Goal: Transaction & Acquisition: Book appointment/travel/reservation

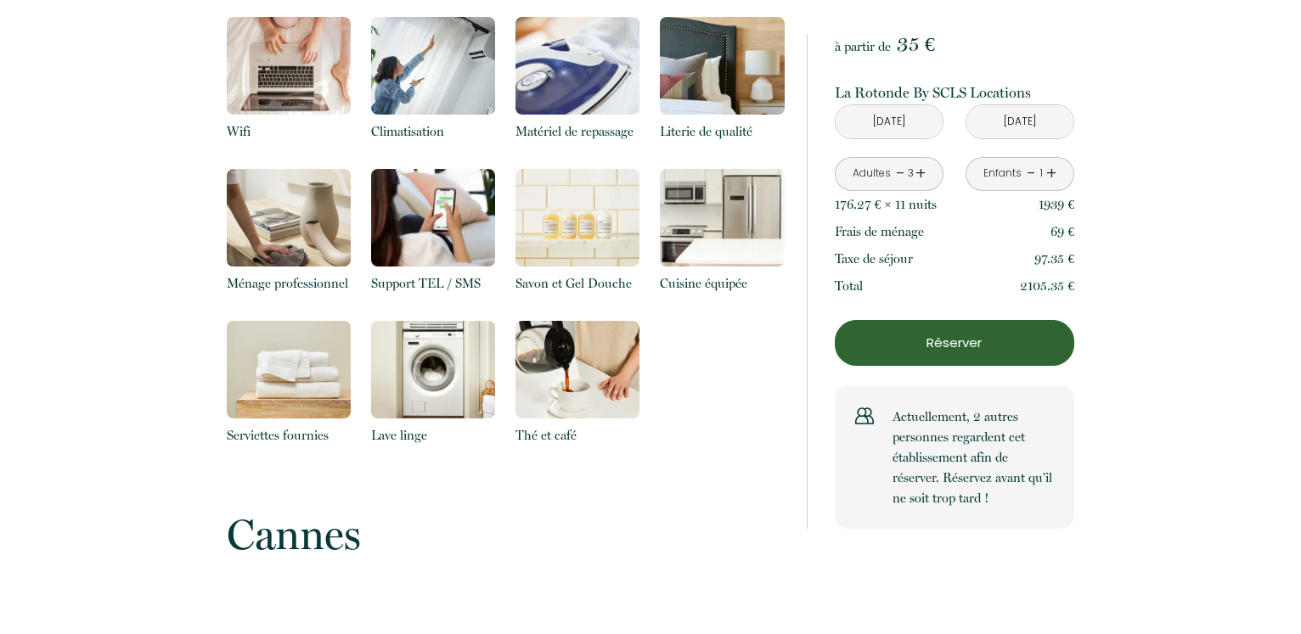
scroll to position [2079, 0]
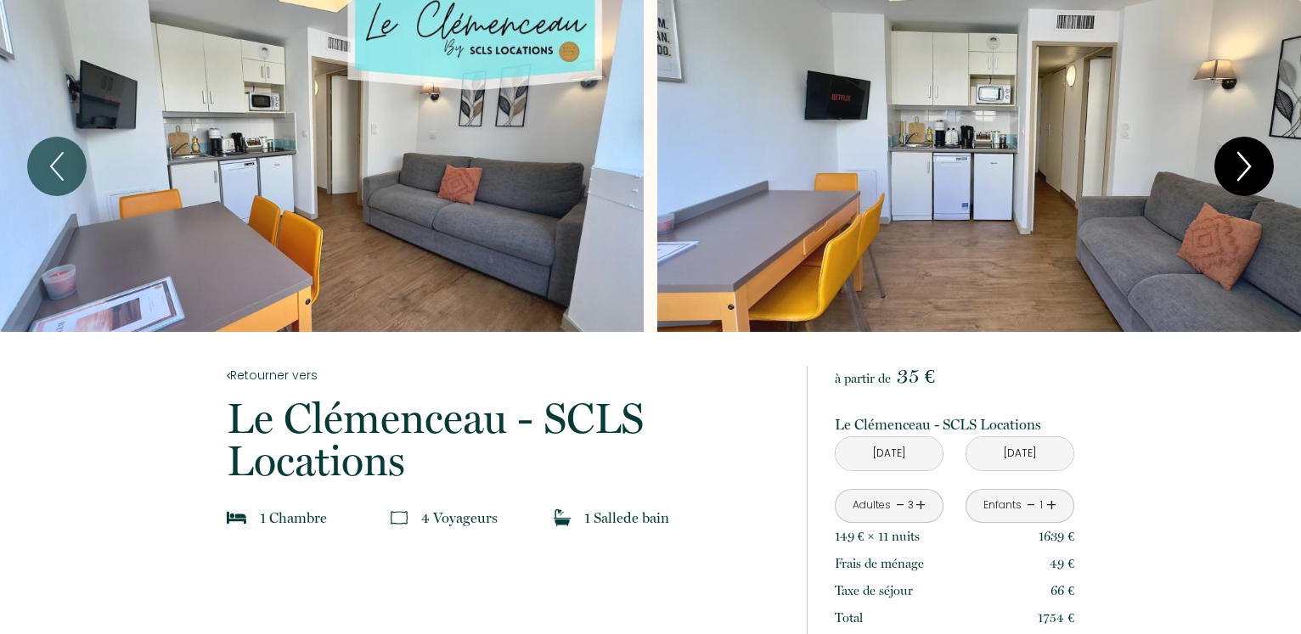
click at [1254, 162] on icon "Next" at bounding box center [1244, 166] width 36 height 51
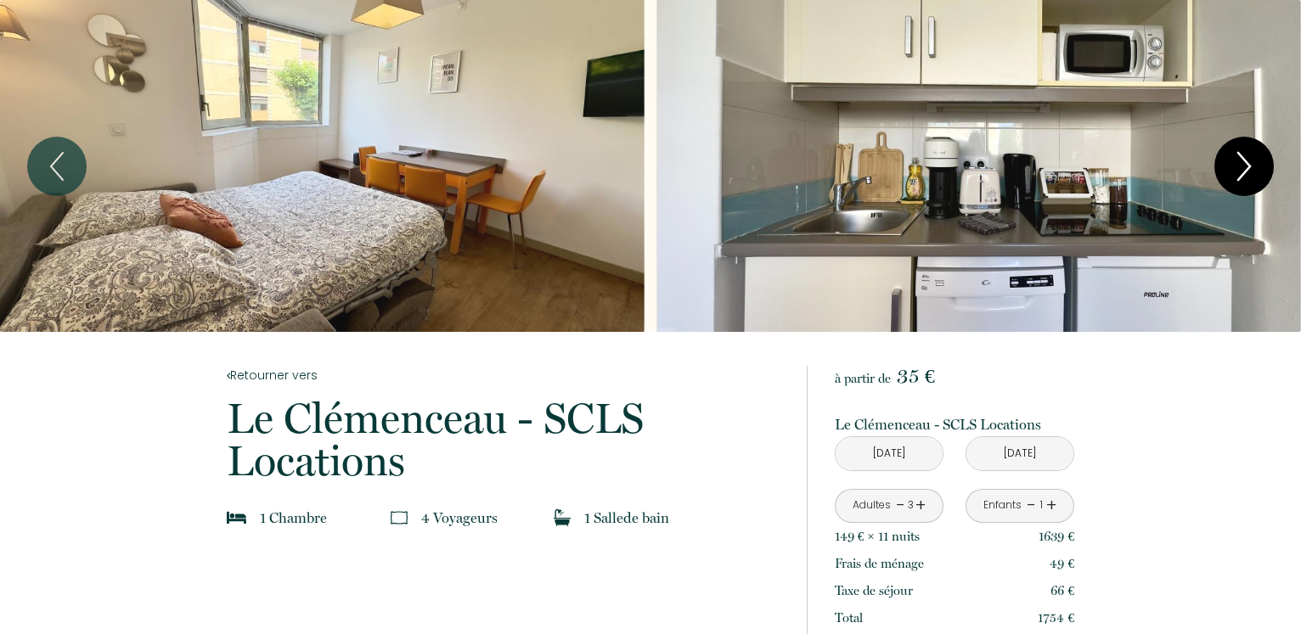
click at [1248, 168] on icon "Next" at bounding box center [1244, 166] width 12 height 27
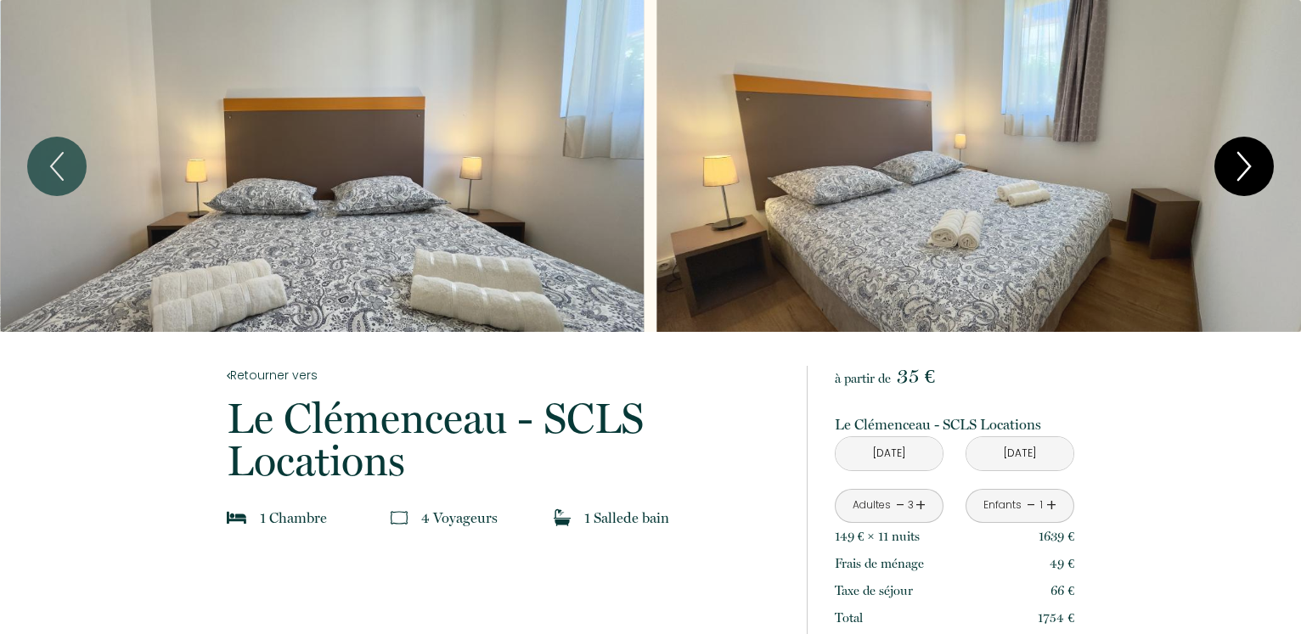
click at [1248, 168] on icon "Next" at bounding box center [1244, 166] width 12 height 27
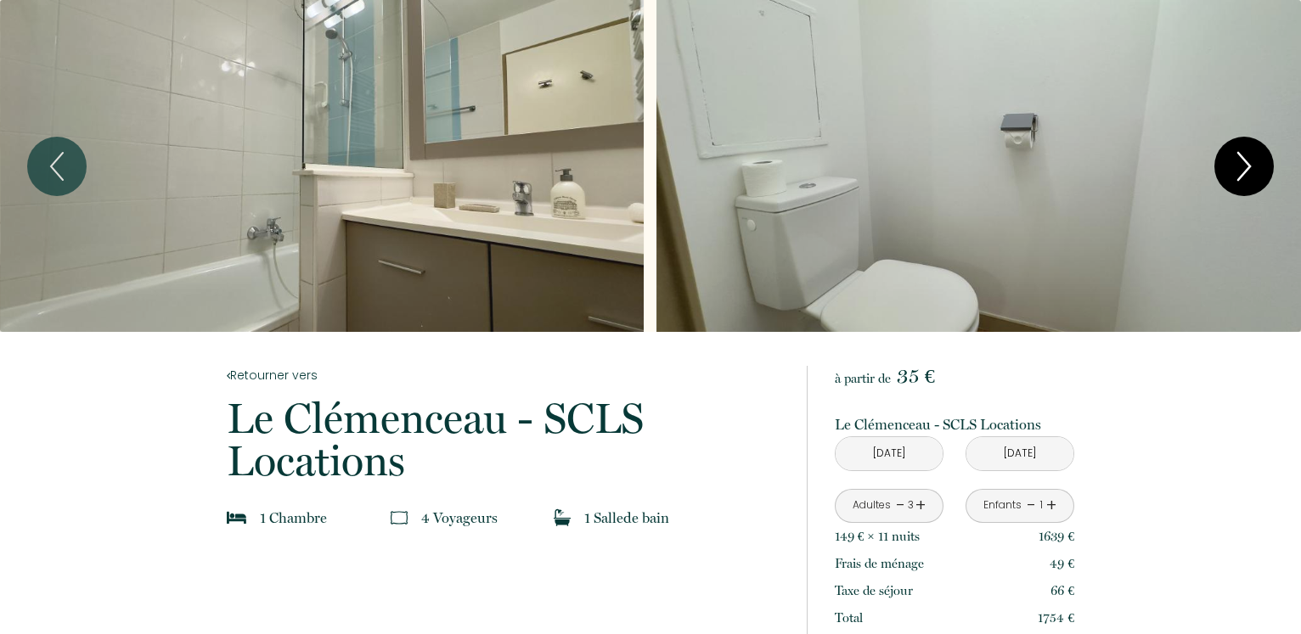
click at [1243, 171] on icon "Next" at bounding box center [1244, 166] width 36 height 51
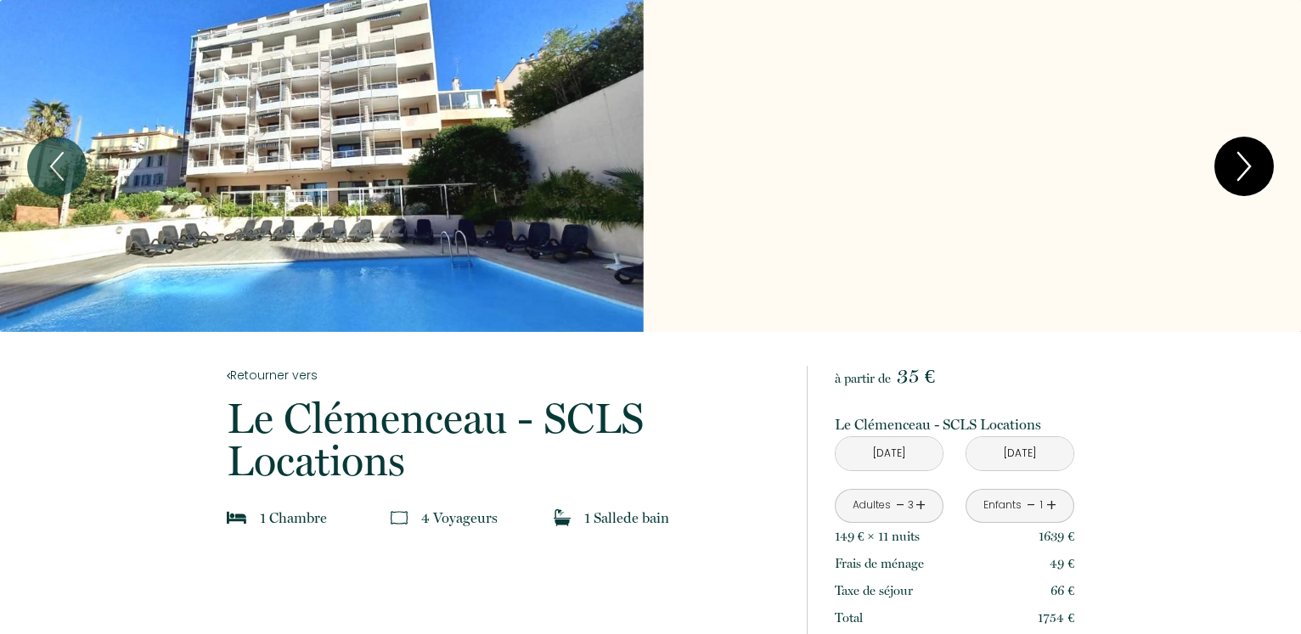
click at [1242, 170] on icon "Next" at bounding box center [1244, 166] width 36 height 51
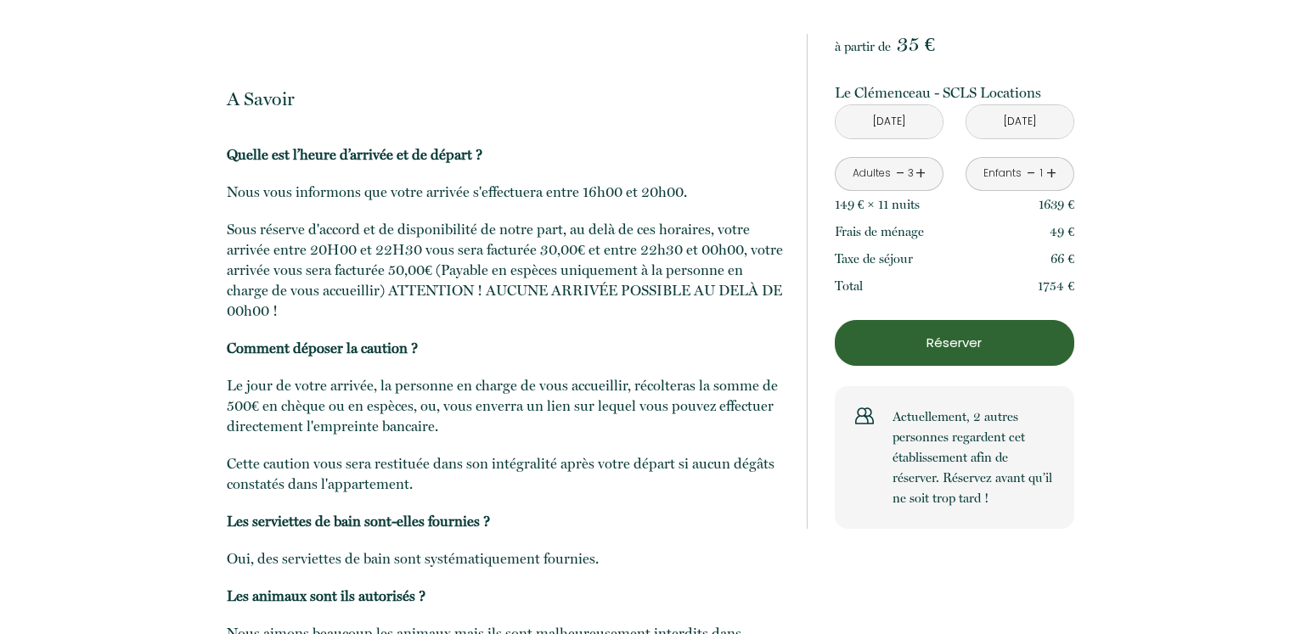
scroll to position [2252, 0]
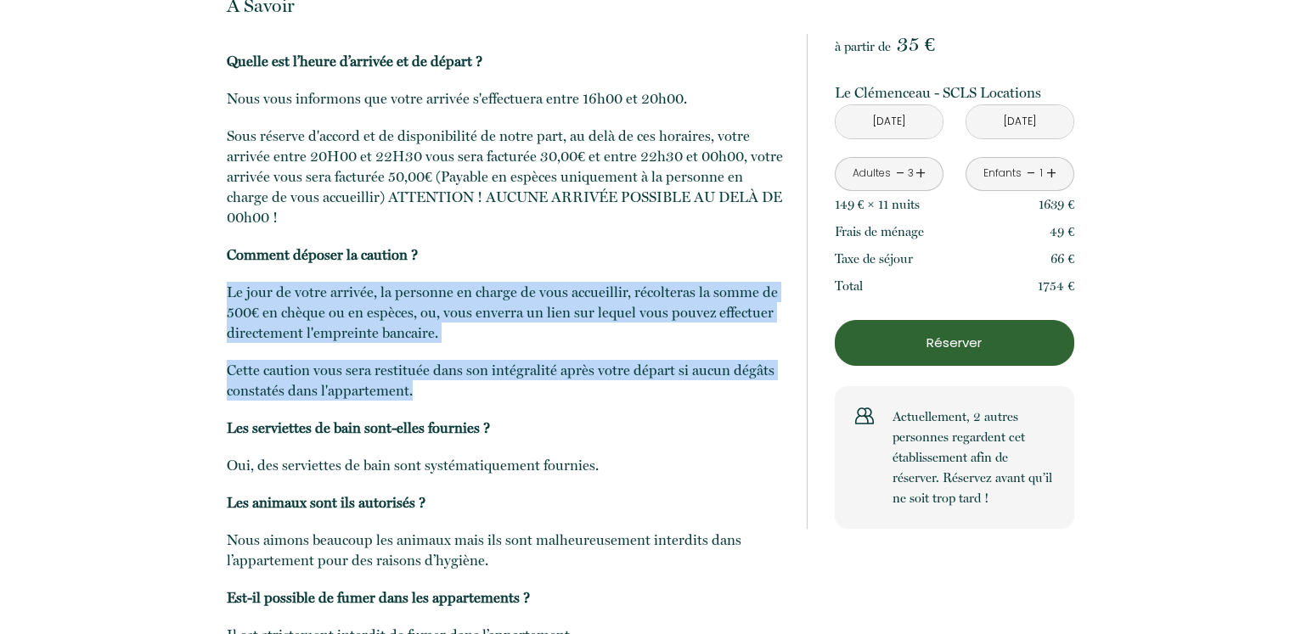
drag, startPoint x: 429, startPoint y: 393, endPoint x: 231, endPoint y: 284, distance: 225.7
click at [231, 284] on p "Quelle est l’heure d’arrivée et de départ ? Nous vous informons que votre arriv…" at bounding box center [505, 367] width 557 height 632
copy p "Le jour de votre arrivée, la personne en charge de vous accueillir, récolteras …"
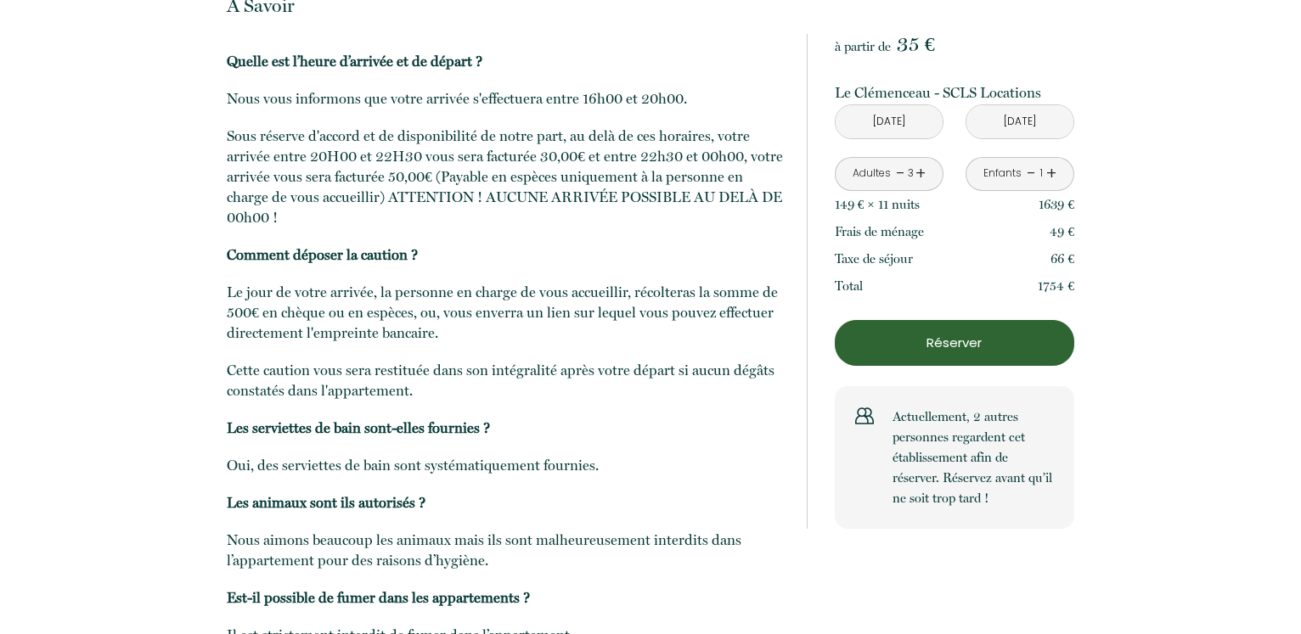
click at [532, 241] on p "Quelle est l’heure d’arrivée et de départ ? Nous vous informons que votre arriv…" at bounding box center [505, 367] width 557 height 632
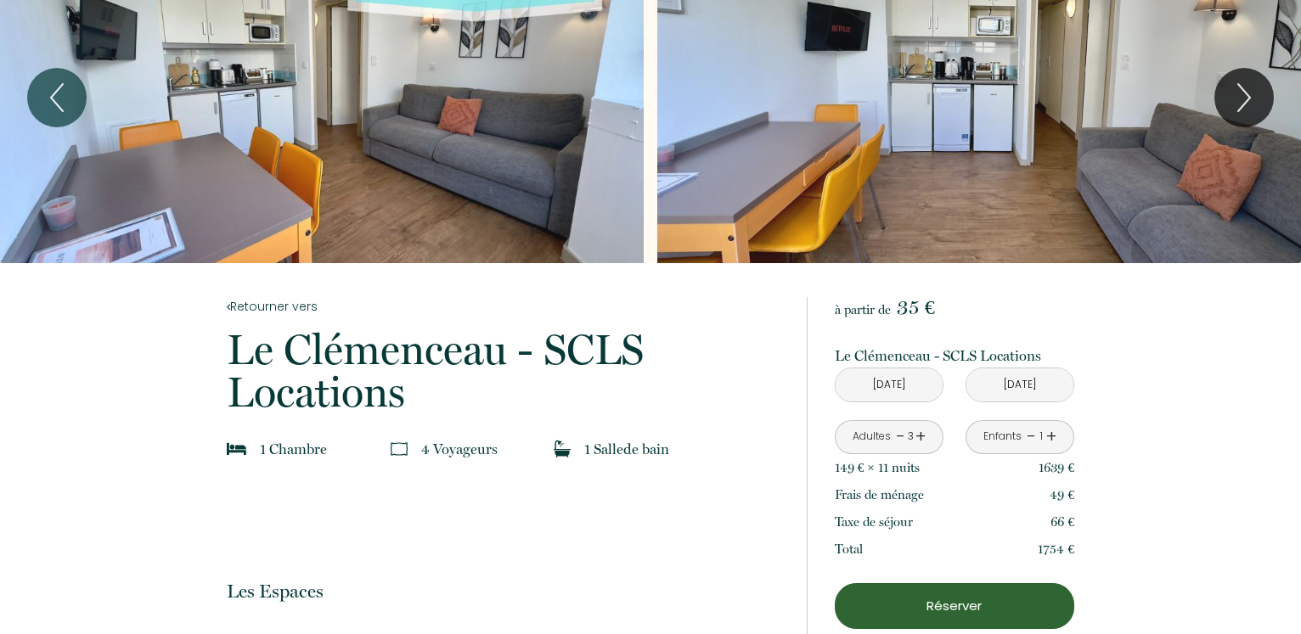
scroll to position [0, 0]
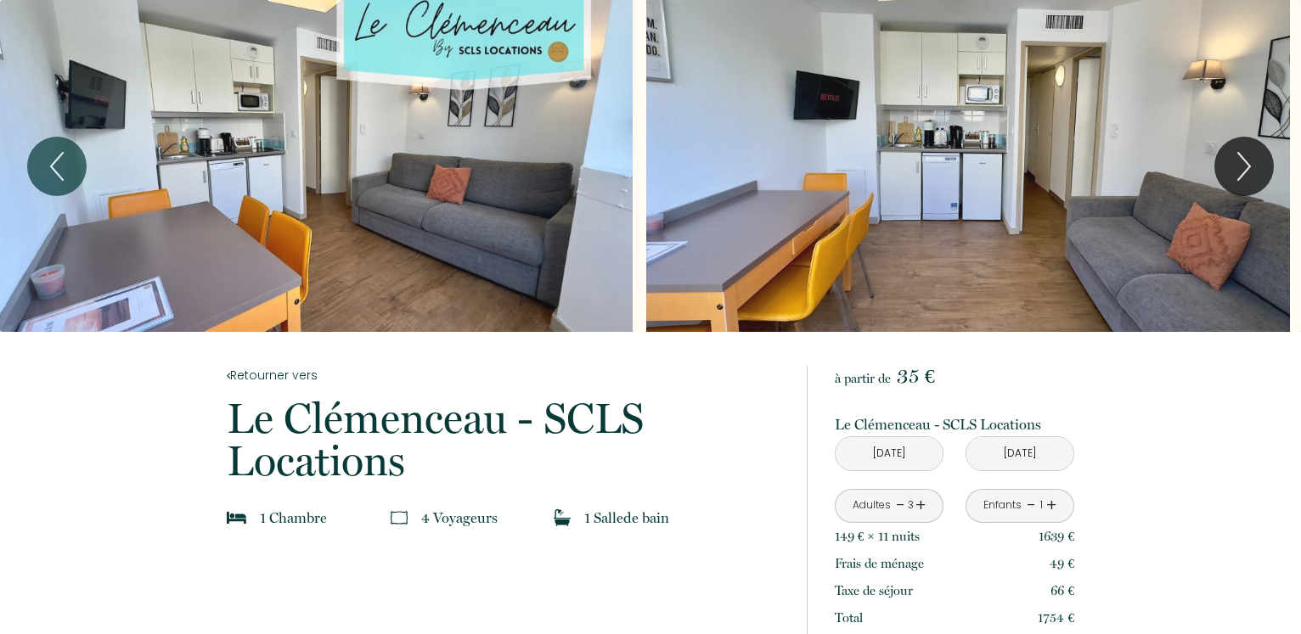
drag, startPoint x: 569, startPoint y: 259, endPoint x: 561, endPoint y: 280, distance: 22.6
click at [561, 280] on div "Slideshow" at bounding box center [311, 166] width 644 height 332
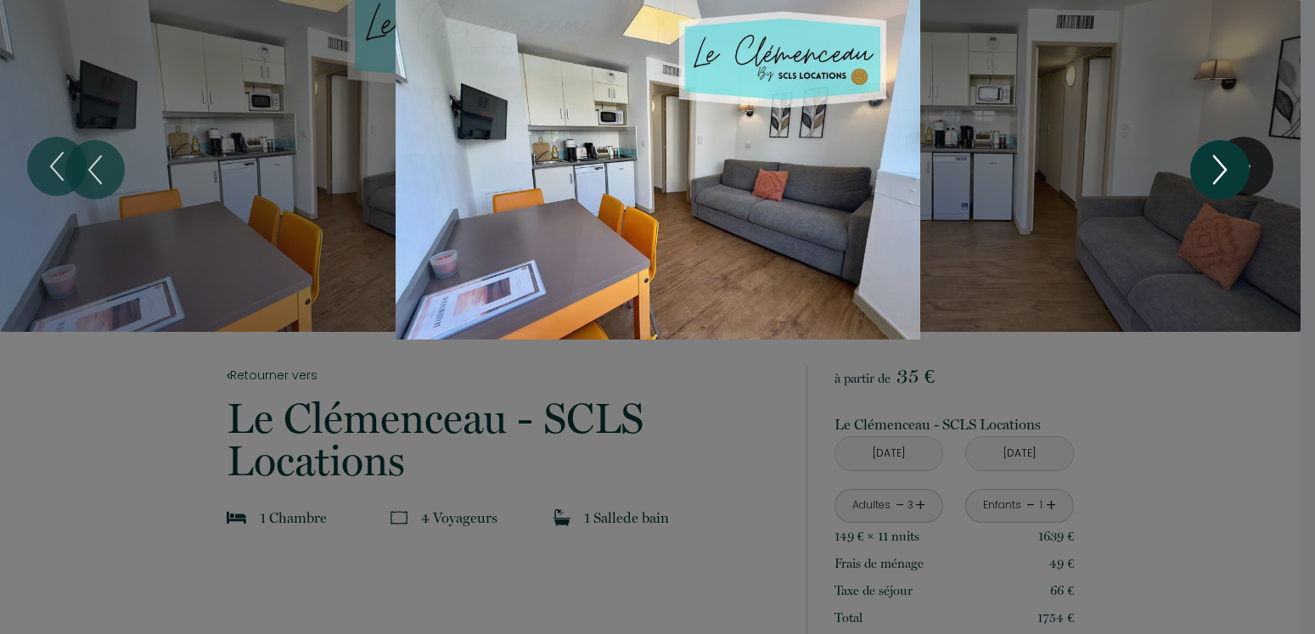
click at [1220, 172] on icon "Next" at bounding box center [1220, 169] width 36 height 51
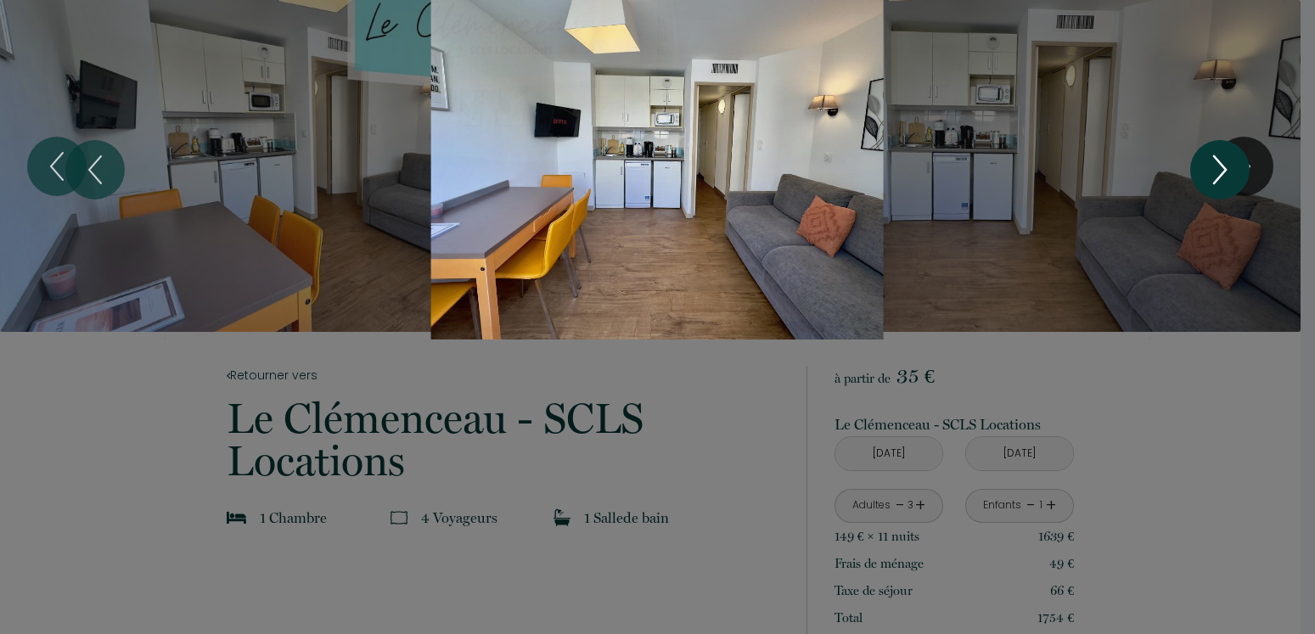
click at [1220, 172] on icon "Next" at bounding box center [1220, 169] width 36 height 51
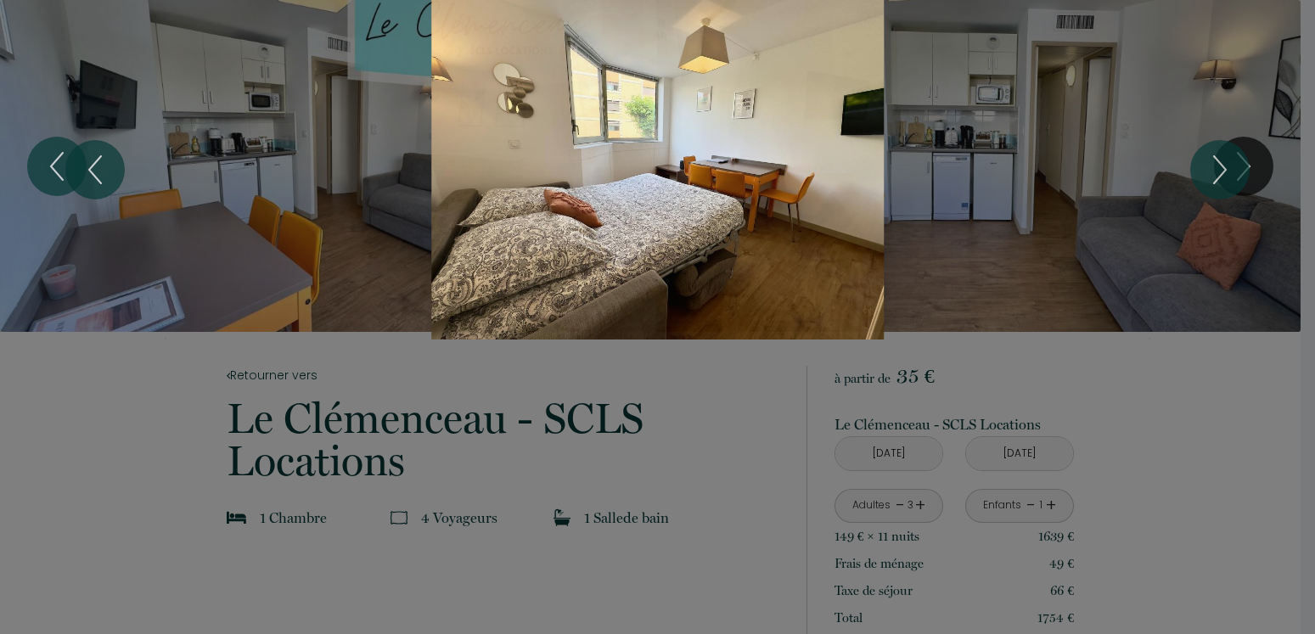
click at [641, 132] on div "Slideshow" at bounding box center [658, 170] width 987 height 340
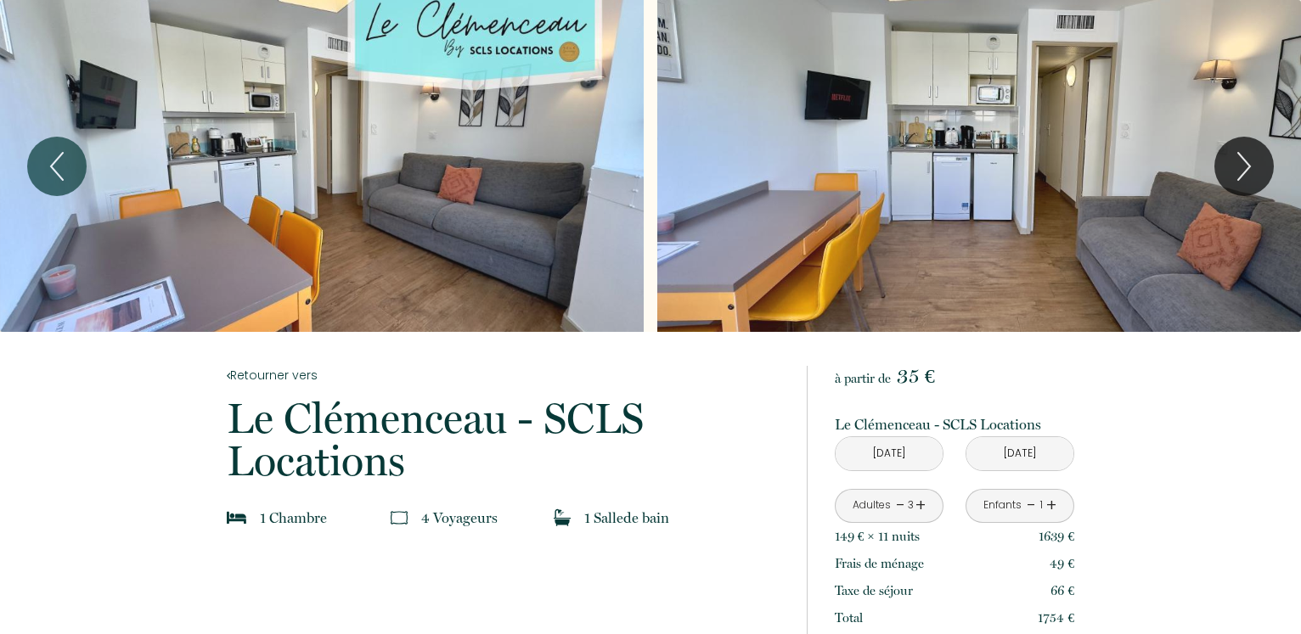
click at [633, 143] on div "Slideshow" at bounding box center [322, 166] width 644 height 332
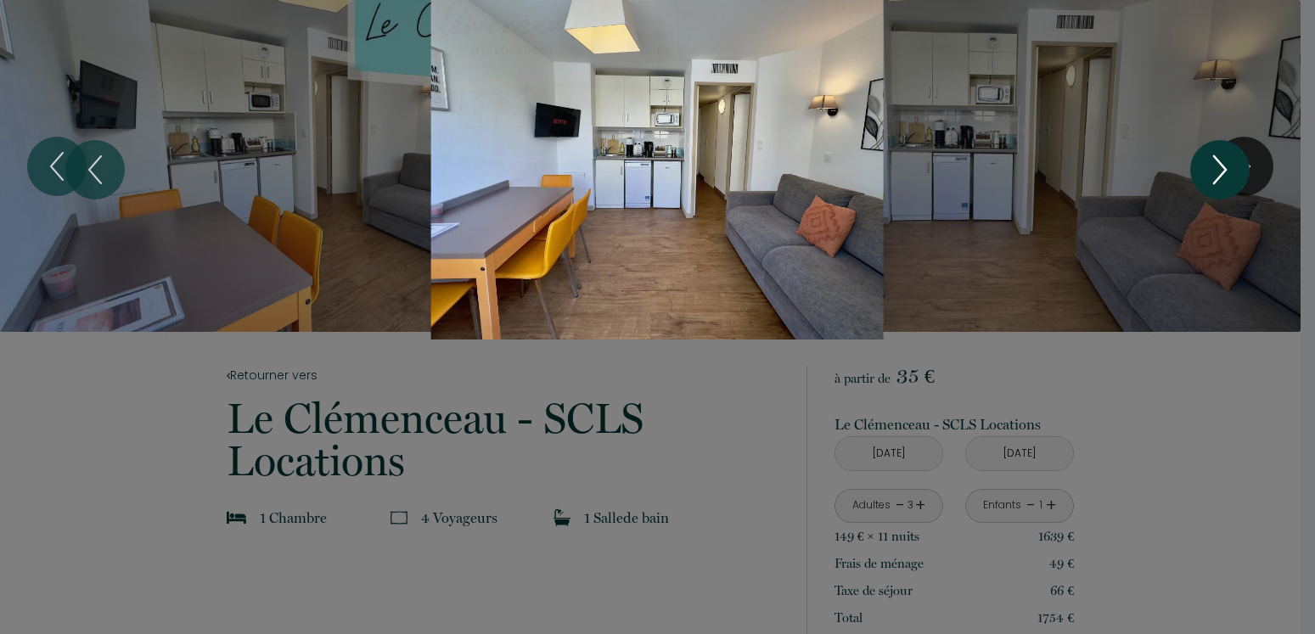
click at [1212, 171] on icon "Next" at bounding box center [1220, 169] width 36 height 51
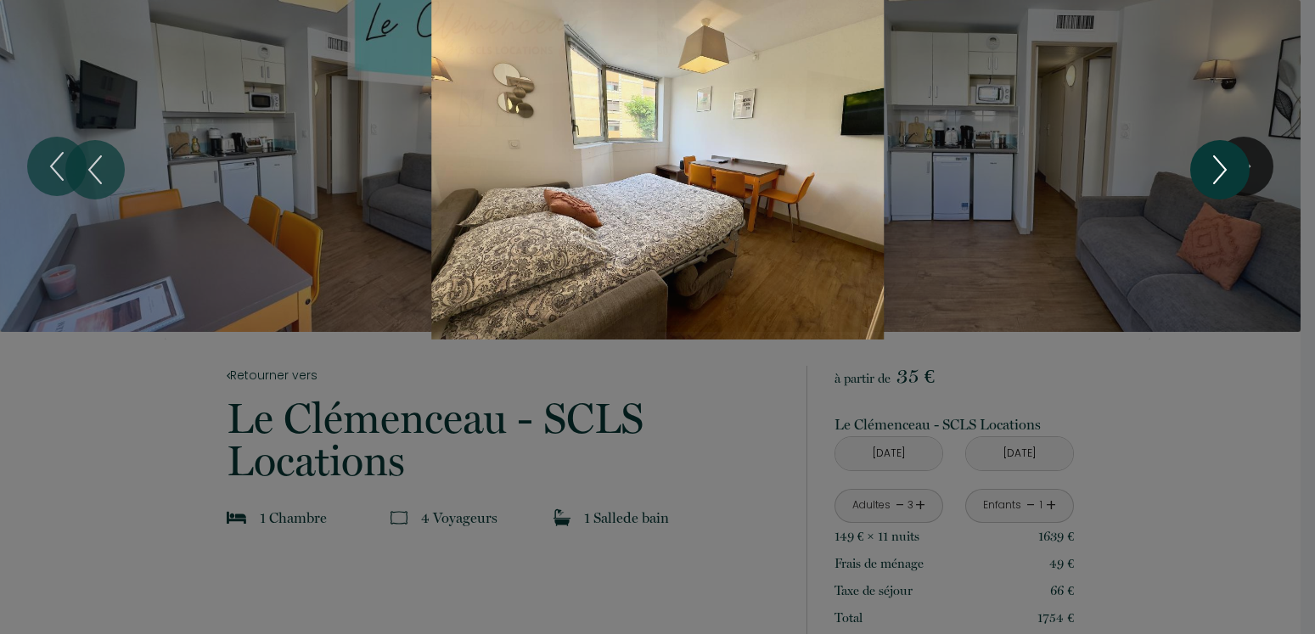
click at [1195, 172] on button "Next" at bounding box center [1219, 169] width 59 height 59
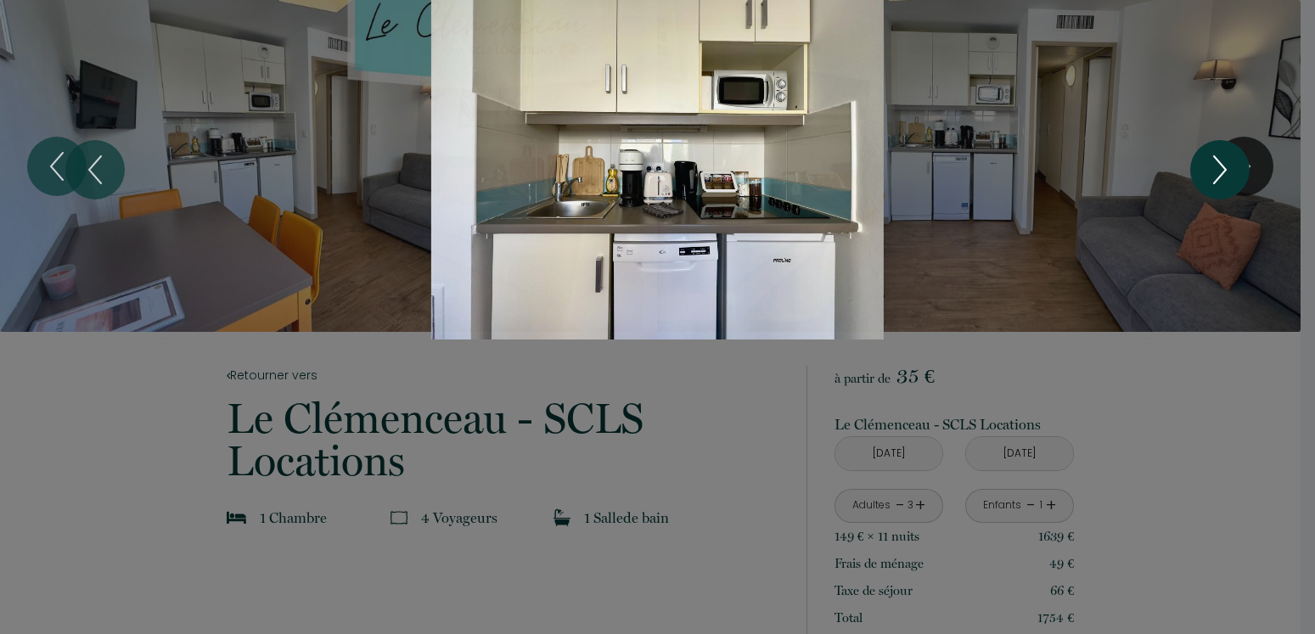
click at [1195, 172] on button "Next" at bounding box center [1219, 169] width 59 height 59
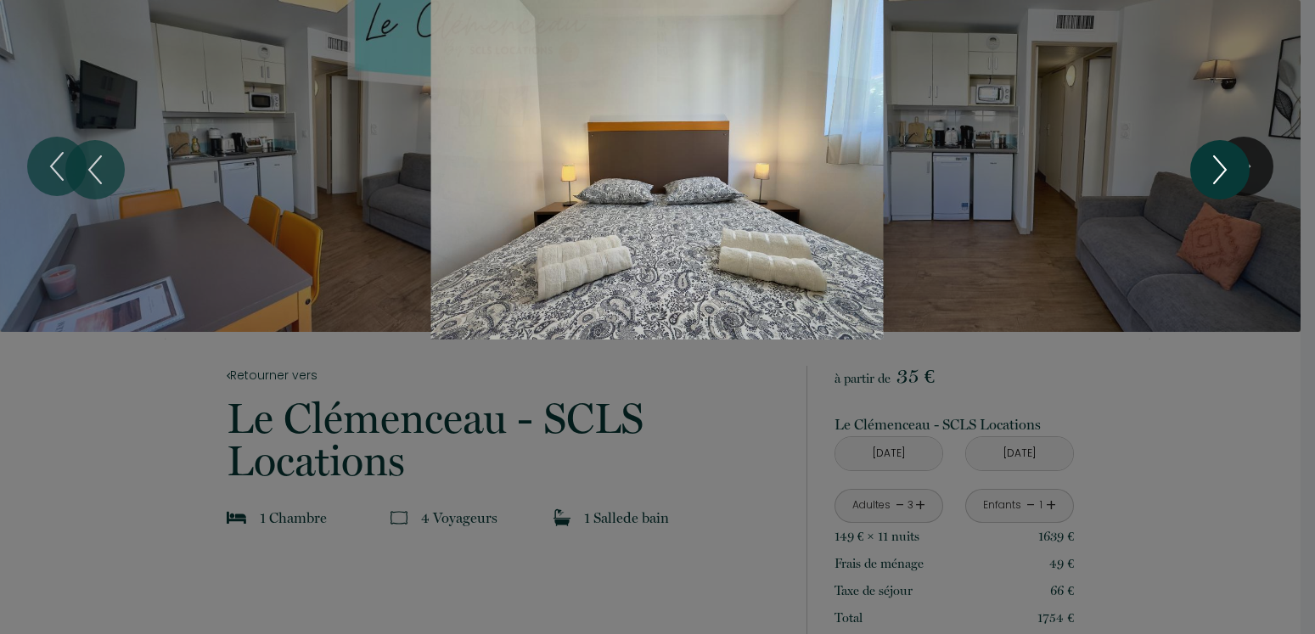
click at [1195, 172] on button "Next" at bounding box center [1219, 169] width 59 height 59
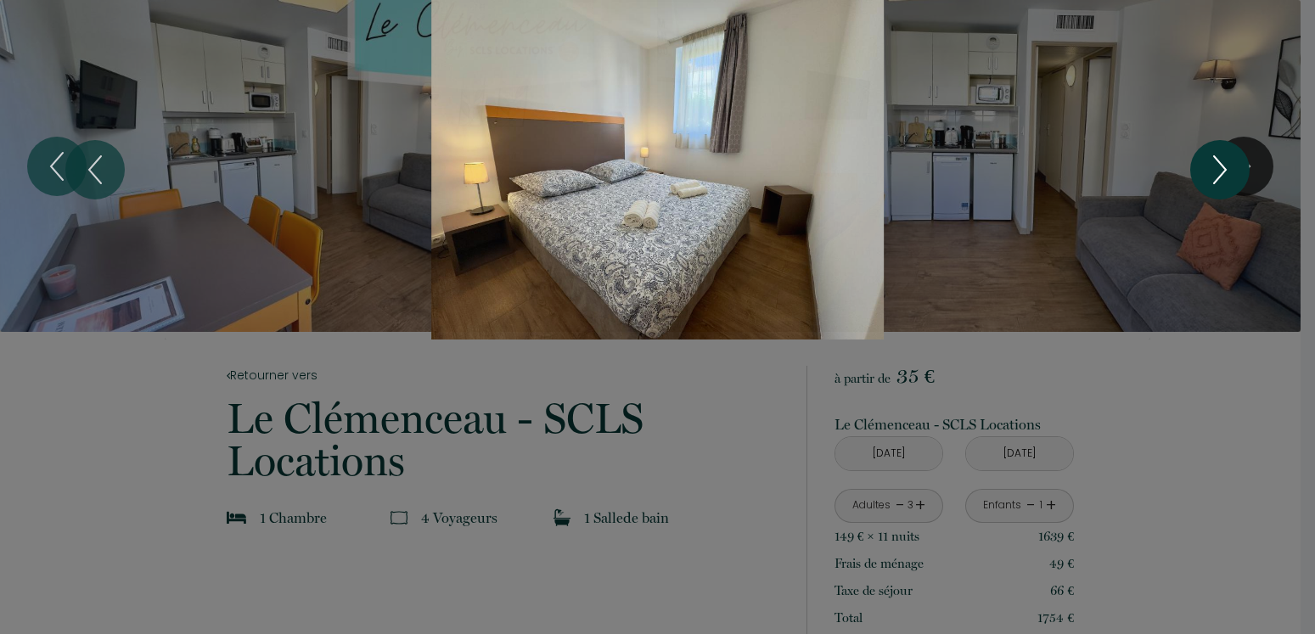
click at [1195, 172] on button "Next" at bounding box center [1219, 169] width 59 height 59
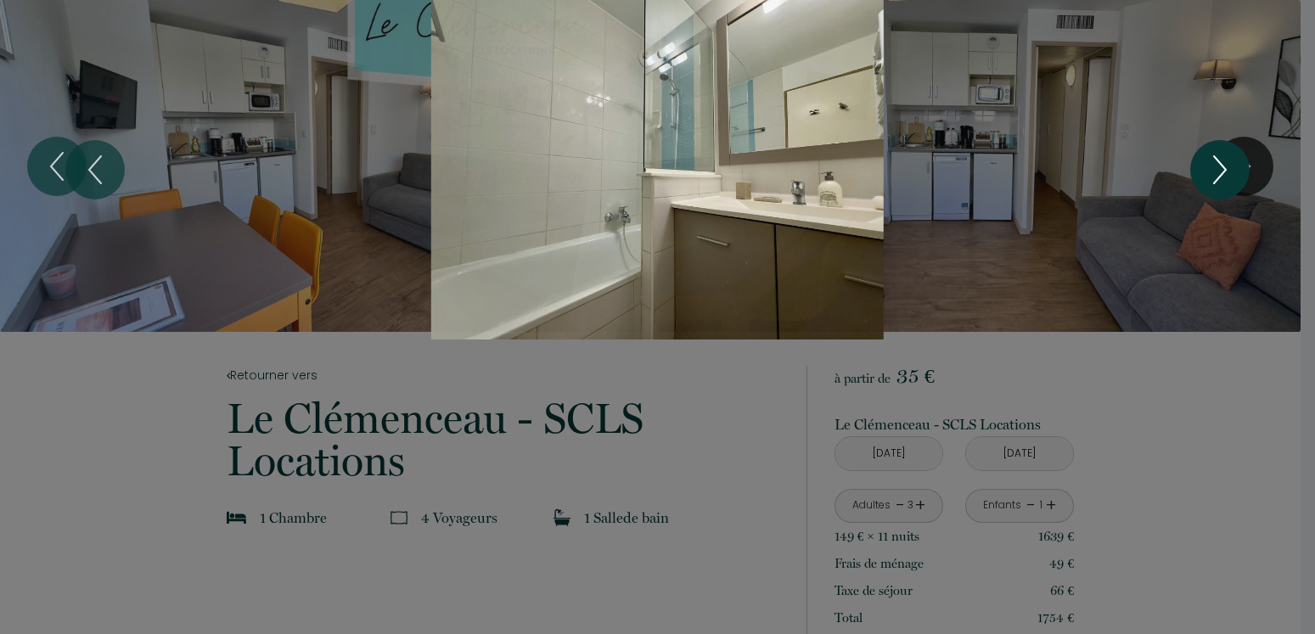
click at [1195, 172] on button "Next" at bounding box center [1219, 169] width 59 height 59
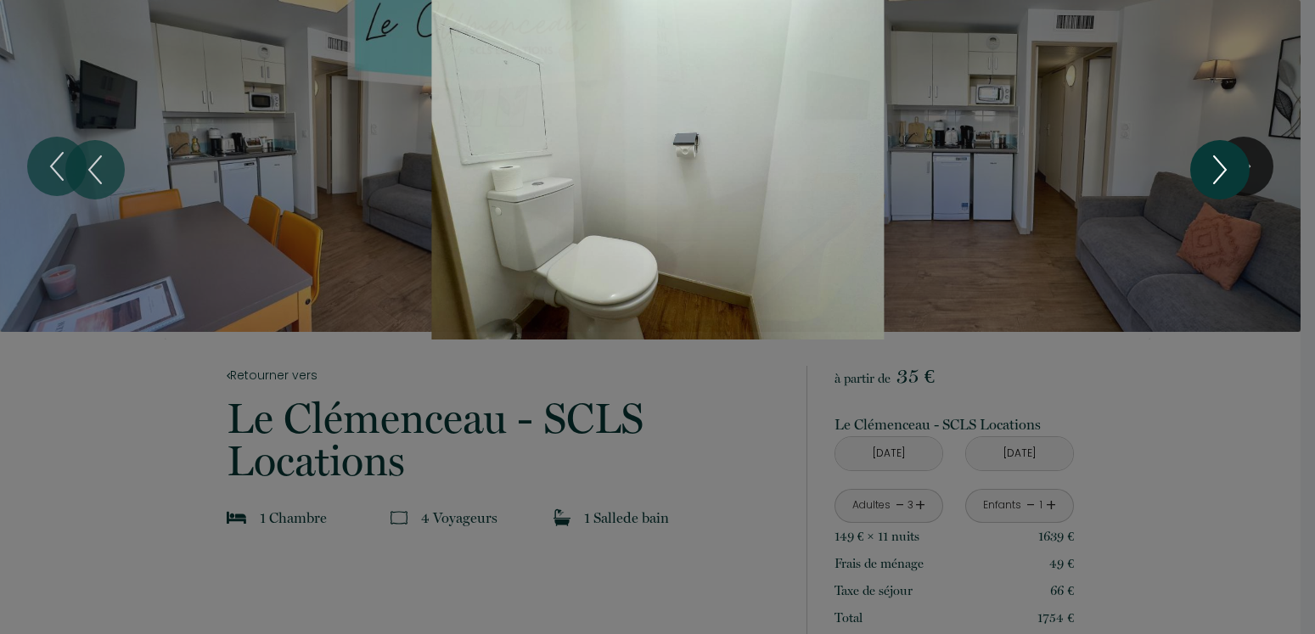
click at [1195, 172] on button "Next" at bounding box center [1219, 169] width 59 height 59
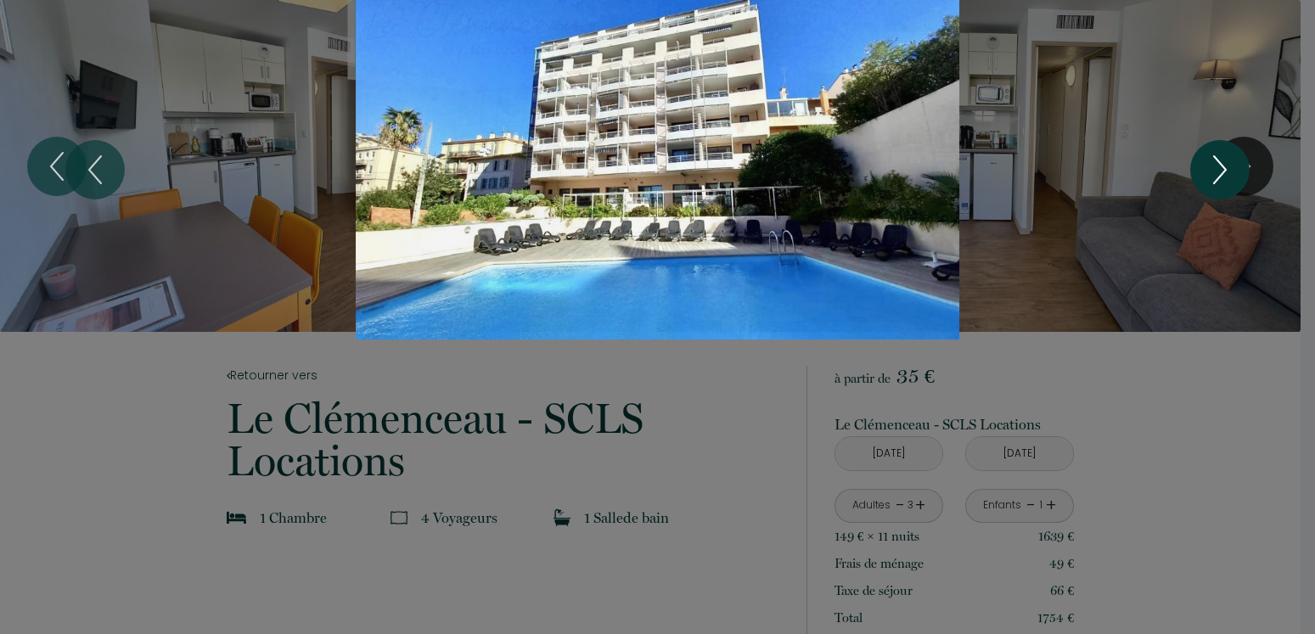
click at [1195, 172] on button "Next" at bounding box center [1219, 169] width 59 height 59
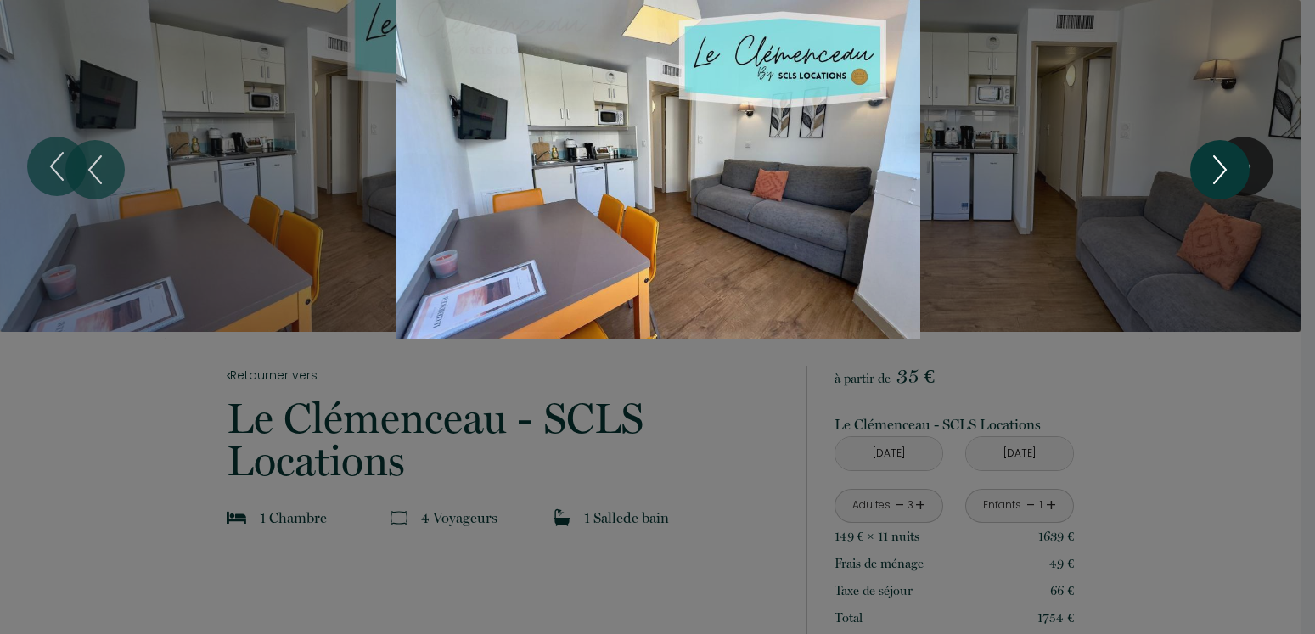
click at [1195, 172] on button "Next" at bounding box center [1219, 169] width 59 height 59
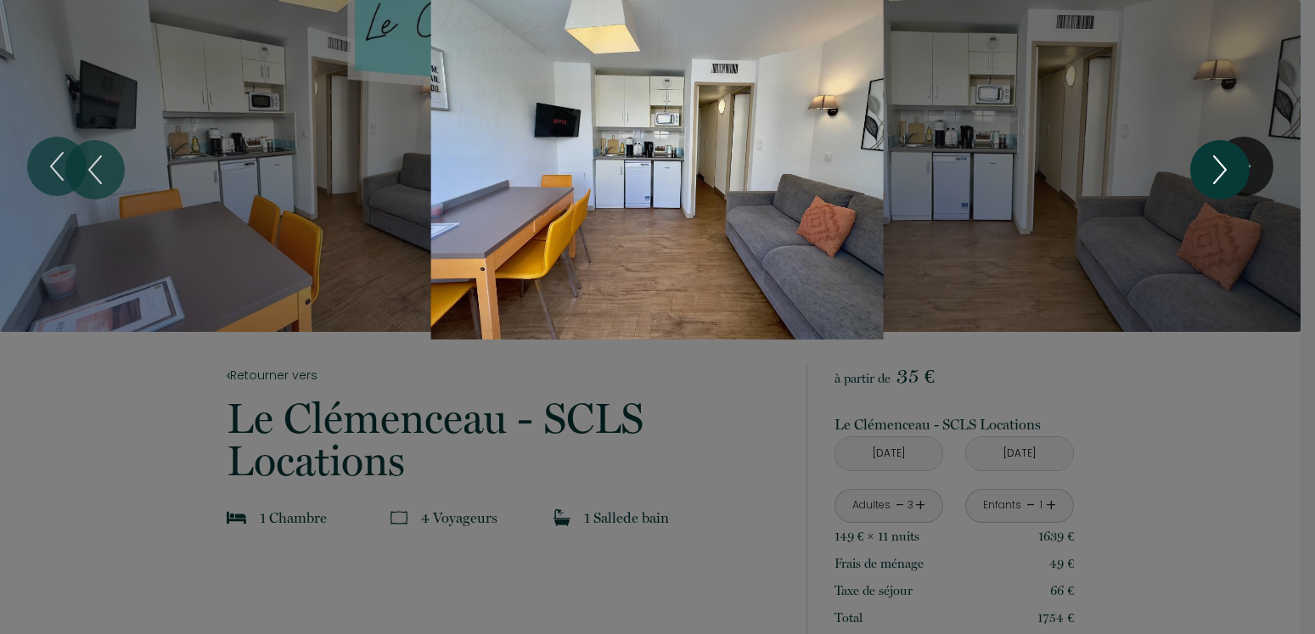
click at [1195, 172] on button "Next" at bounding box center [1219, 169] width 59 height 59
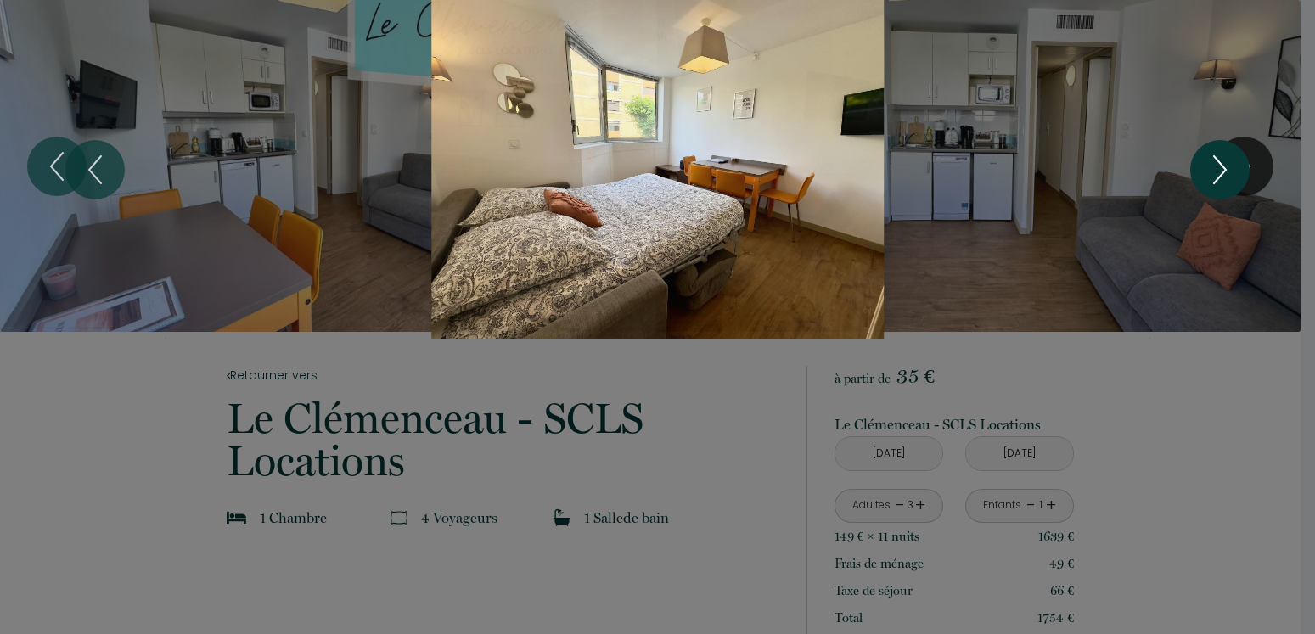
click at [1195, 172] on button "Next" at bounding box center [1219, 169] width 59 height 59
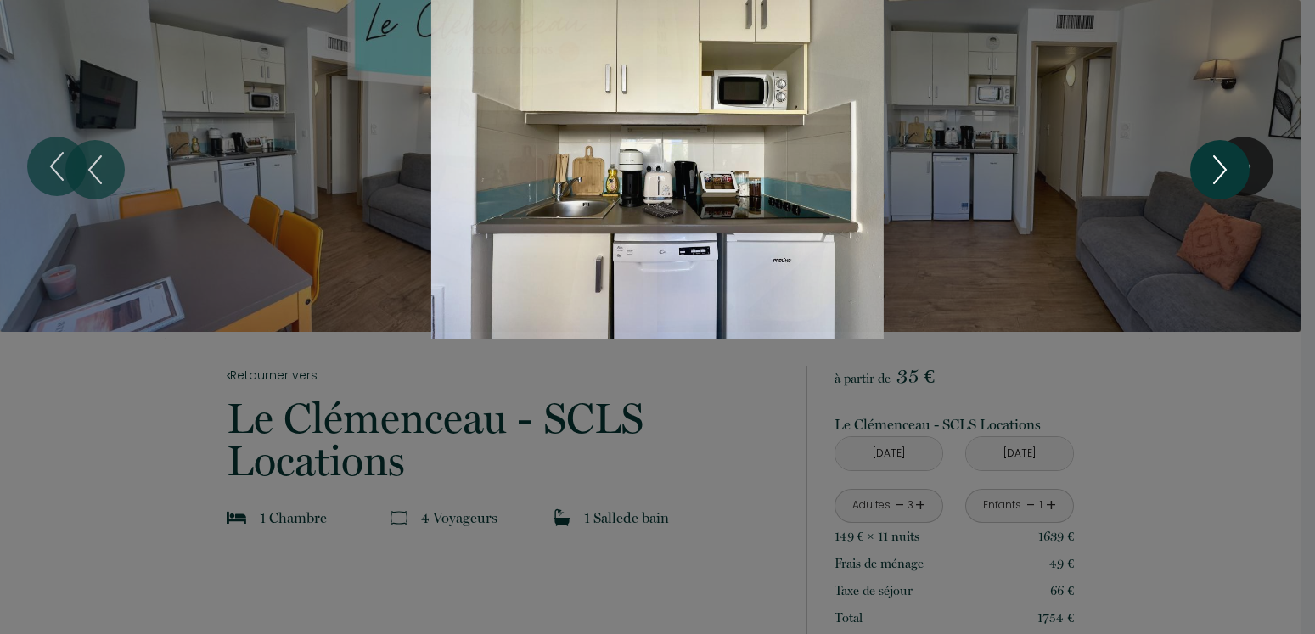
click at [1195, 172] on button "Next" at bounding box center [1219, 169] width 59 height 59
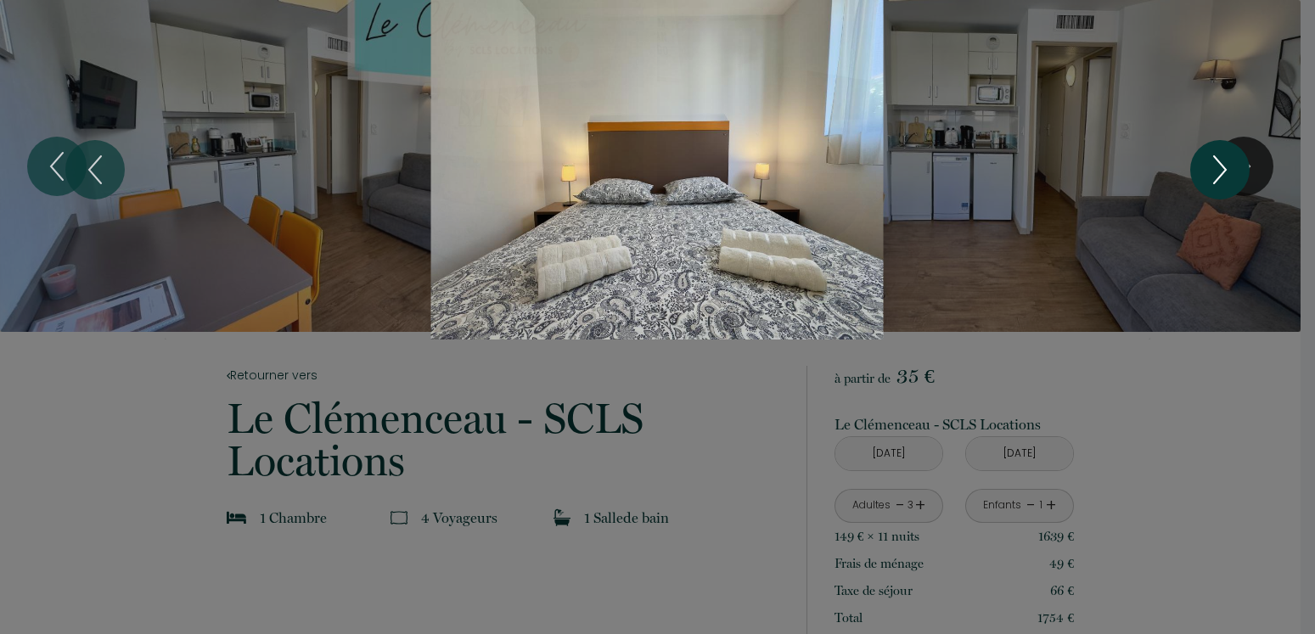
click at [1198, 172] on button "Next" at bounding box center [1219, 169] width 59 height 59
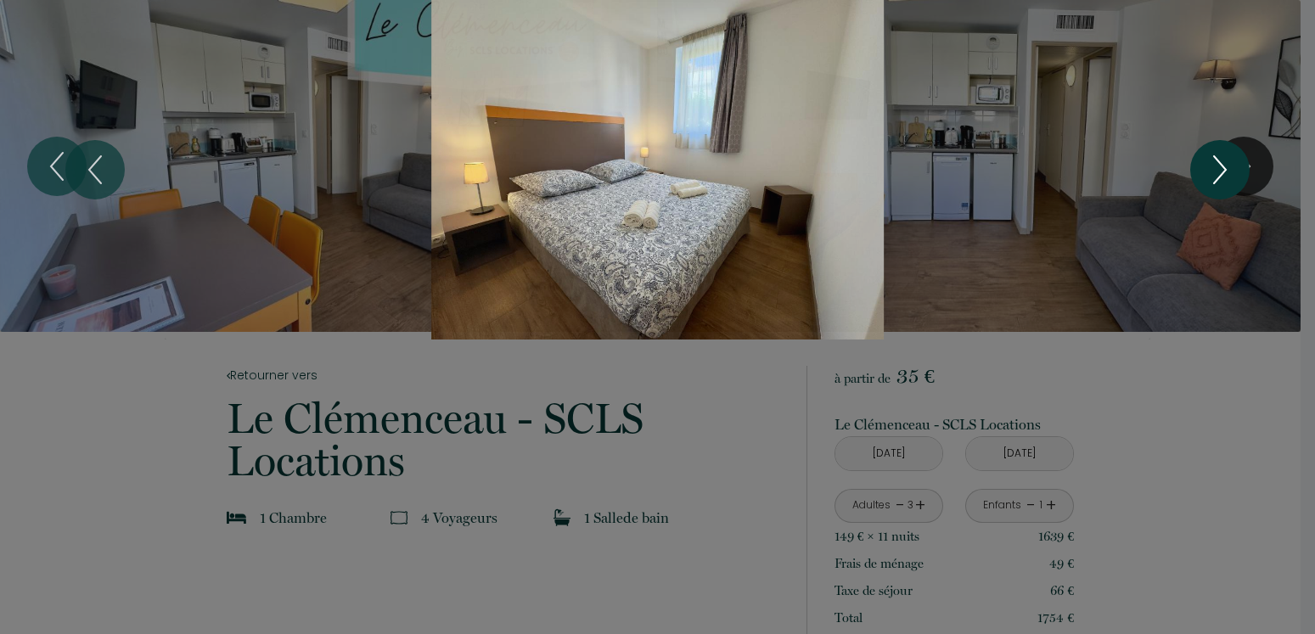
click at [1198, 172] on button "Next" at bounding box center [1219, 169] width 59 height 59
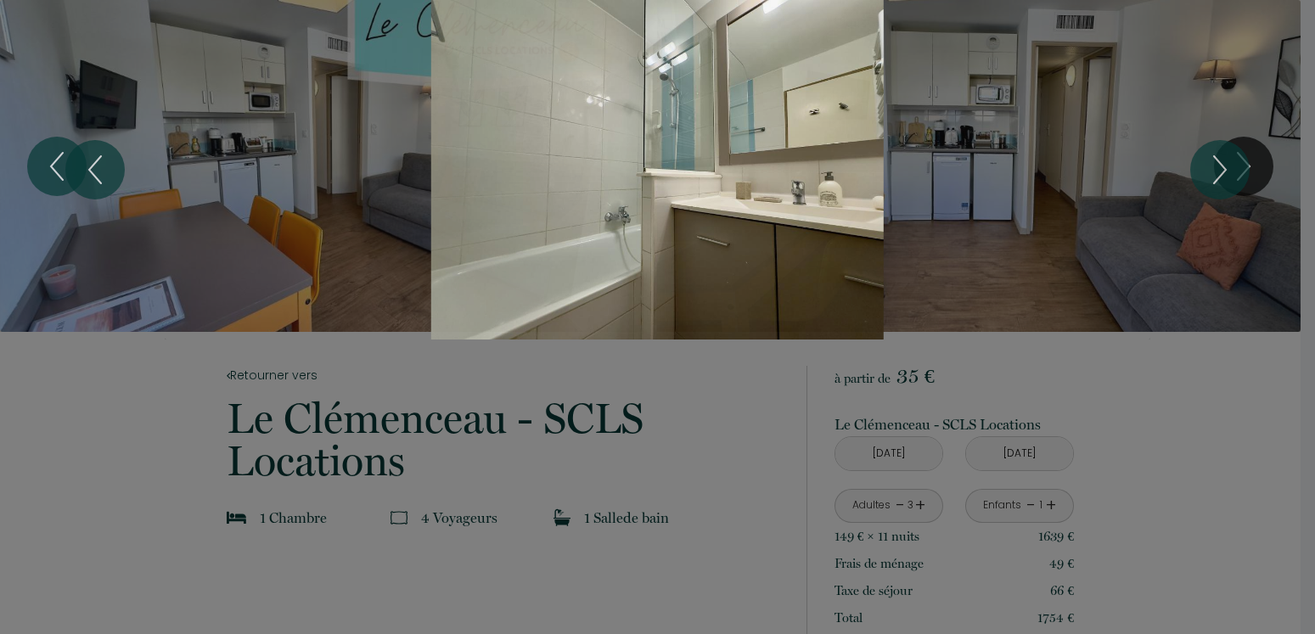
click at [699, 359] on div at bounding box center [657, 317] width 1315 height 634
click at [1140, 370] on div at bounding box center [657, 317] width 1315 height 634
click at [1139, 244] on div "Slideshow" at bounding box center [658, 170] width 987 height 340
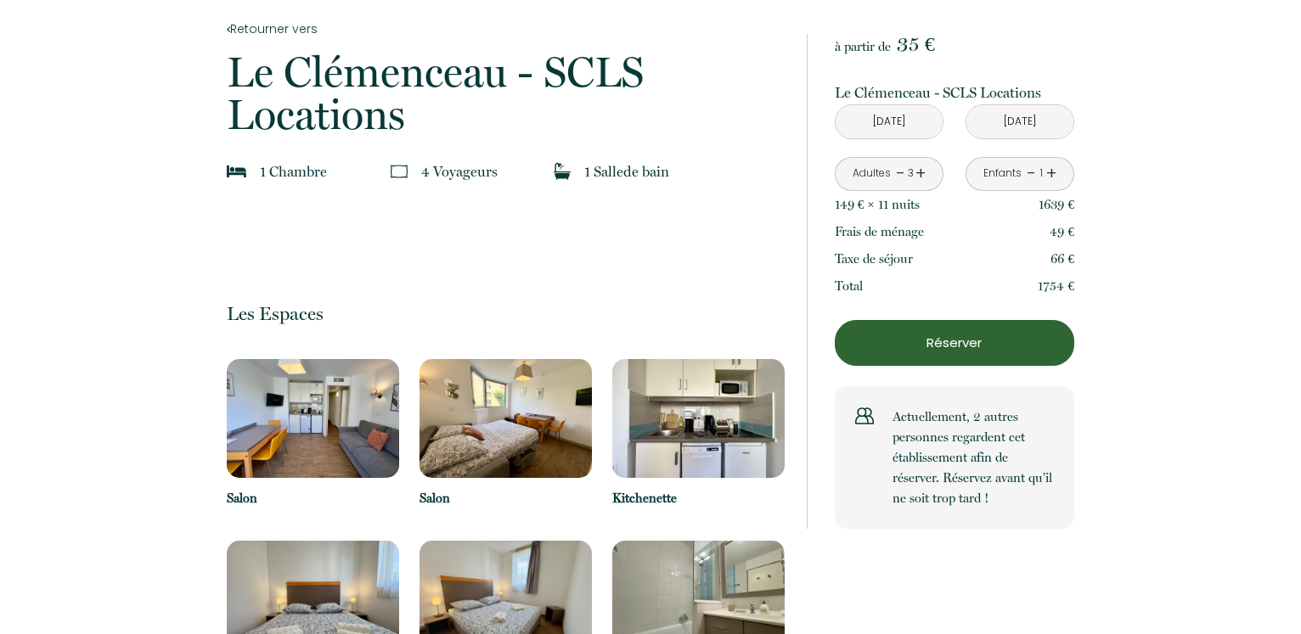
scroll to position [606, 0]
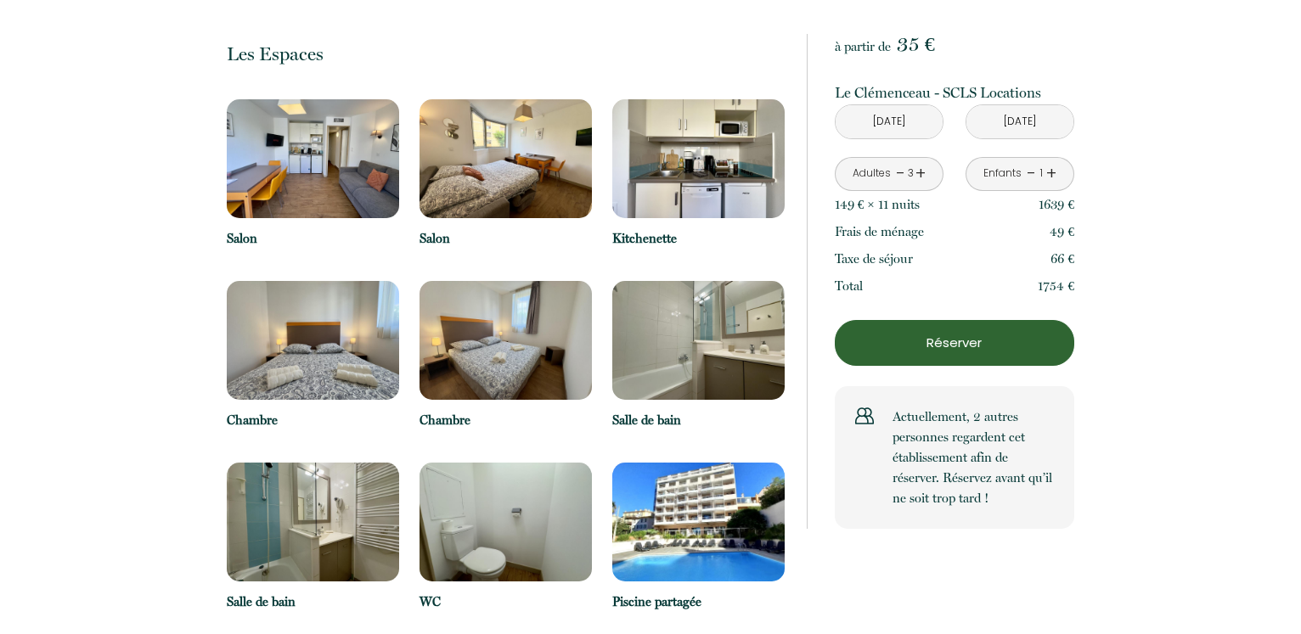
click at [632, 299] on img at bounding box center [698, 340] width 172 height 119
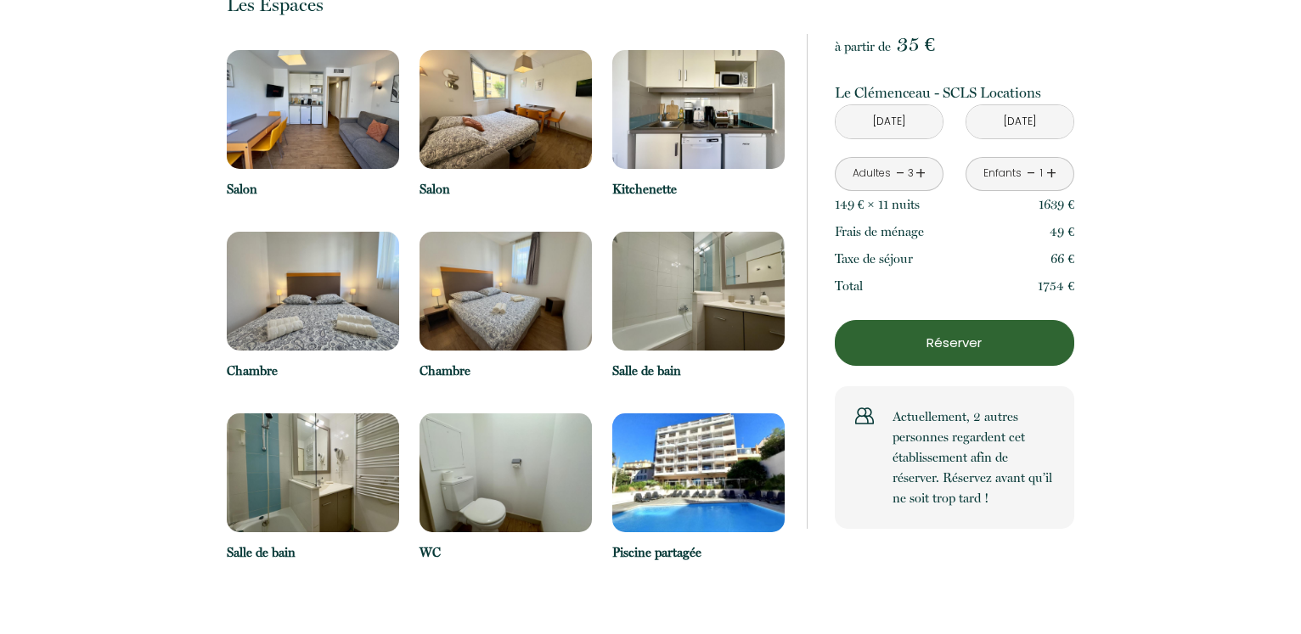
scroll to position [693, 0]
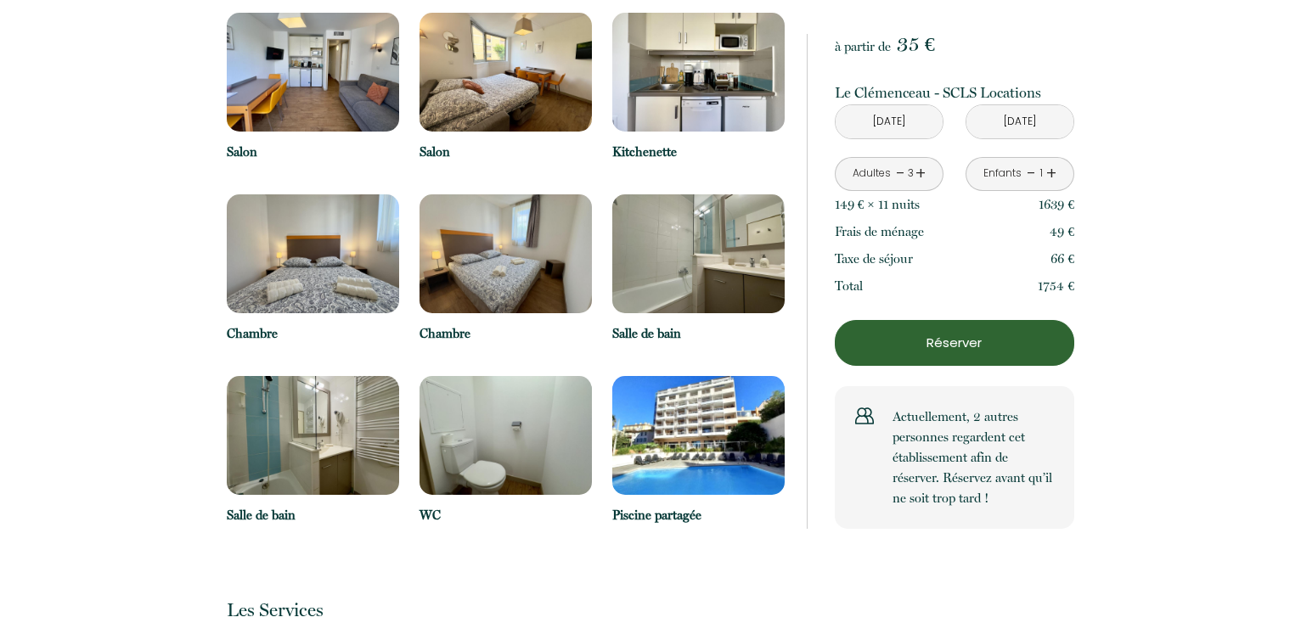
click at [523, 109] on img at bounding box center [505, 72] width 172 height 119
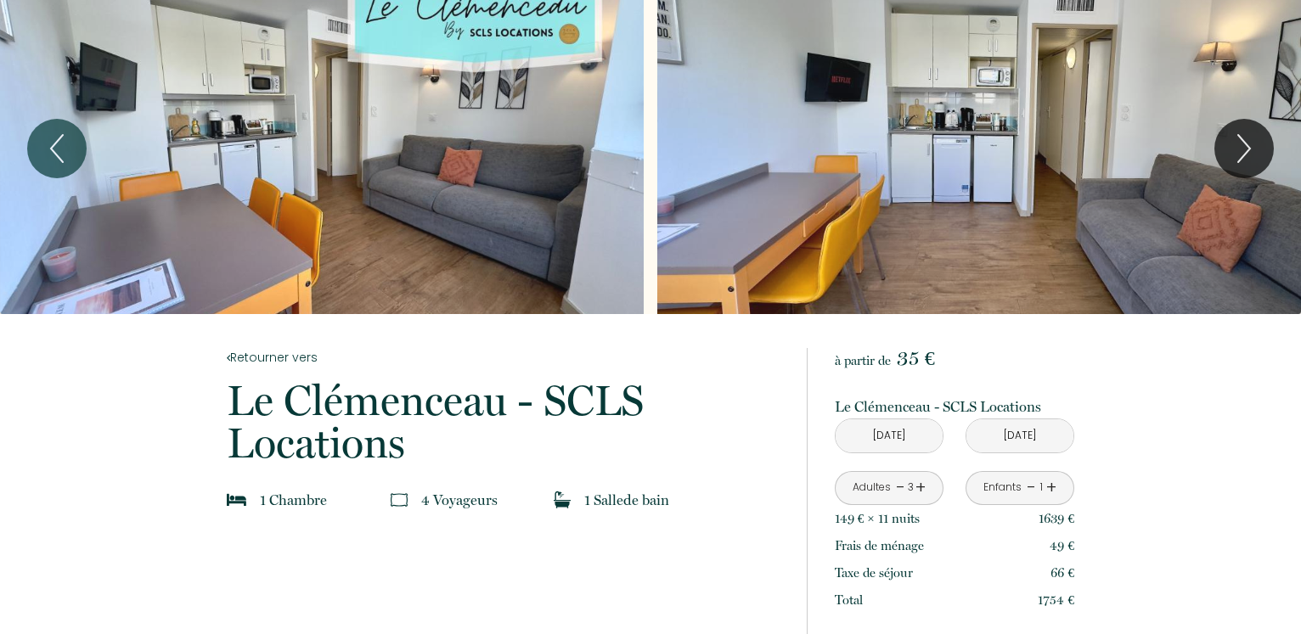
scroll to position [0, 0]
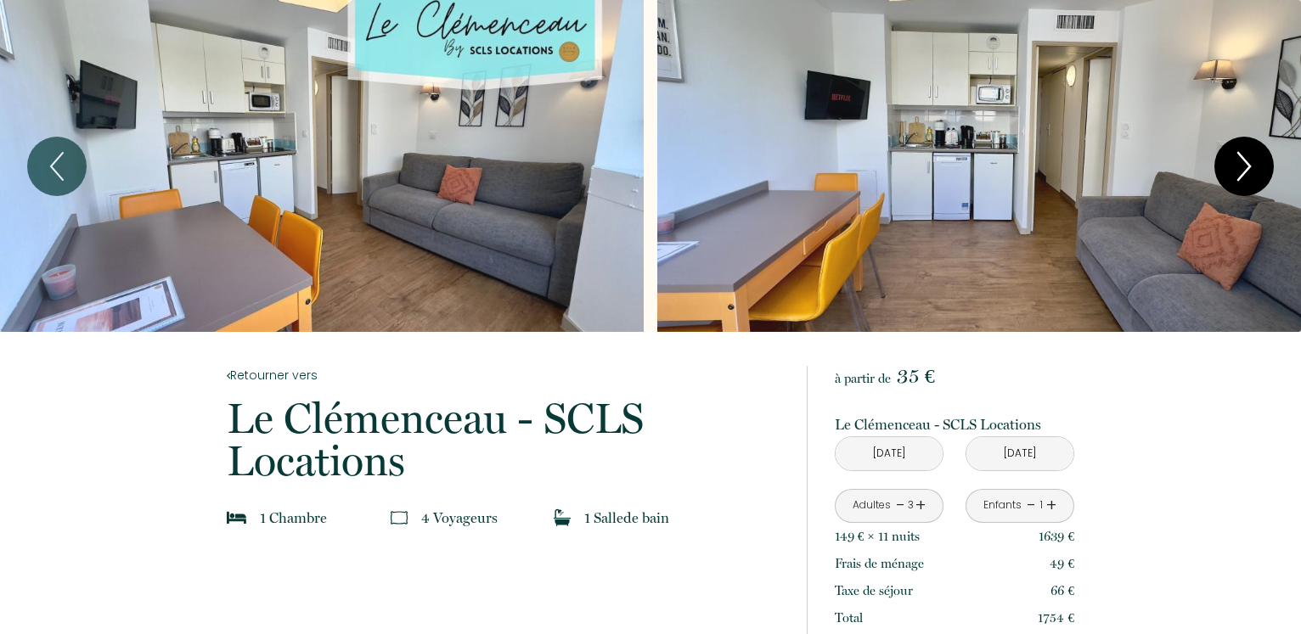
click at [1245, 167] on icon "Next" at bounding box center [1244, 166] width 36 height 51
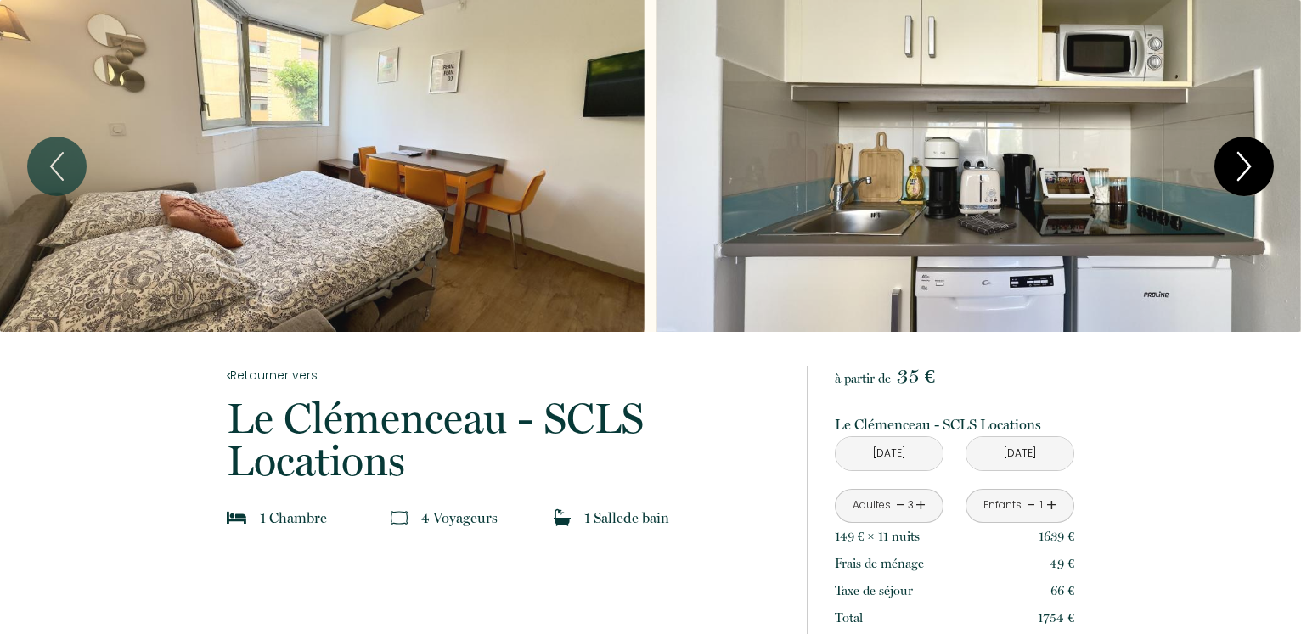
click at [1235, 166] on icon "Next" at bounding box center [1244, 166] width 36 height 51
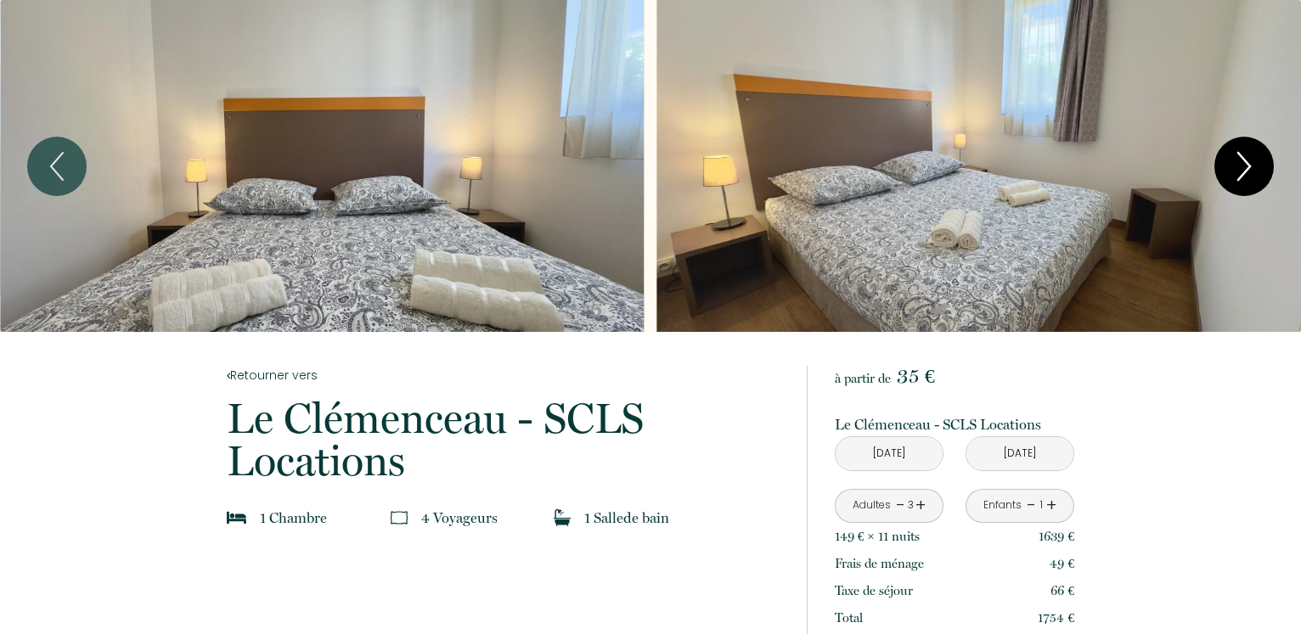
click at [1249, 159] on icon "Next" at bounding box center [1244, 166] width 36 height 51
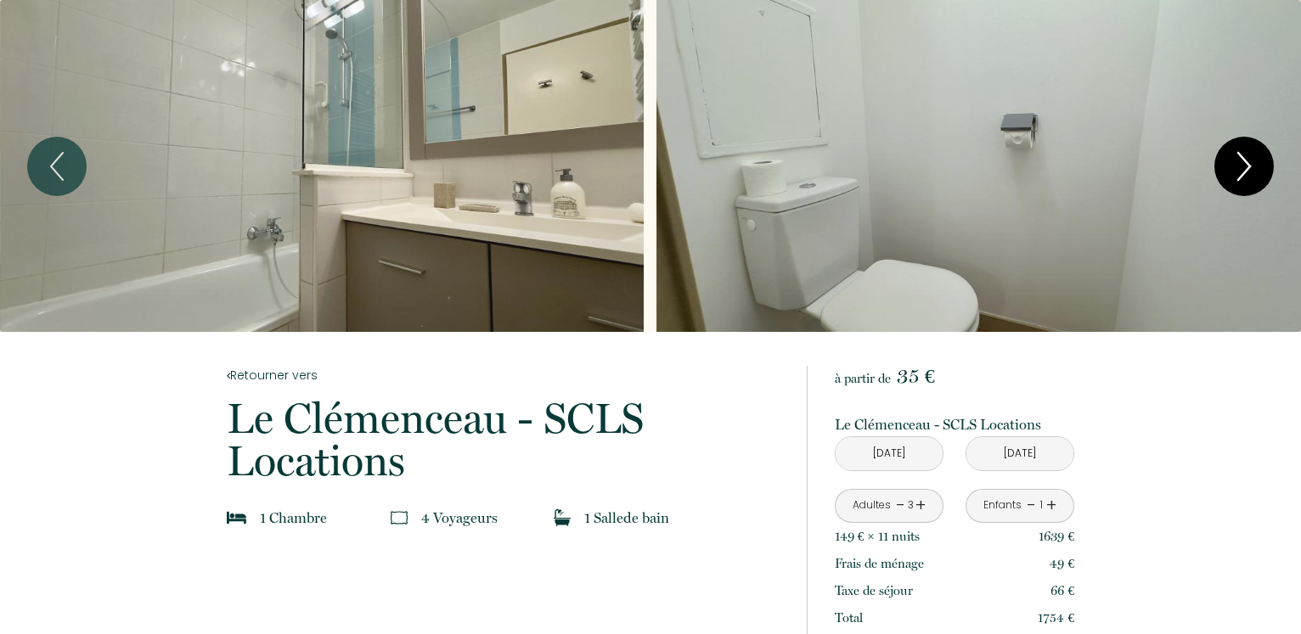
click at [1249, 159] on icon "Next" at bounding box center [1244, 166] width 36 height 51
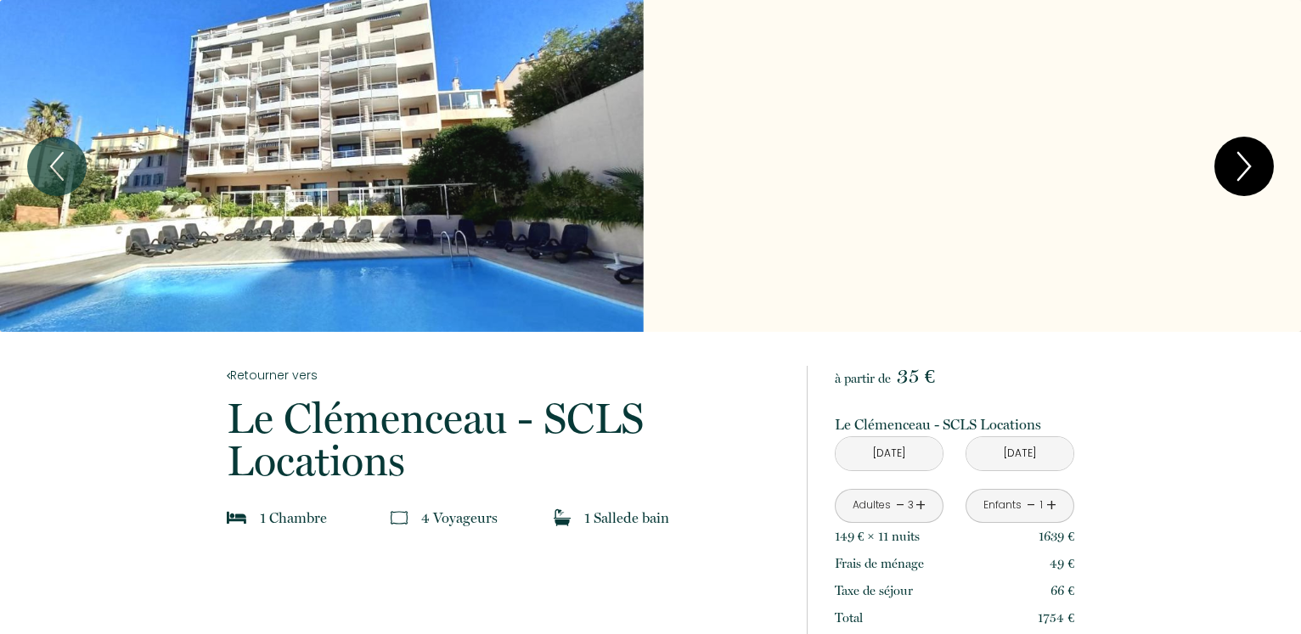
click at [1249, 159] on icon "Next" at bounding box center [1244, 166] width 36 height 51
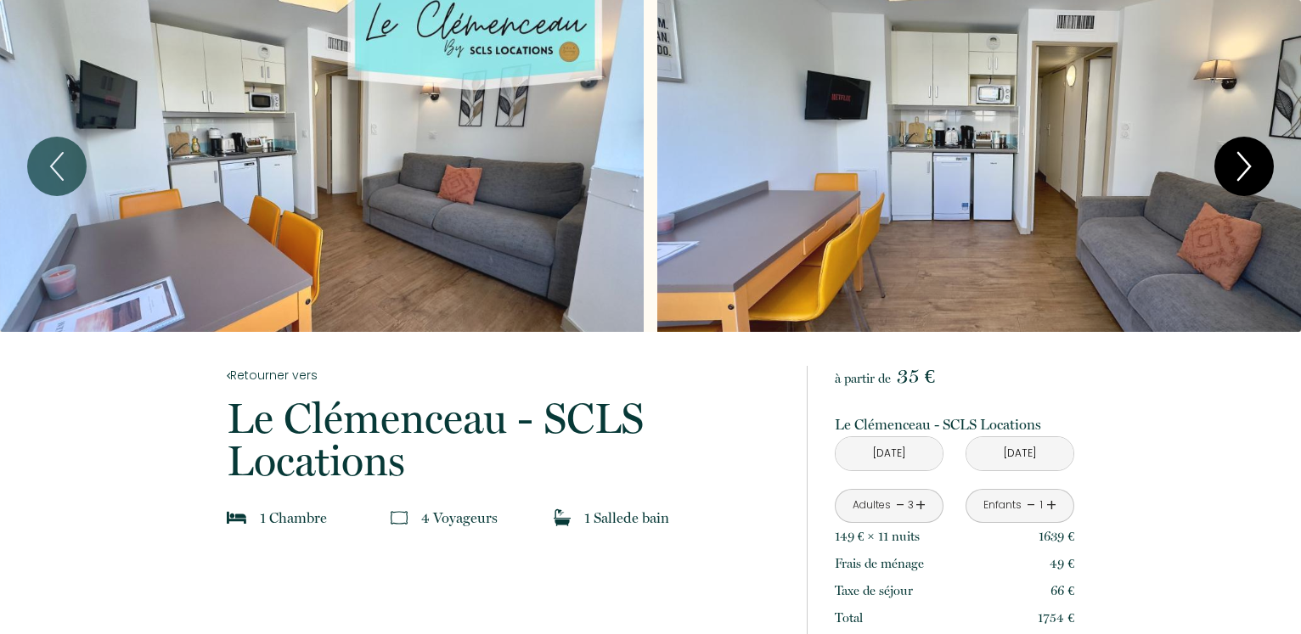
click at [1249, 159] on icon "Next" at bounding box center [1244, 166] width 36 height 51
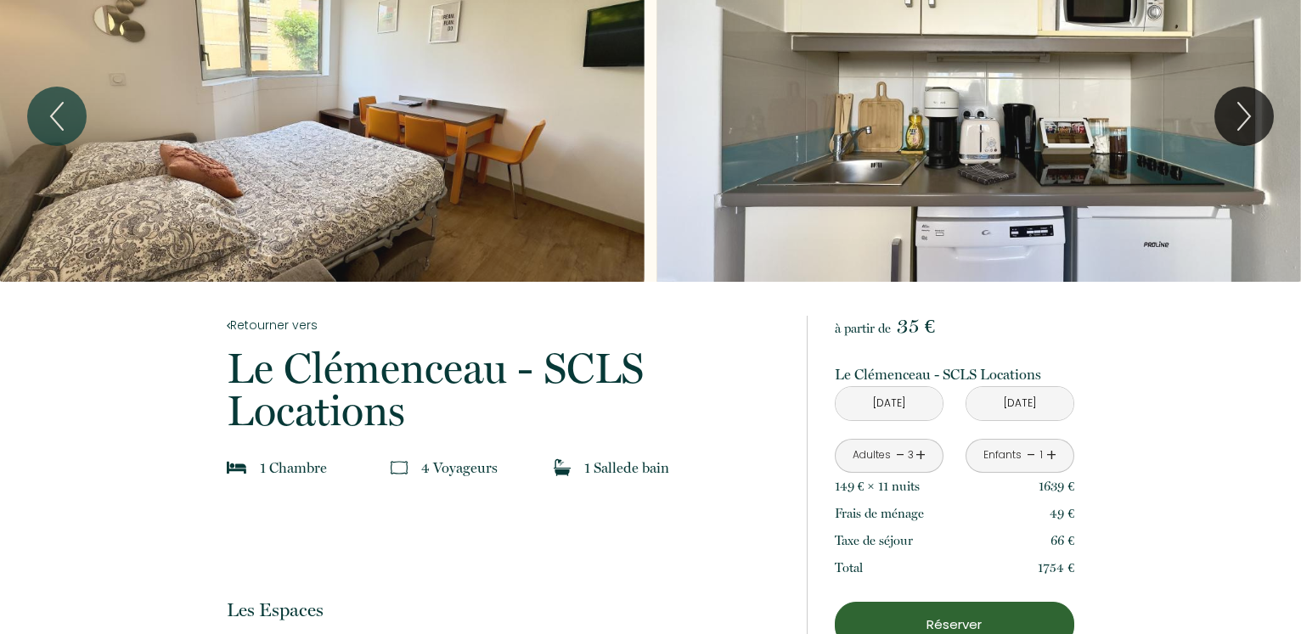
scroll to position [87, 0]
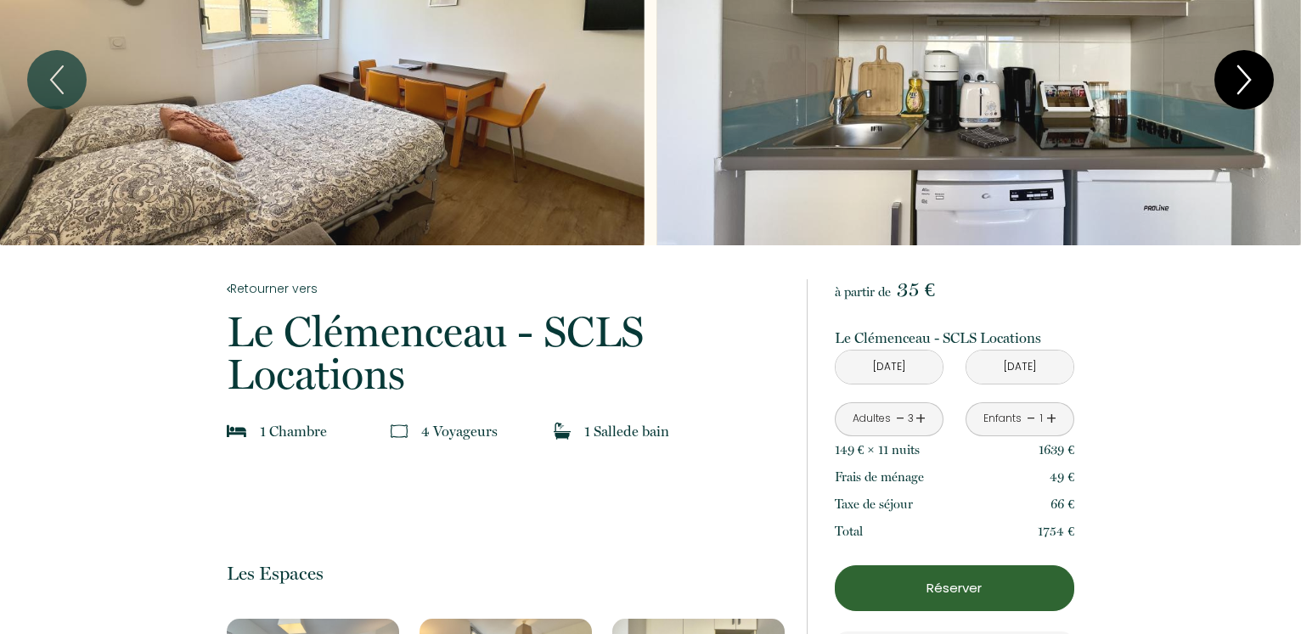
click at [1247, 81] on icon "Next" at bounding box center [1244, 79] width 36 height 51
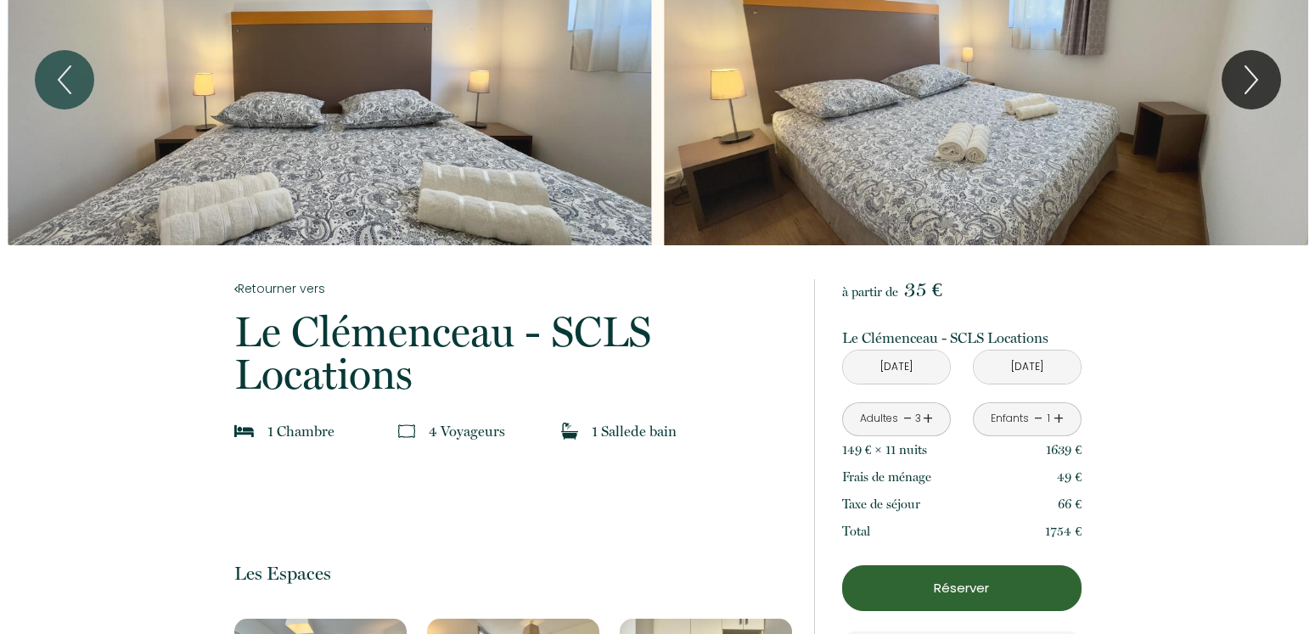
scroll to position [0, 0]
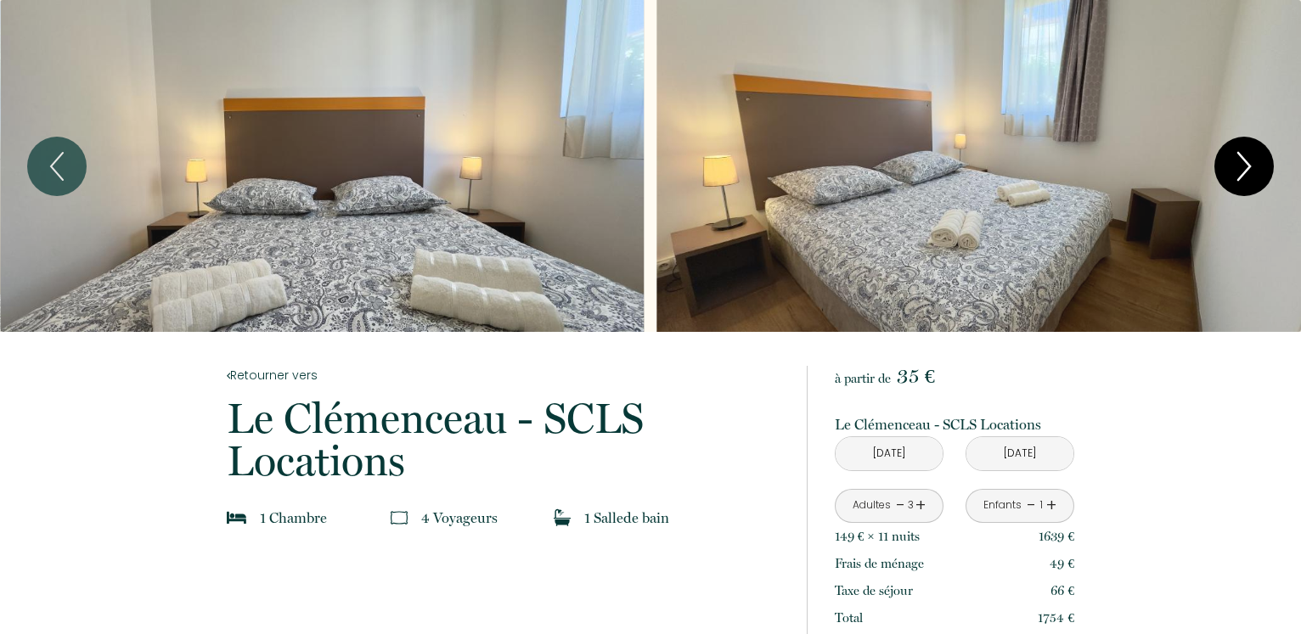
click at [1246, 161] on icon "Next" at bounding box center [1244, 166] width 12 height 27
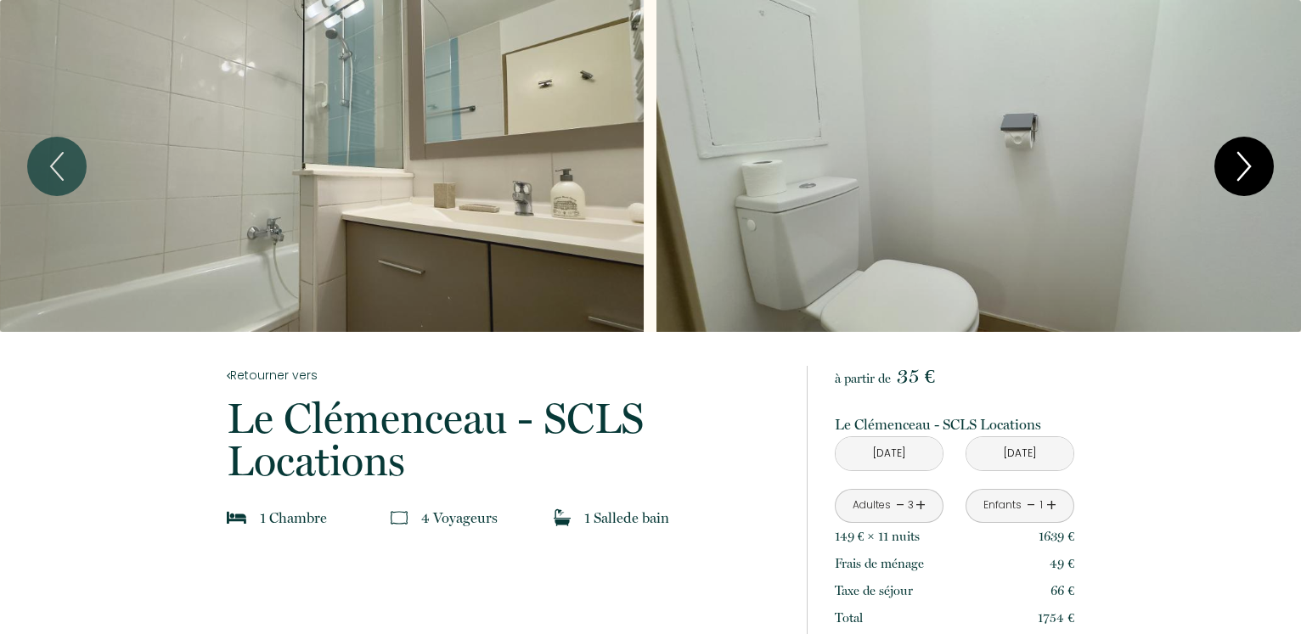
click at [1241, 180] on icon "Next" at bounding box center [1244, 166] width 36 height 51
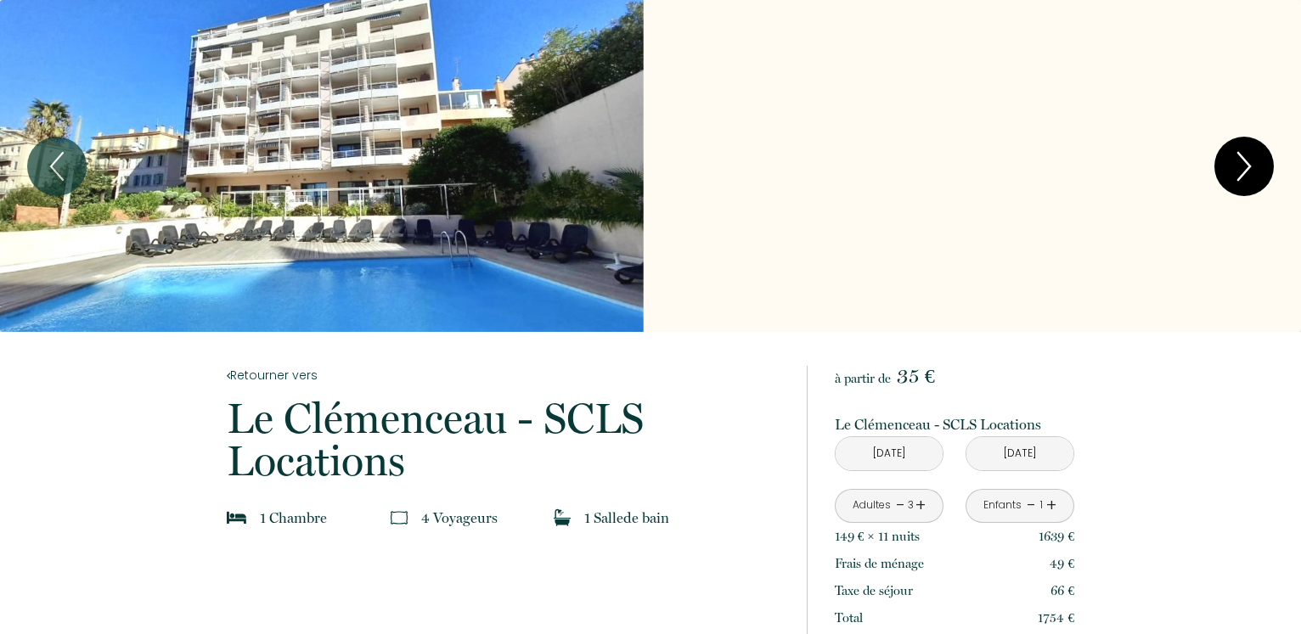
click at [1241, 180] on icon "Next" at bounding box center [1244, 166] width 36 height 51
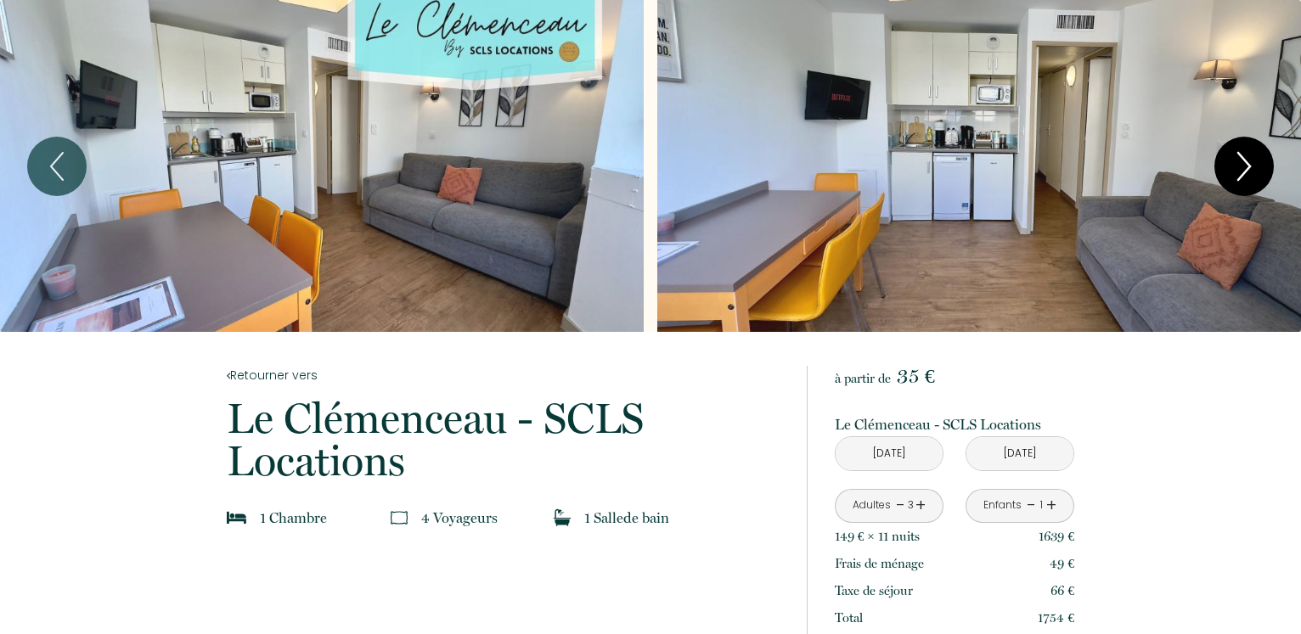
click at [1238, 180] on icon "Next" at bounding box center [1244, 166] width 12 height 27
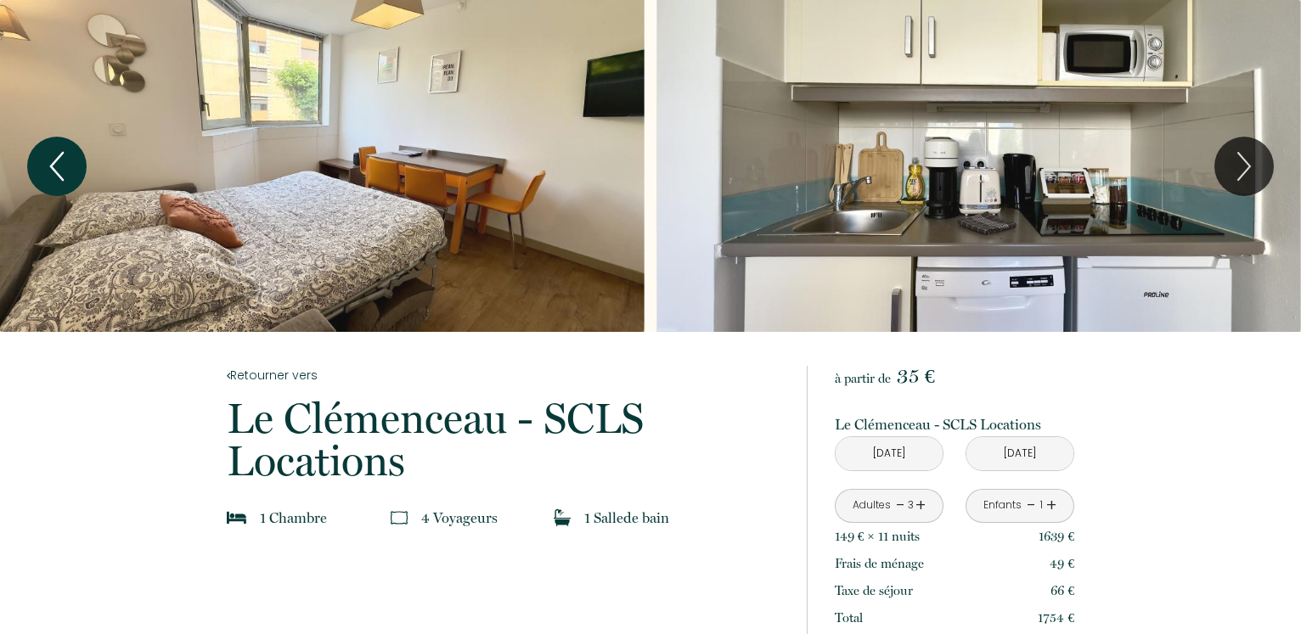
click at [48, 160] on icon "Previous" at bounding box center [57, 166] width 36 height 51
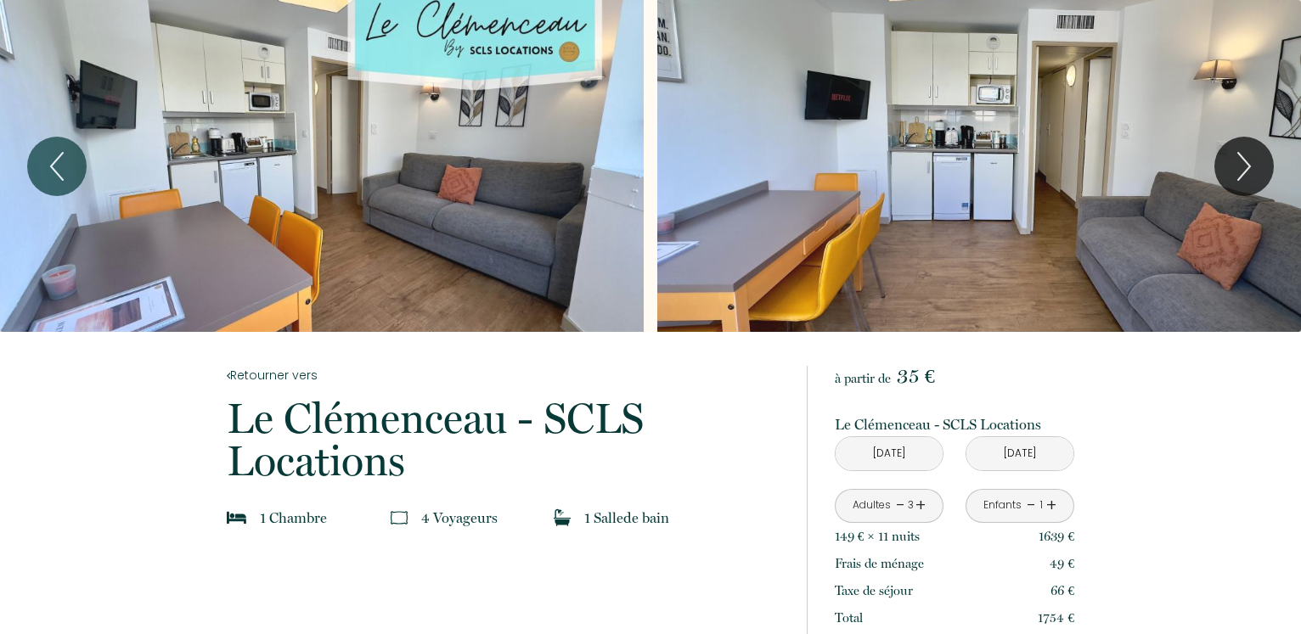
click at [1106, 267] on div "Slideshow" at bounding box center [979, 166] width 644 height 332
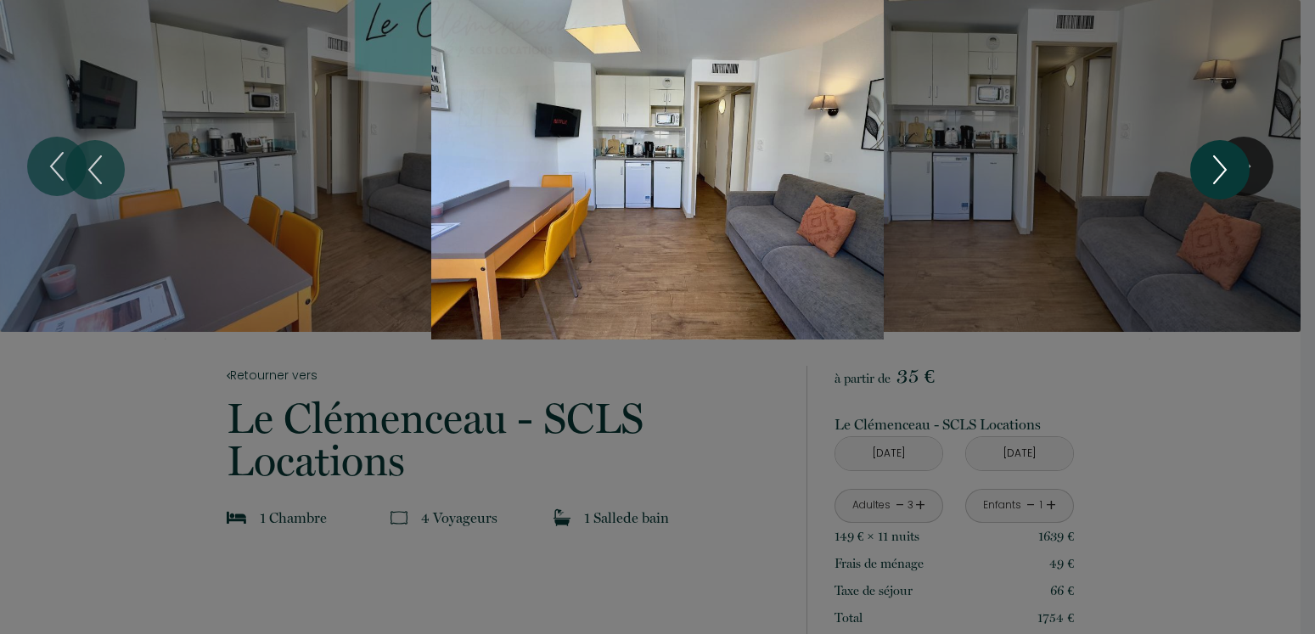
click at [1201, 165] on button "Next" at bounding box center [1219, 169] width 59 height 59
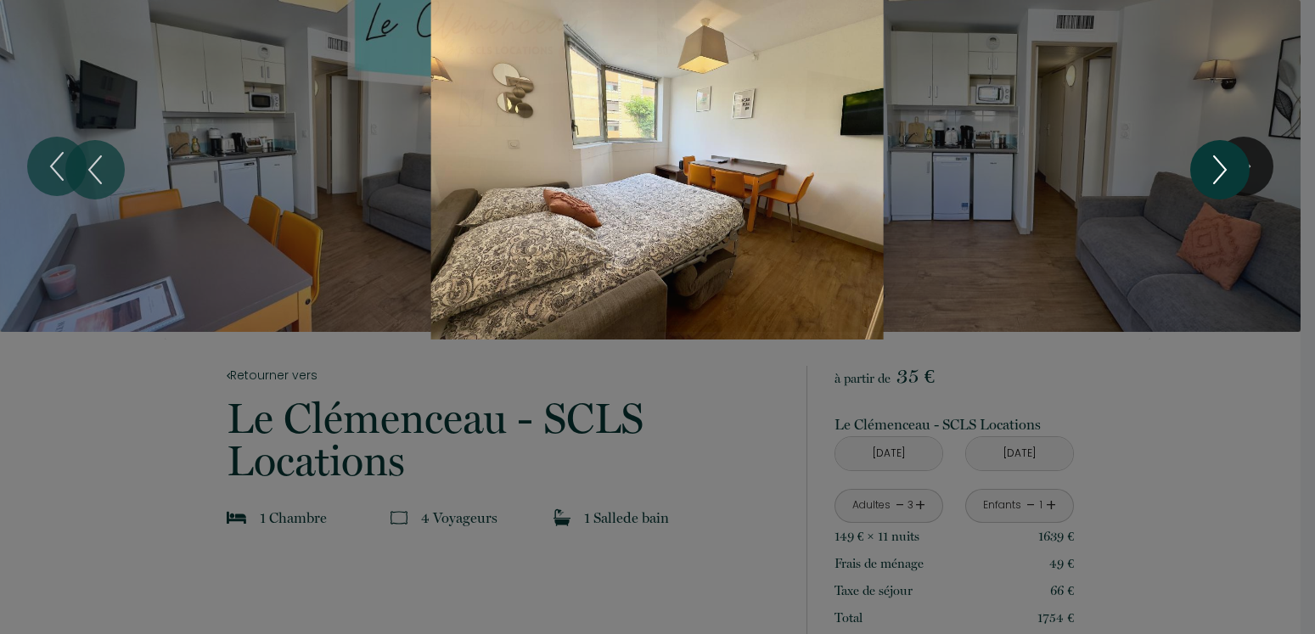
click at [1201, 165] on button "Next" at bounding box center [1219, 169] width 59 height 59
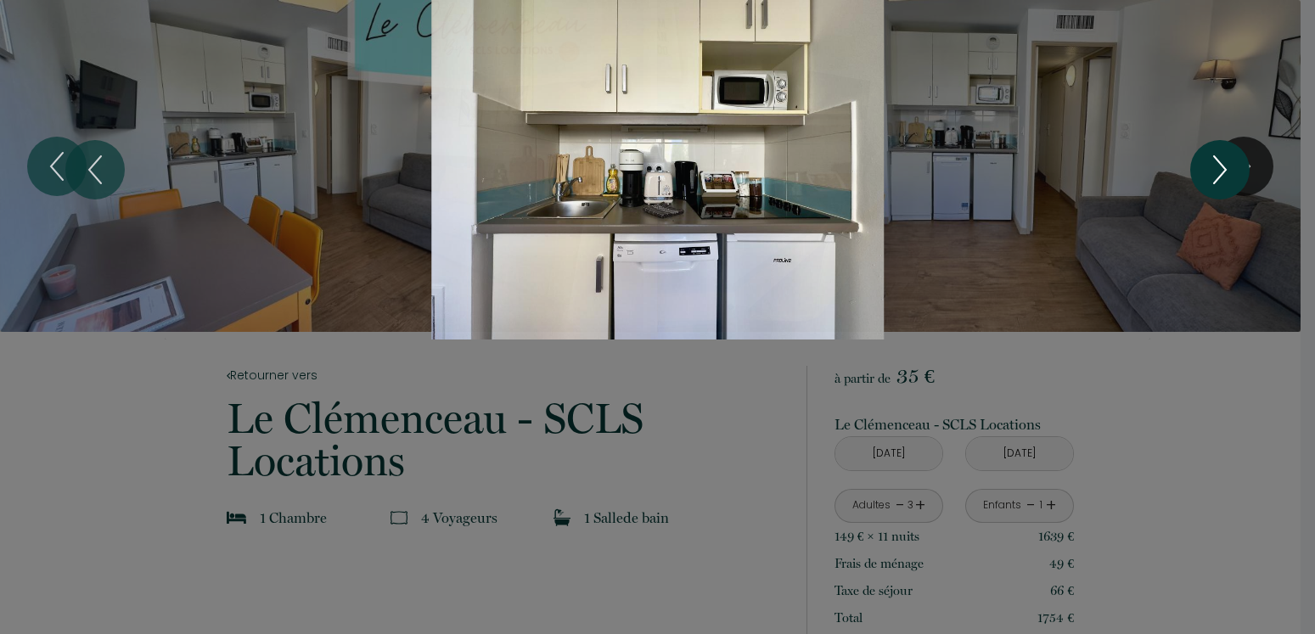
click at [1201, 165] on button "Next" at bounding box center [1219, 169] width 59 height 59
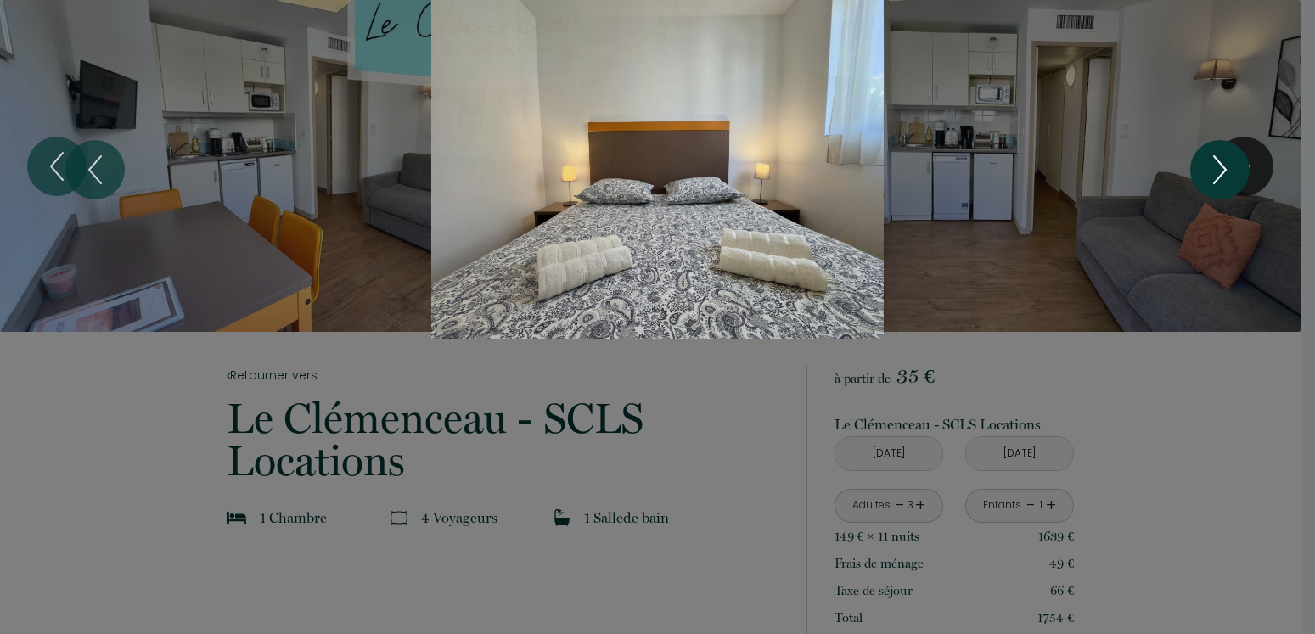
click at [1201, 165] on button "Next" at bounding box center [1219, 169] width 59 height 59
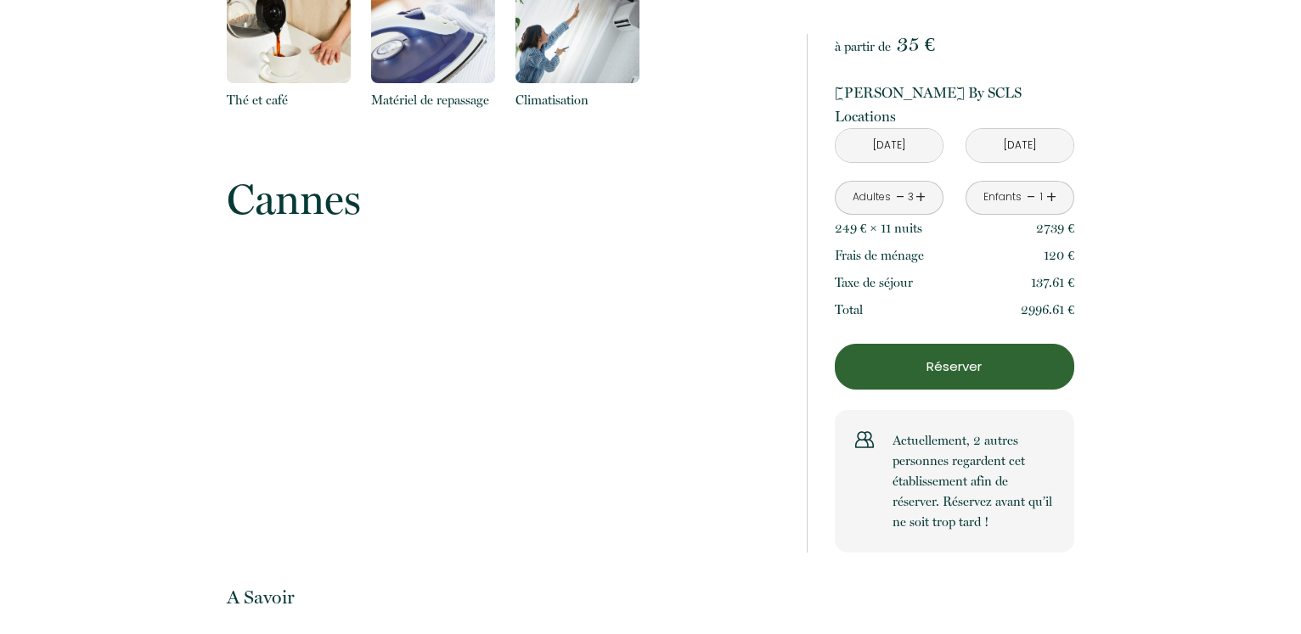
scroll to position [3118, 0]
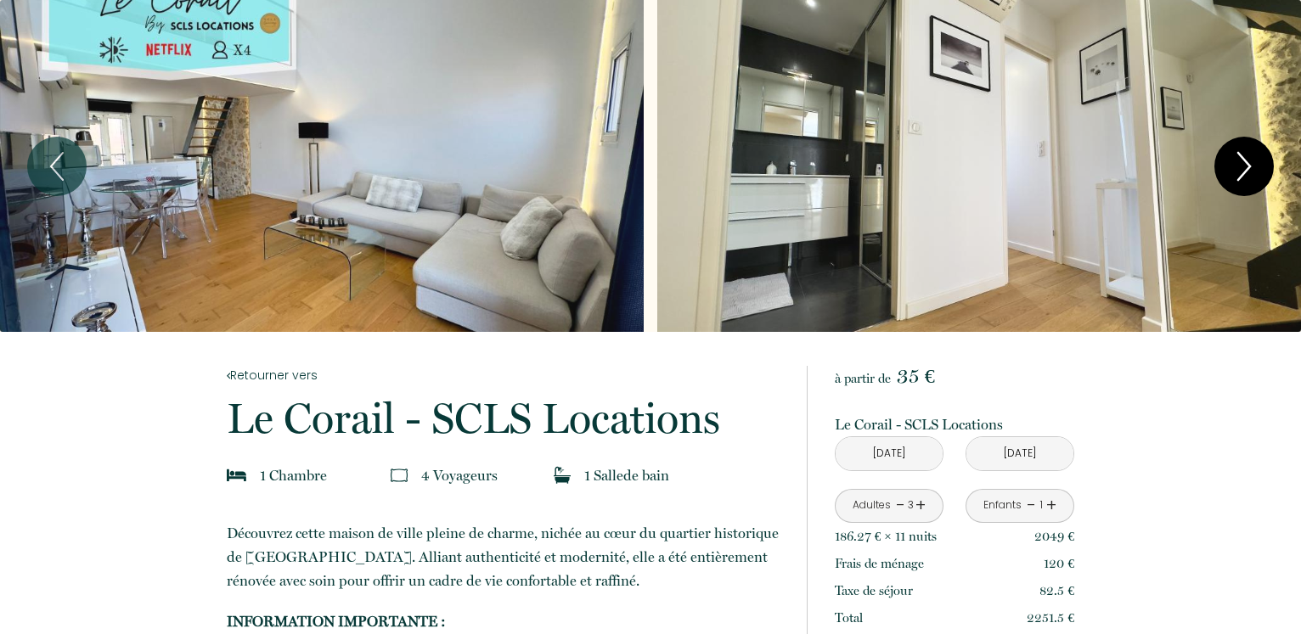
click at [1254, 166] on icon "Next" at bounding box center [1244, 166] width 36 height 51
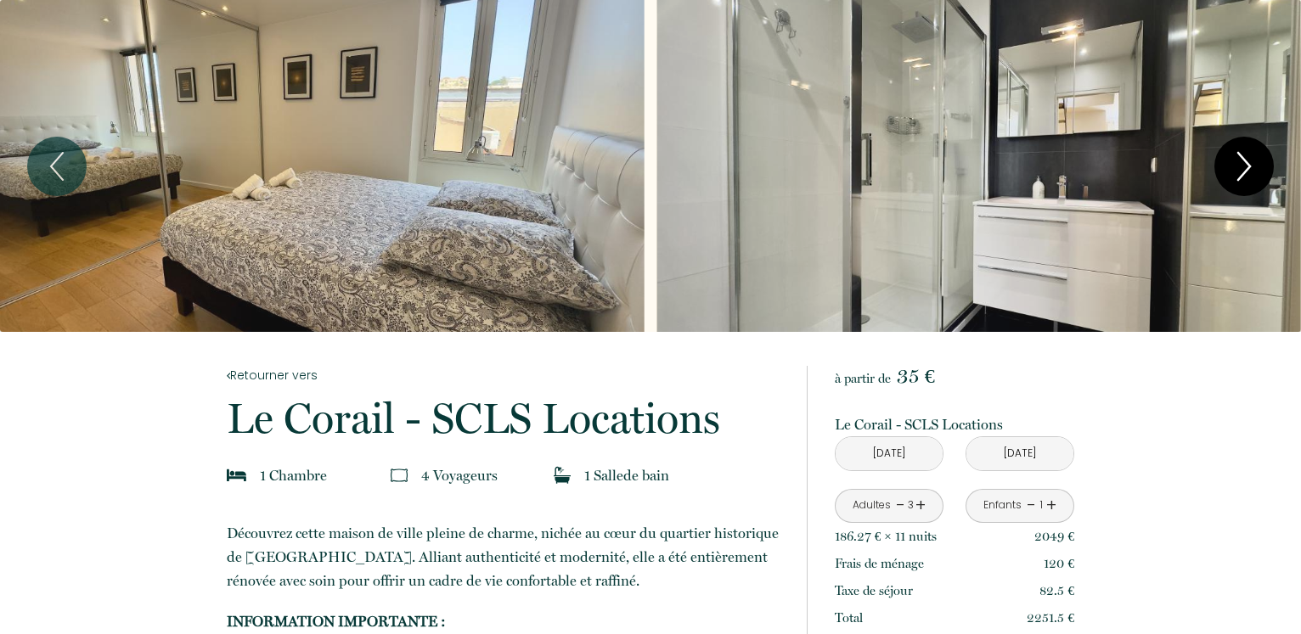
click at [1254, 166] on icon "Next" at bounding box center [1244, 166] width 36 height 51
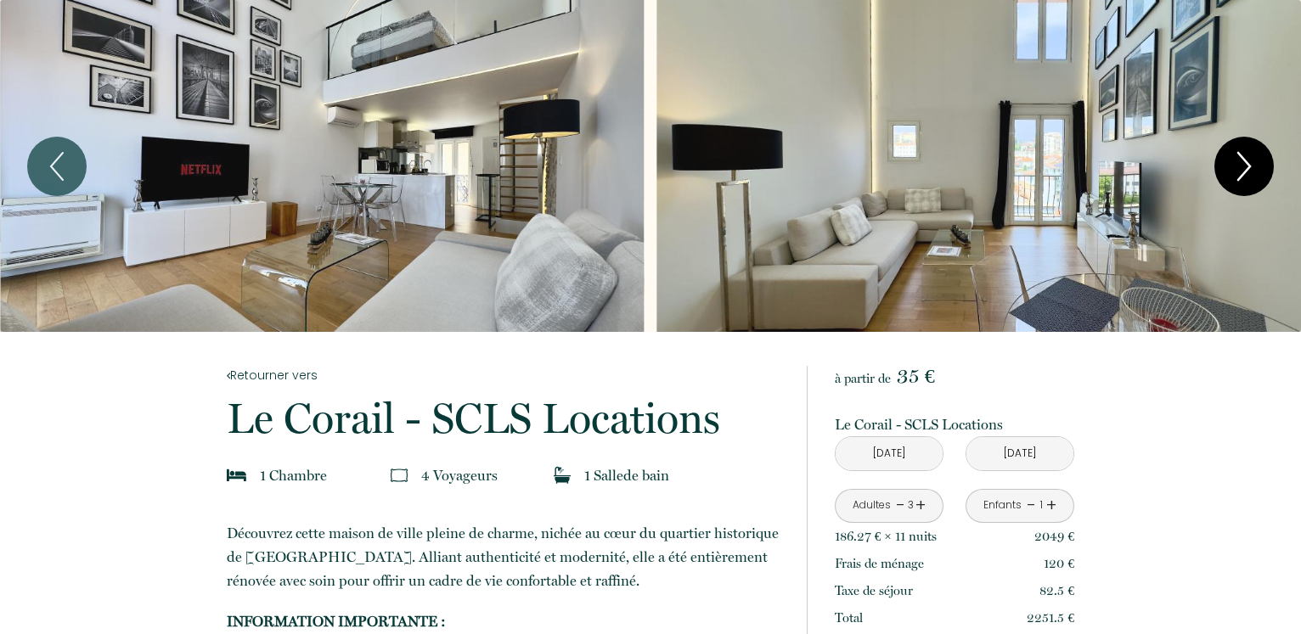
click at [1236, 169] on icon "Next" at bounding box center [1244, 166] width 36 height 51
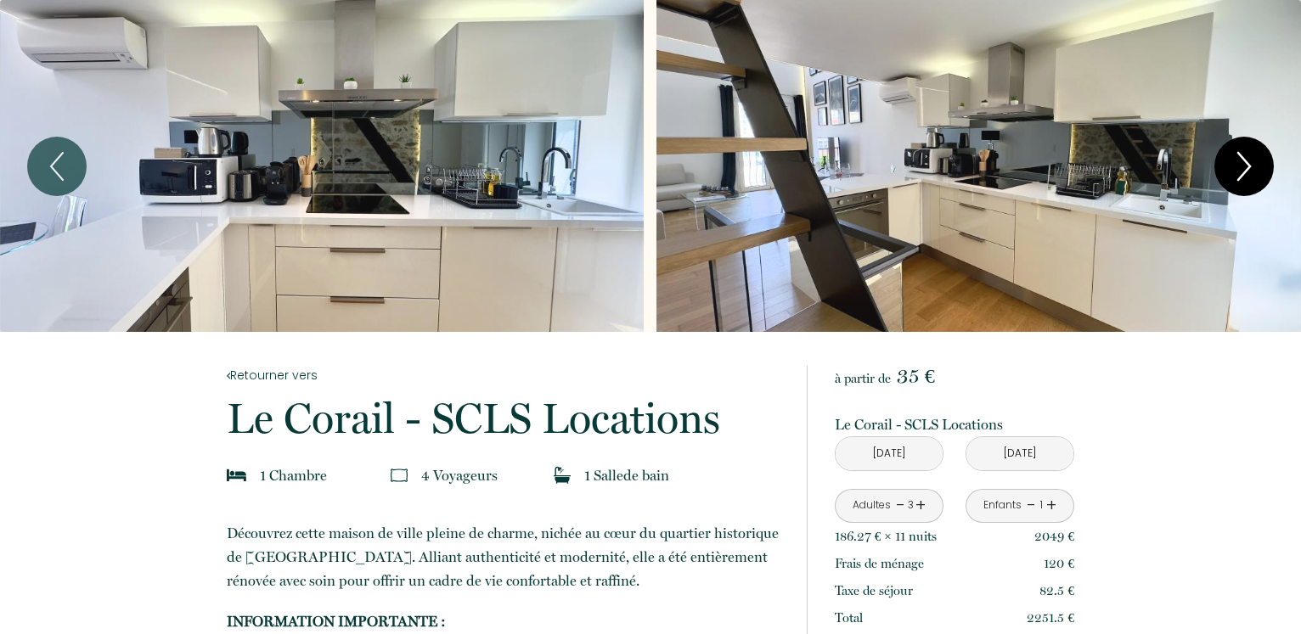
click at [1236, 169] on icon "Next" at bounding box center [1244, 166] width 36 height 51
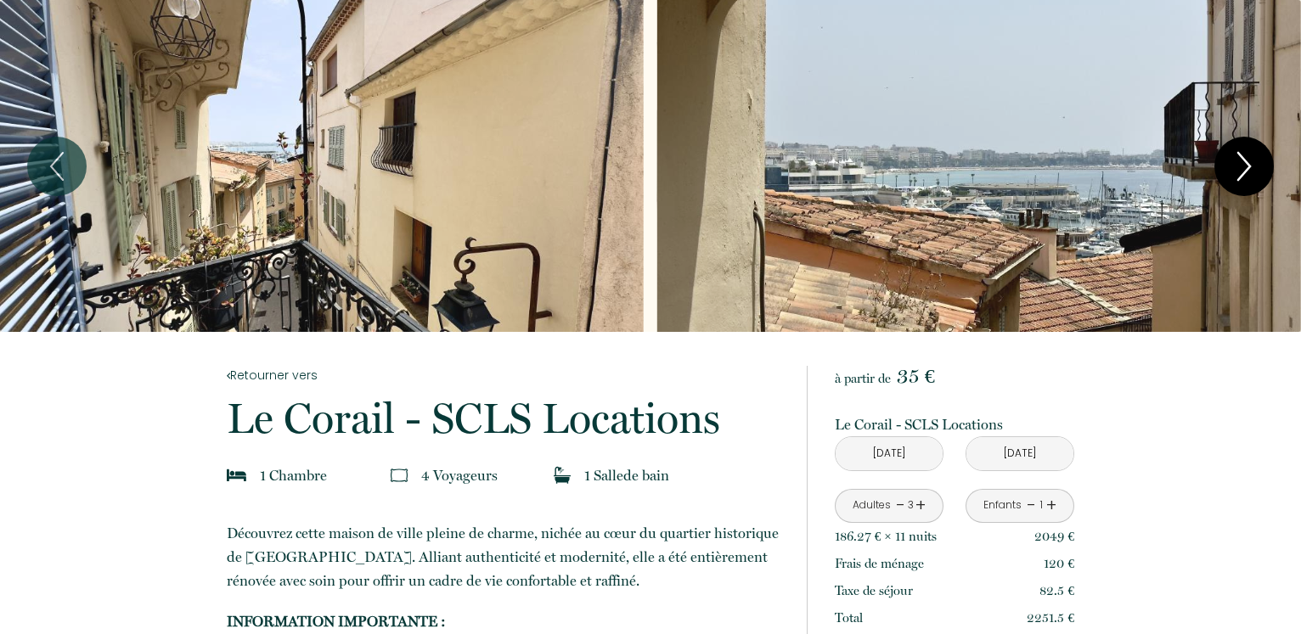
click at [1229, 169] on icon "Next" at bounding box center [1244, 166] width 36 height 51
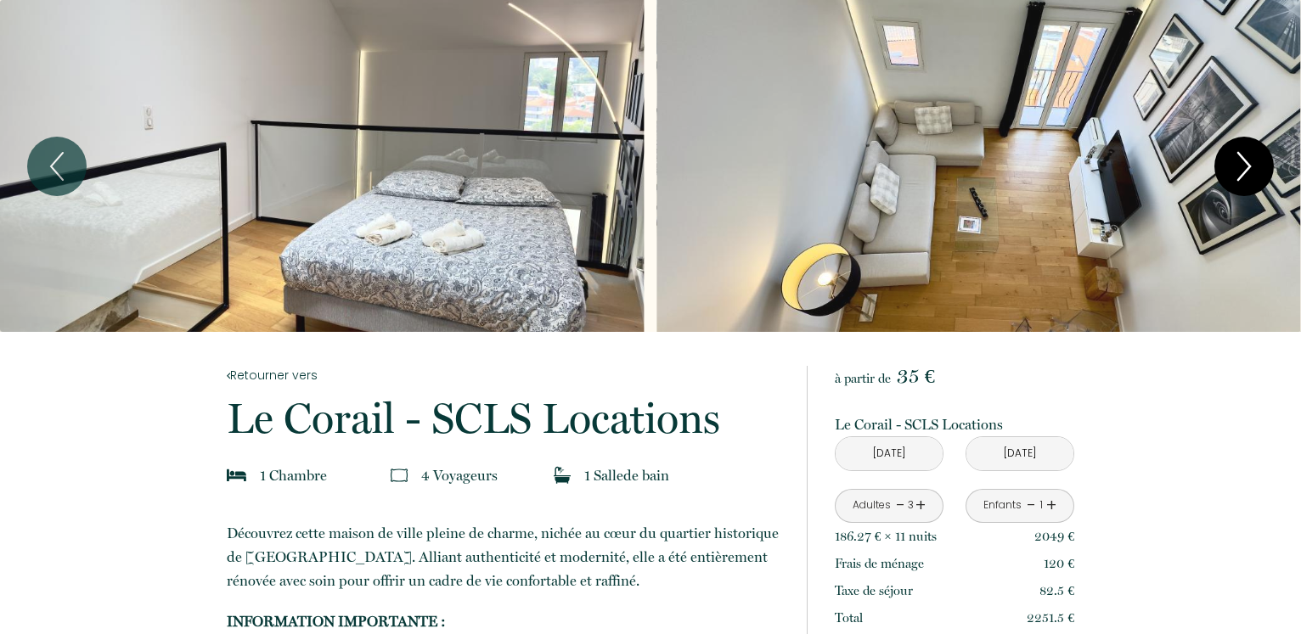
click at [1229, 169] on icon "Next" at bounding box center [1244, 166] width 36 height 51
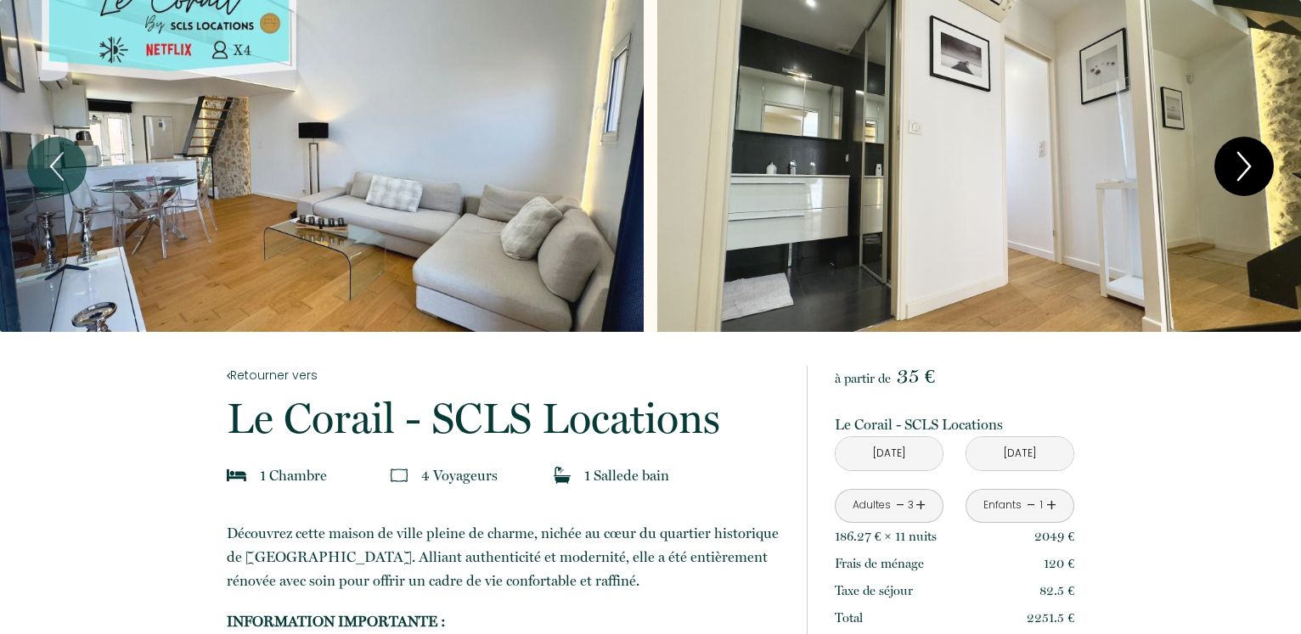
click at [1229, 169] on icon "Next" at bounding box center [1244, 166] width 36 height 51
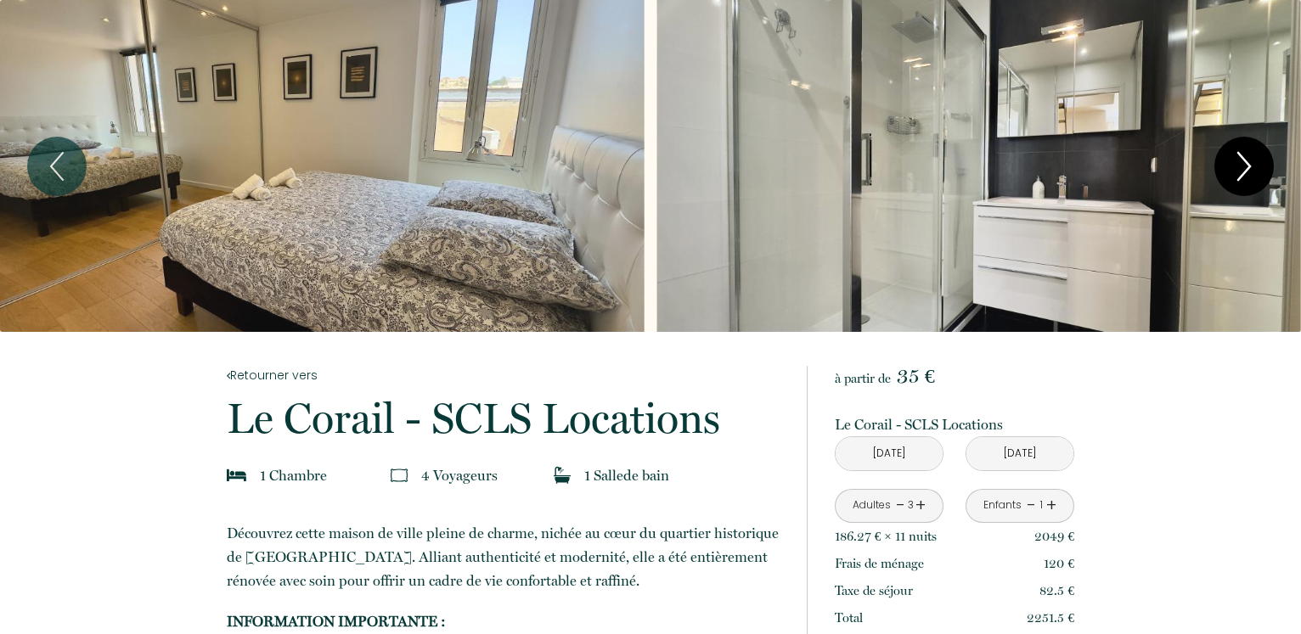
click at [1231, 164] on icon "Next" at bounding box center [1244, 166] width 36 height 51
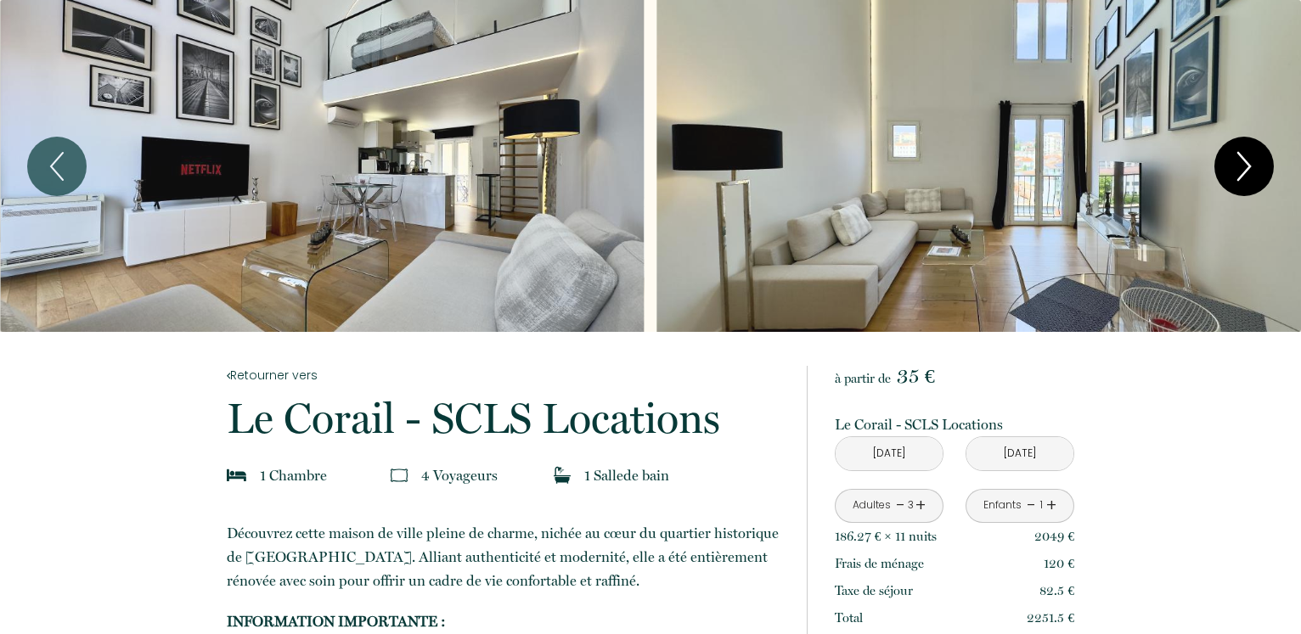
click at [1234, 160] on icon "Next" at bounding box center [1244, 166] width 36 height 51
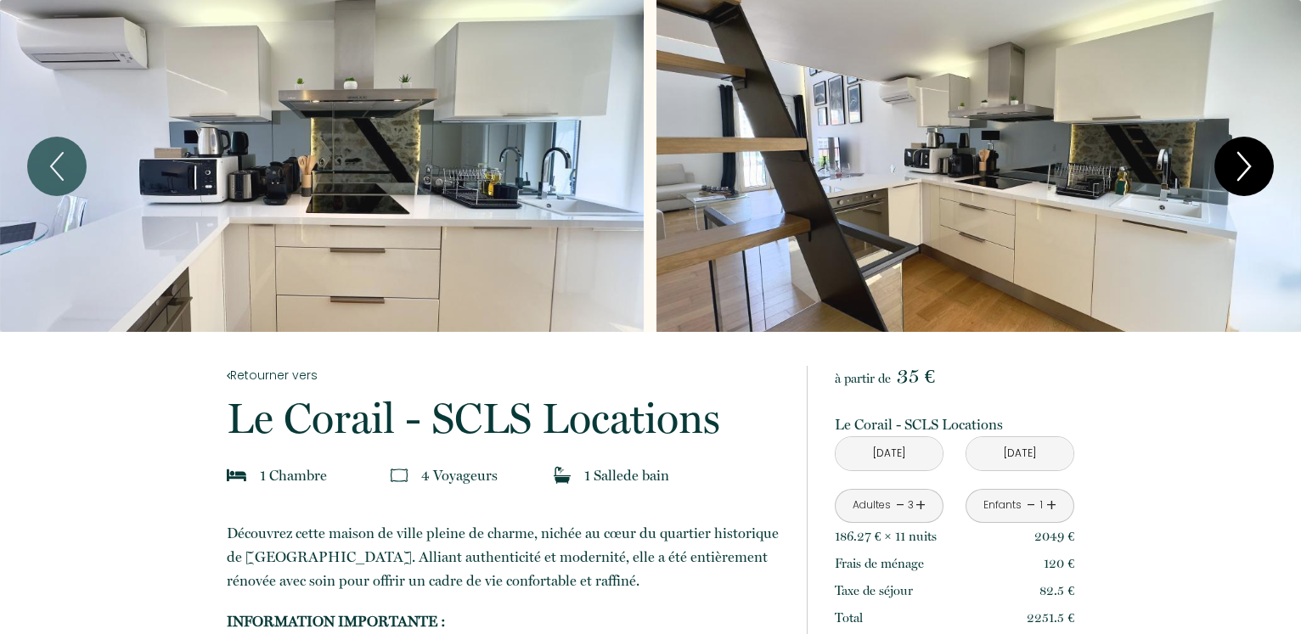
click at [1242, 173] on icon "Next" at bounding box center [1244, 166] width 36 height 51
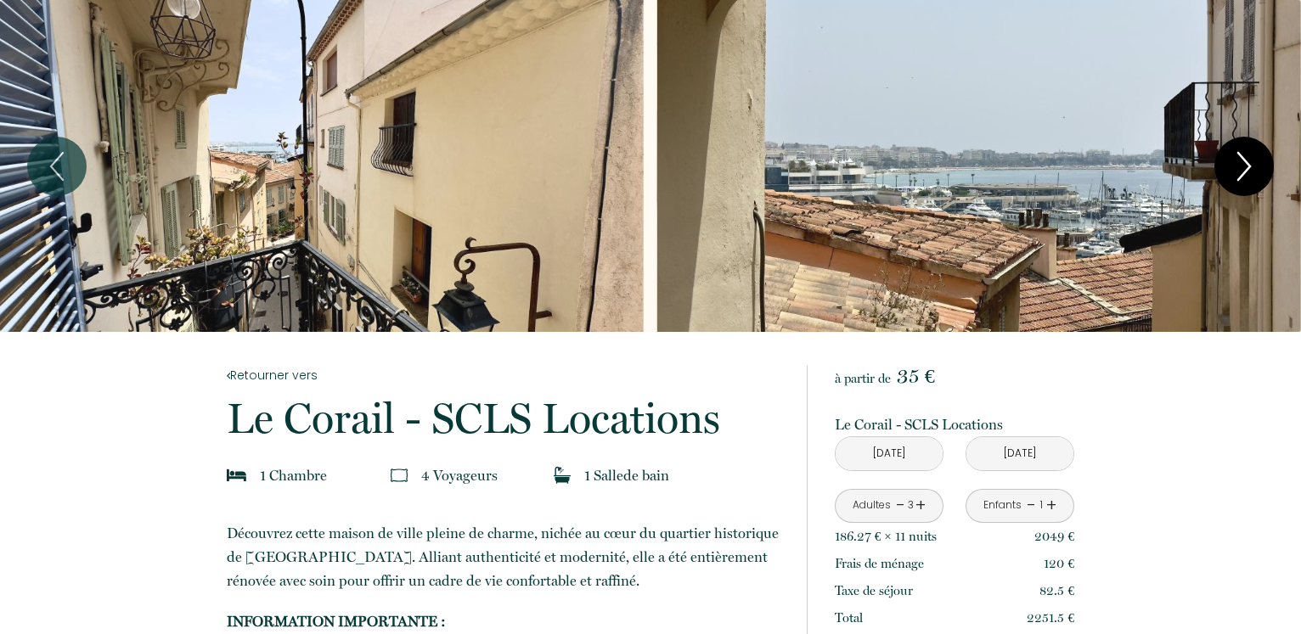
click at [1242, 173] on icon "Next" at bounding box center [1244, 166] width 36 height 51
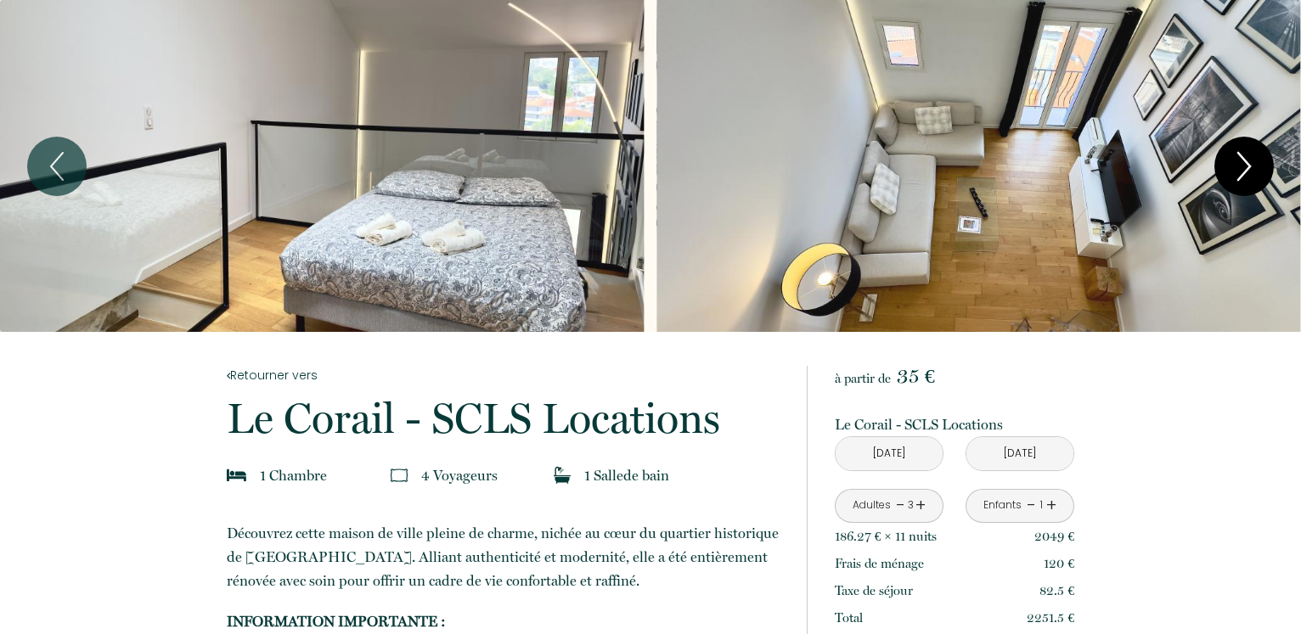
click at [1245, 166] on icon "Next" at bounding box center [1244, 166] width 36 height 51
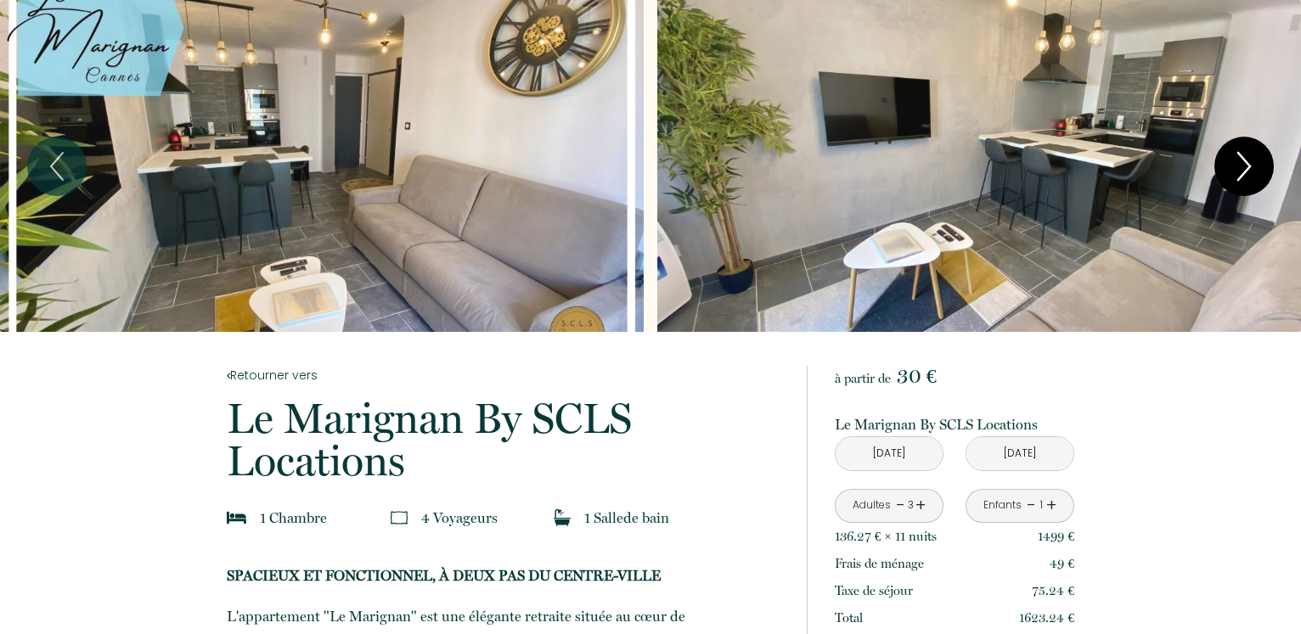
click at [1243, 164] on icon "Next" at bounding box center [1244, 166] width 36 height 51
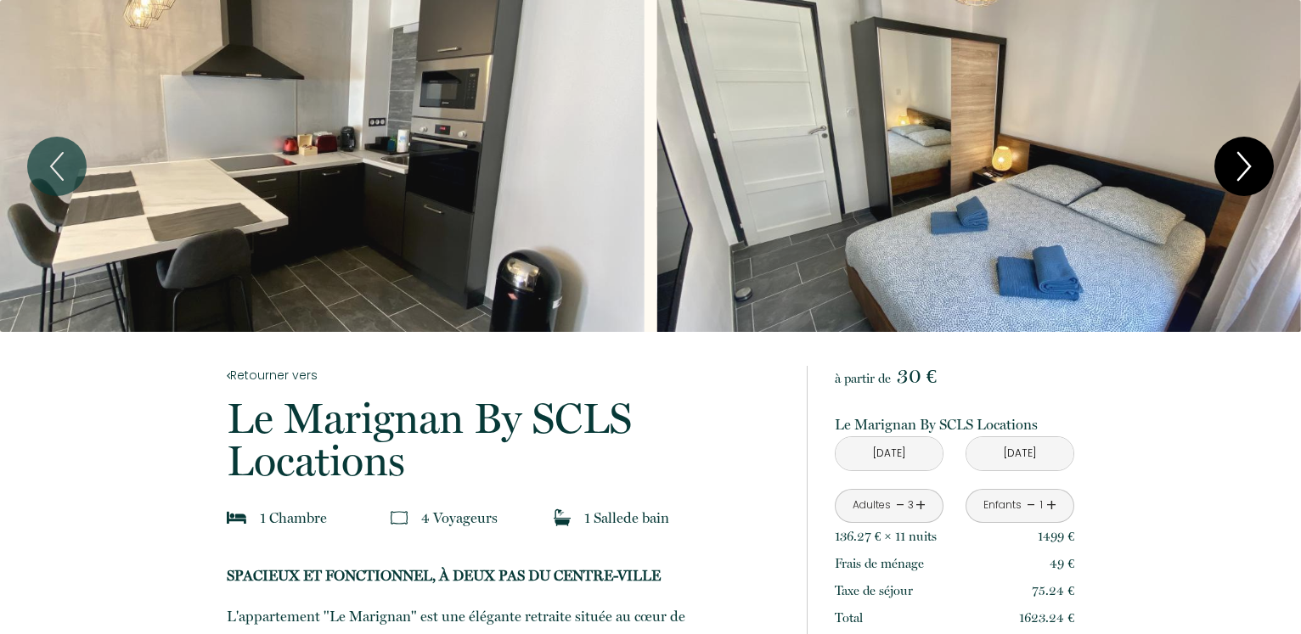
click at [1243, 164] on icon "Next" at bounding box center [1244, 166] width 36 height 51
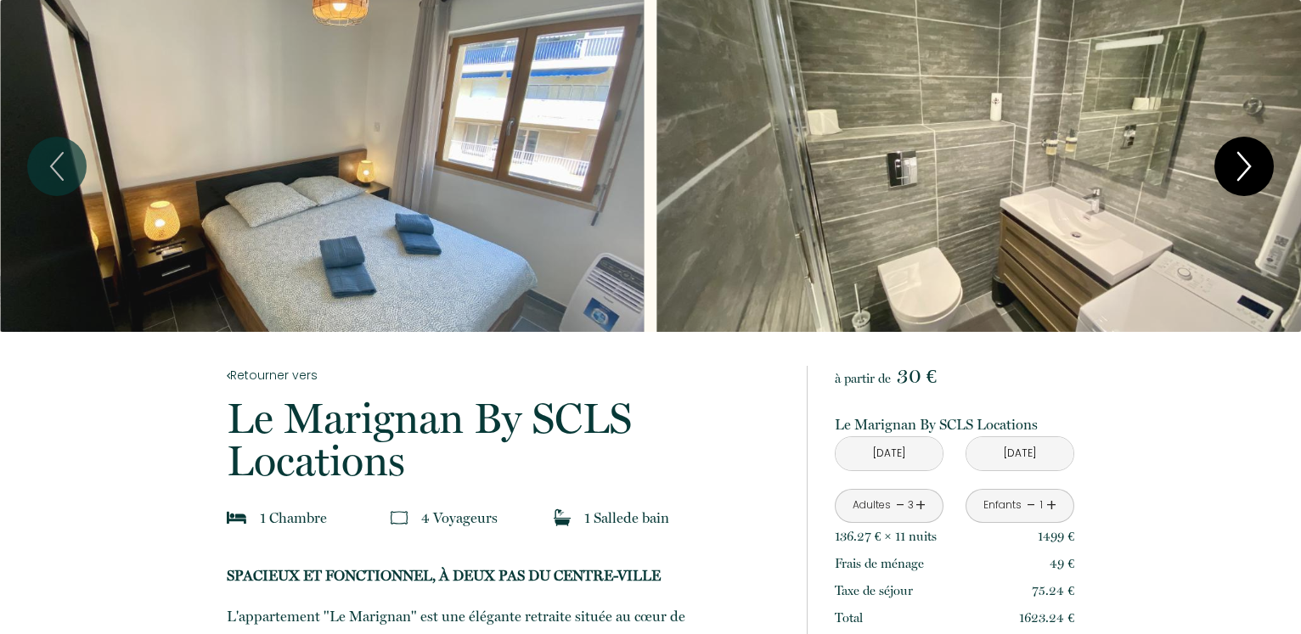
click at [1243, 164] on icon "Next" at bounding box center [1244, 166] width 36 height 51
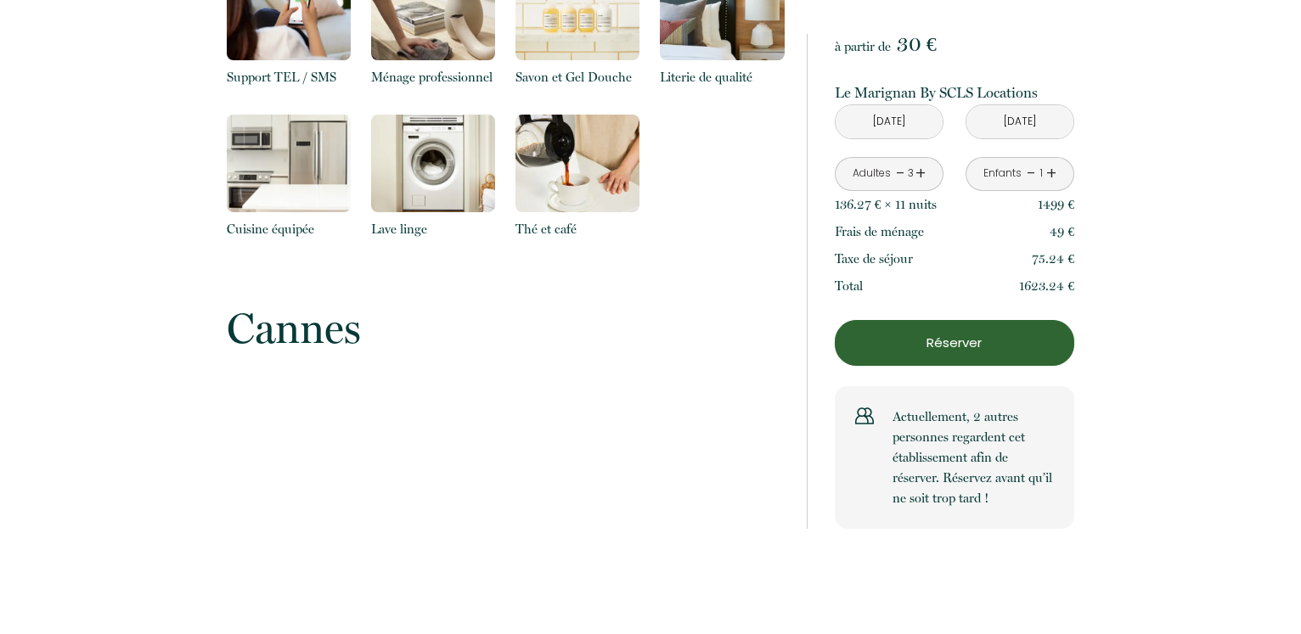
scroll to position [2165, 0]
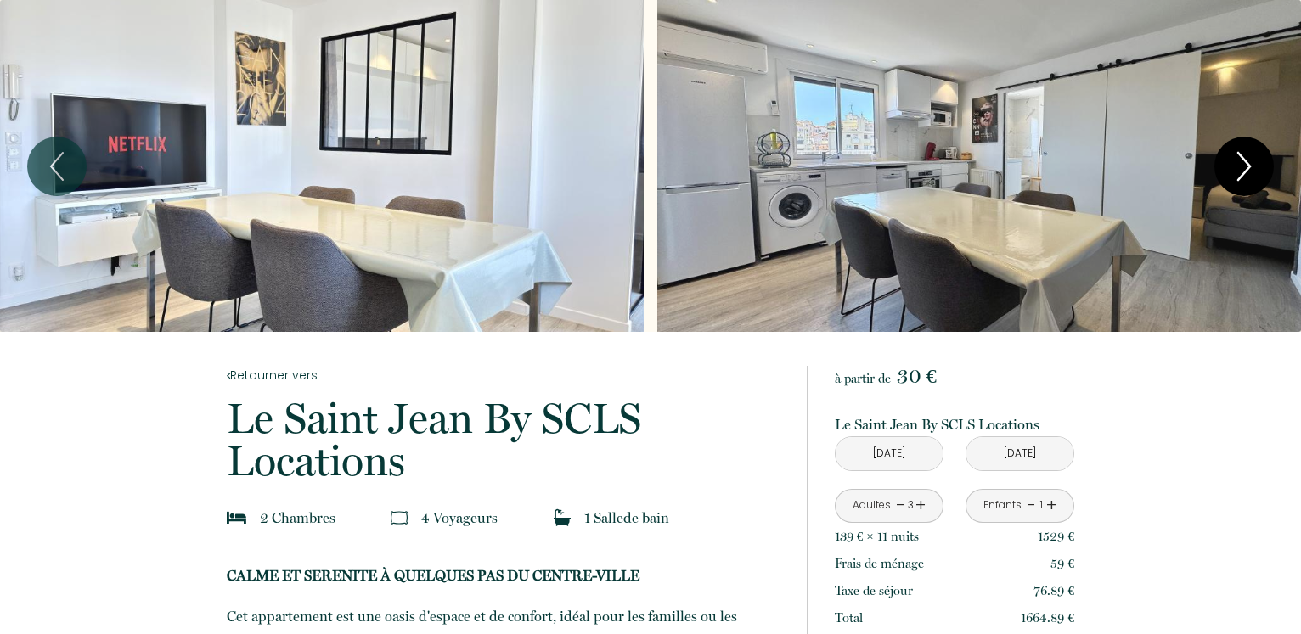
click at [1245, 163] on icon "Next" at bounding box center [1244, 166] width 36 height 51
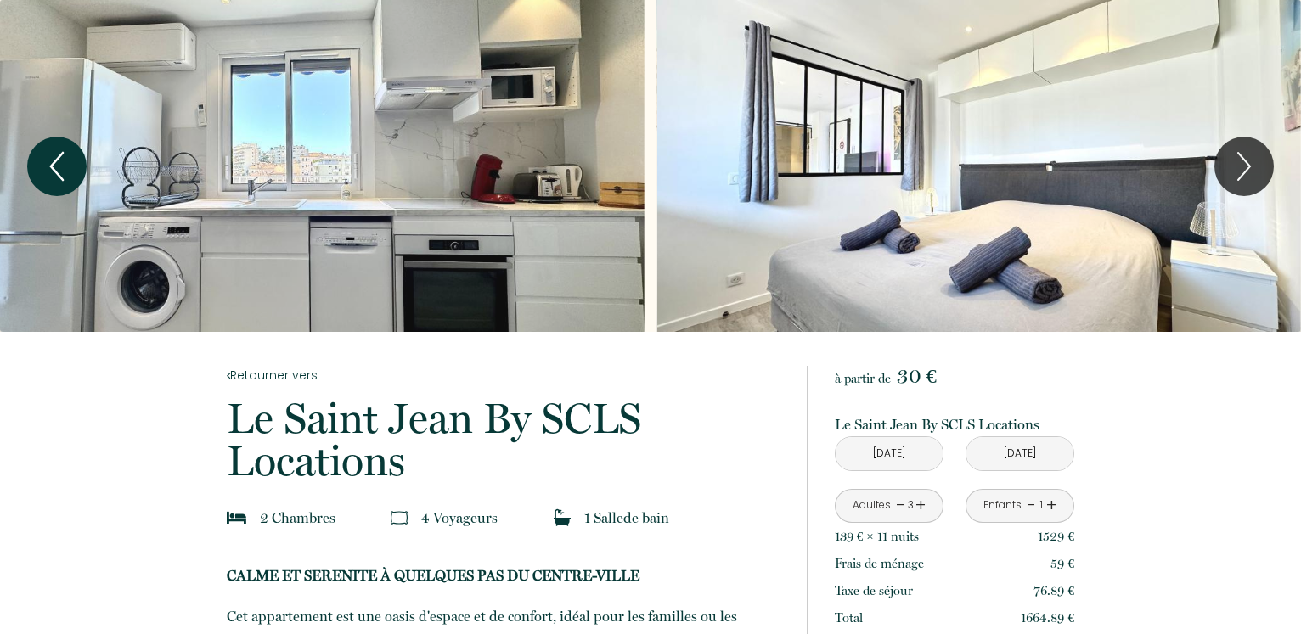
click at [62, 166] on icon "Previous" at bounding box center [57, 166] width 36 height 51
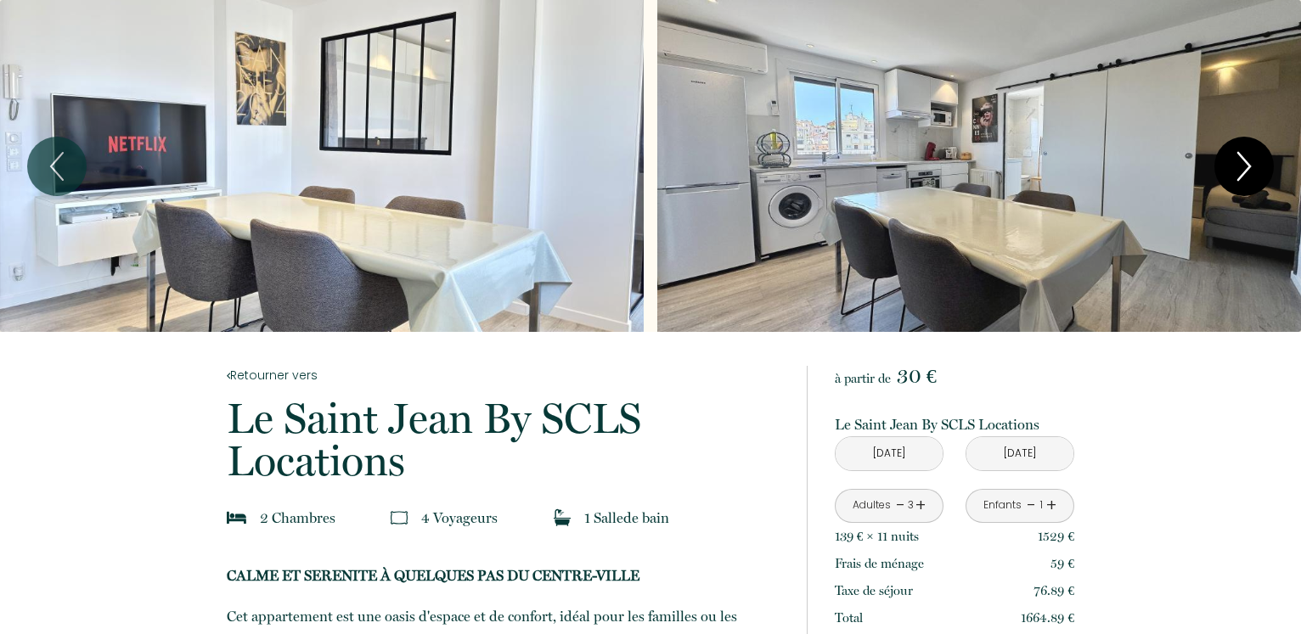
click at [1245, 166] on icon "Next" at bounding box center [1244, 166] width 36 height 51
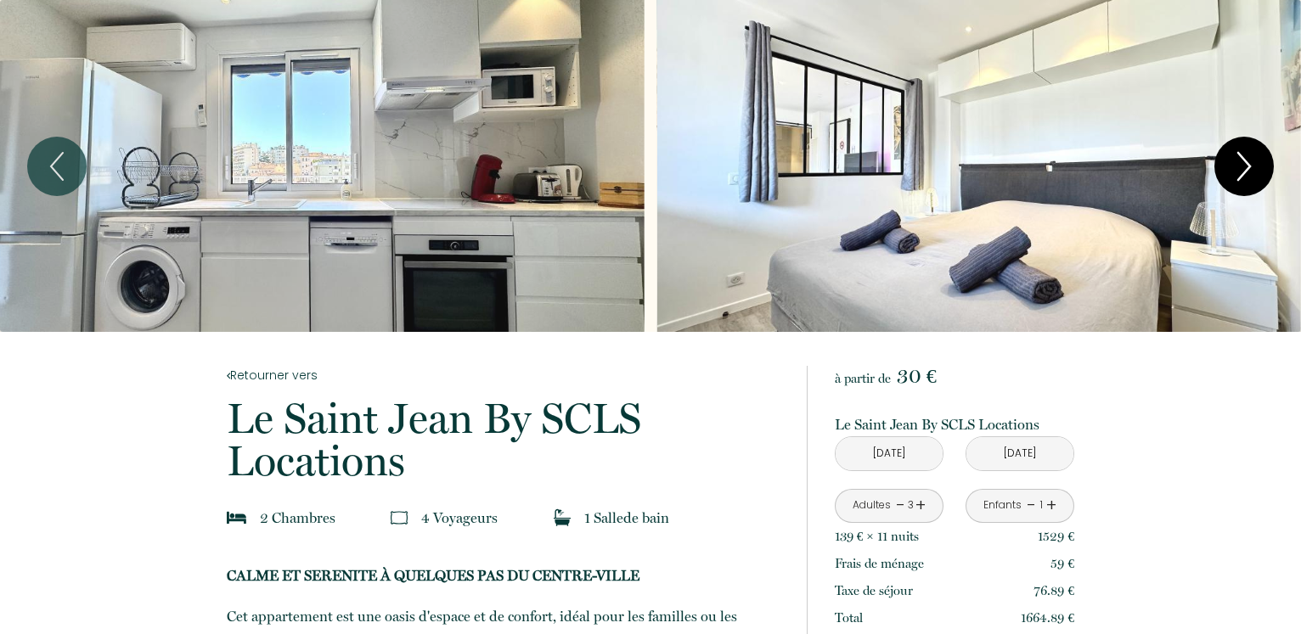
click at [1245, 166] on icon "Next" at bounding box center [1244, 166] width 36 height 51
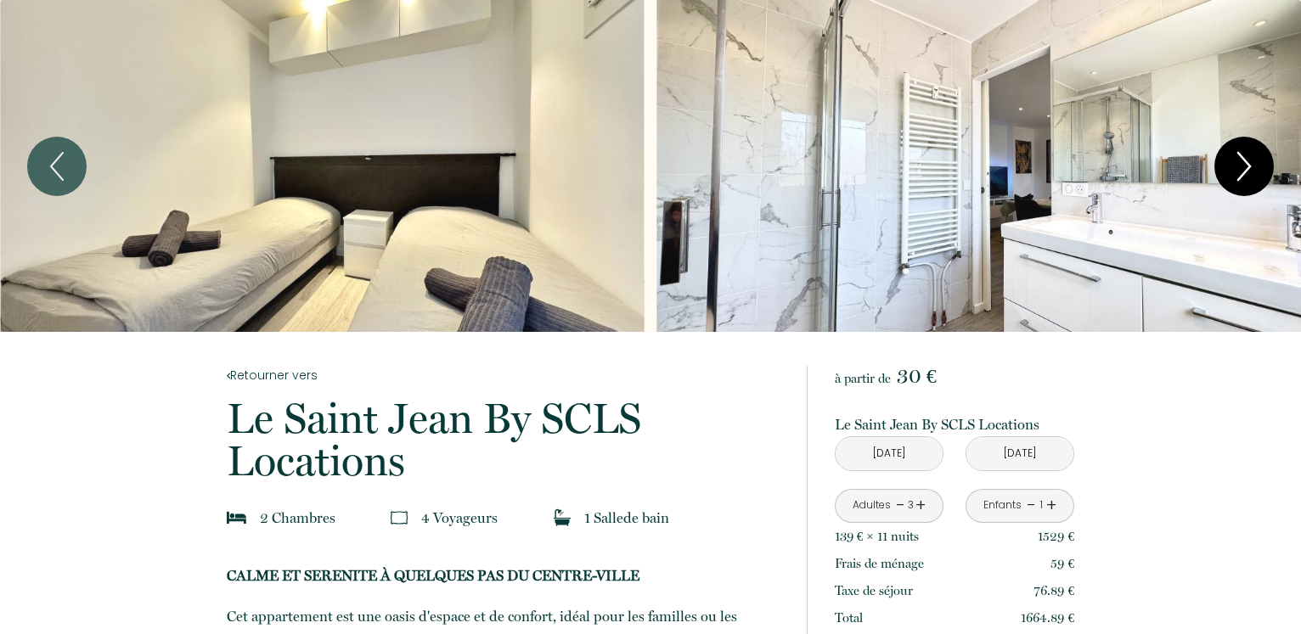
click at [1245, 166] on icon "Next" at bounding box center [1244, 166] width 36 height 51
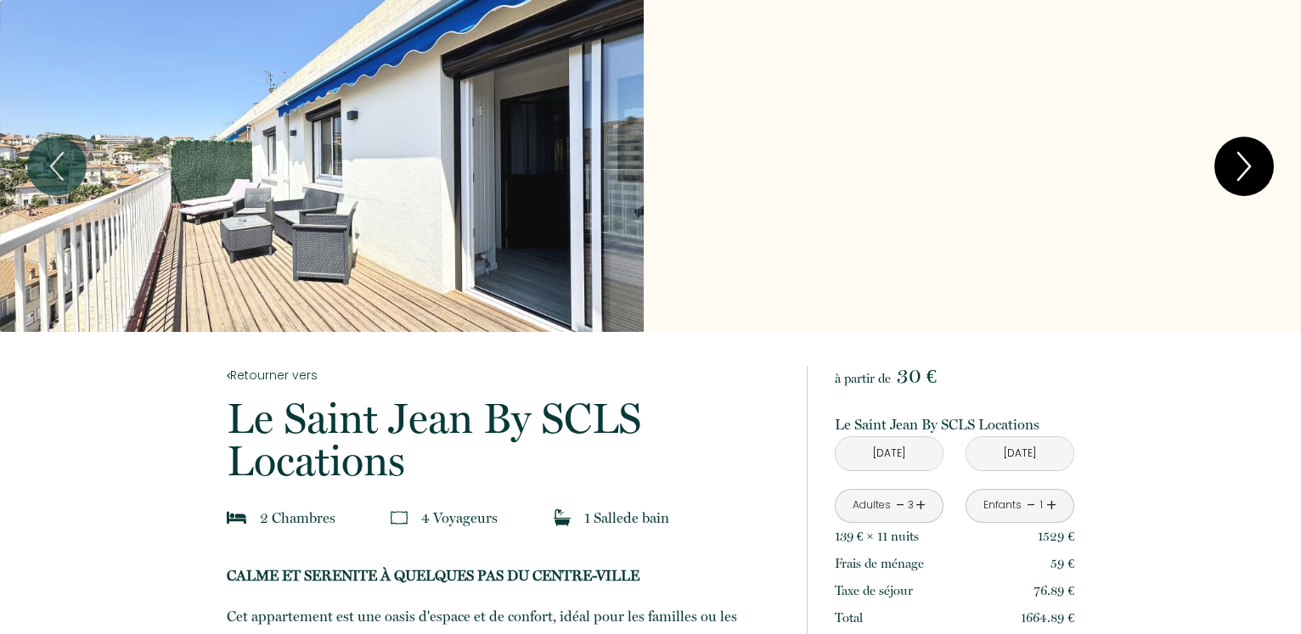
click at [1245, 166] on icon "Next" at bounding box center [1244, 166] width 36 height 51
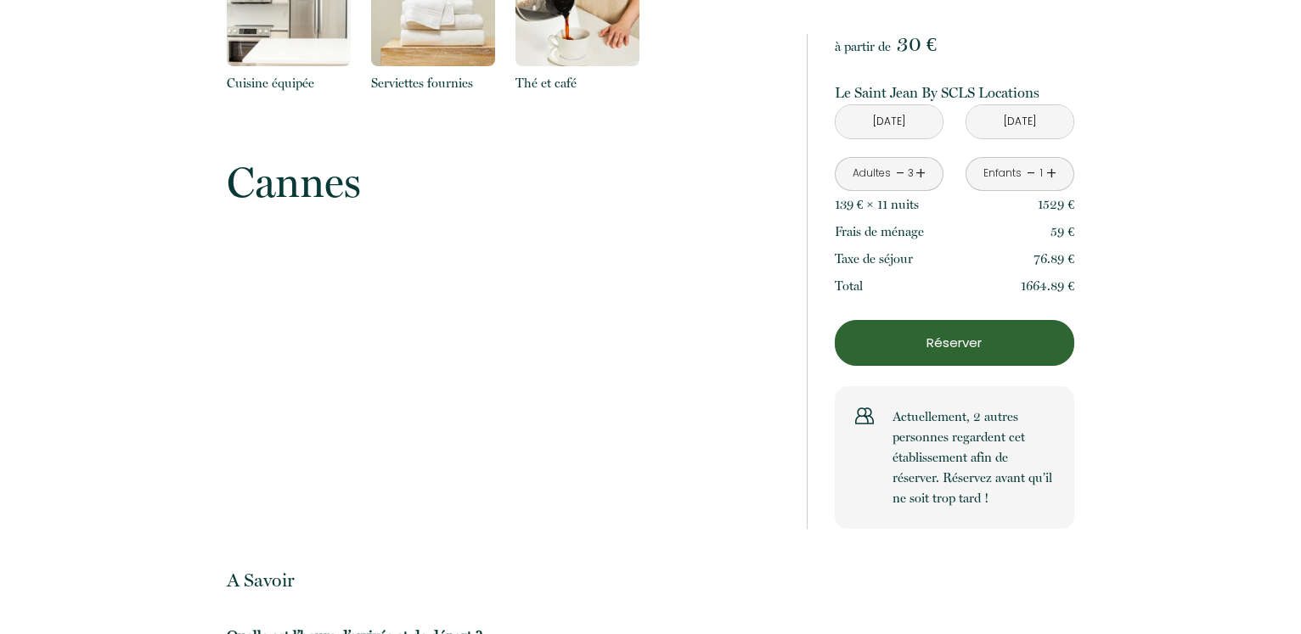
scroll to position [2425, 0]
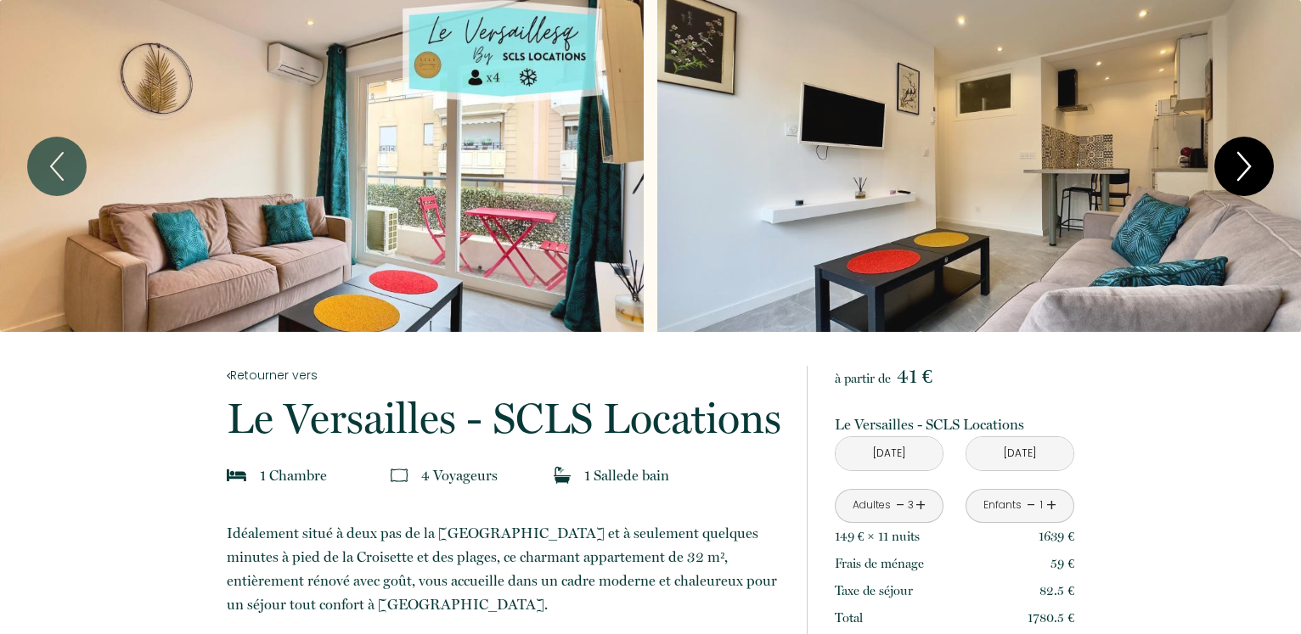
click at [1240, 179] on icon "Next" at bounding box center [1244, 166] width 36 height 51
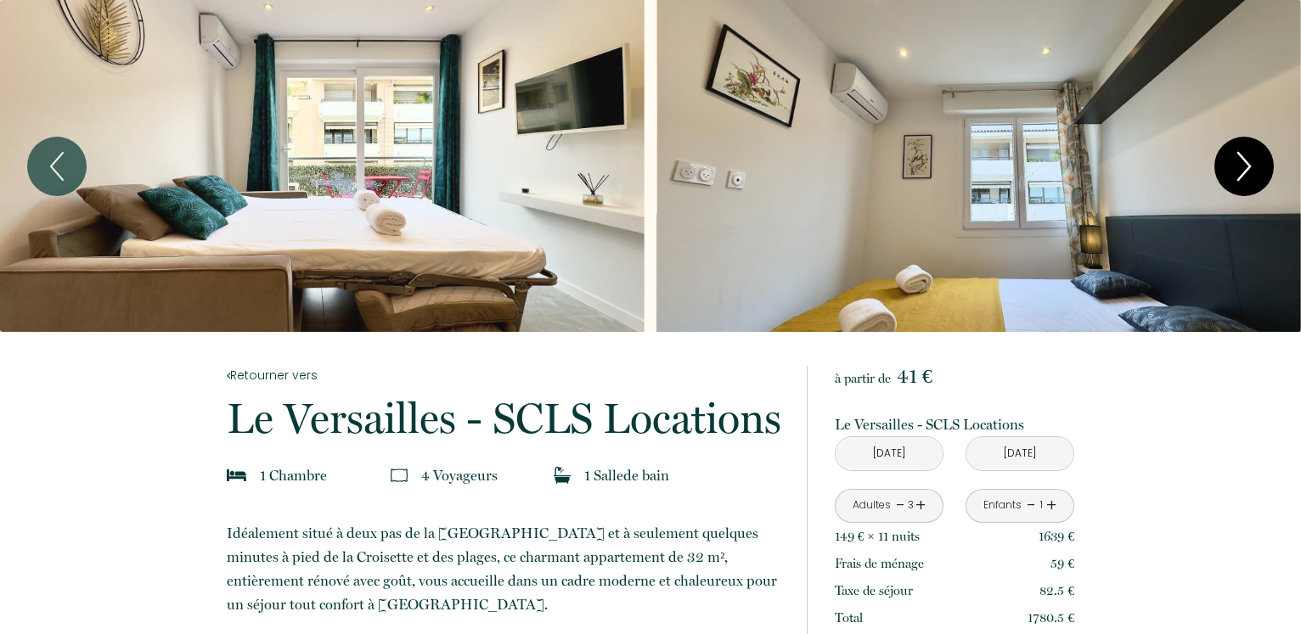
click at [1251, 160] on icon "Next" at bounding box center [1244, 166] width 36 height 51
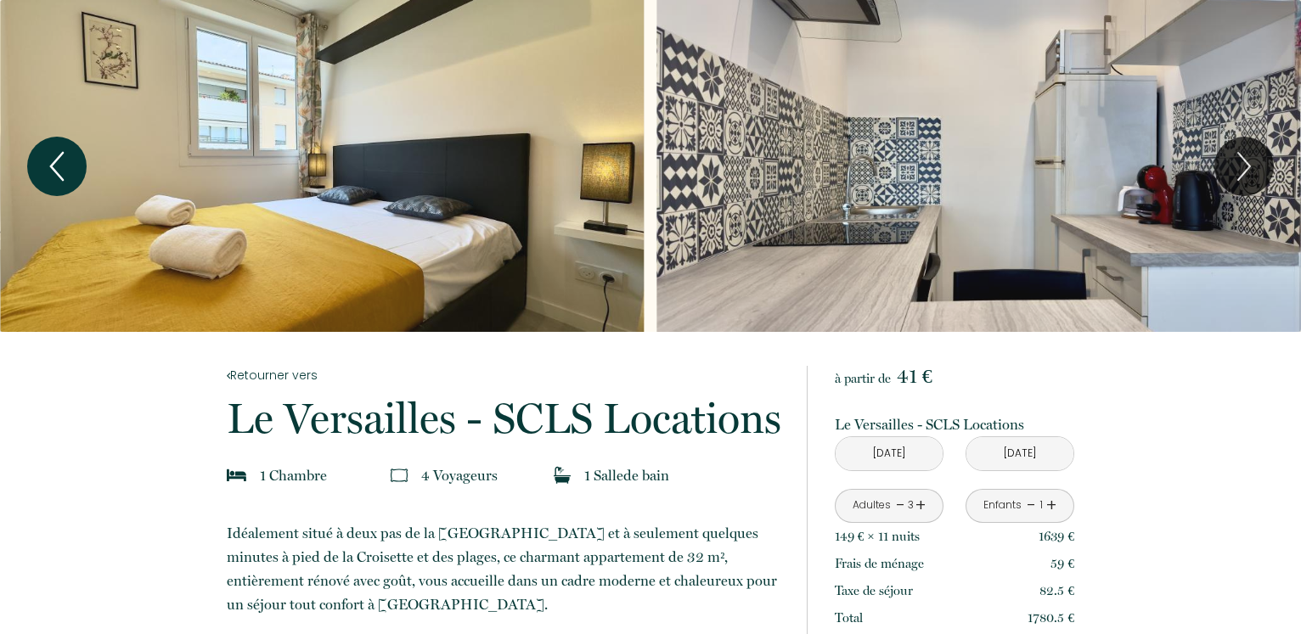
click at [62, 160] on icon "Previous" at bounding box center [57, 166] width 36 height 51
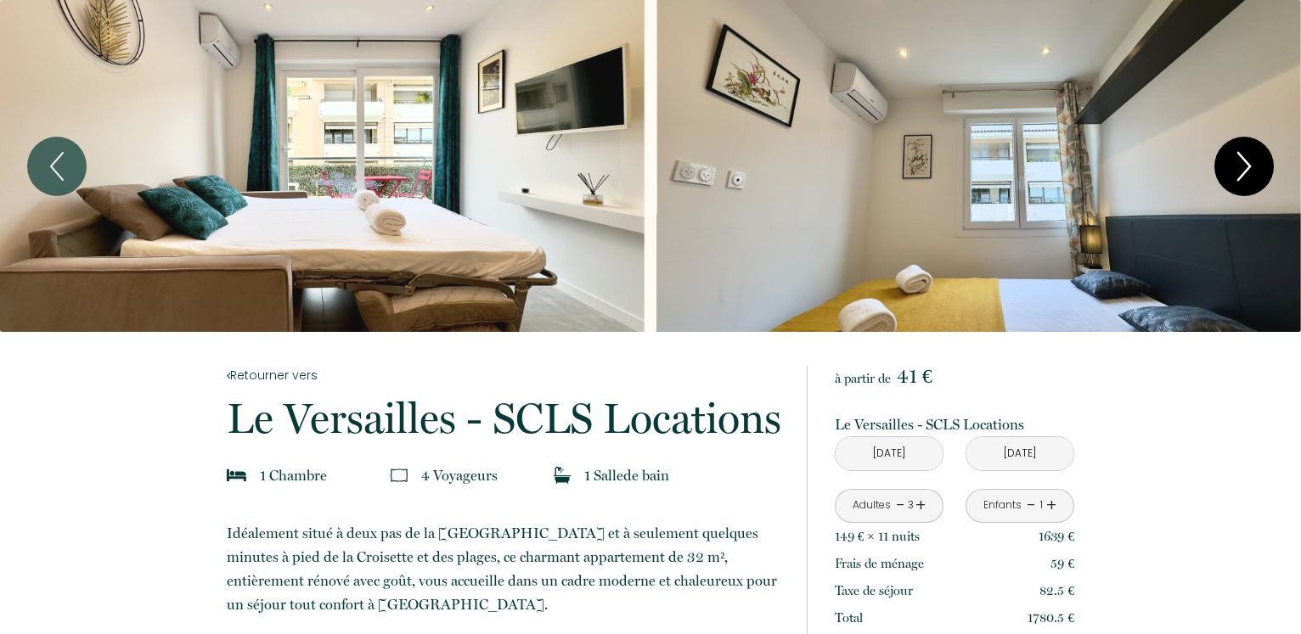
click at [1246, 166] on icon "Next" at bounding box center [1244, 166] width 36 height 51
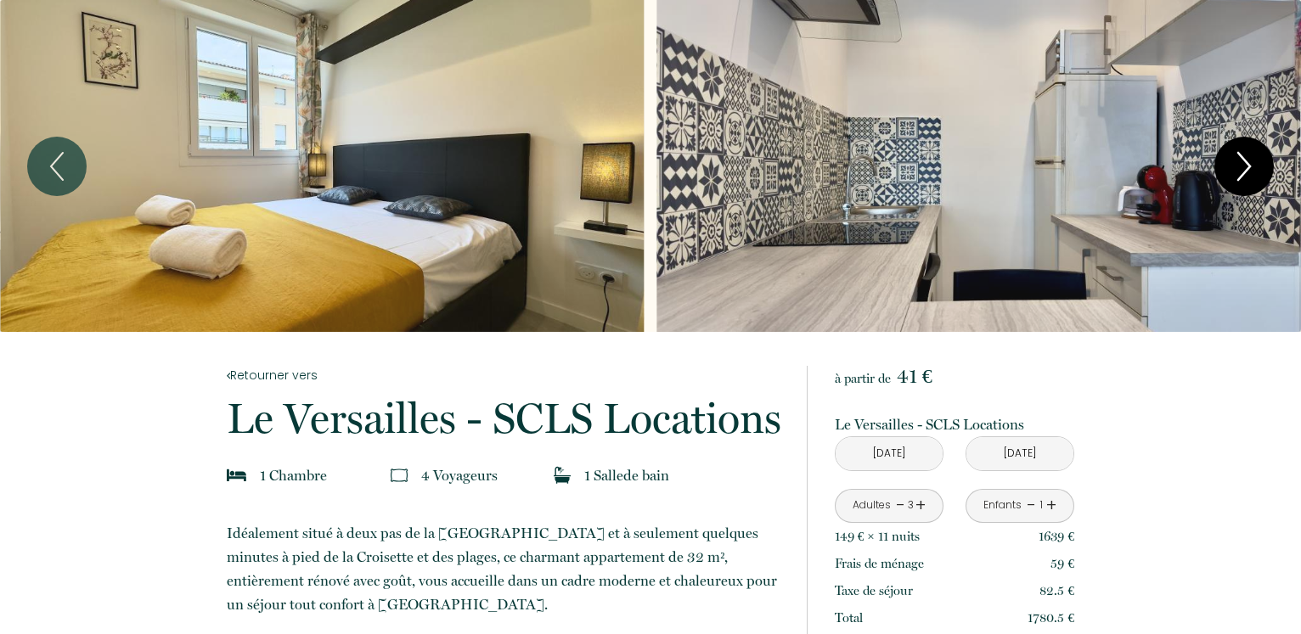
click at [1246, 166] on icon "Next" at bounding box center [1244, 166] width 36 height 51
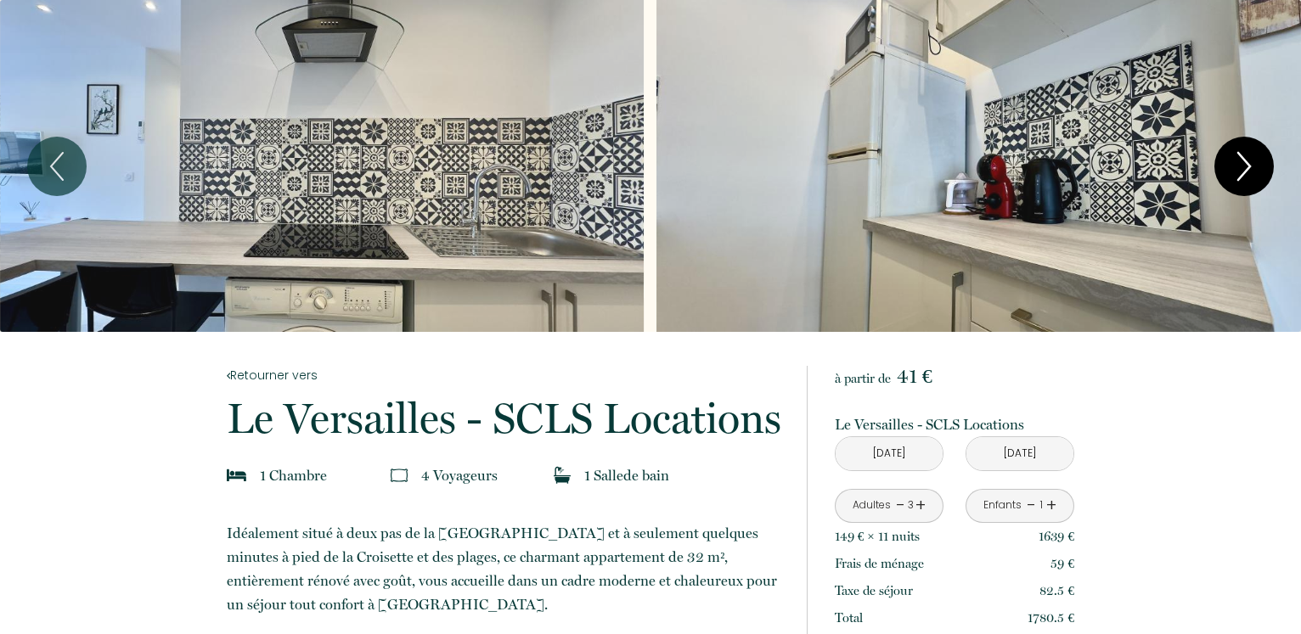
click at [1246, 166] on icon "Next" at bounding box center [1244, 166] width 36 height 51
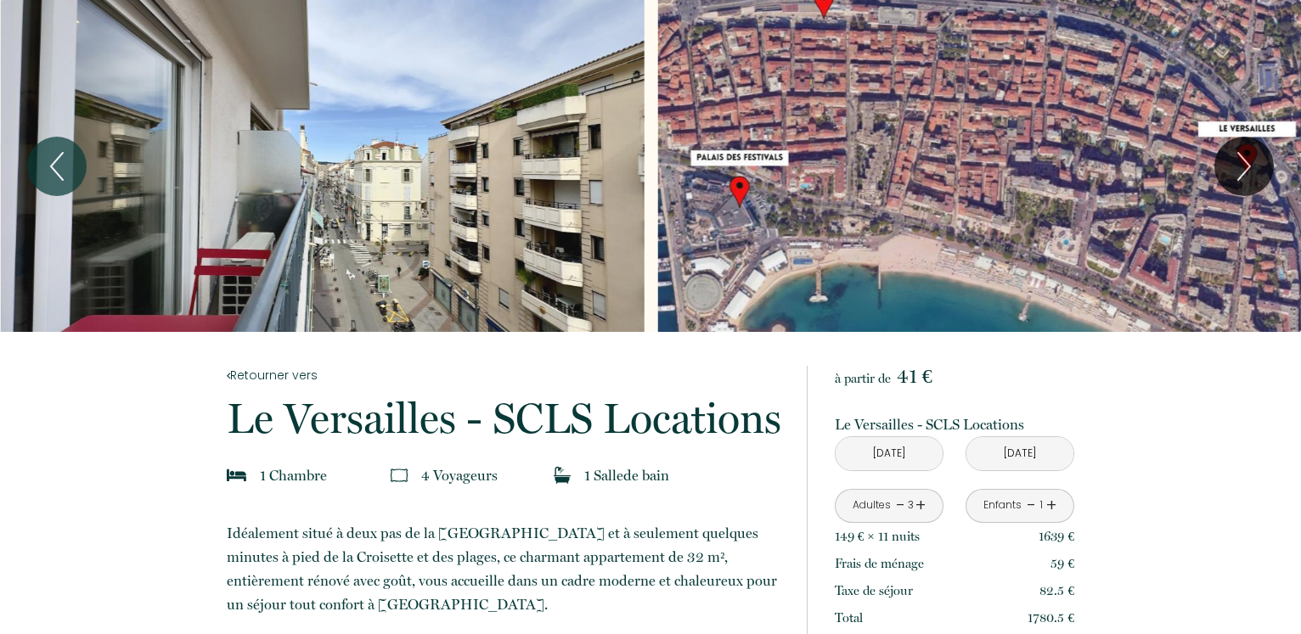
drag, startPoint x: 1000, startPoint y: 163, endPoint x: 1001, endPoint y: 232, distance: 68.8
click at [1001, 232] on div "Slideshow" at bounding box center [979, 166] width 644 height 332
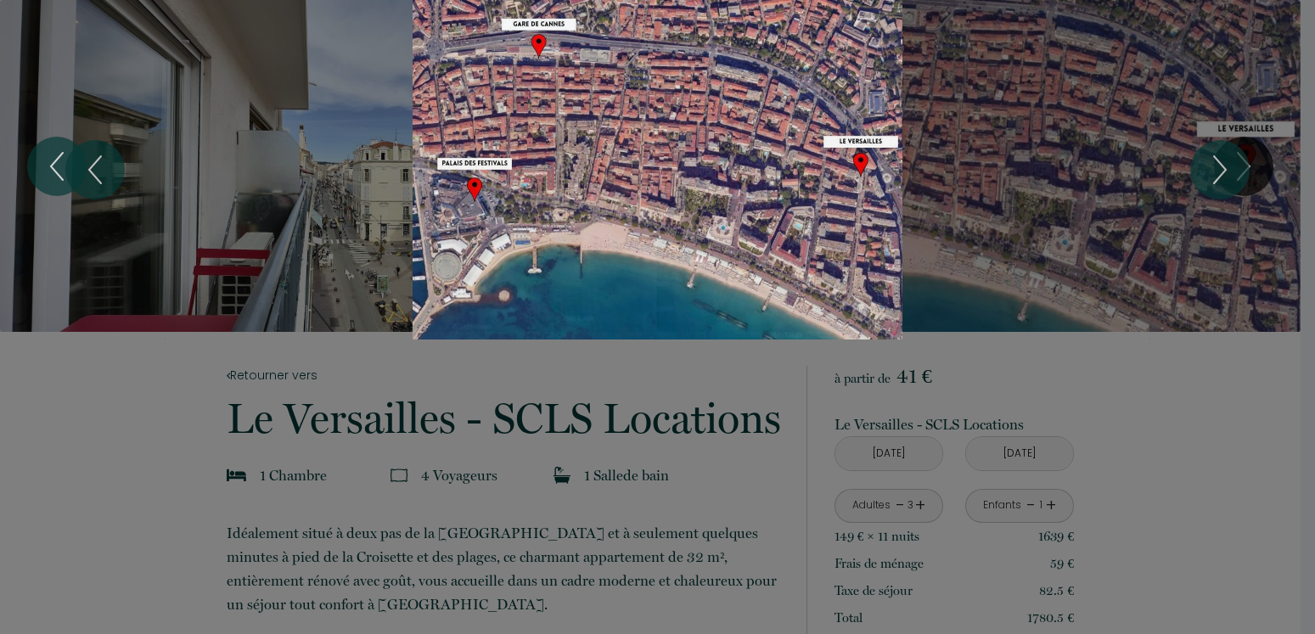
click at [1211, 419] on div at bounding box center [657, 317] width 1315 height 634
click at [1221, 140] on button "Next" at bounding box center [1219, 169] width 59 height 59
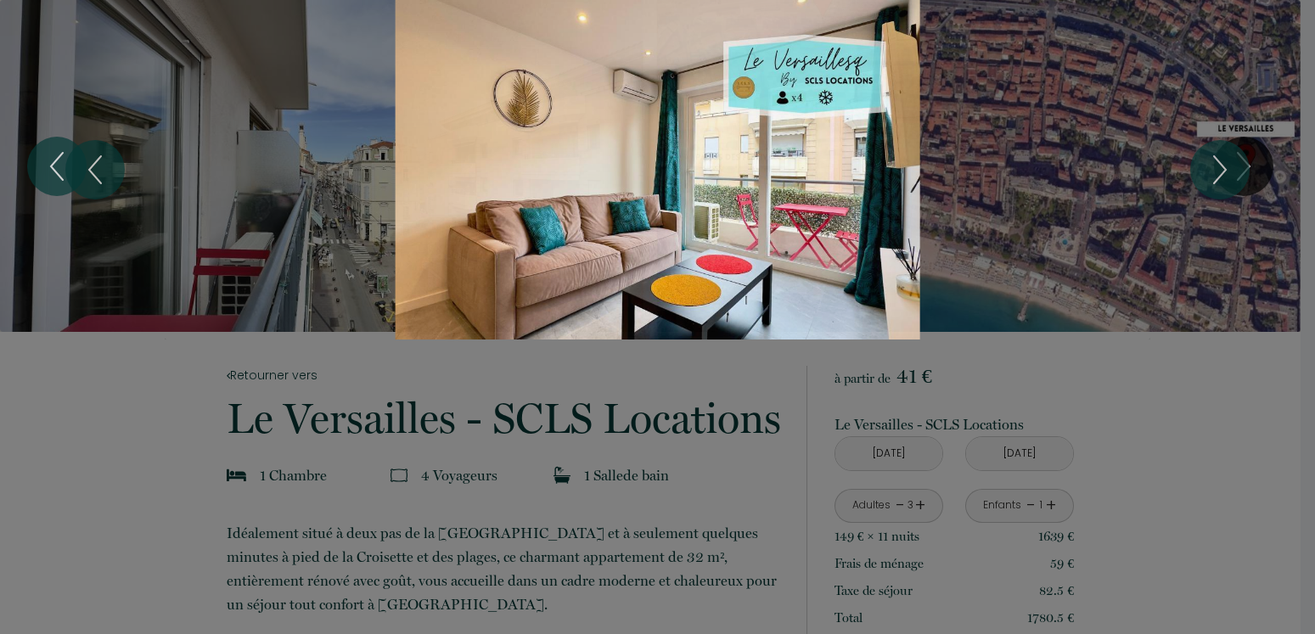
click at [75, 384] on div at bounding box center [657, 317] width 1315 height 634
click at [84, 447] on div at bounding box center [657, 317] width 1315 height 634
click at [87, 449] on div at bounding box center [657, 317] width 1315 height 634
click at [1227, 172] on icon "Next" at bounding box center [1220, 169] width 36 height 51
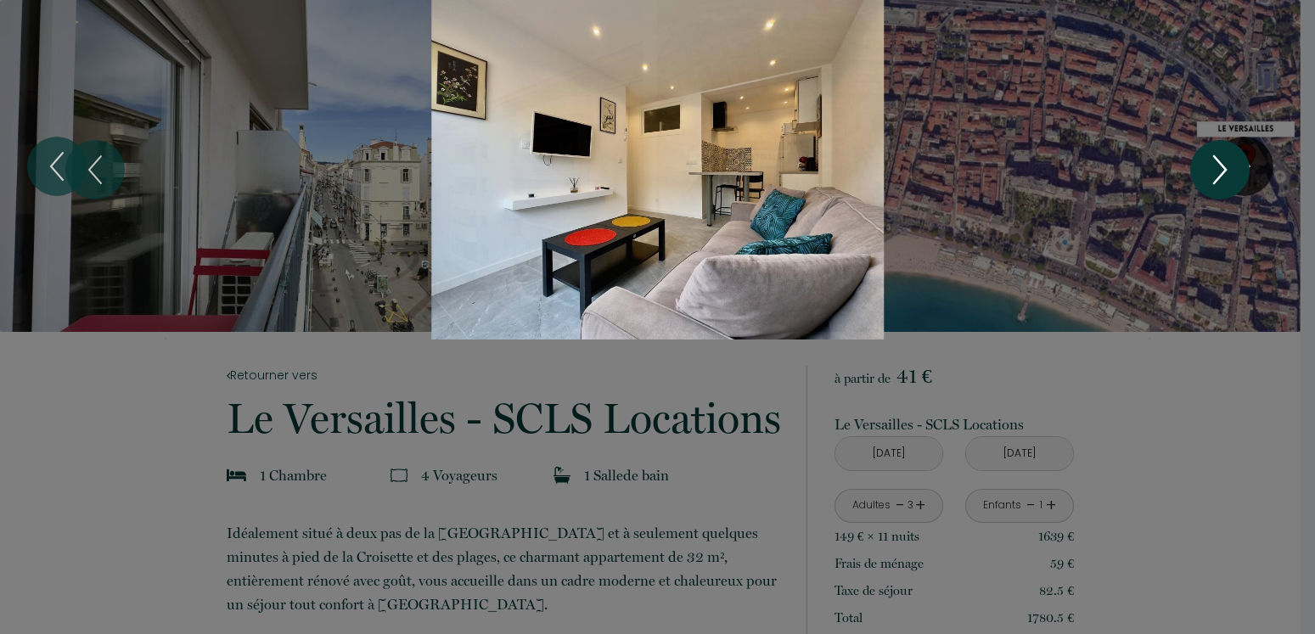
click at [1227, 172] on icon "Next" at bounding box center [1220, 169] width 36 height 51
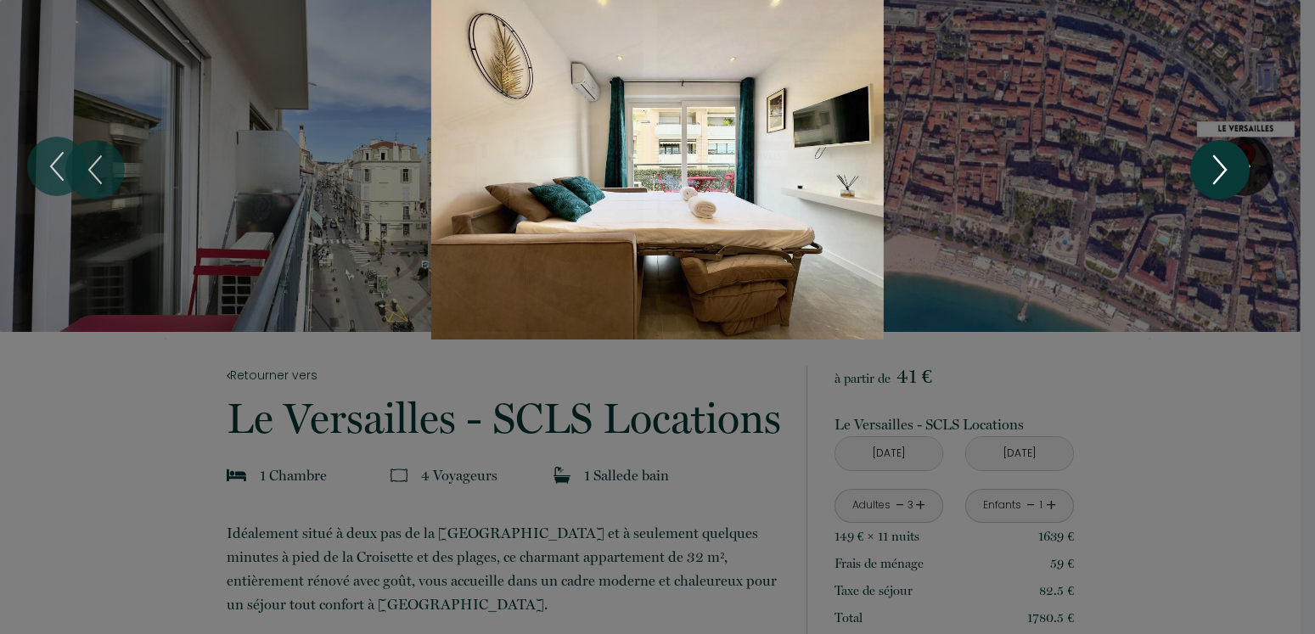
click at [1227, 172] on icon "Next" at bounding box center [1220, 169] width 36 height 51
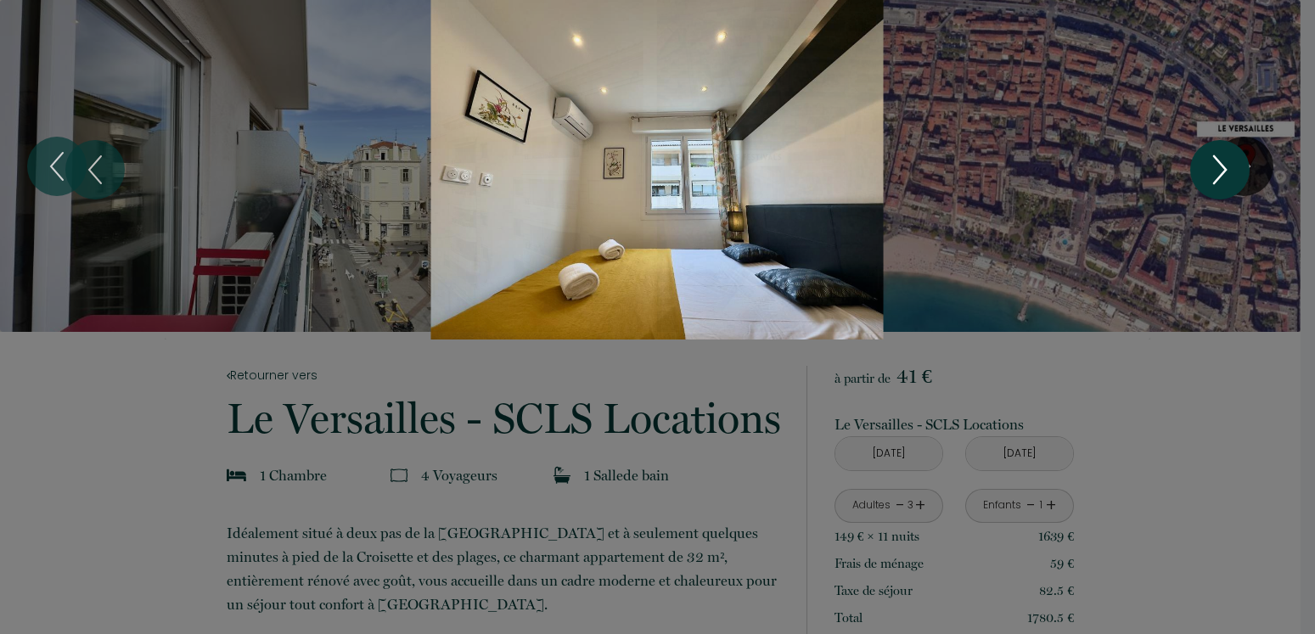
click at [1227, 172] on icon "Next" at bounding box center [1220, 169] width 36 height 51
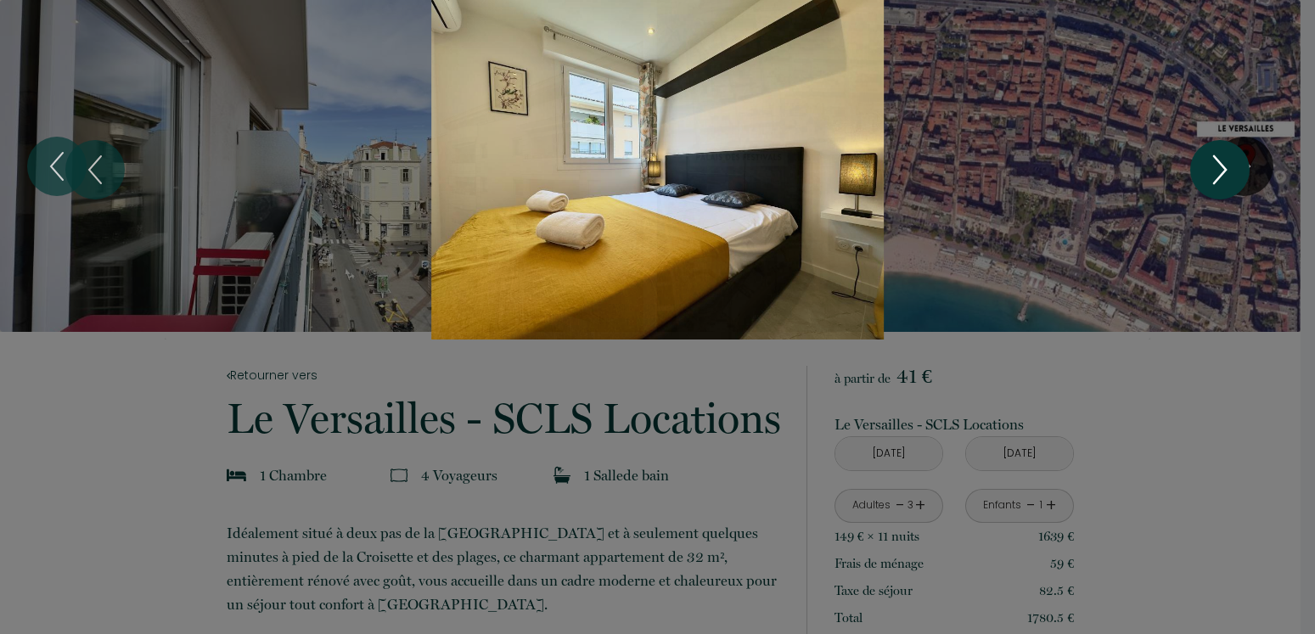
click at [1227, 172] on icon "Next" at bounding box center [1220, 169] width 36 height 51
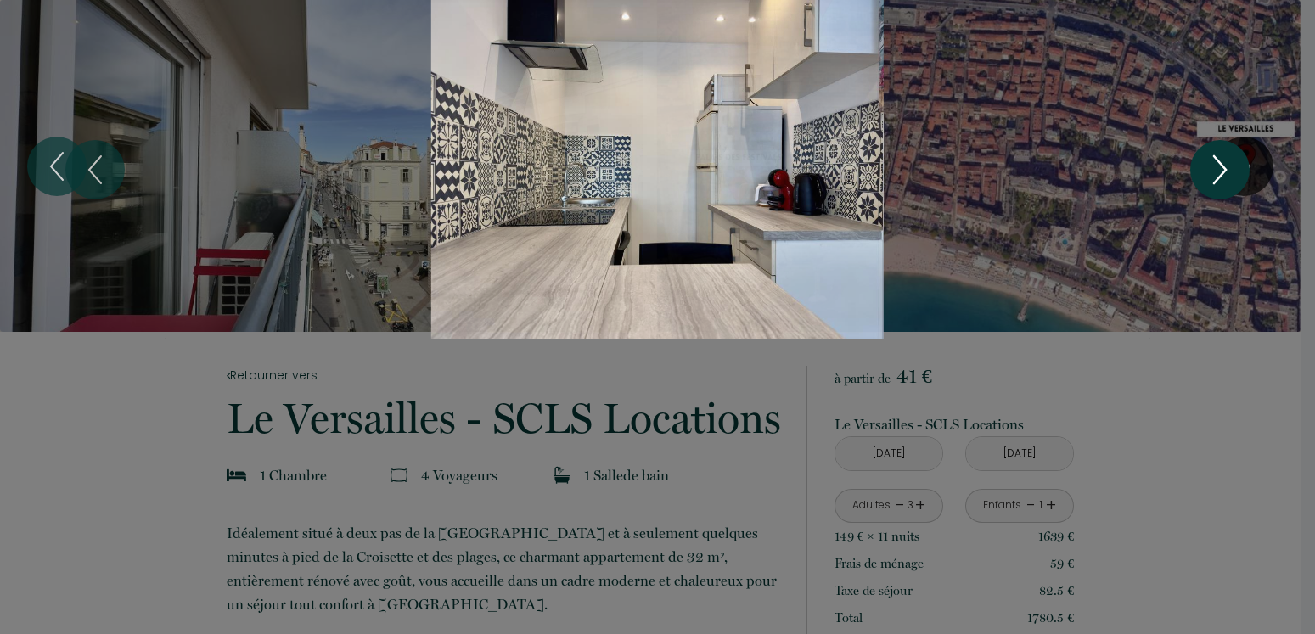
click at [1227, 172] on icon "Next" at bounding box center [1220, 169] width 36 height 51
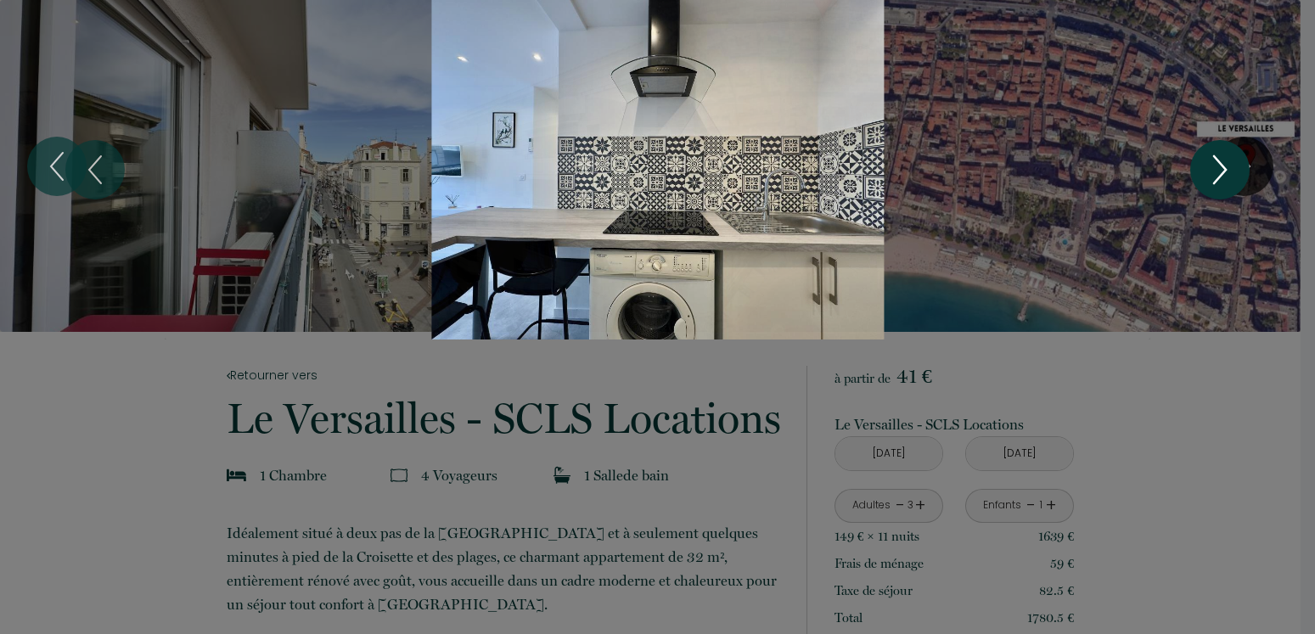
click at [1215, 177] on icon "Next" at bounding box center [1220, 169] width 36 height 51
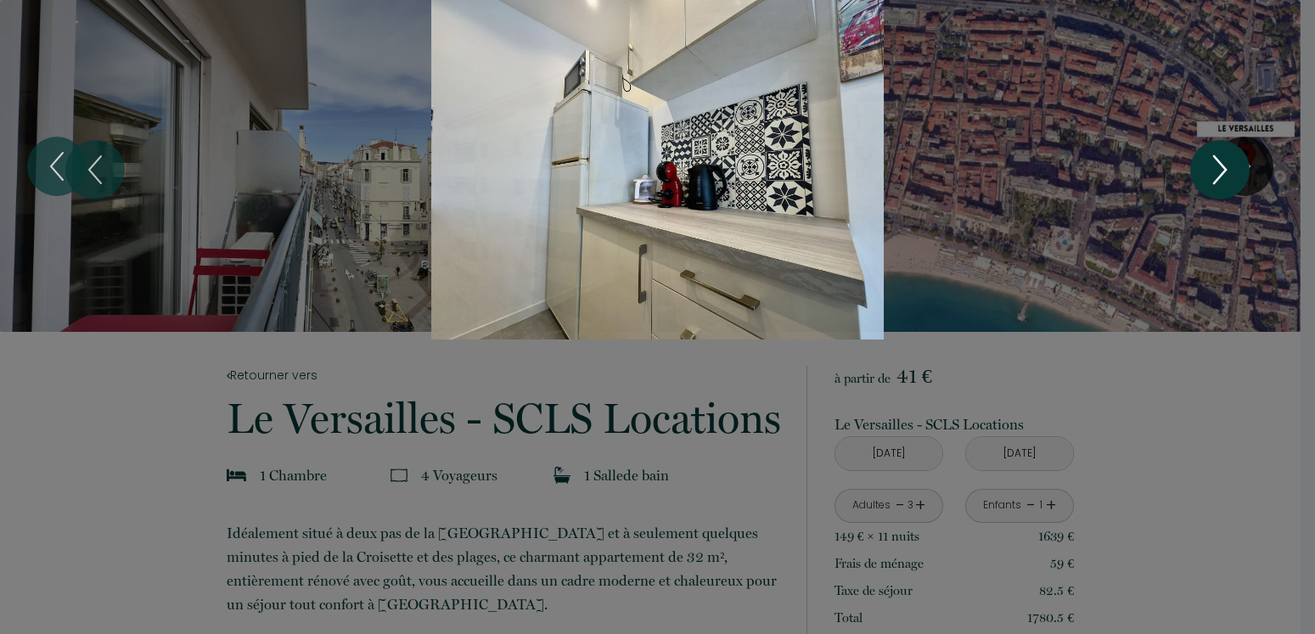
click at [1215, 177] on icon "Next" at bounding box center [1220, 169] width 36 height 51
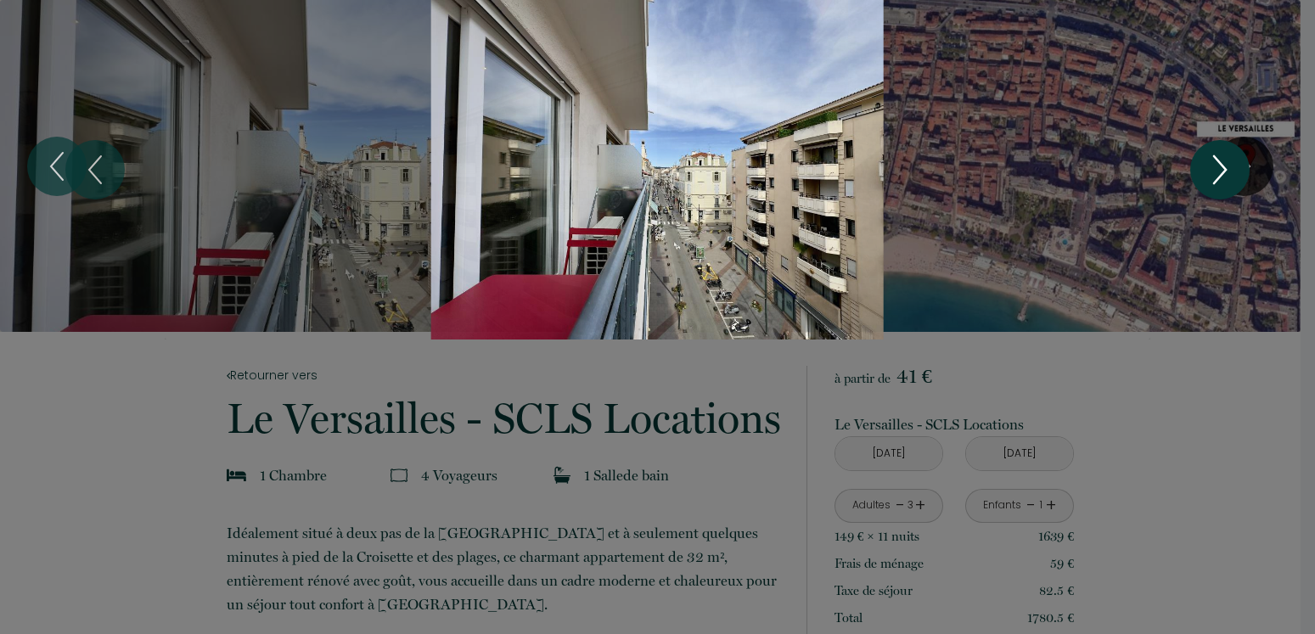
click at [1213, 171] on icon "Next" at bounding box center [1220, 169] width 36 height 51
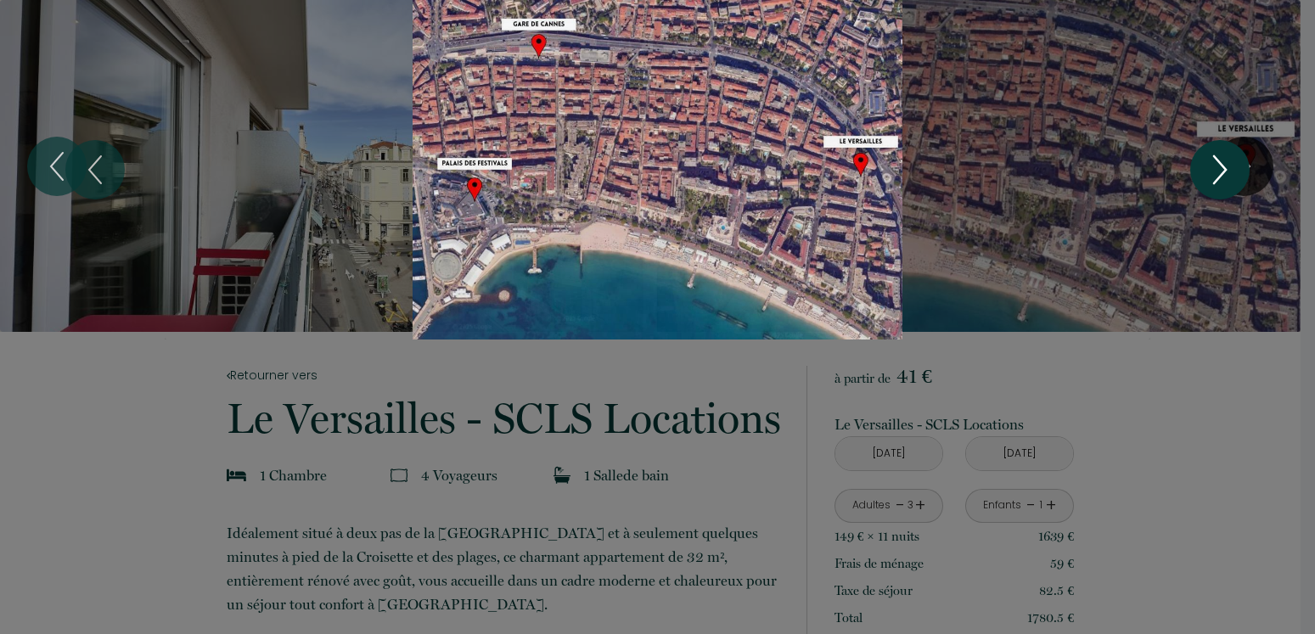
click at [1213, 171] on icon "Next" at bounding box center [1220, 169] width 36 height 51
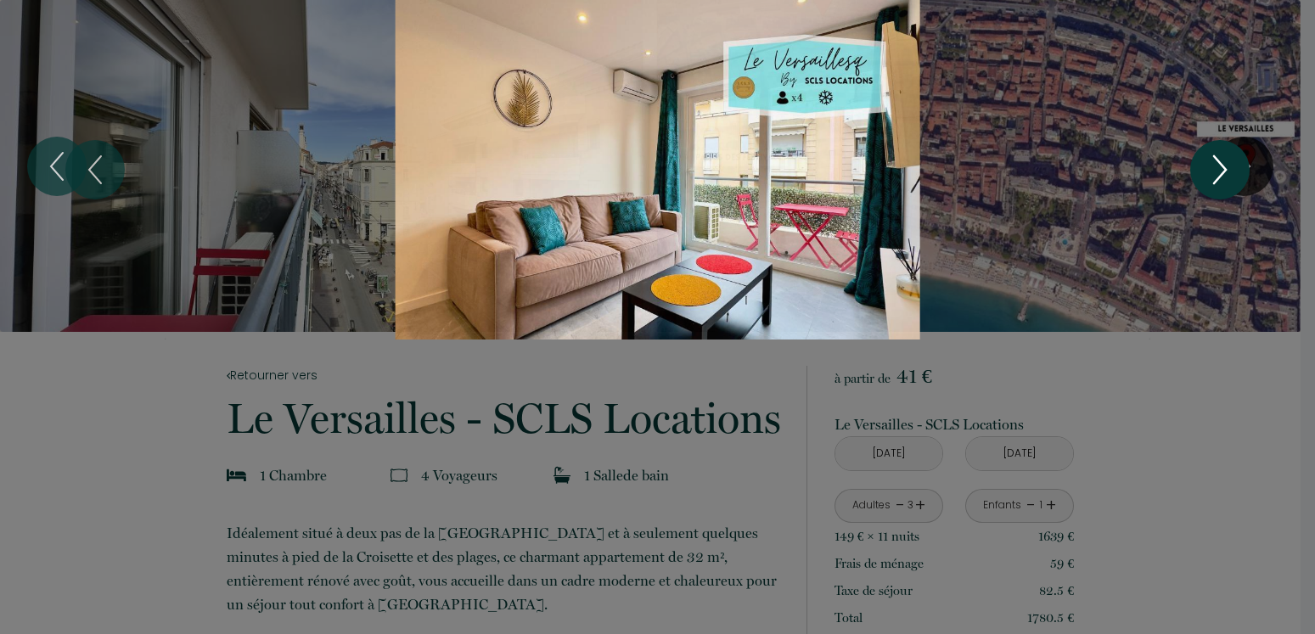
click at [1214, 171] on icon "Next" at bounding box center [1220, 169] width 36 height 51
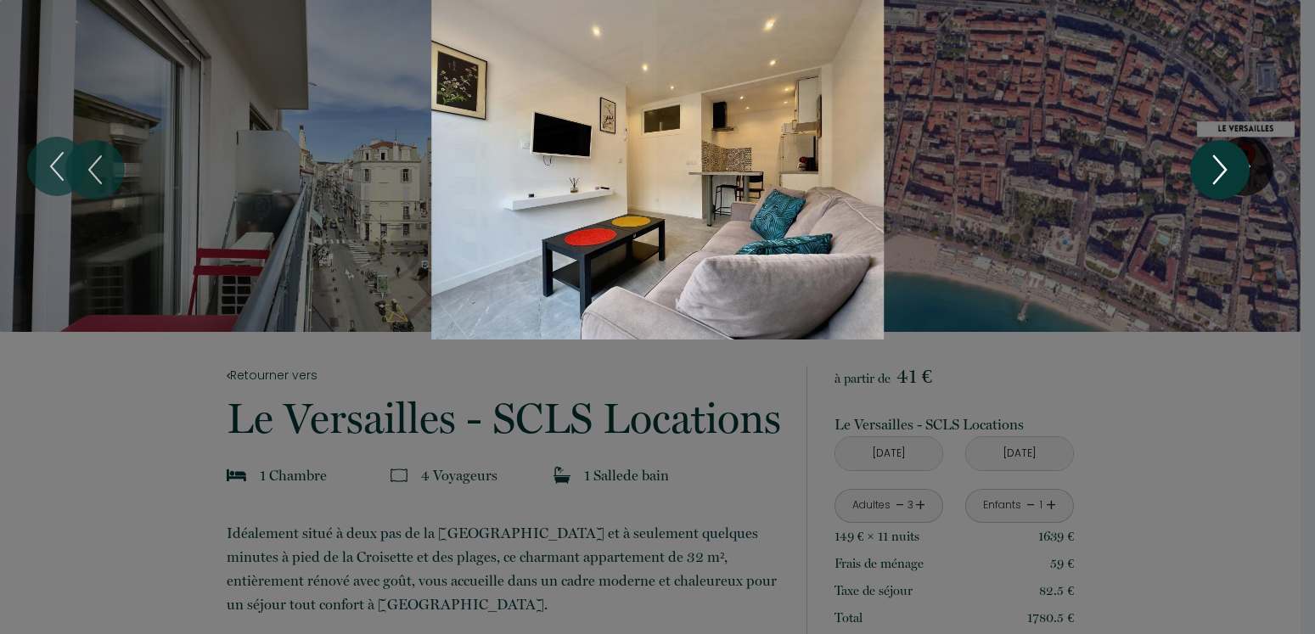
click at [1236, 170] on icon "Next" at bounding box center [1220, 169] width 36 height 51
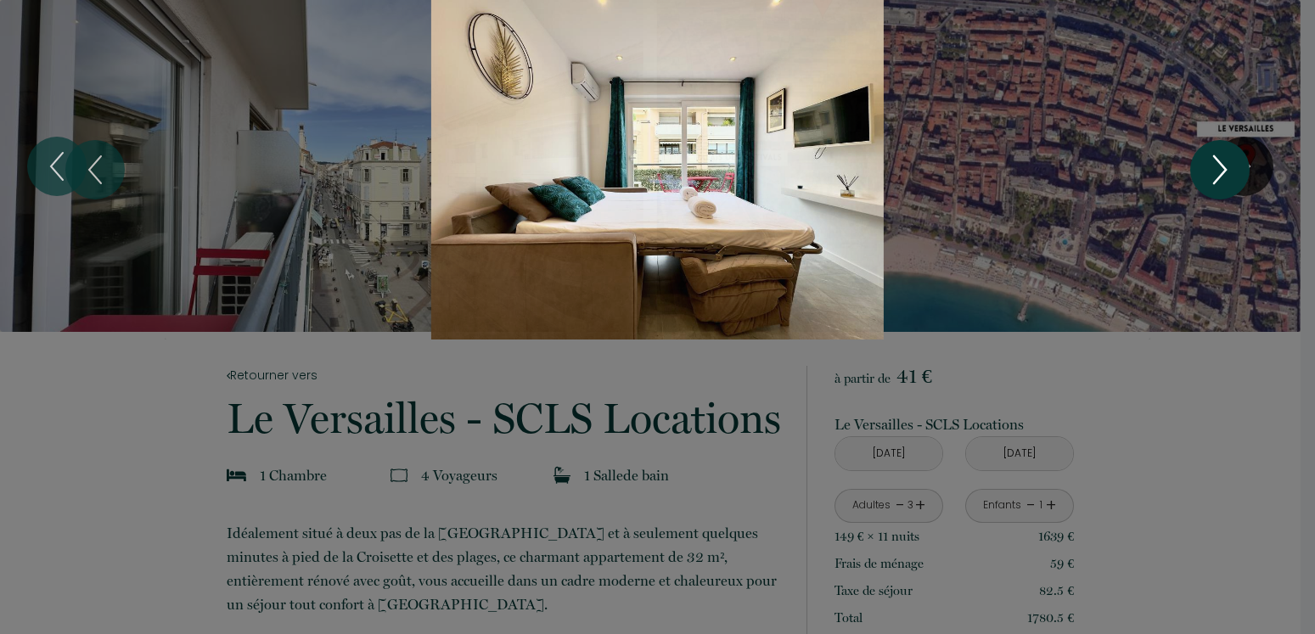
click at [1229, 172] on icon "Next" at bounding box center [1220, 169] width 36 height 51
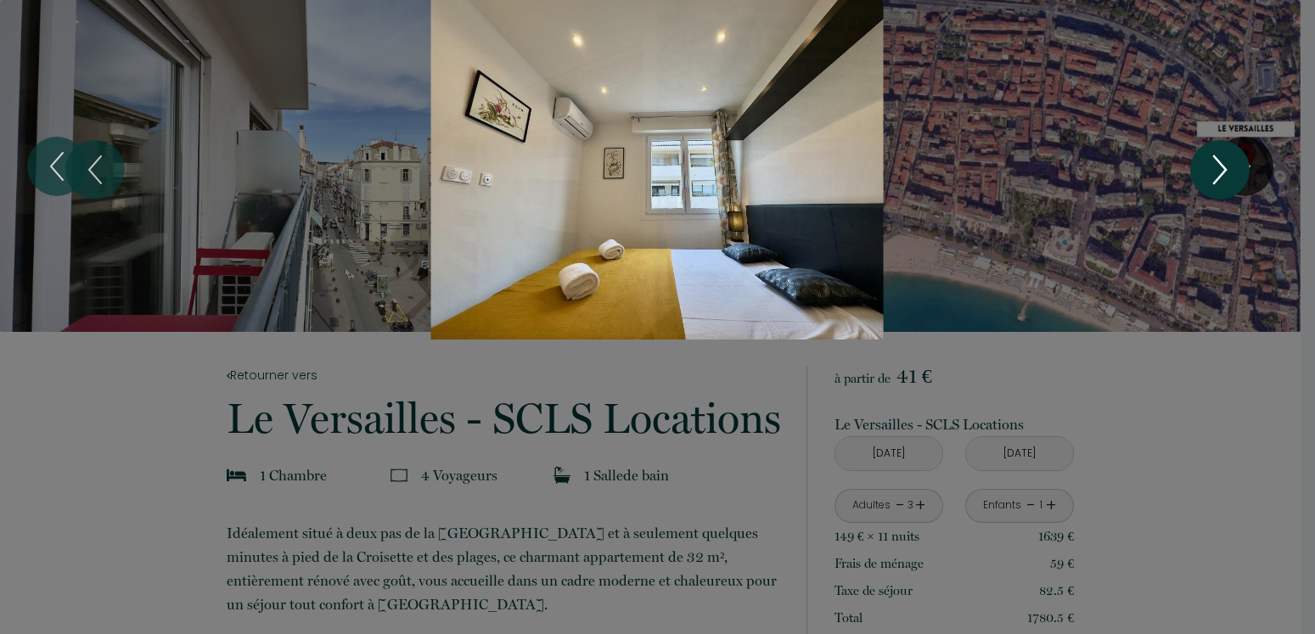
click at [1229, 172] on icon "Next" at bounding box center [1220, 169] width 36 height 51
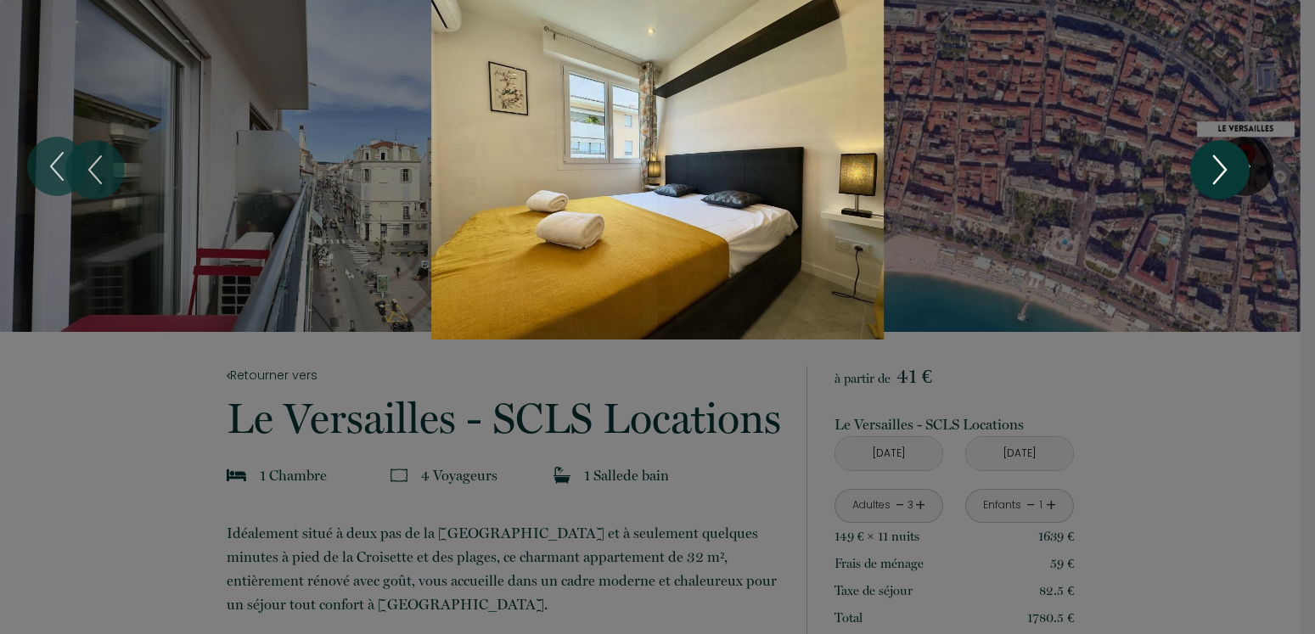
click at [1229, 172] on icon "Next" at bounding box center [1220, 169] width 36 height 51
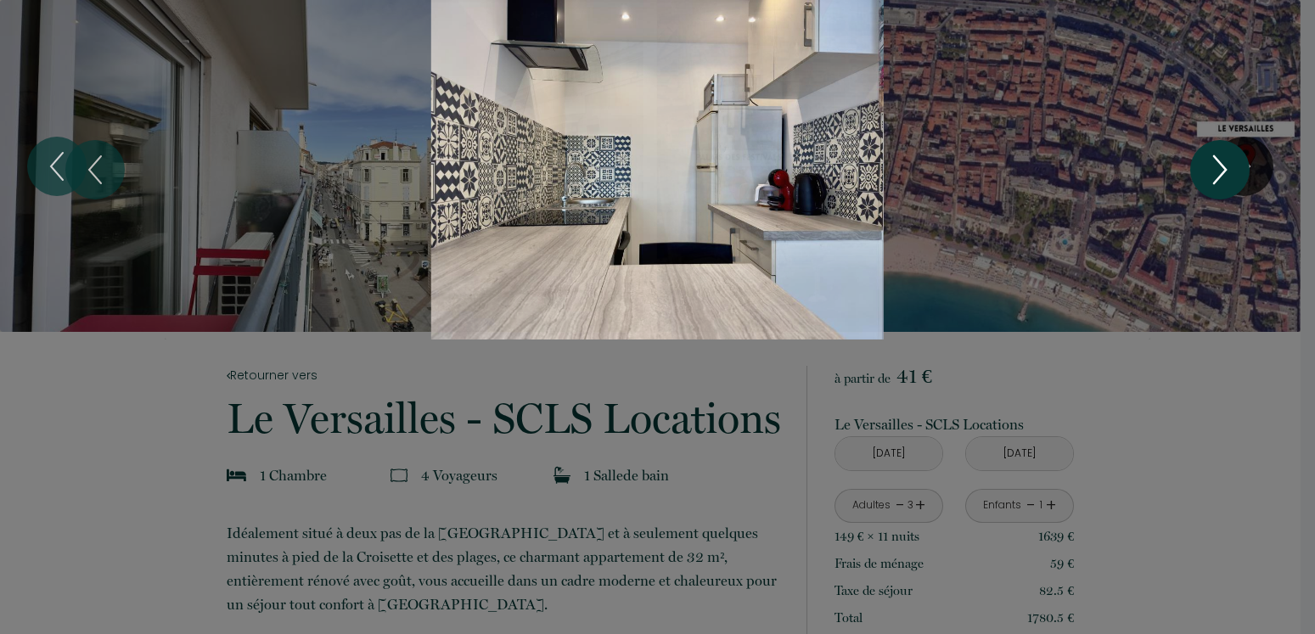
click at [1223, 173] on icon "Next" at bounding box center [1220, 169] width 12 height 27
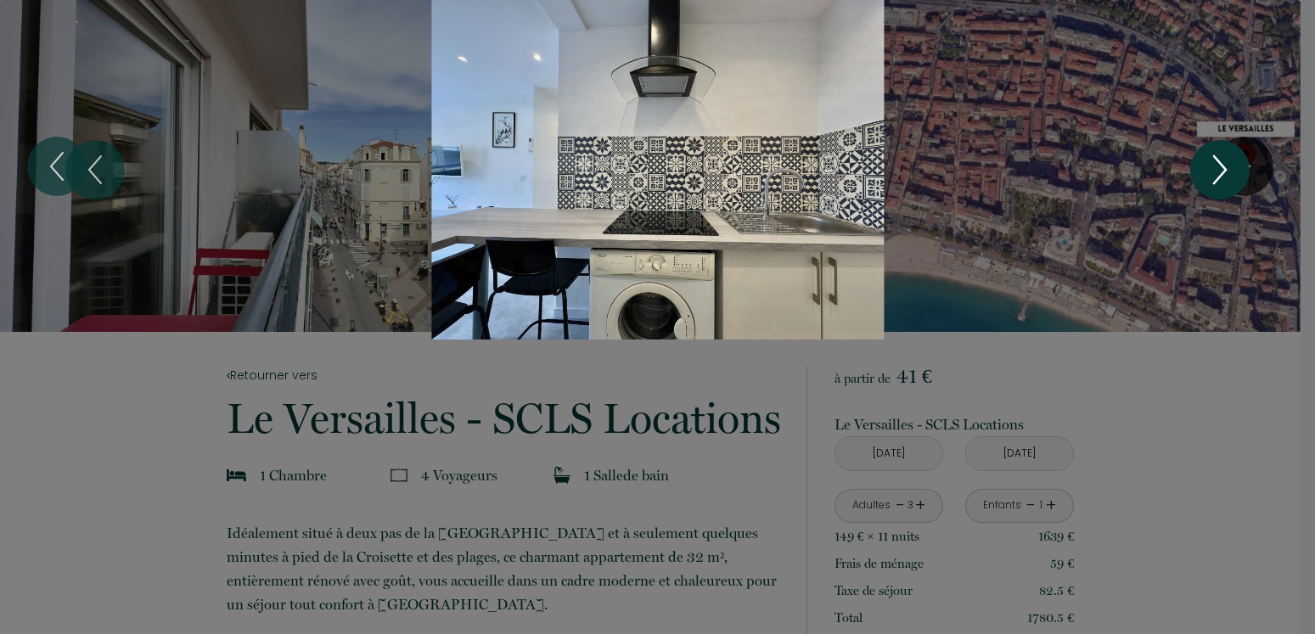
click at [1218, 176] on icon "Next" at bounding box center [1220, 169] width 36 height 51
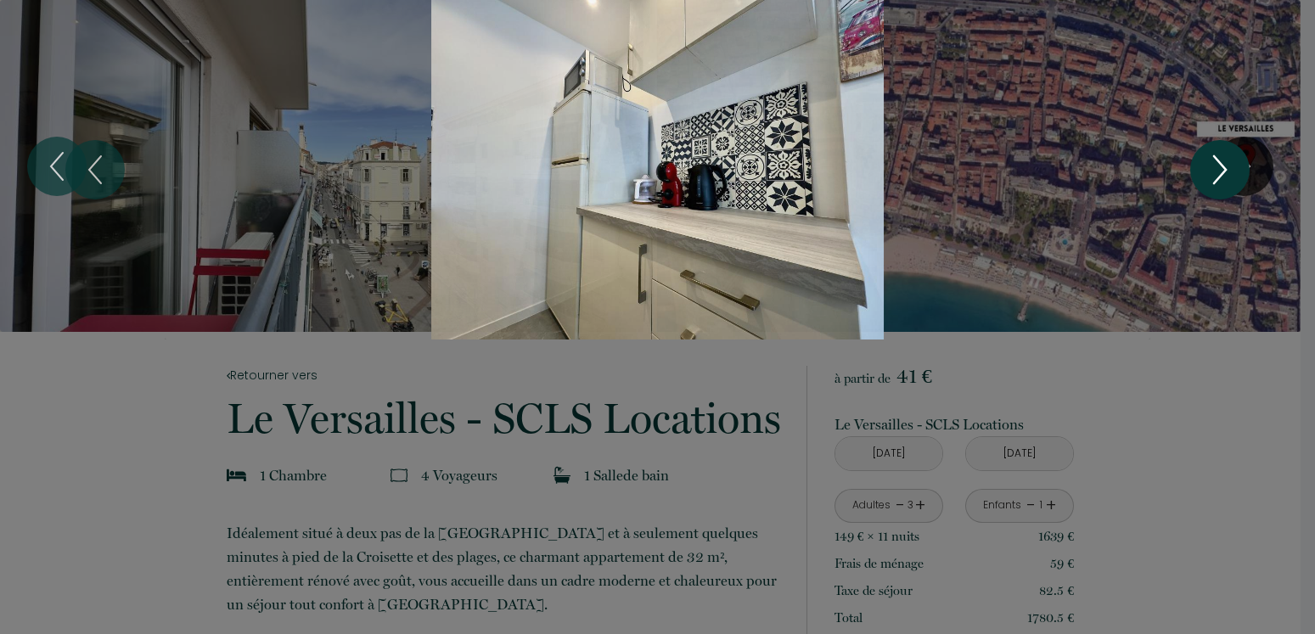
click at [1218, 176] on icon "Next" at bounding box center [1220, 169] width 36 height 51
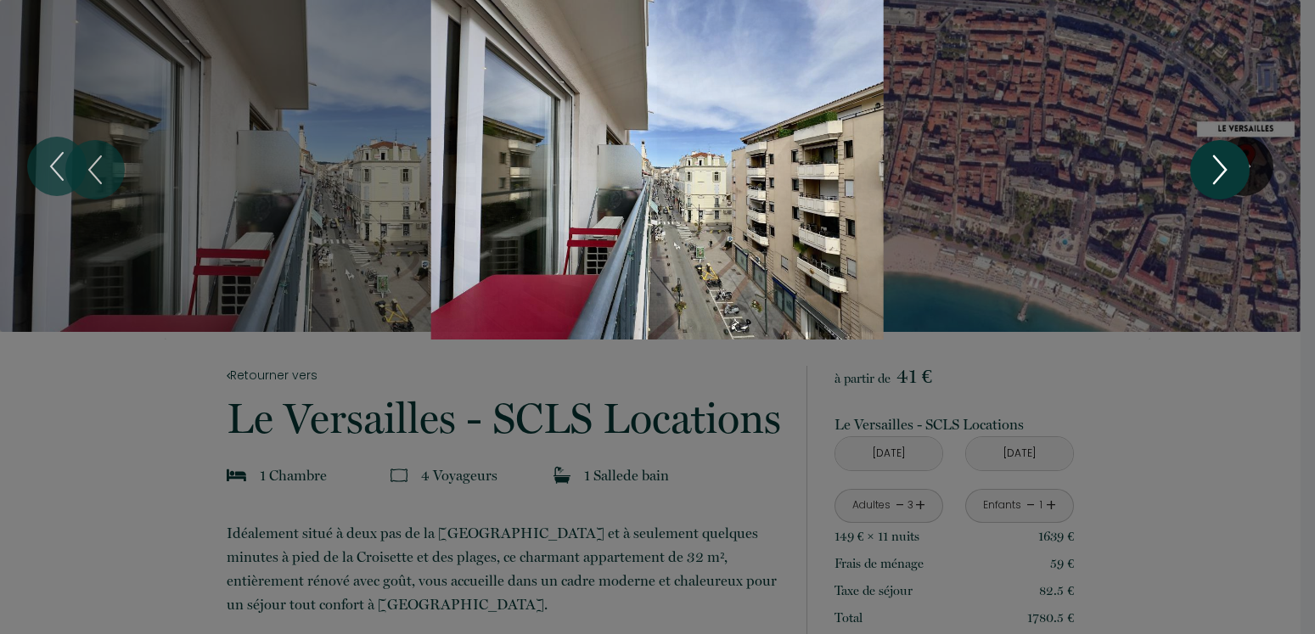
click at [1218, 176] on icon "Next" at bounding box center [1220, 169] width 36 height 51
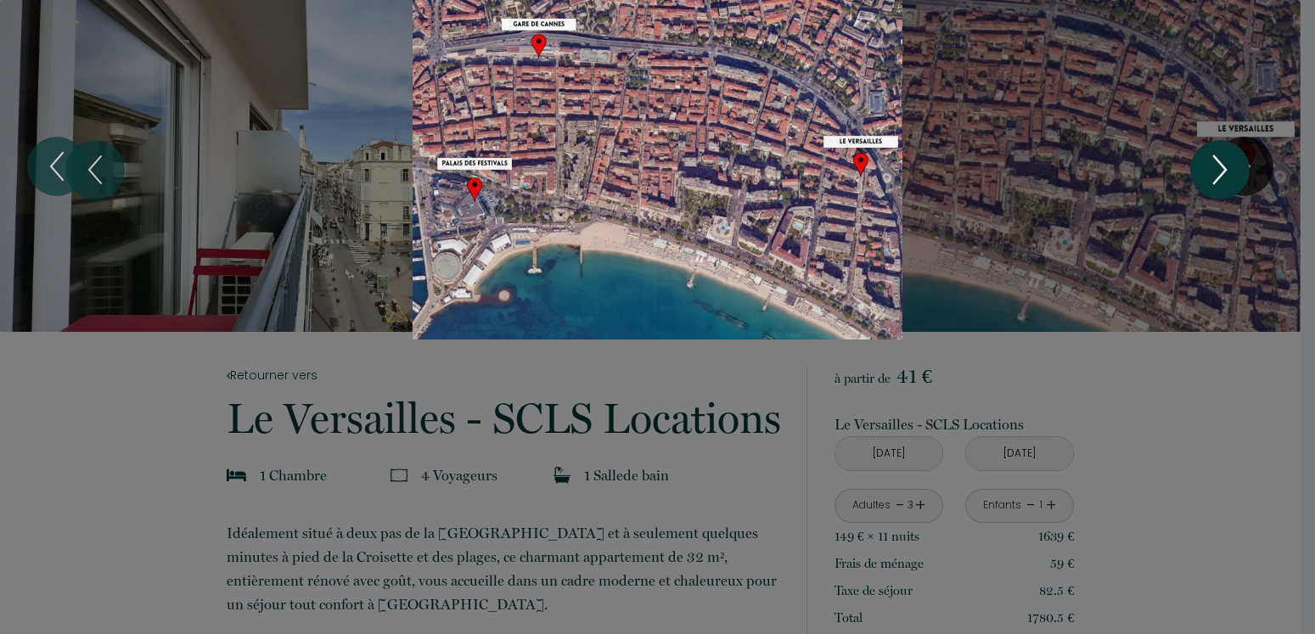
click at [1218, 176] on icon "Next" at bounding box center [1220, 169] width 36 height 51
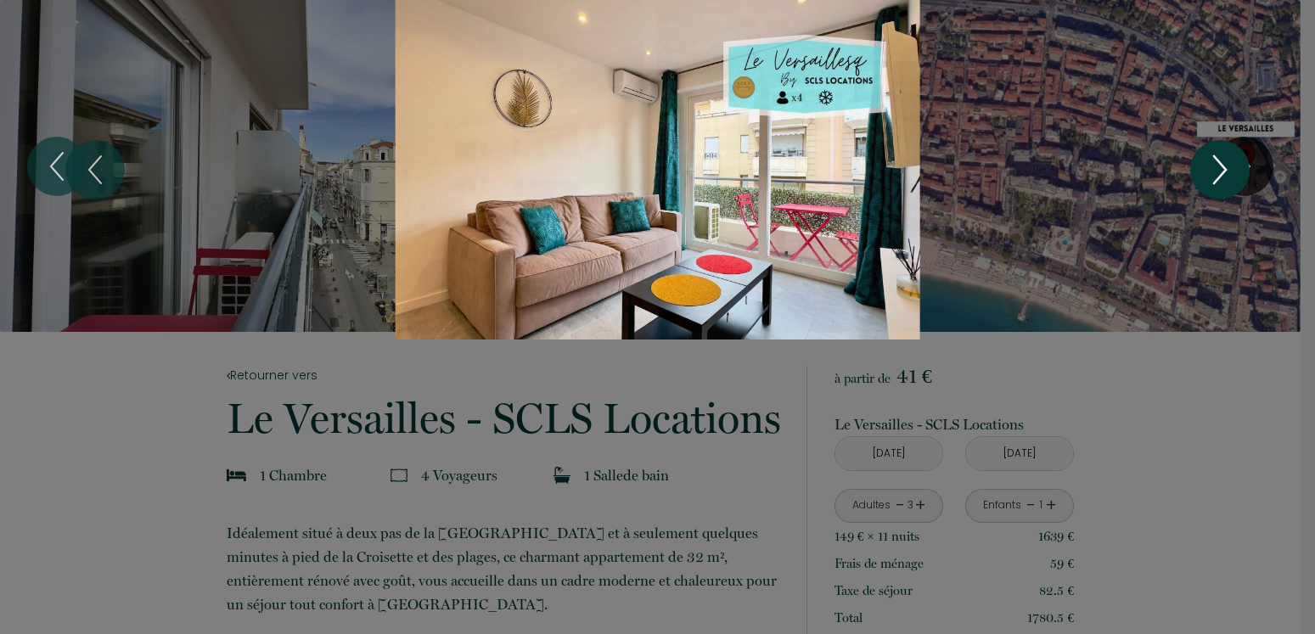
click at [1218, 176] on icon "Next" at bounding box center [1220, 169] width 36 height 51
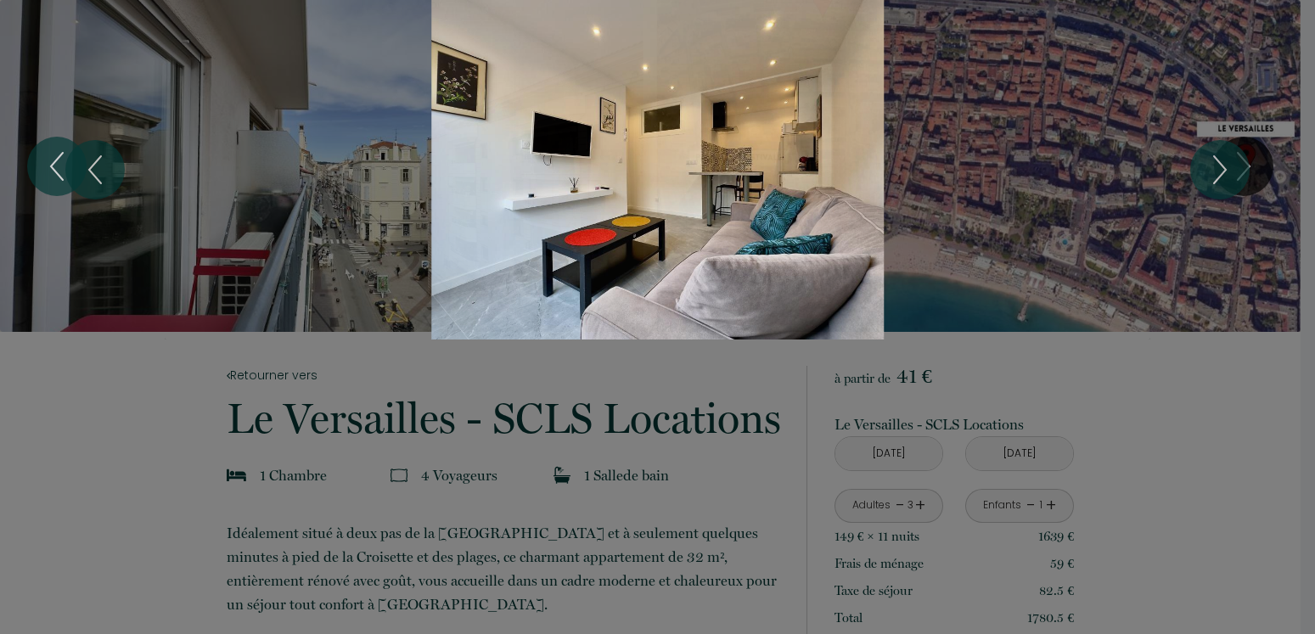
click at [731, 194] on div "Slideshow" at bounding box center [658, 170] width 987 height 340
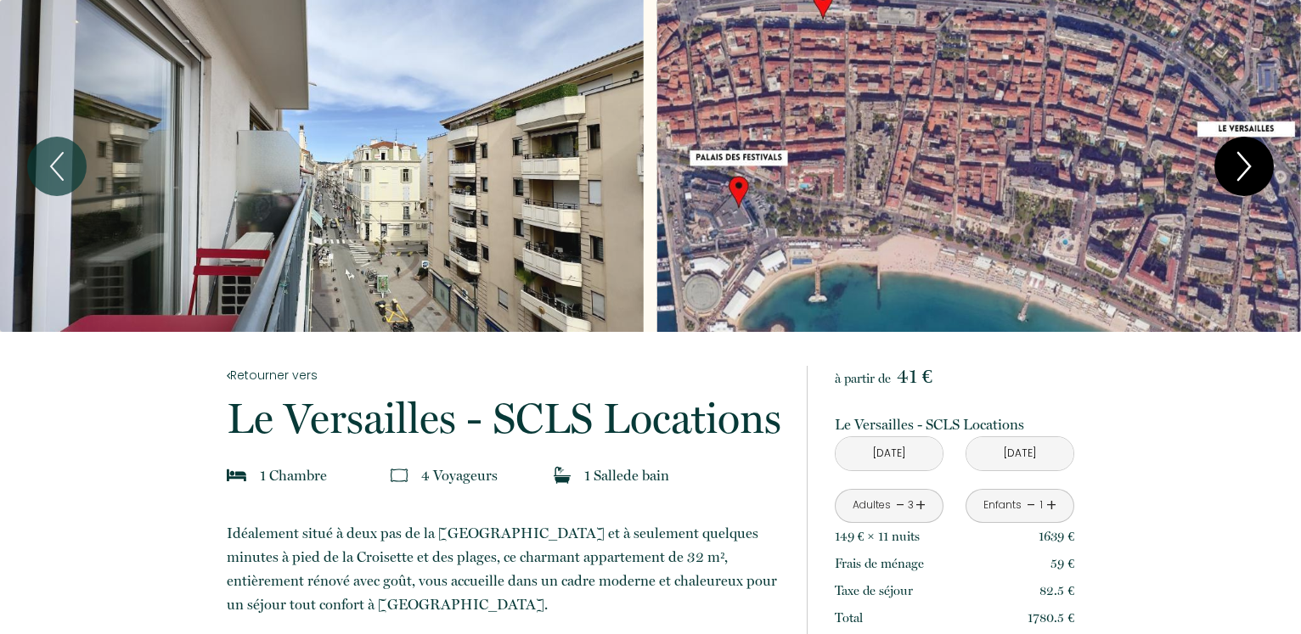
click at [1246, 170] on icon "Next" at bounding box center [1244, 166] width 12 height 27
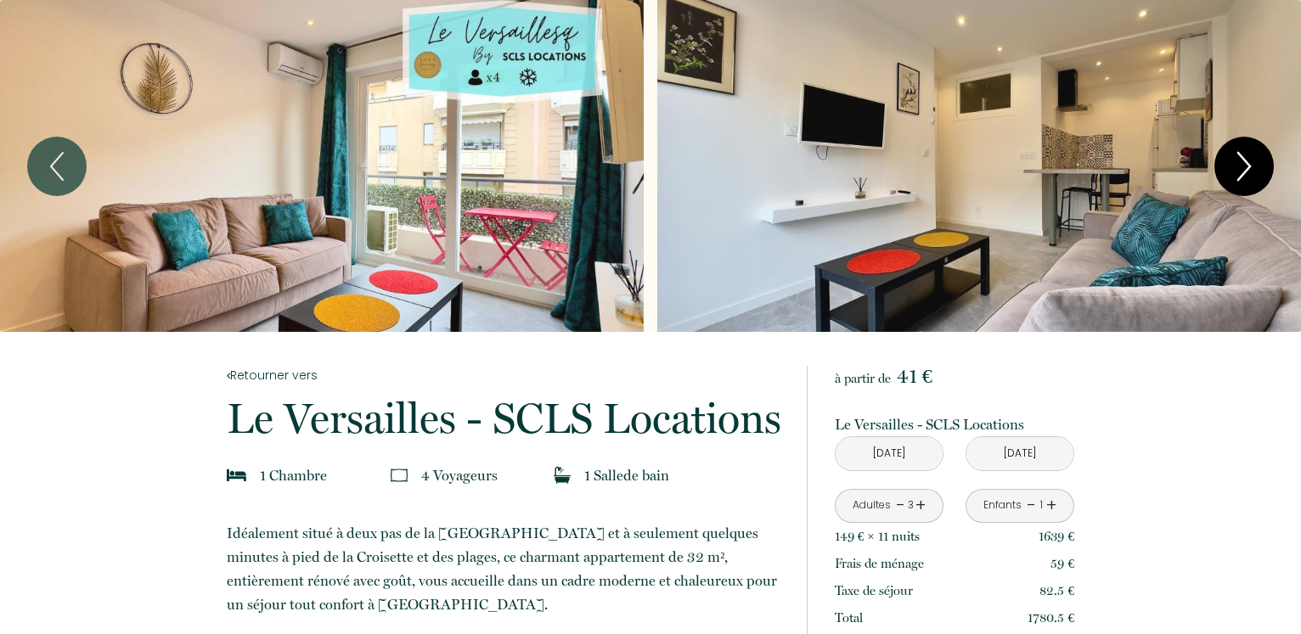
click at [1246, 168] on icon "Next" at bounding box center [1244, 166] width 36 height 51
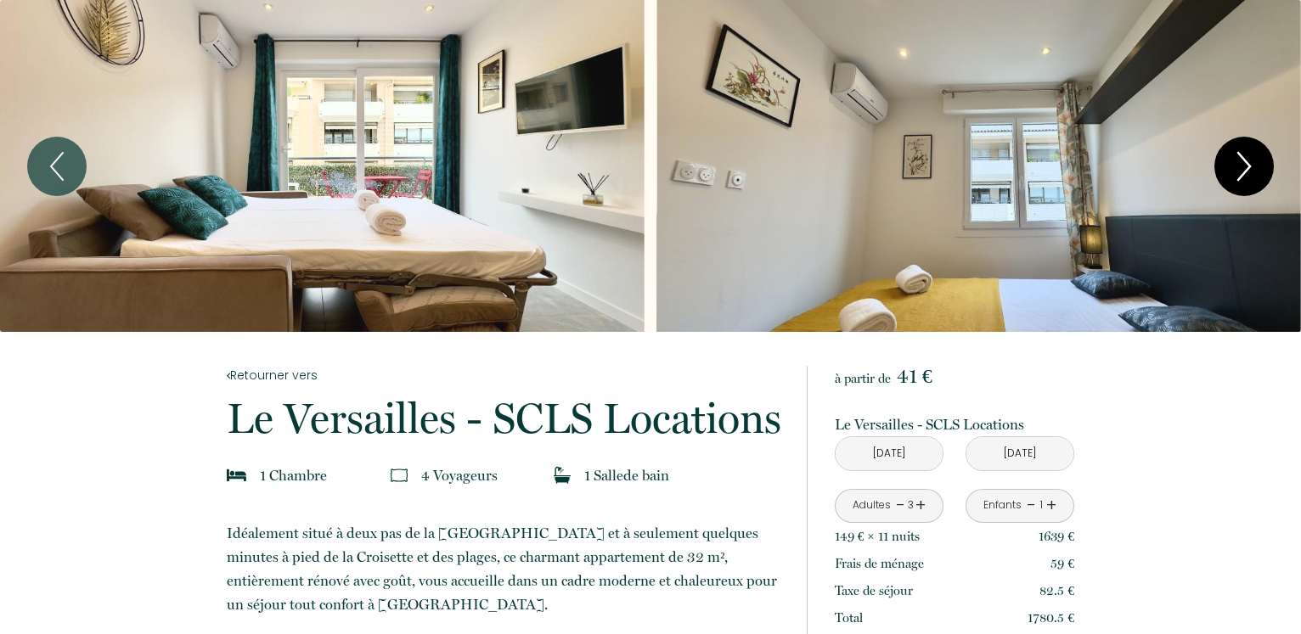
click at [1246, 168] on icon "Next" at bounding box center [1244, 166] width 36 height 51
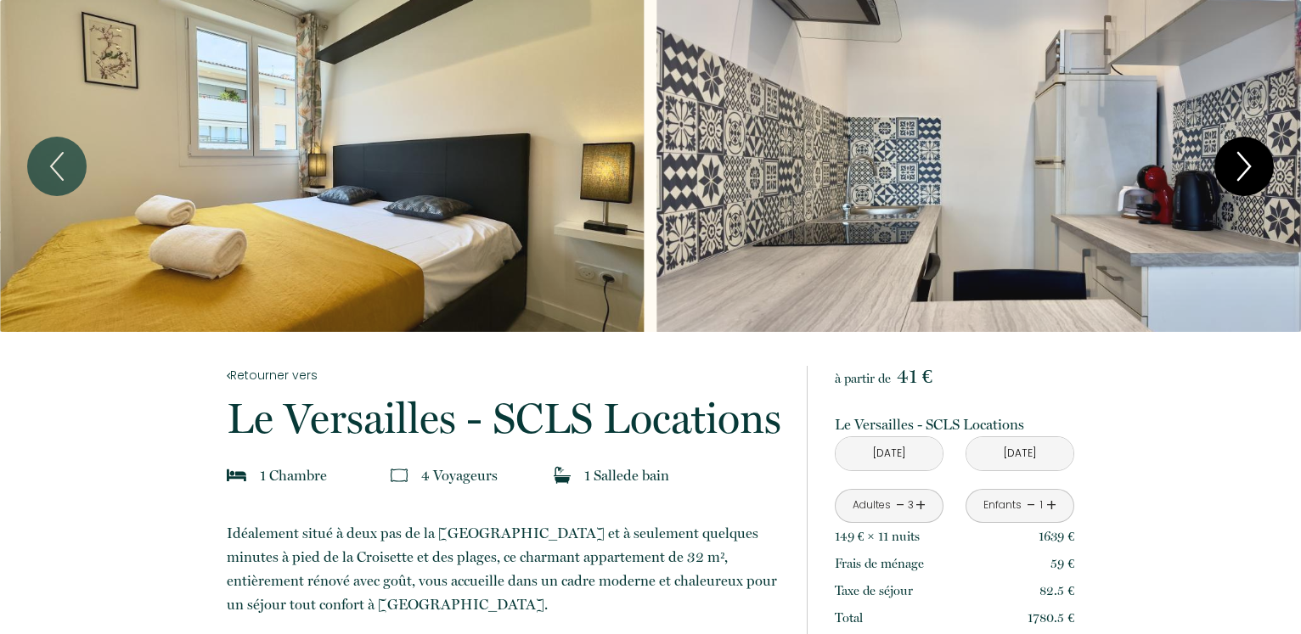
click at [1246, 168] on icon "Next" at bounding box center [1244, 166] width 36 height 51
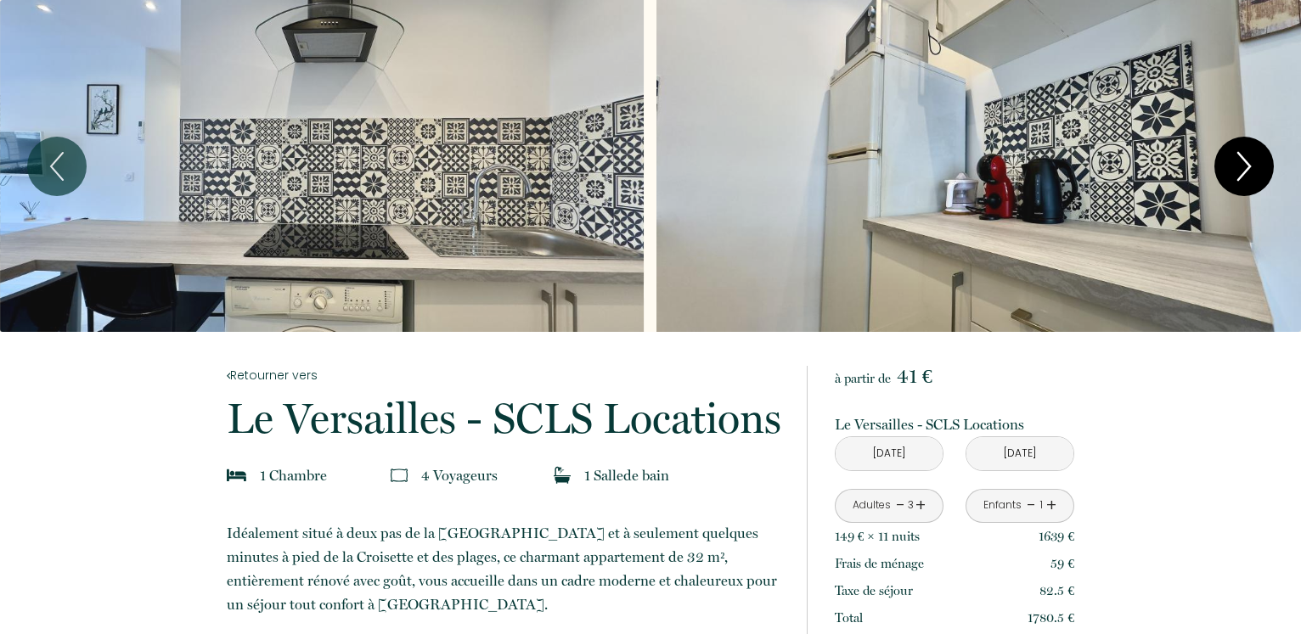
click at [1246, 168] on icon "Next" at bounding box center [1244, 166] width 36 height 51
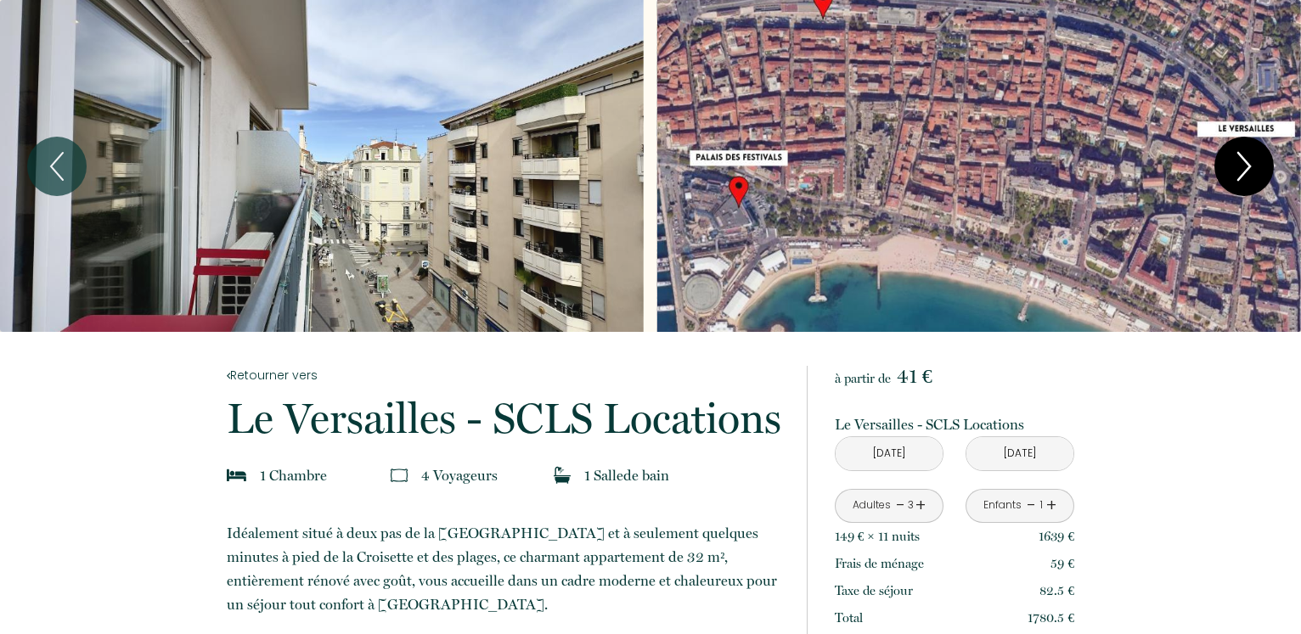
click at [1246, 168] on icon "Next" at bounding box center [1244, 166] width 36 height 51
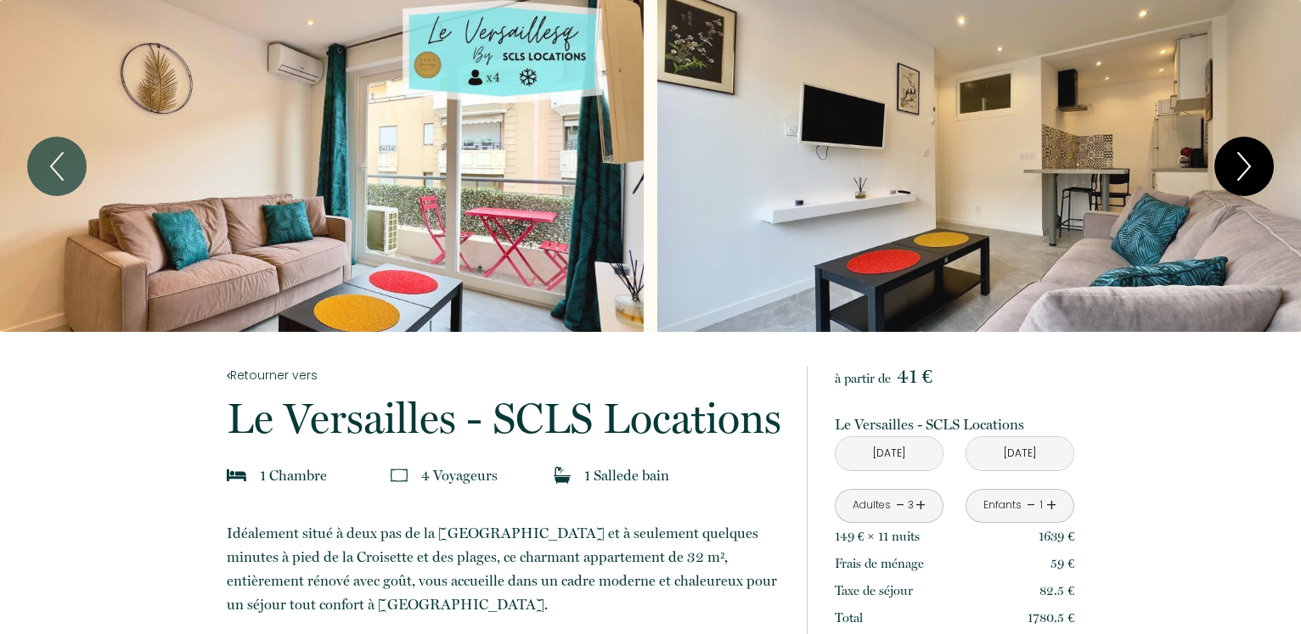
click at [1218, 147] on button "Next" at bounding box center [1243, 166] width 59 height 59
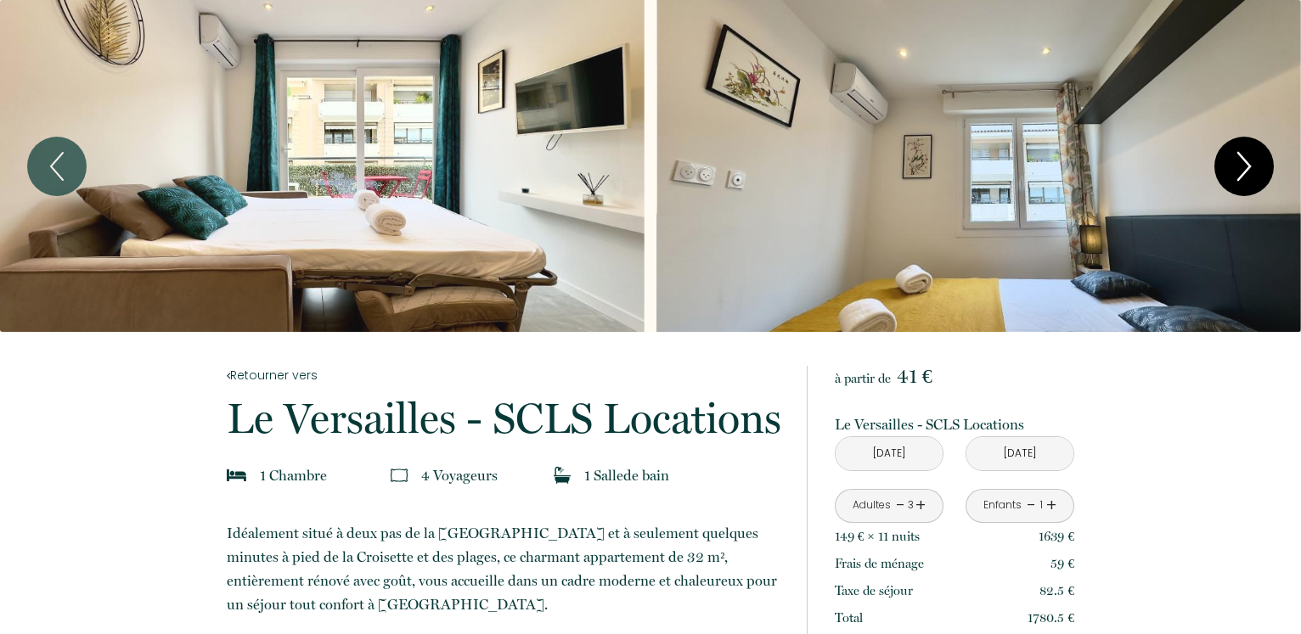
click at [1257, 164] on icon "Next" at bounding box center [1244, 166] width 36 height 51
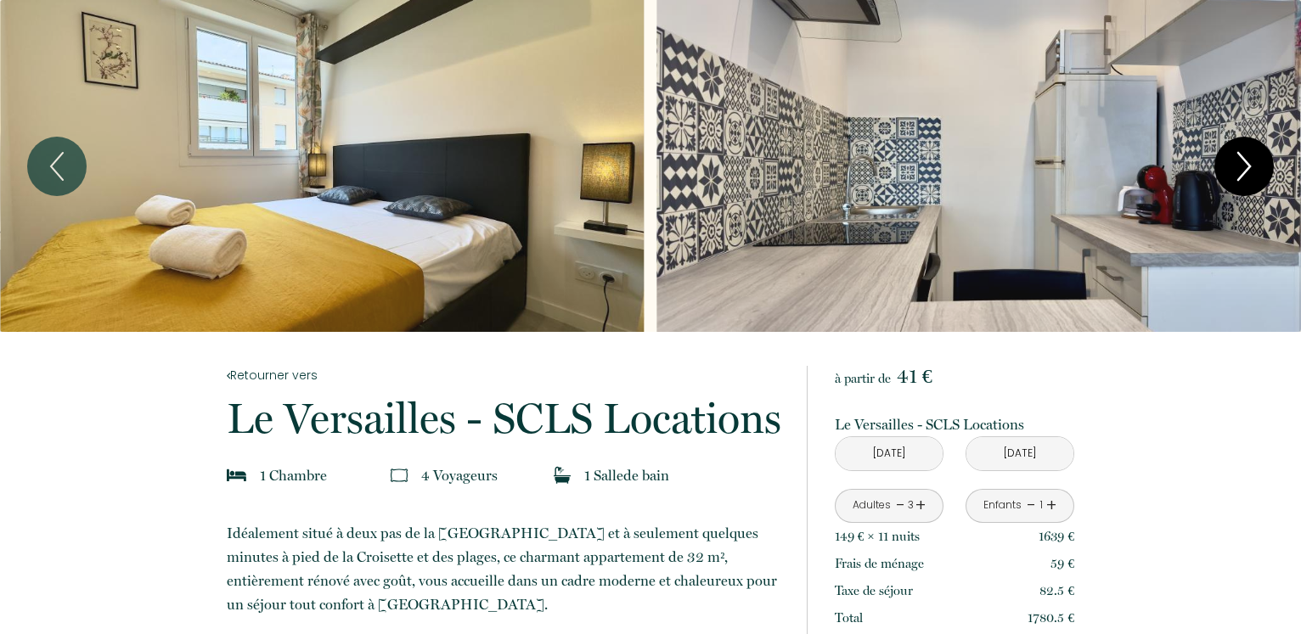
click at [1257, 164] on icon "Next" at bounding box center [1244, 166] width 36 height 51
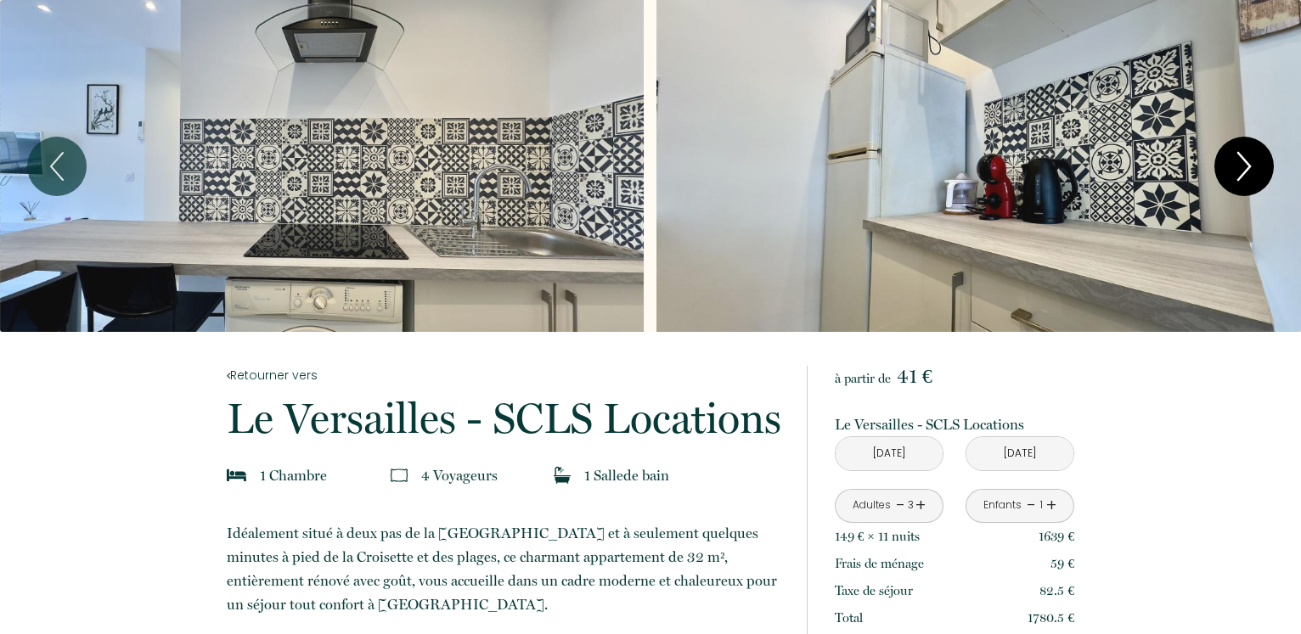
click at [1257, 164] on icon "Next" at bounding box center [1244, 166] width 36 height 51
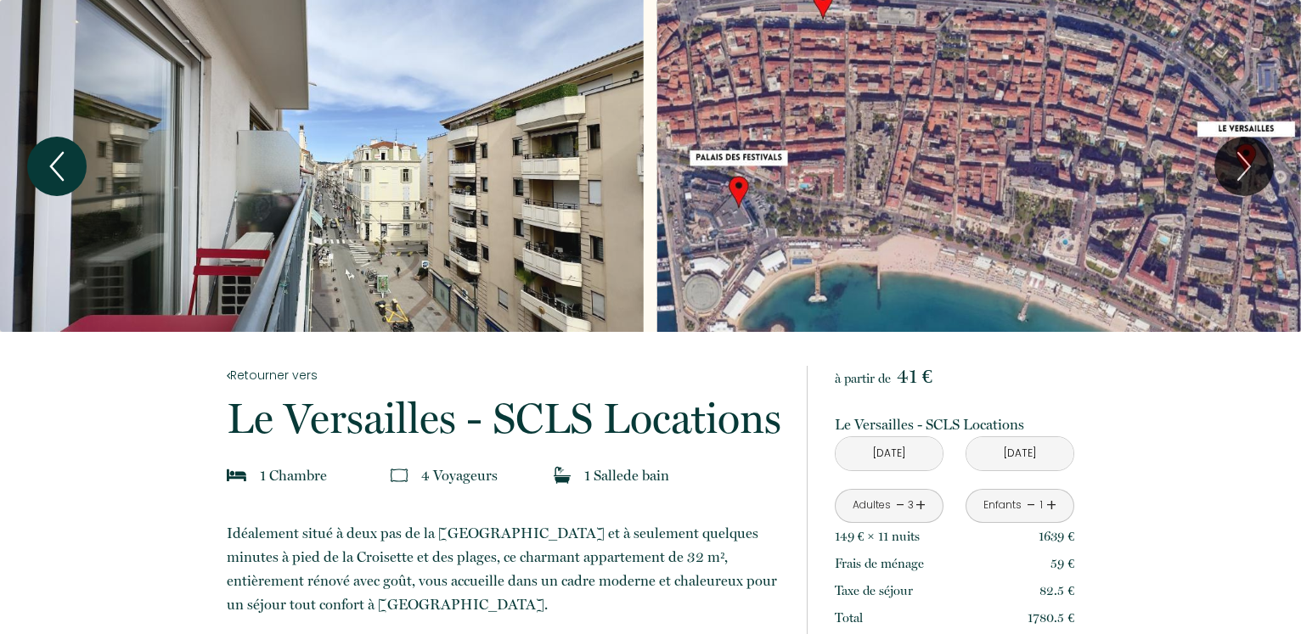
click at [50, 174] on icon "Previous" at bounding box center [57, 166] width 36 height 51
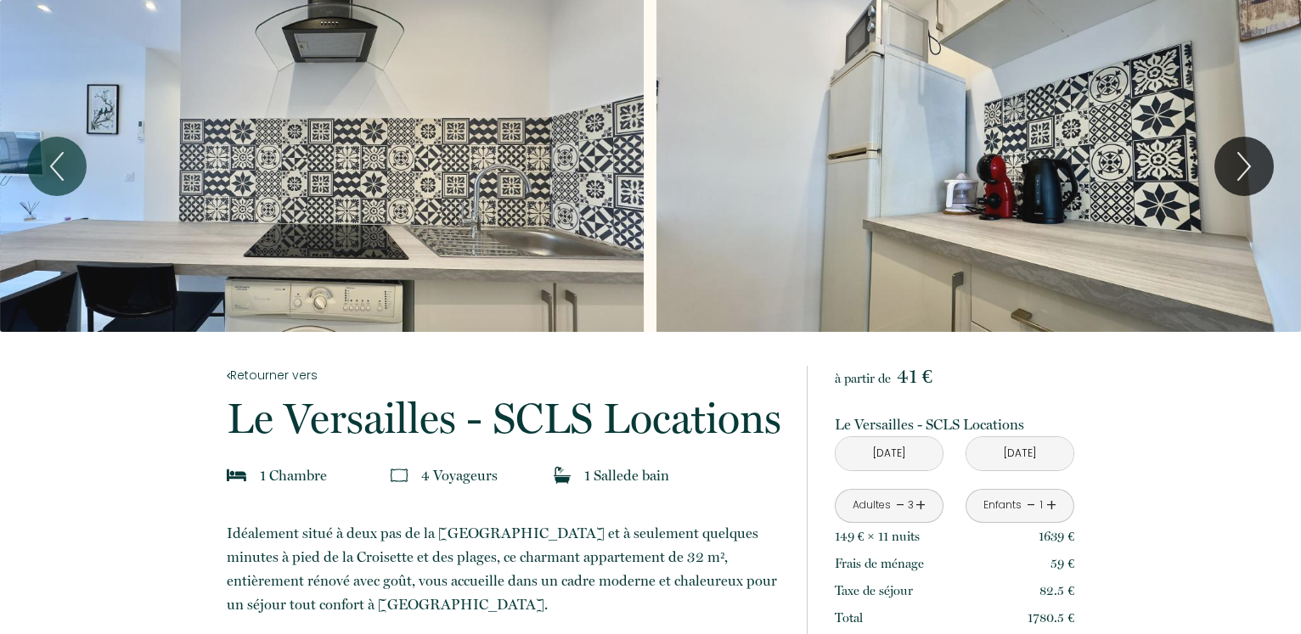
click at [149, 194] on div "Slideshow" at bounding box center [322, 166] width 644 height 332
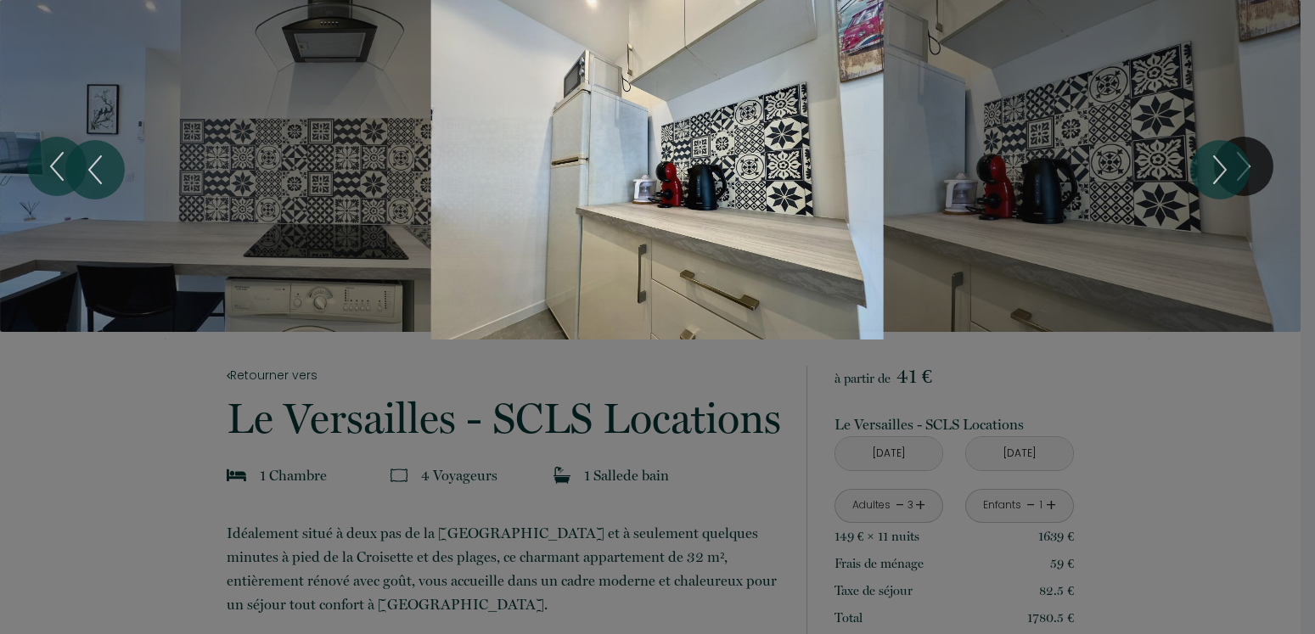
click at [157, 362] on div at bounding box center [657, 317] width 1315 height 634
click at [125, 206] on div "1 2 3 4 5 6 7 8 9 10" at bounding box center [657, 170] width 1315 height 340
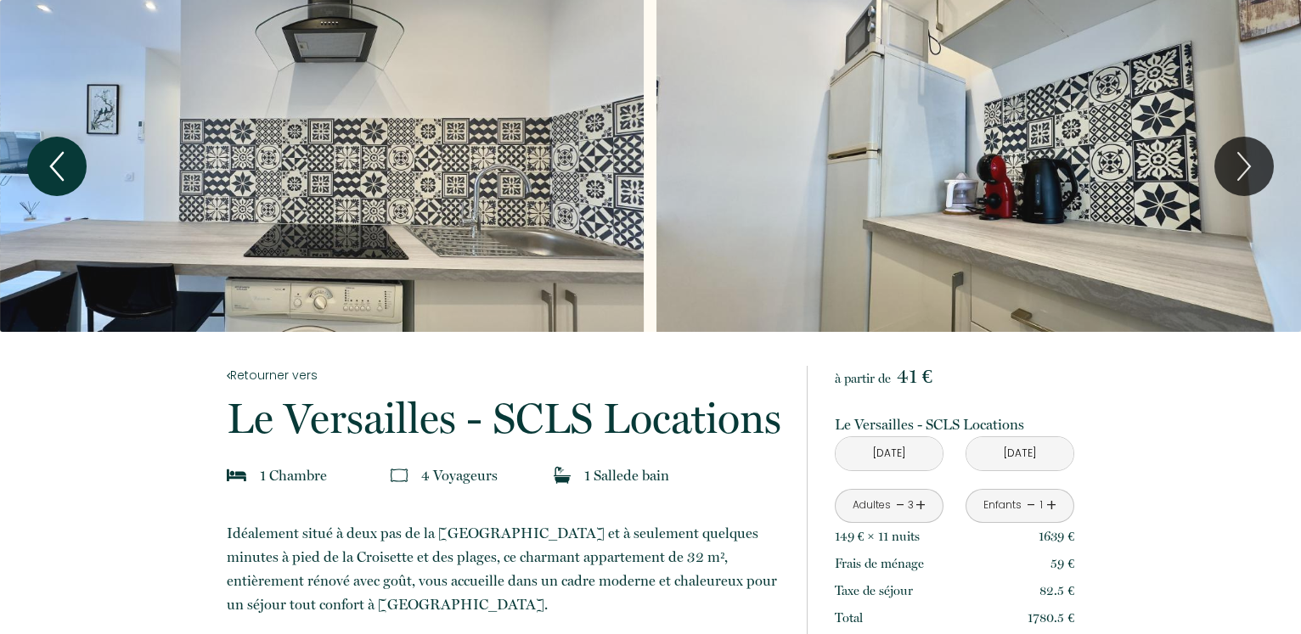
click at [54, 175] on icon "Previous" at bounding box center [57, 166] width 36 height 51
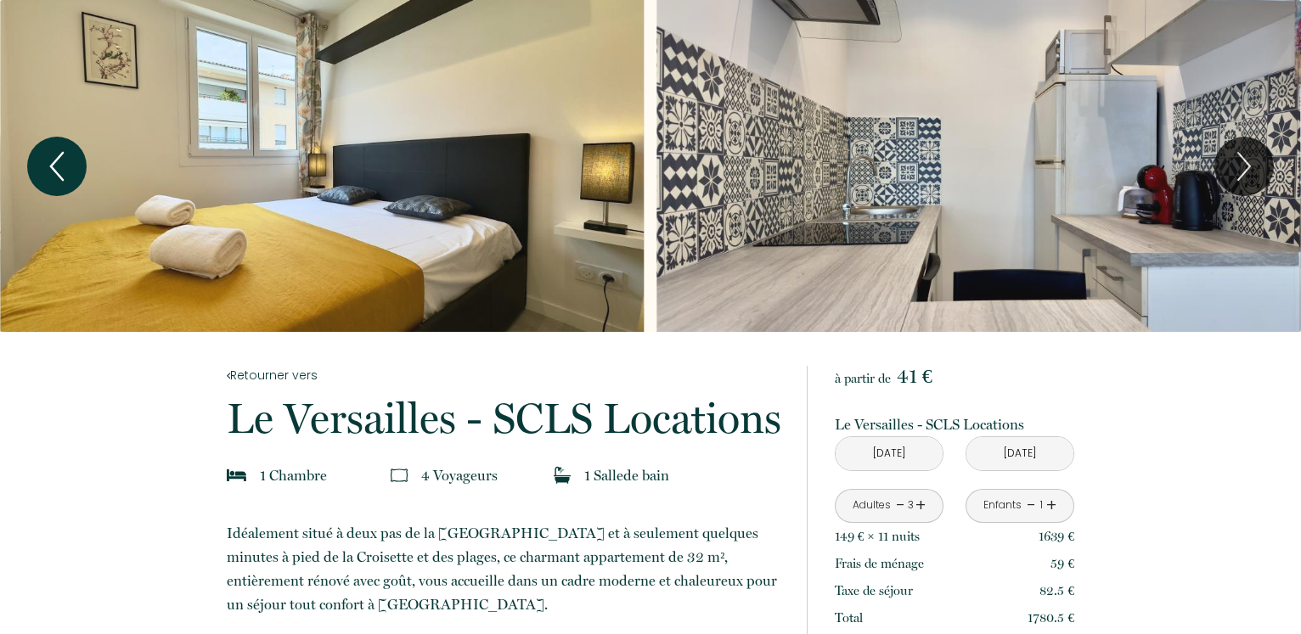
click at [56, 173] on icon "Previous" at bounding box center [57, 166] width 12 height 27
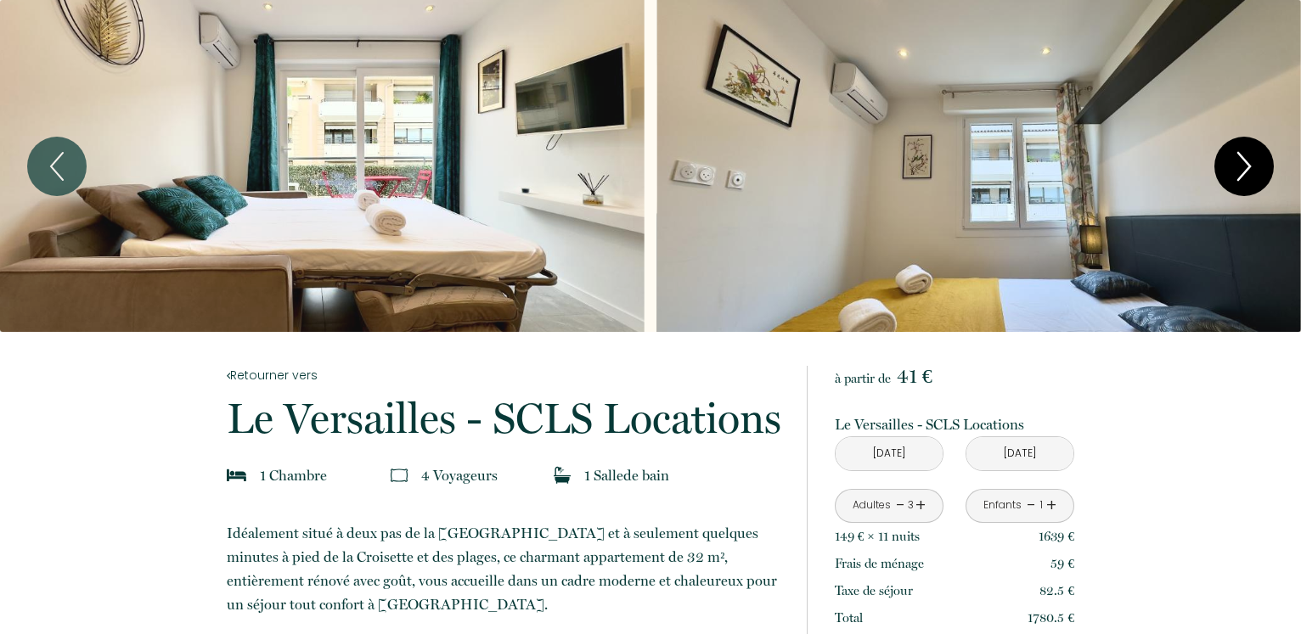
click at [1246, 149] on icon "Next" at bounding box center [1244, 166] width 36 height 51
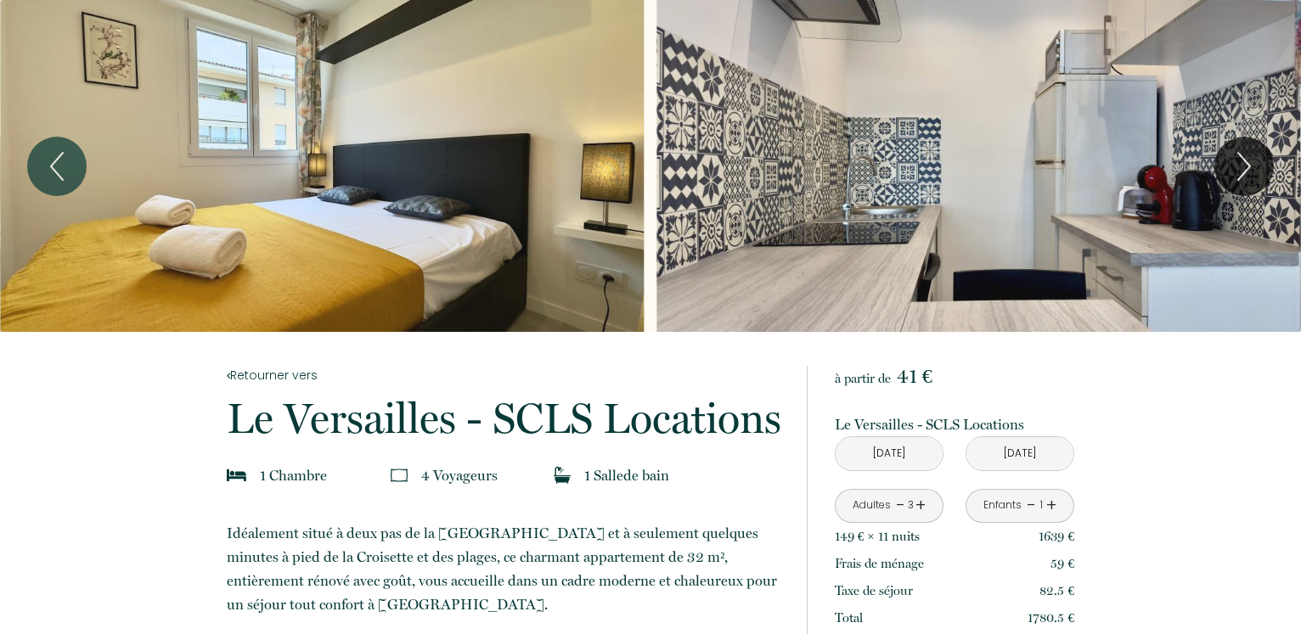
click at [608, 284] on div "Slideshow" at bounding box center [322, 166] width 644 height 332
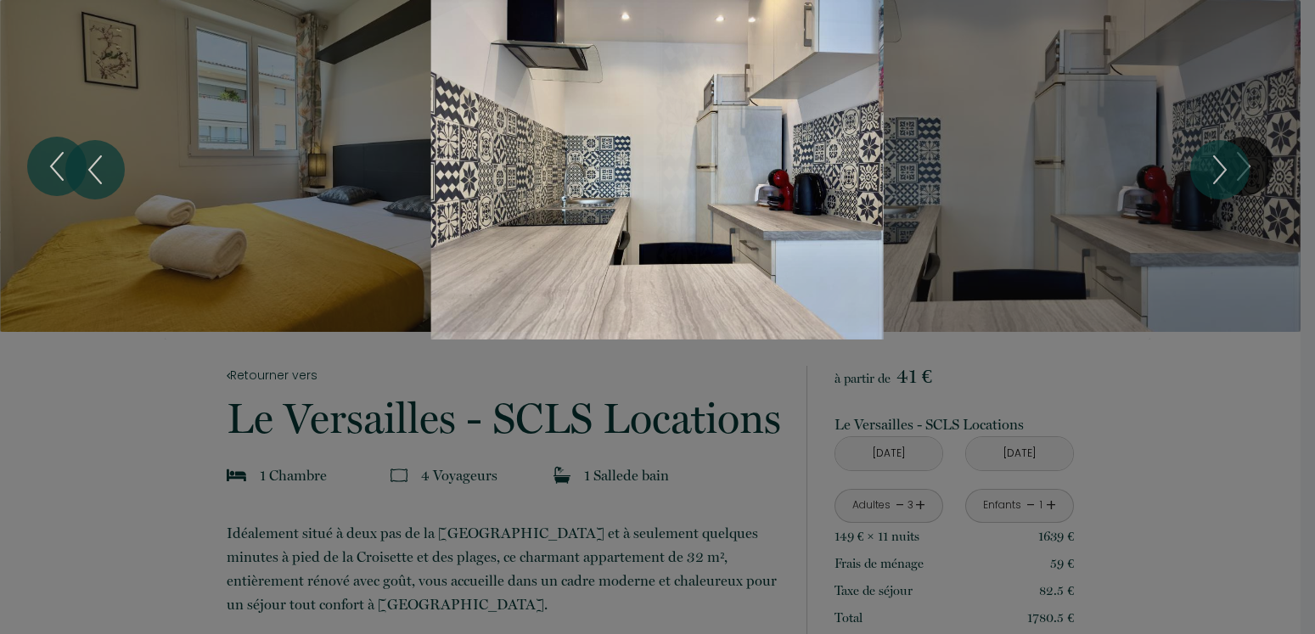
click at [653, 262] on div "Slideshow" at bounding box center [658, 170] width 987 height 340
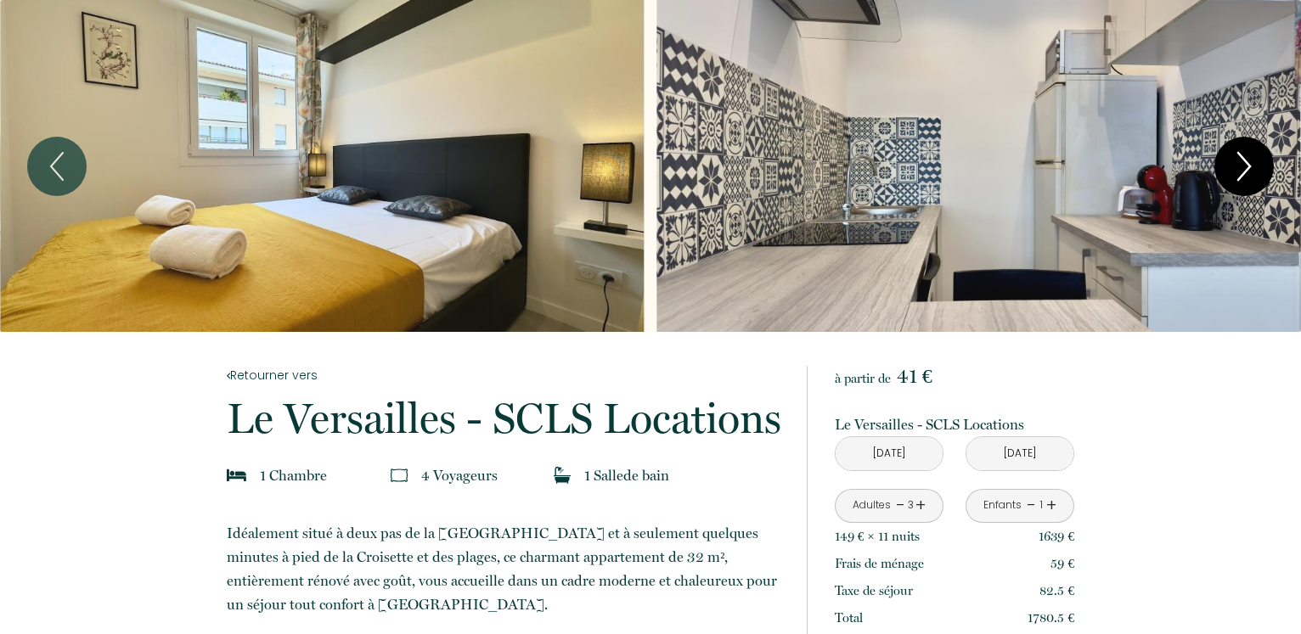
click at [1251, 168] on icon "Next" at bounding box center [1244, 166] width 36 height 51
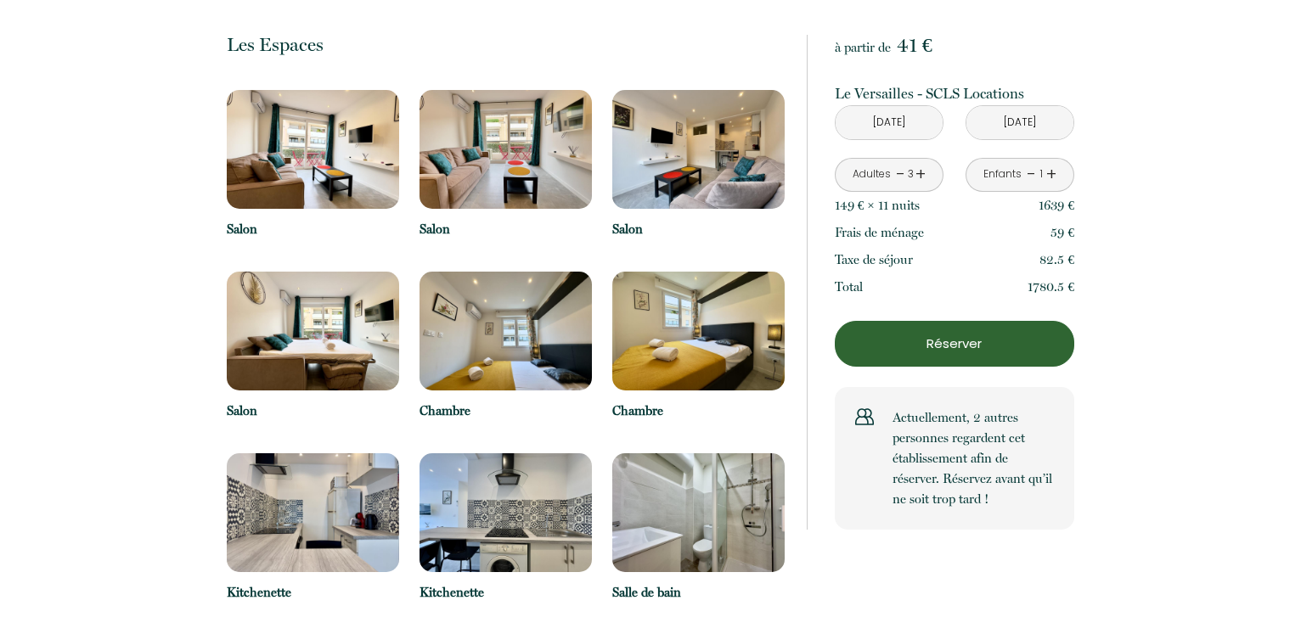
scroll to position [1126, 0]
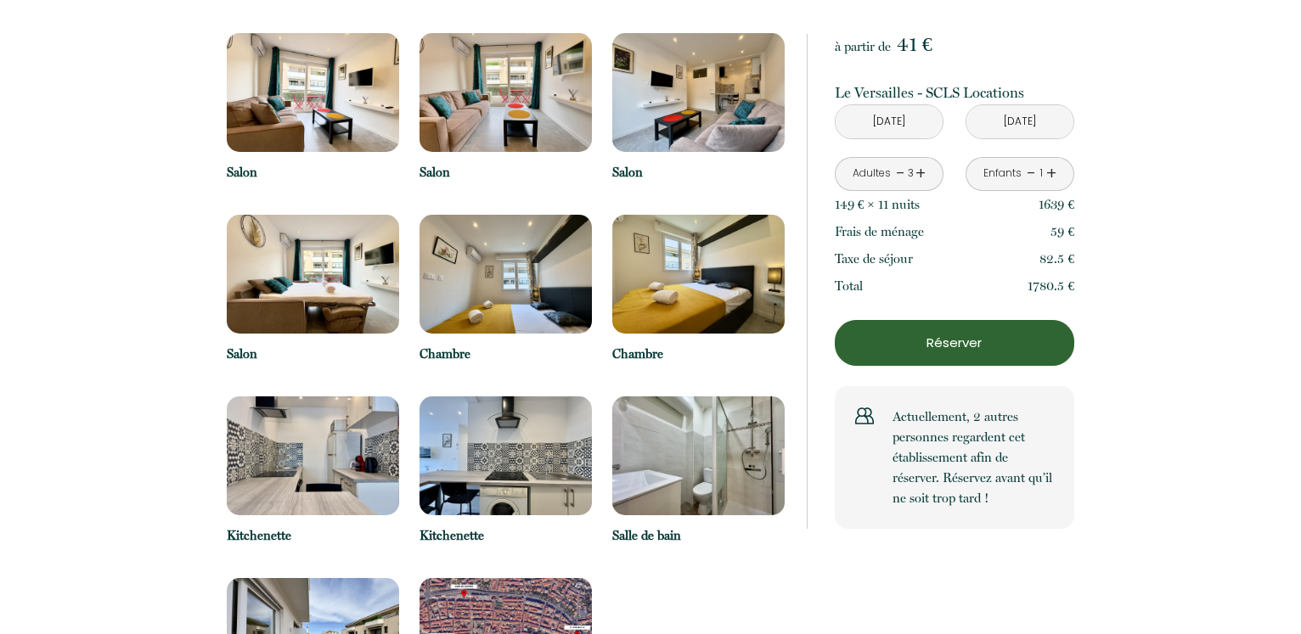
click at [500, 471] on img at bounding box center [505, 456] width 172 height 119
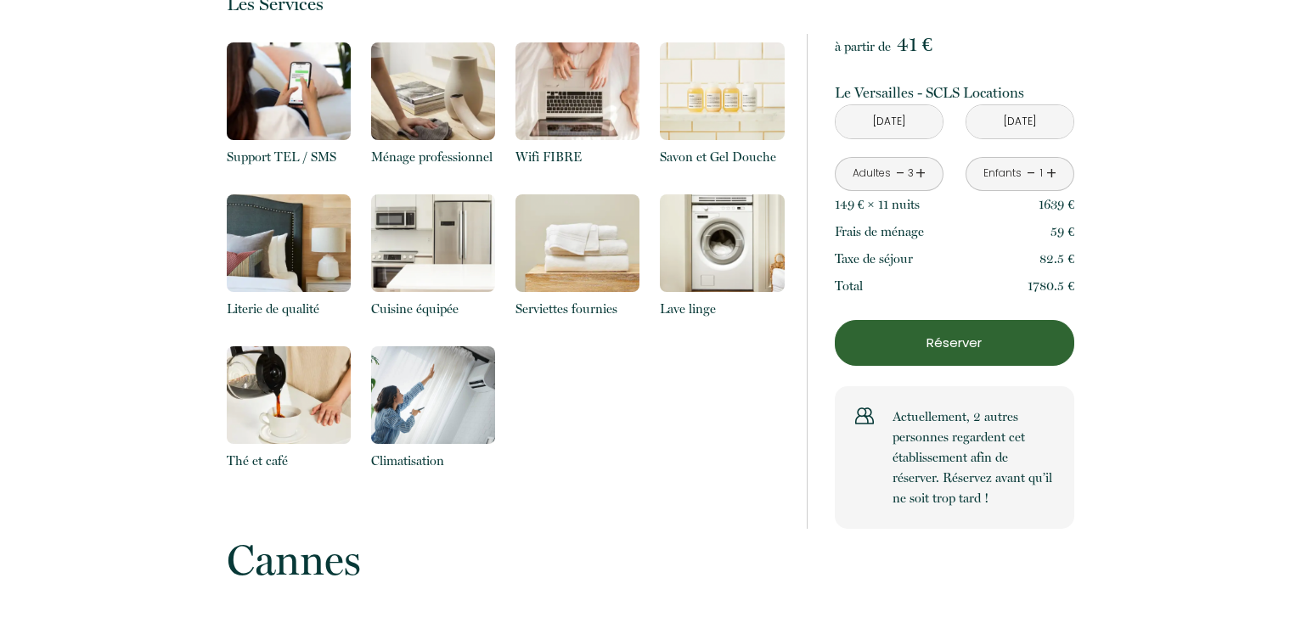
scroll to position [1905, 0]
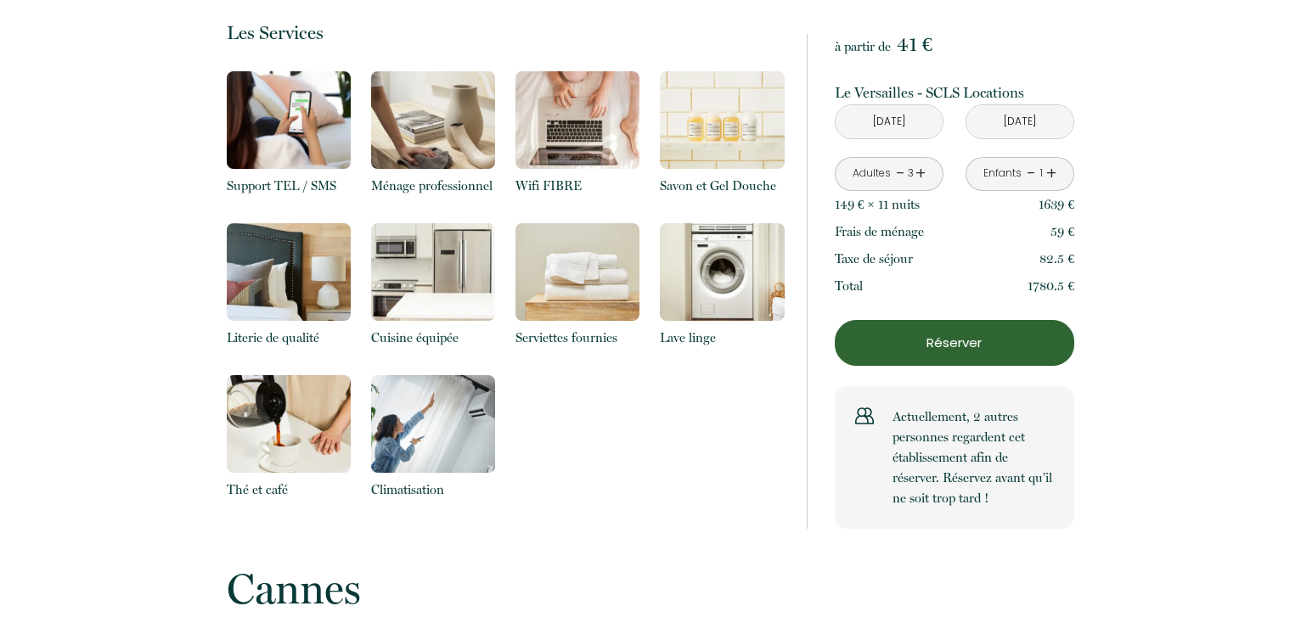
drag, startPoint x: 226, startPoint y: 317, endPoint x: 330, endPoint y: 318, distance: 104.4
click at [330, 318] on div "Retourner vers Le Versailles - SCLS Locations 4, Rue Pasteur, Cannes 1 Chambre …" at bounding box center [506, 85] width 580 height 3316
copy p "Literie de qualité"
click at [186, 376] on div "Retourner vers Le Versailles - SCLS Locations 4, Rue Pasteur, Cannes 1 Chambre …" at bounding box center [650, 85] width 1301 height 3316
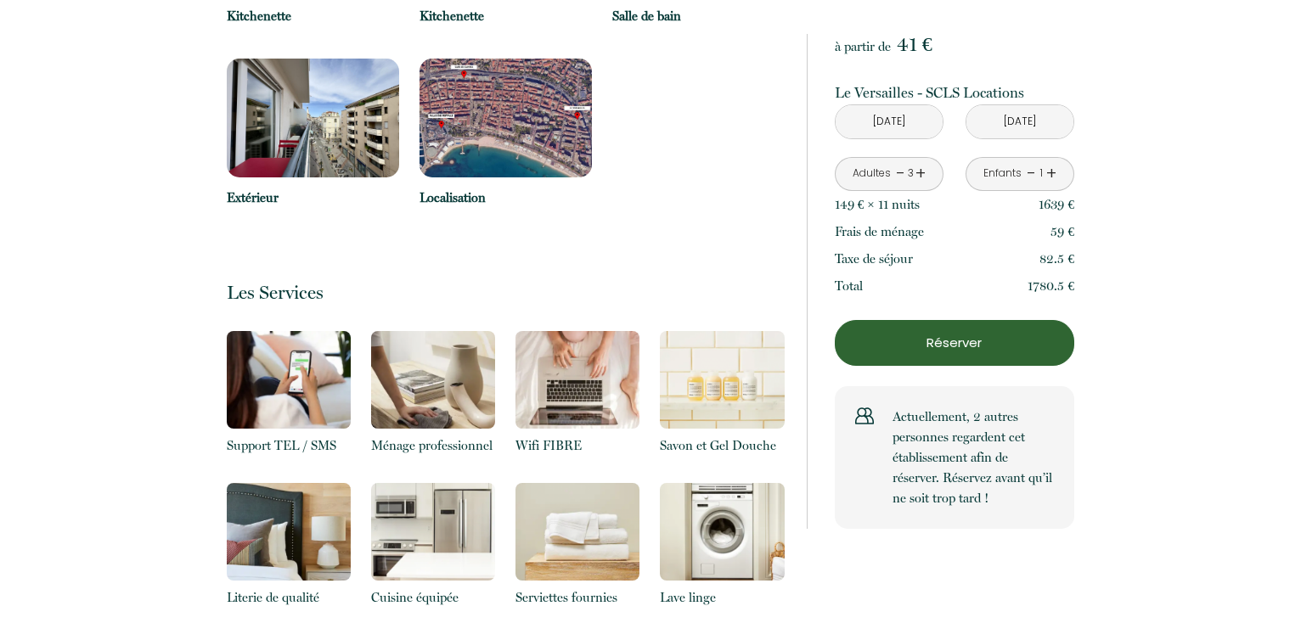
scroll to position [1559, 0]
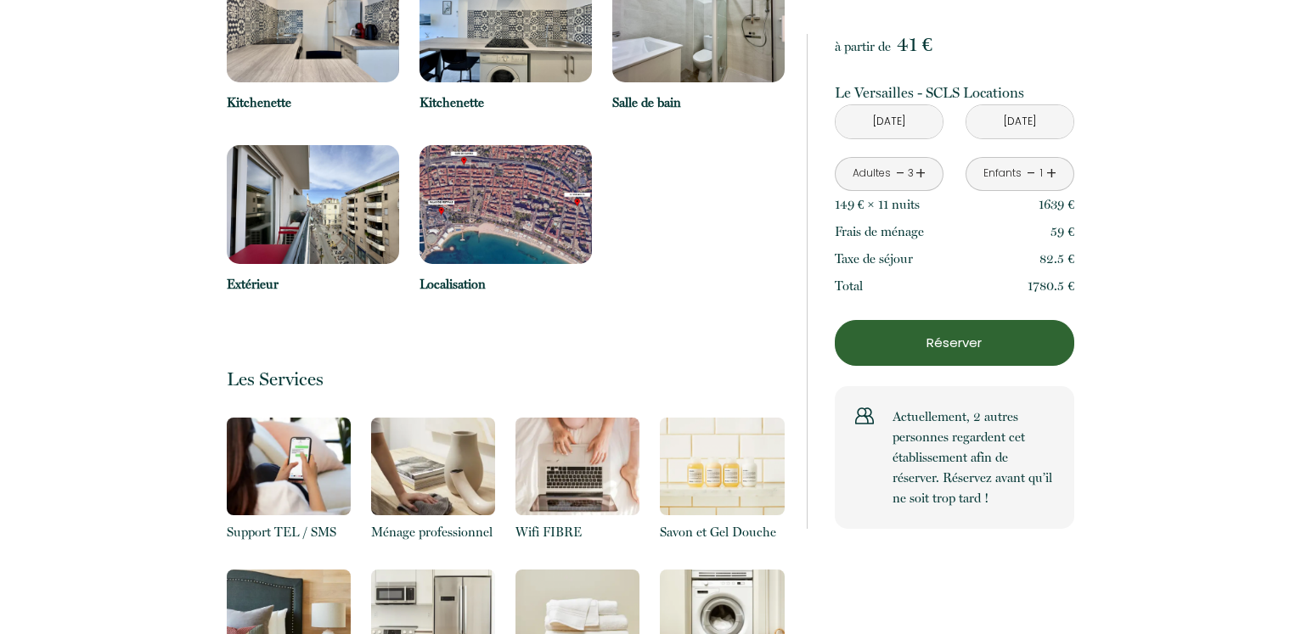
click at [281, 203] on img at bounding box center [313, 204] width 172 height 119
click at [285, 214] on img at bounding box center [313, 204] width 172 height 119
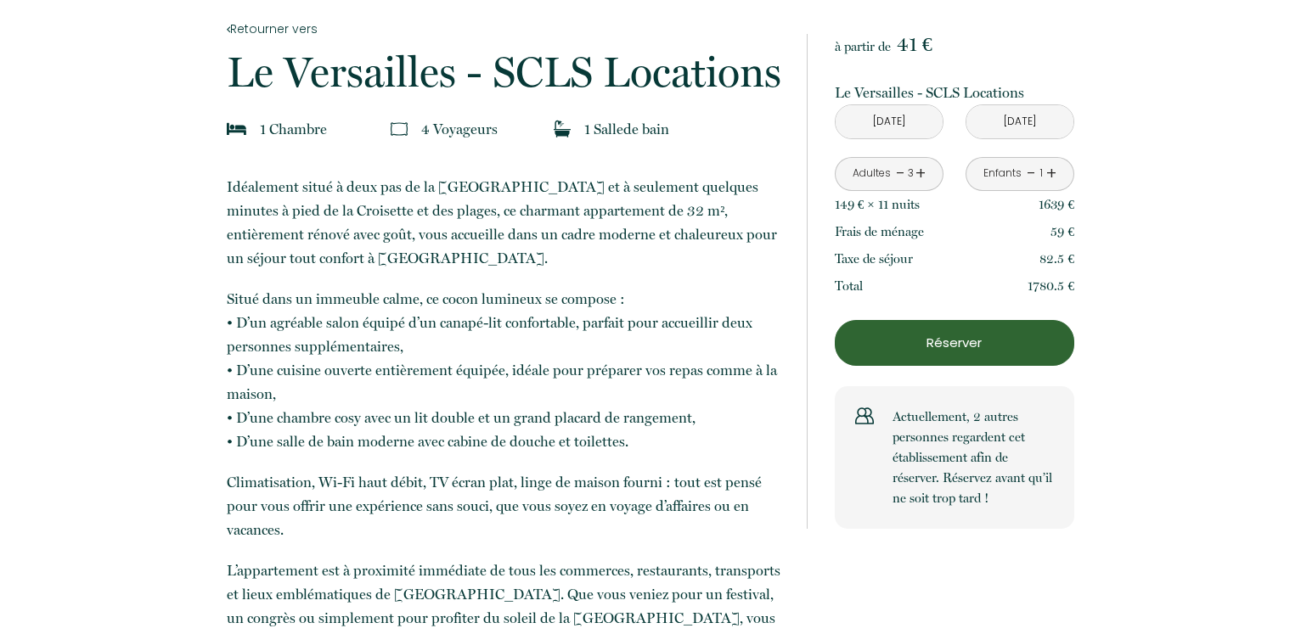
scroll to position [0, 0]
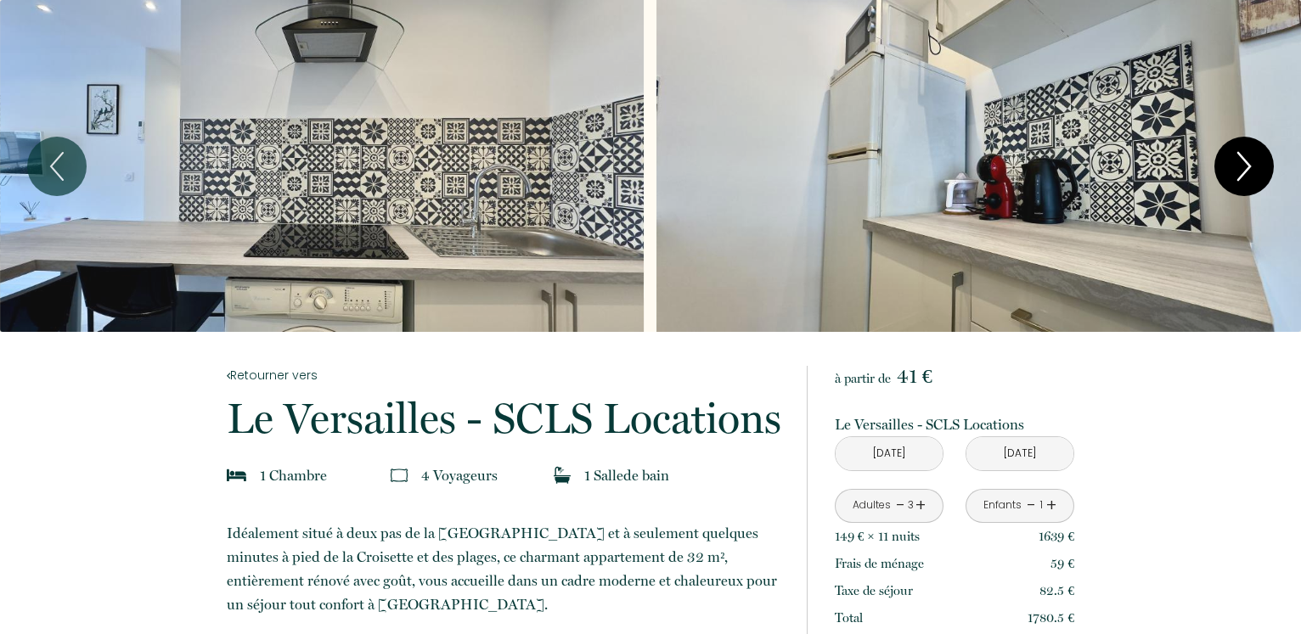
click at [1248, 165] on icon "Next" at bounding box center [1244, 166] width 12 height 27
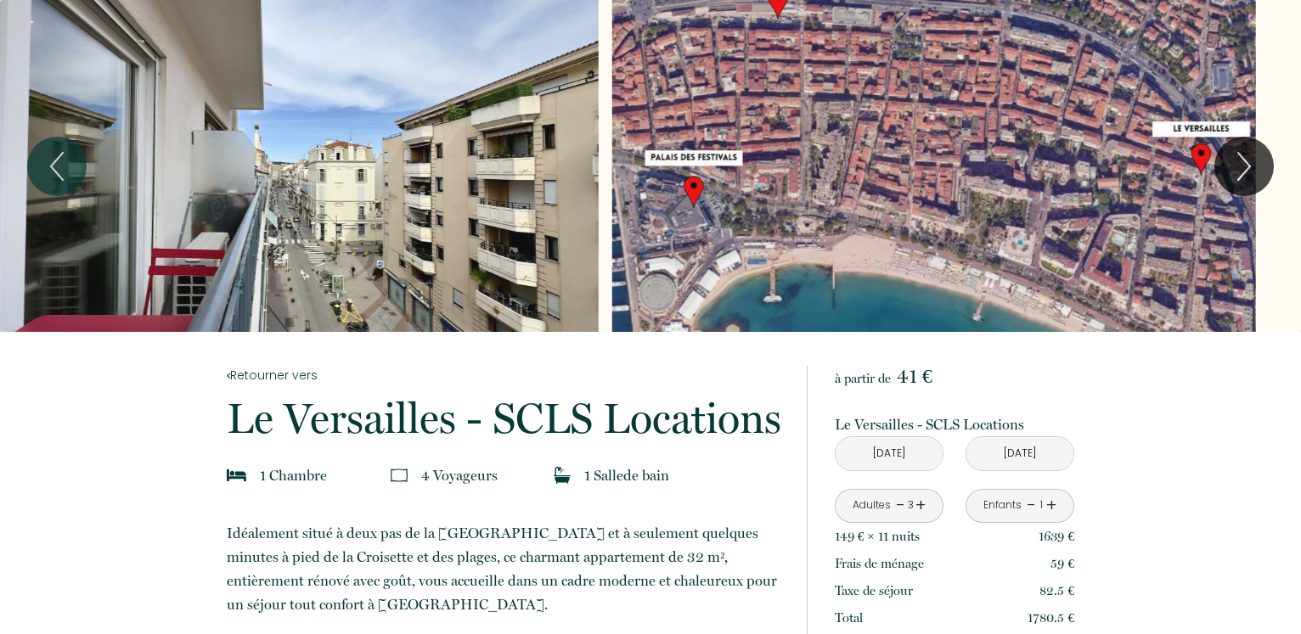
drag, startPoint x: 533, startPoint y: 160, endPoint x: 505, endPoint y: 115, distance: 52.3
click at [505, 115] on div "Slideshow" at bounding box center [277, 166] width 644 height 332
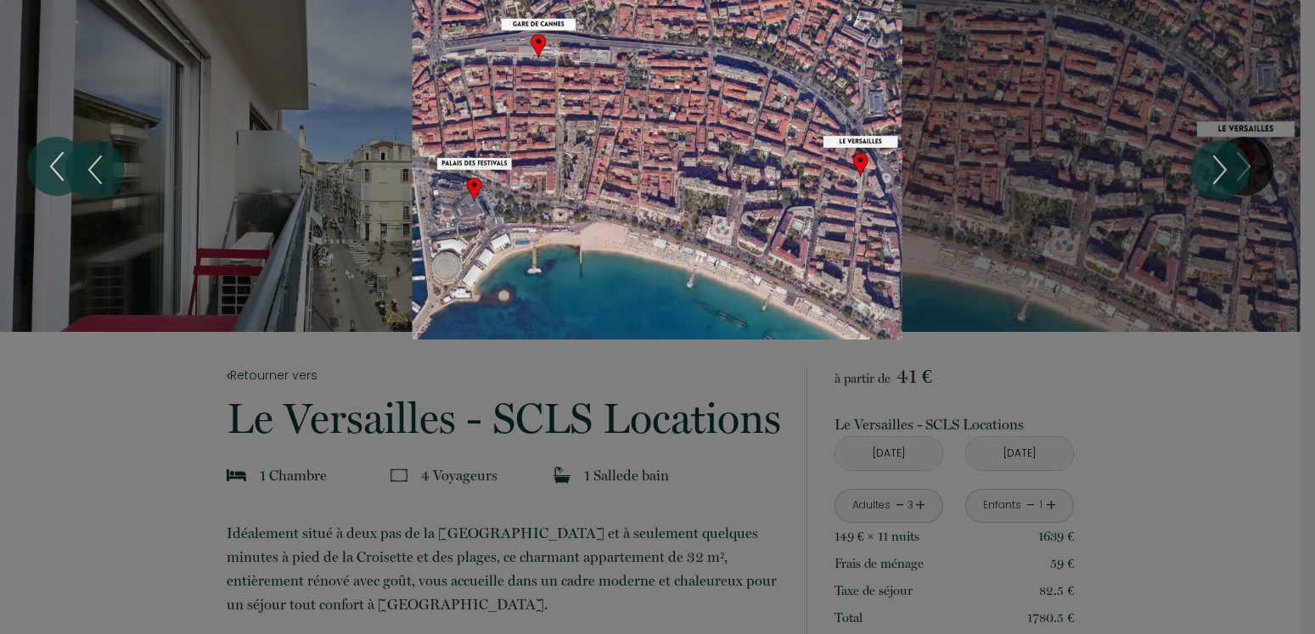
click at [319, 118] on div "Slideshow" at bounding box center [658, 170] width 987 height 340
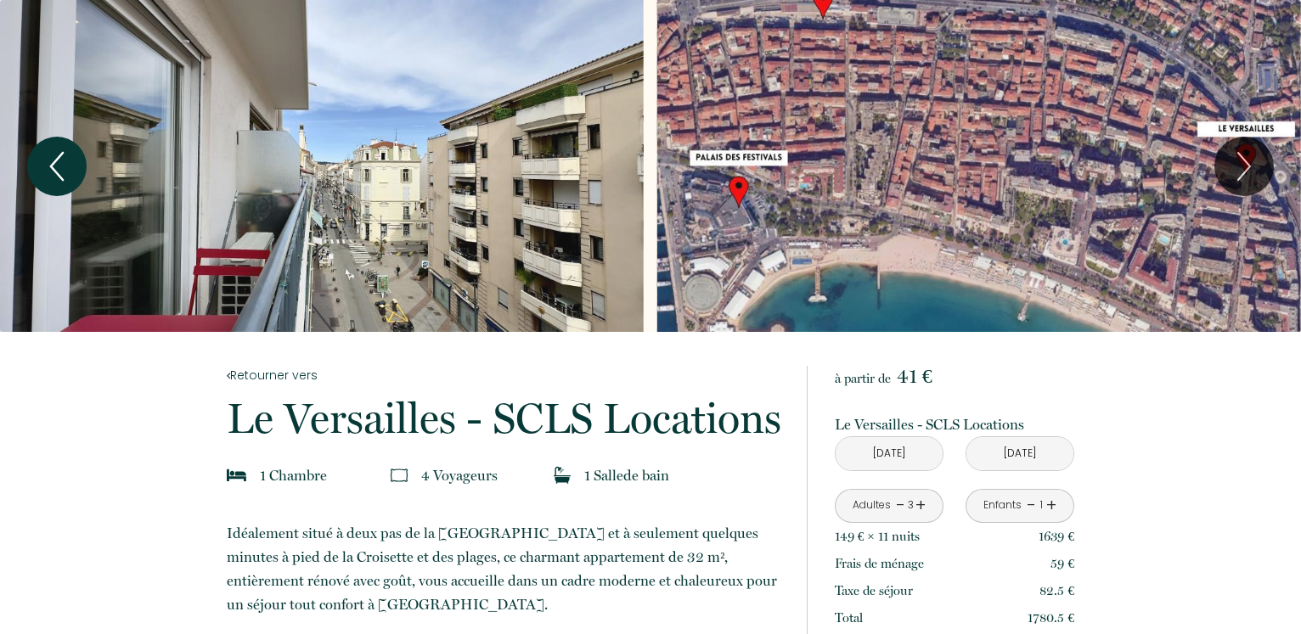
click at [53, 166] on icon "Previous" at bounding box center [57, 166] width 36 height 51
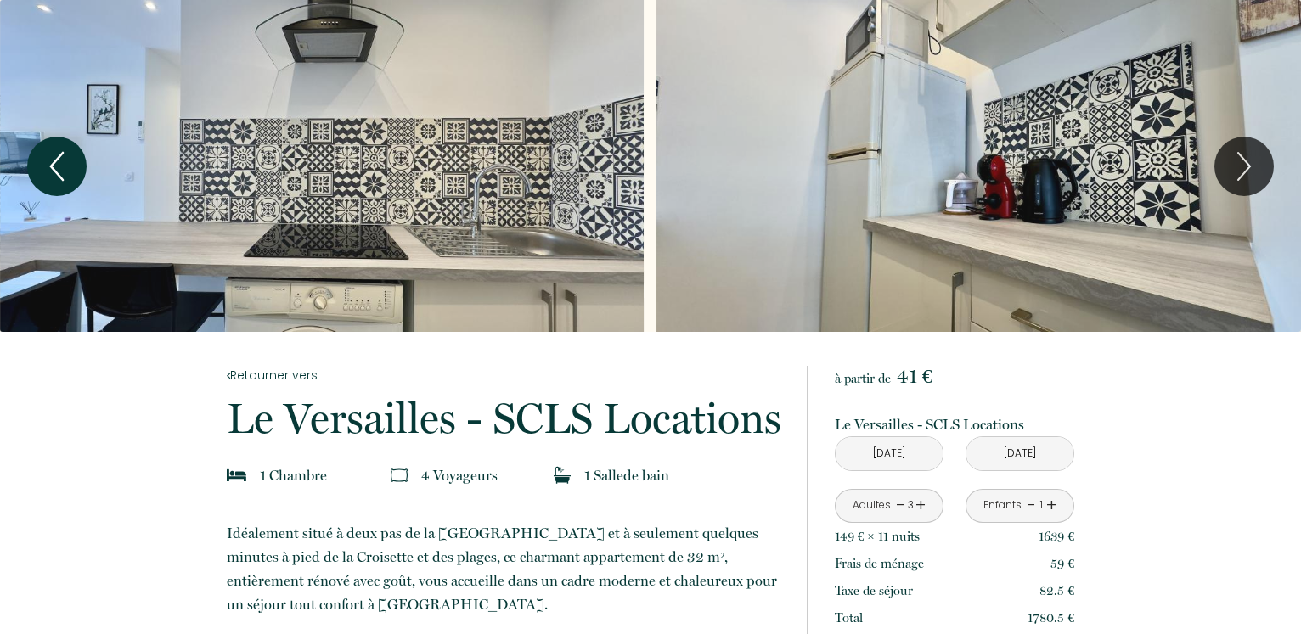
click at [53, 166] on icon "Previous" at bounding box center [57, 166] width 12 height 27
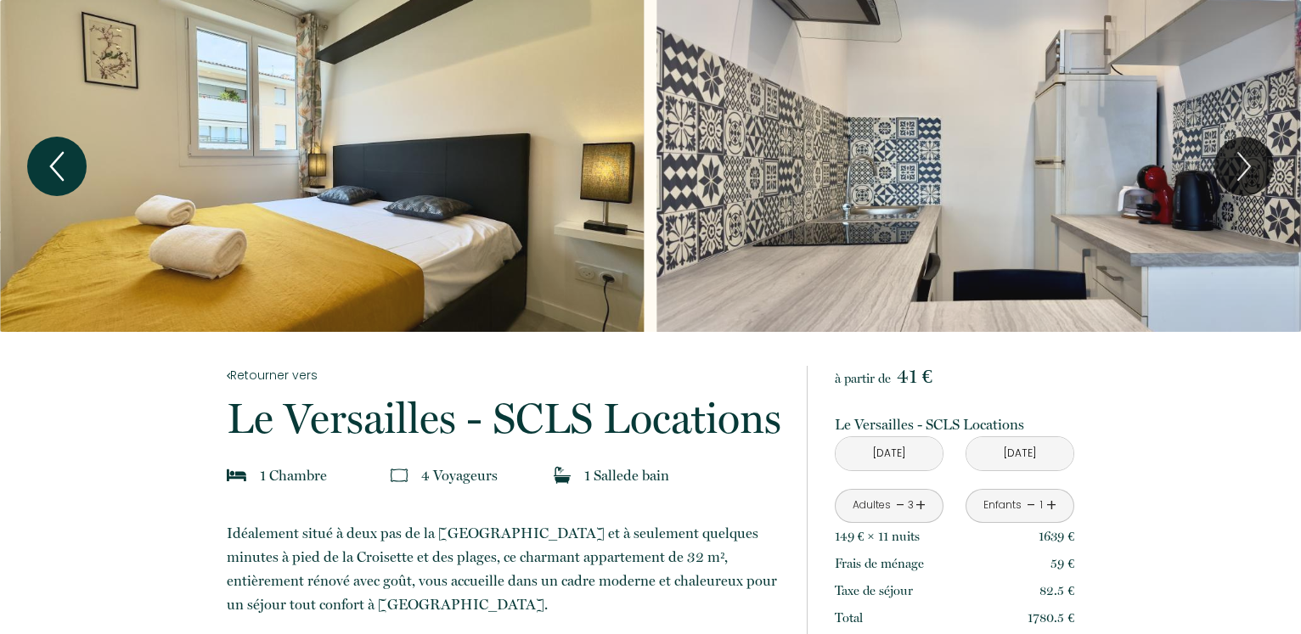
click at [56, 160] on icon "Previous" at bounding box center [57, 166] width 12 height 27
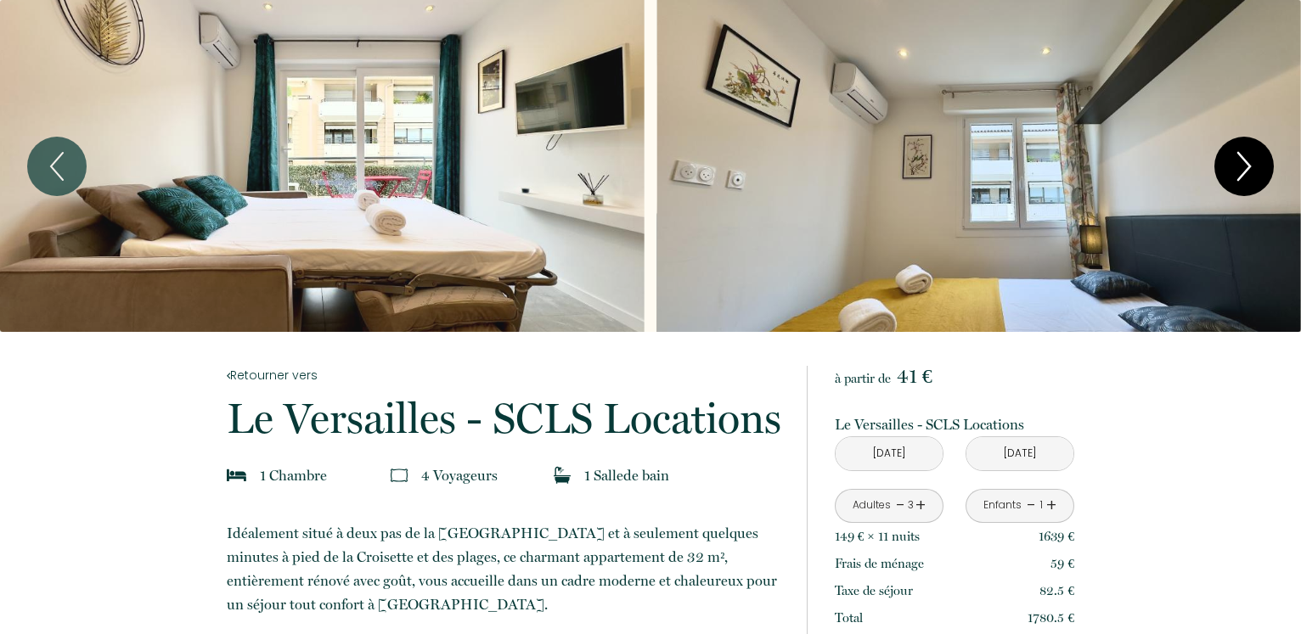
click at [1242, 164] on icon "Next" at bounding box center [1244, 166] width 36 height 51
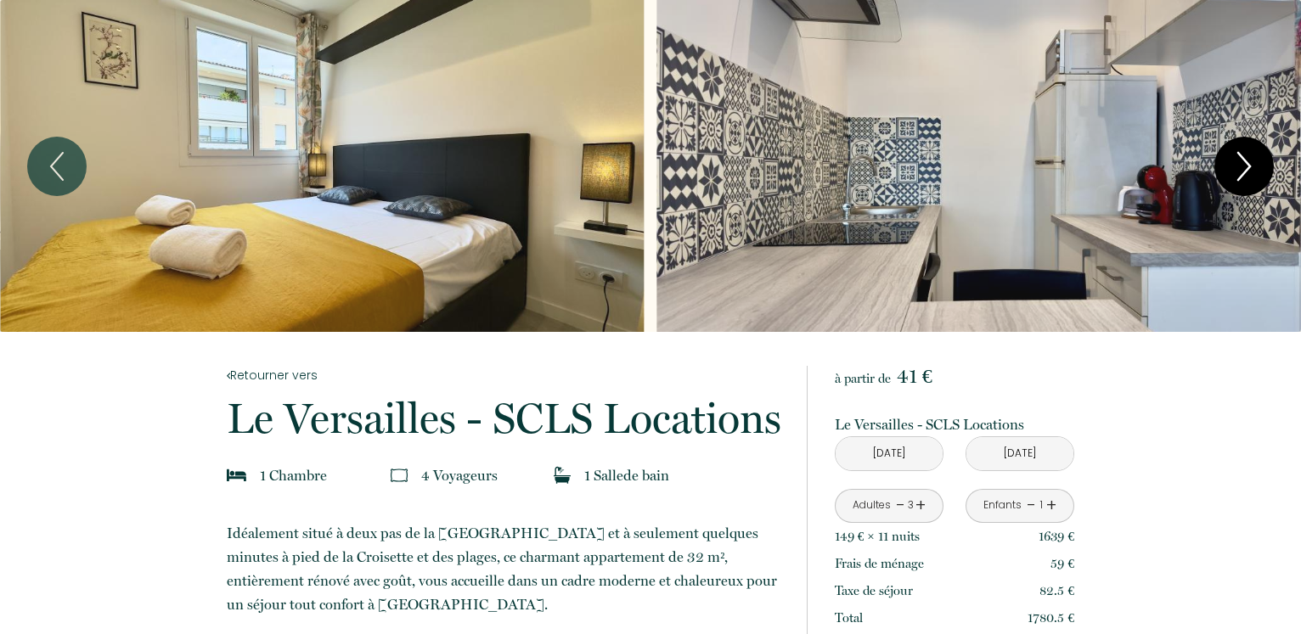
click at [1246, 160] on icon "Next" at bounding box center [1244, 166] width 36 height 51
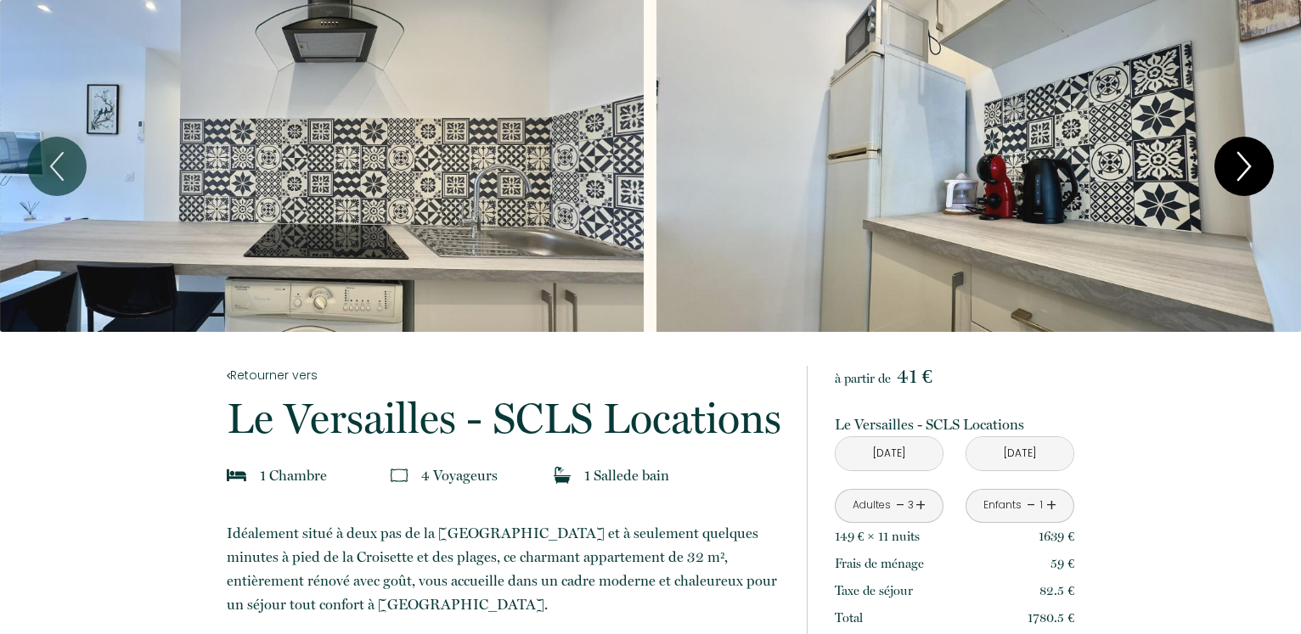
click at [1246, 160] on icon "Next" at bounding box center [1244, 166] width 36 height 51
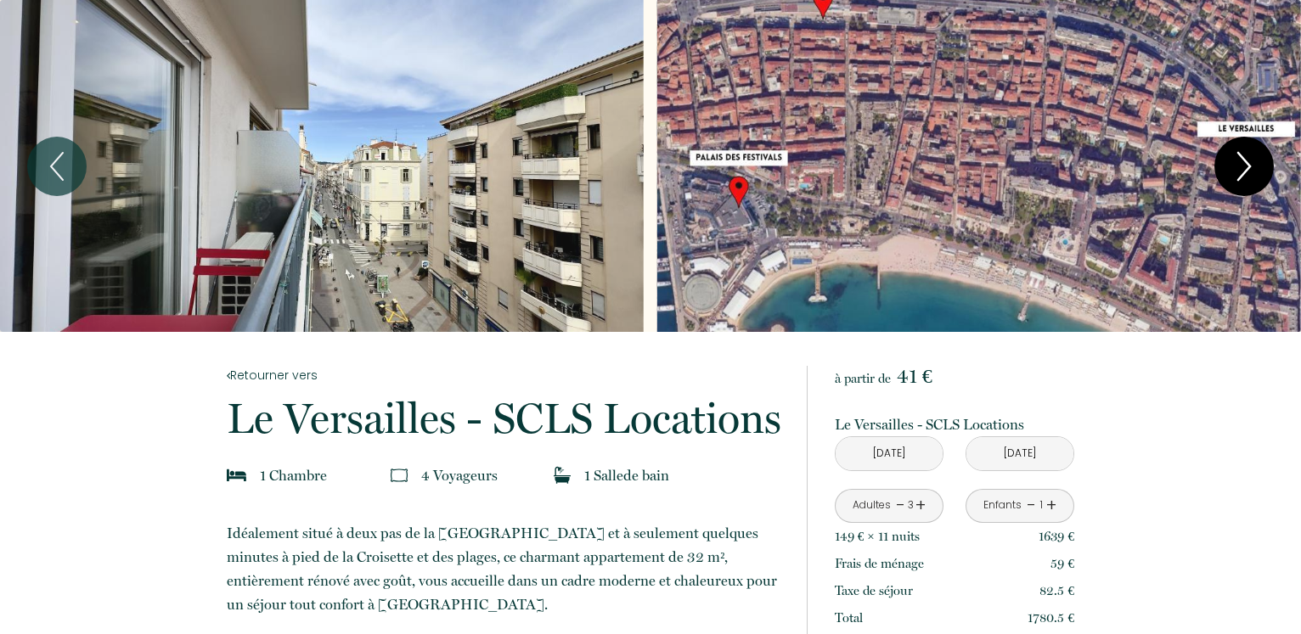
click at [1246, 160] on icon "Next" at bounding box center [1244, 166] width 36 height 51
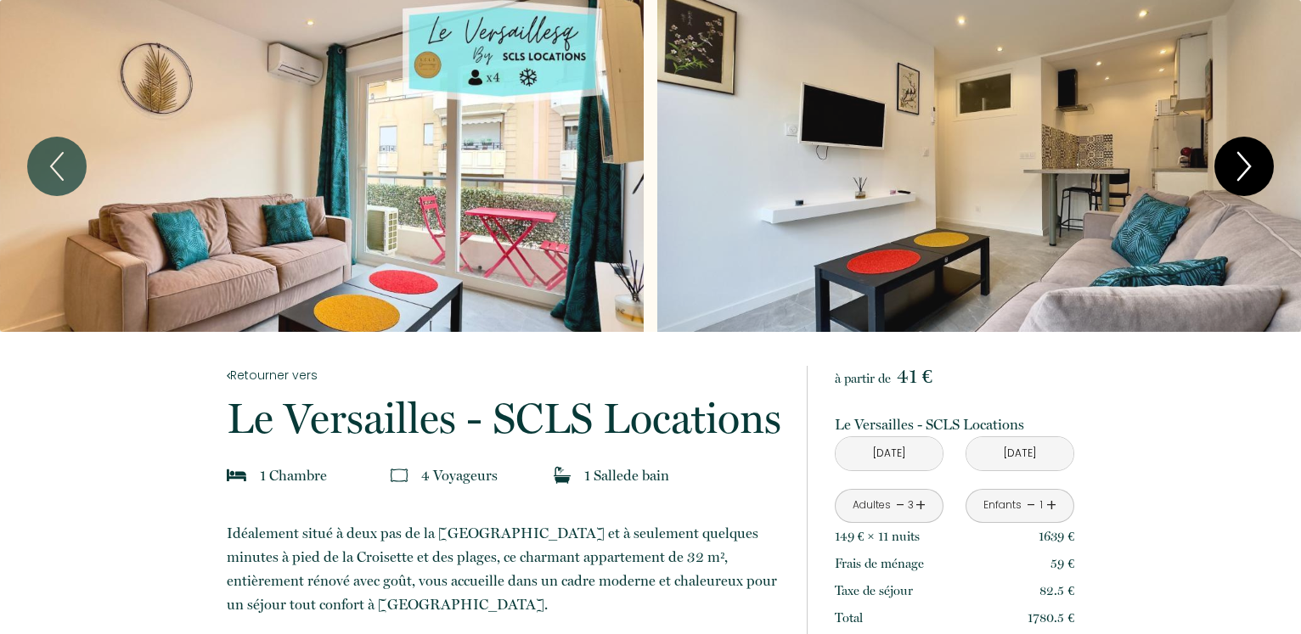
click at [1243, 162] on icon "Next" at bounding box center [1244, 166] width 36 height 51
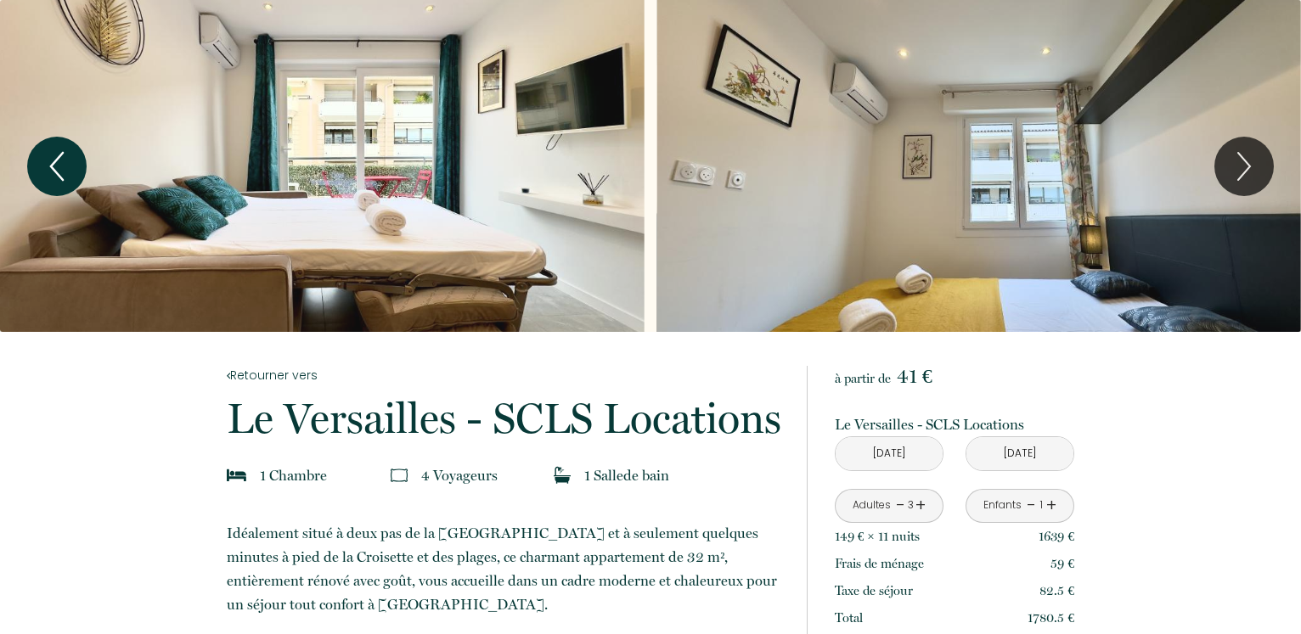
click at [57, 164] on icon "Previous" at bounding box center [57, 166] width 36 height 51
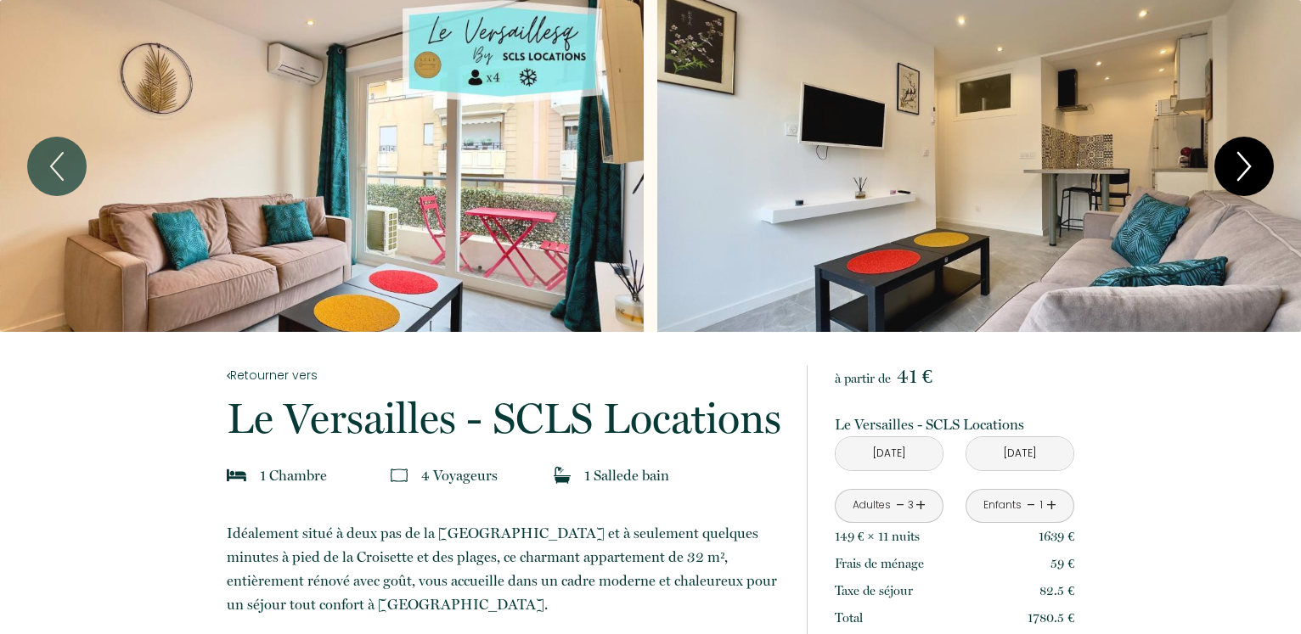
click at [1235, 154] on icon "Next" at bounding box center [1244, 166] width 36 height 51
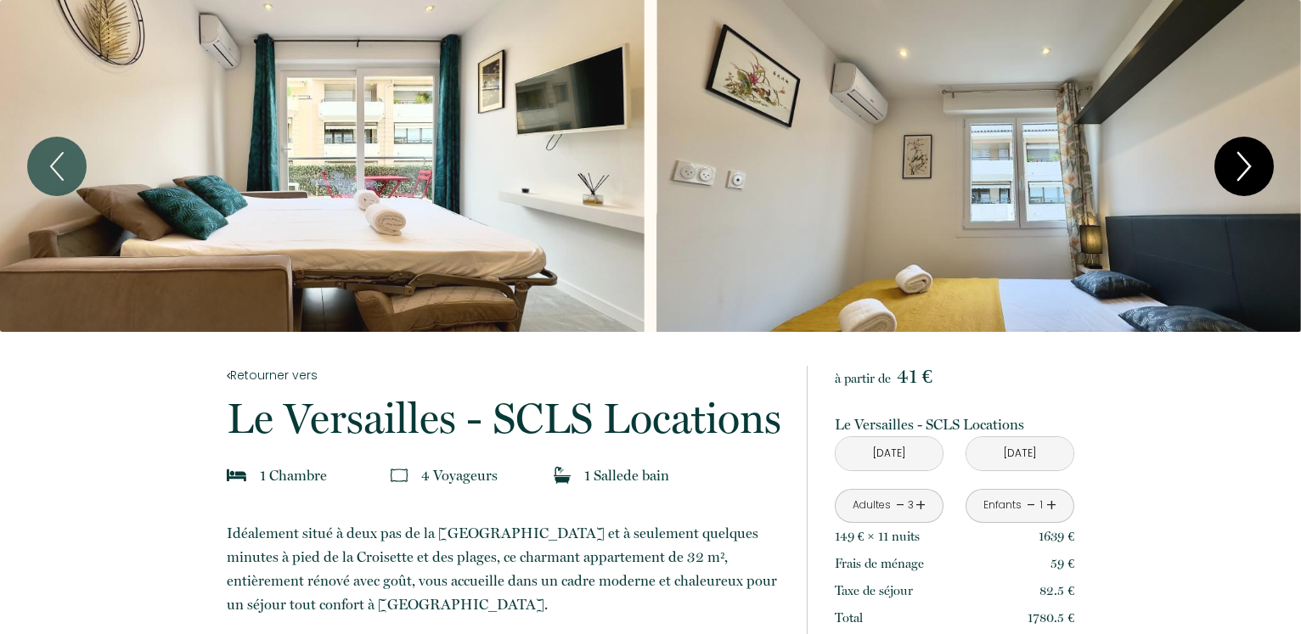
click at [1230, 155] on icon "Next" at bounding box center [1244, 166] width 36 height 51
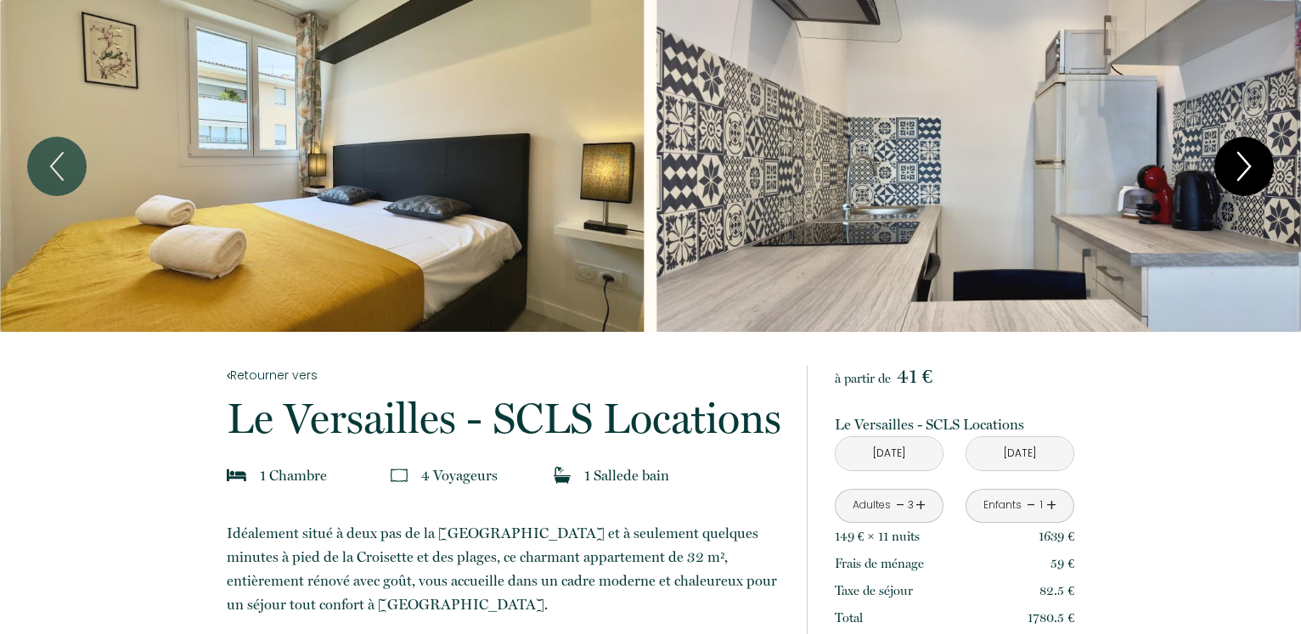
click at [1230, 155] on icon "Next" at bounding box center [1244, 166] width 36 height 51
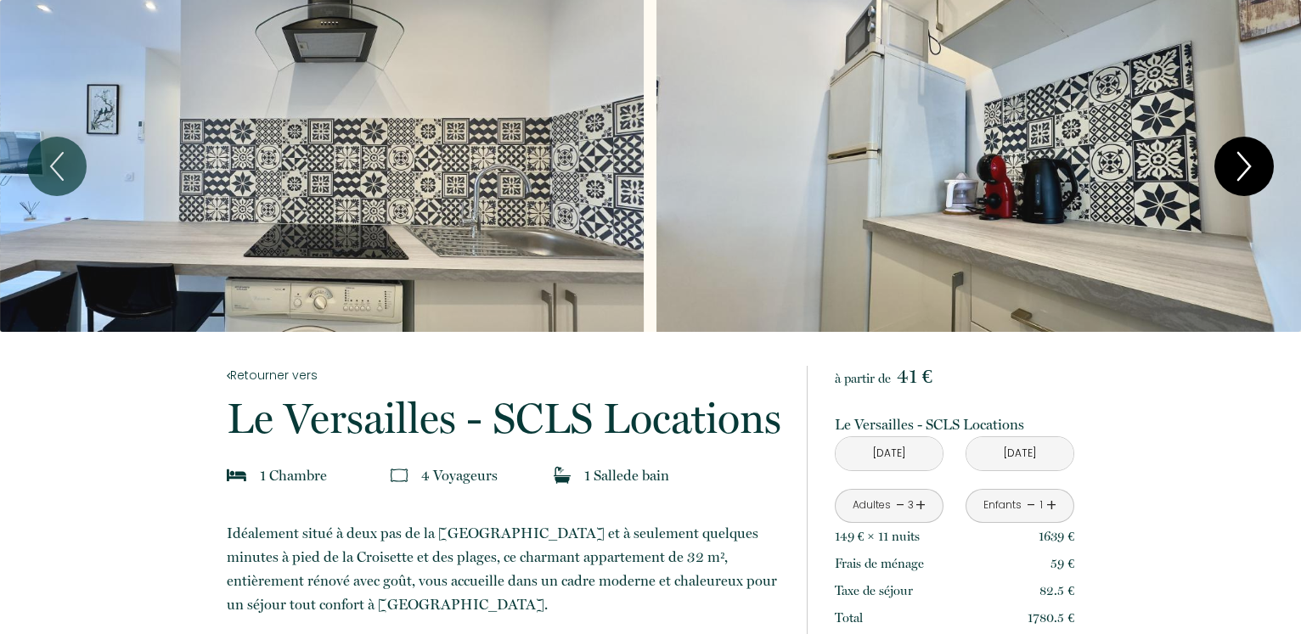
click at [1230, 155] on icon "Next" at bounding box center [1244, 166] width 36 height 51
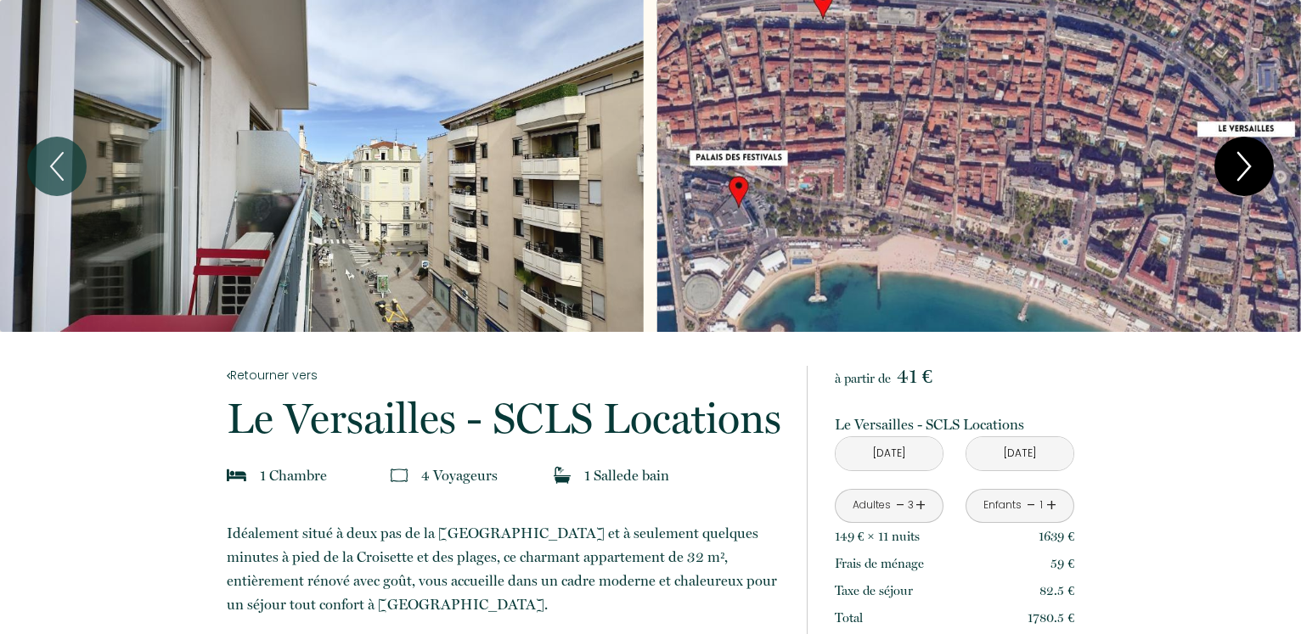
click at [1230, 155] on icon "Next" at bounding box center [1244, 166] width 36 height 51
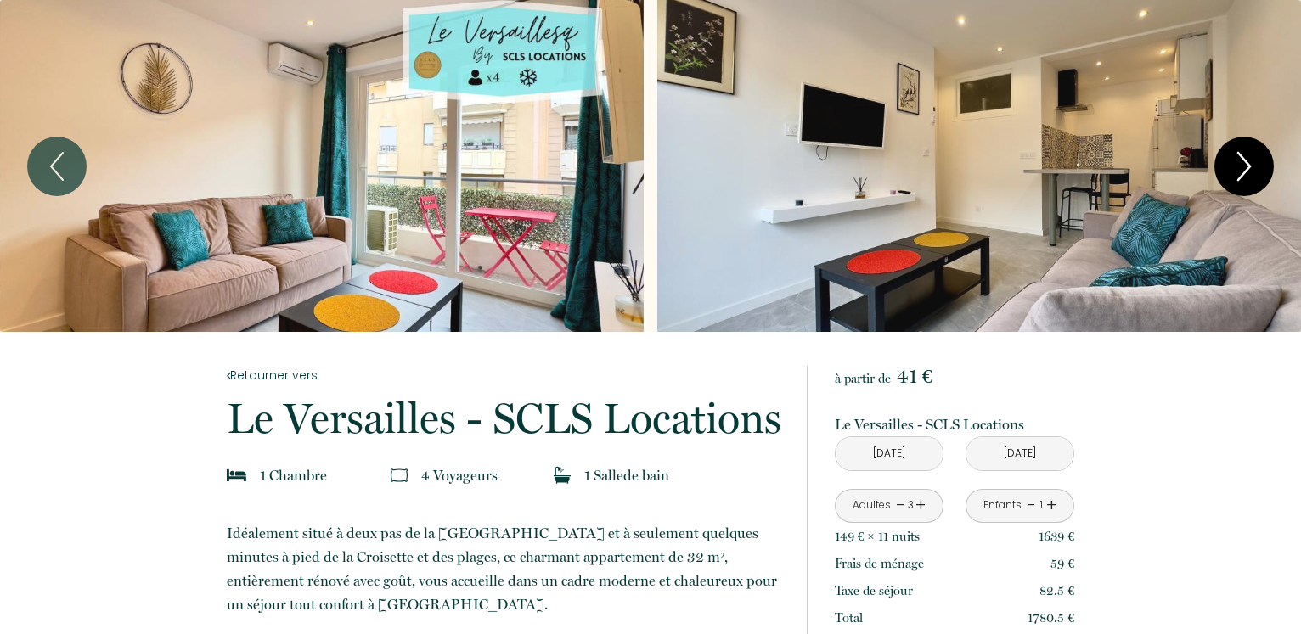
click at [1230, 155] on icon "Next" at bounding box center [1244, 166] width 36 height 51
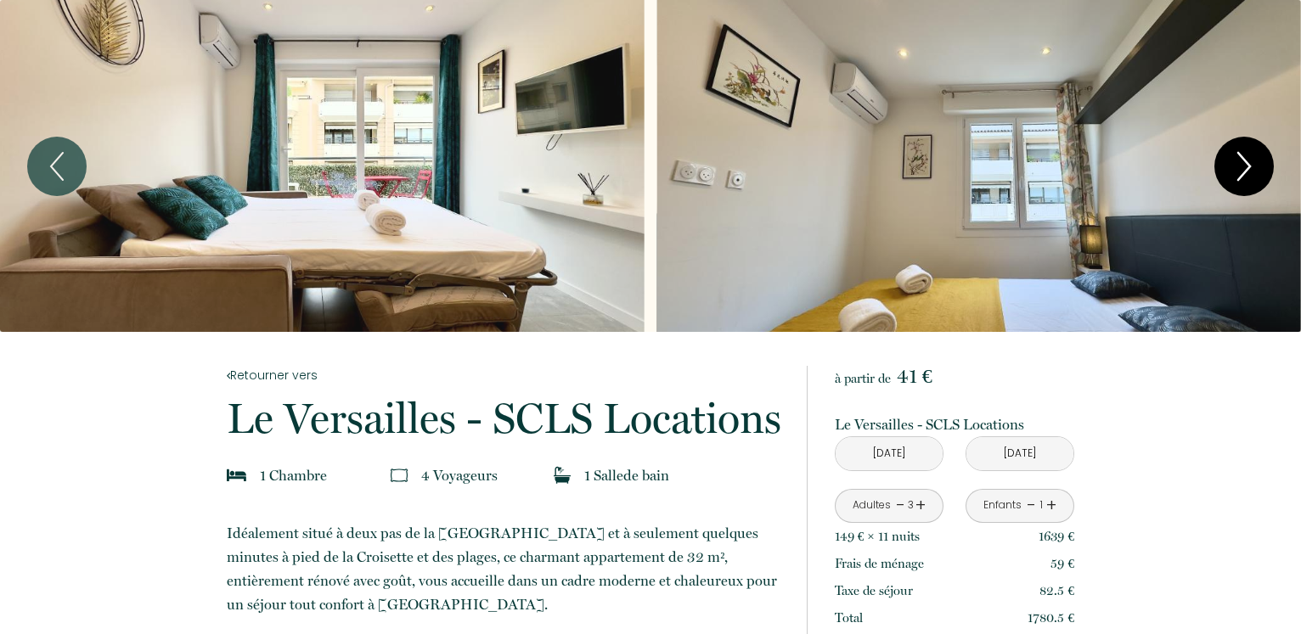
click at [1230, 155] on icon "Next" at bounding box center [1244, 166] width 36 height 51
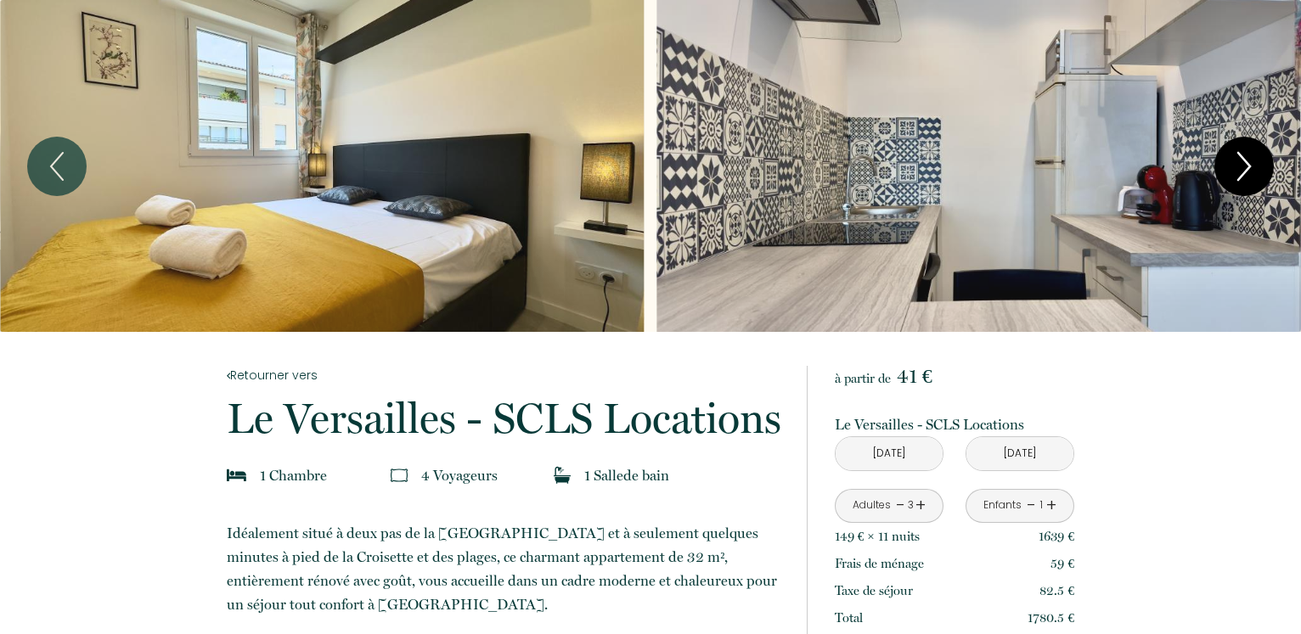
click at [1230, 155] on icon "Next" at bounding box center [1244, 166] width 36 height 51
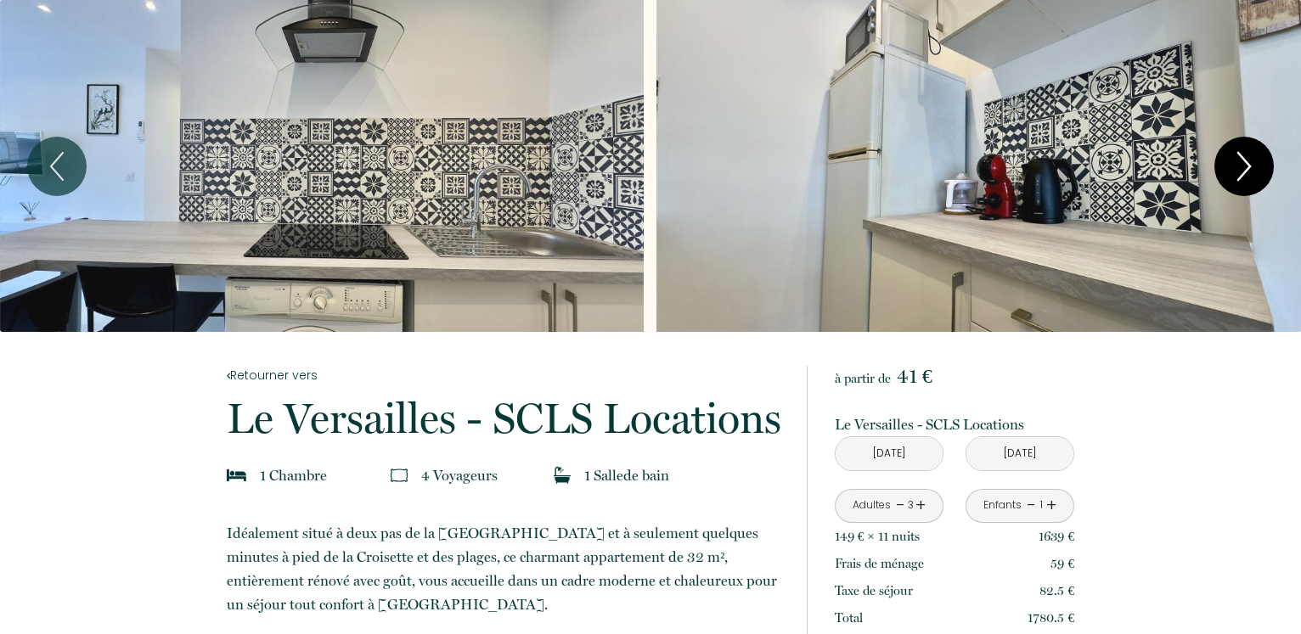
click at [1230, 155] on icon "Next" at bounding box center [1244, 166] width 36 height 51
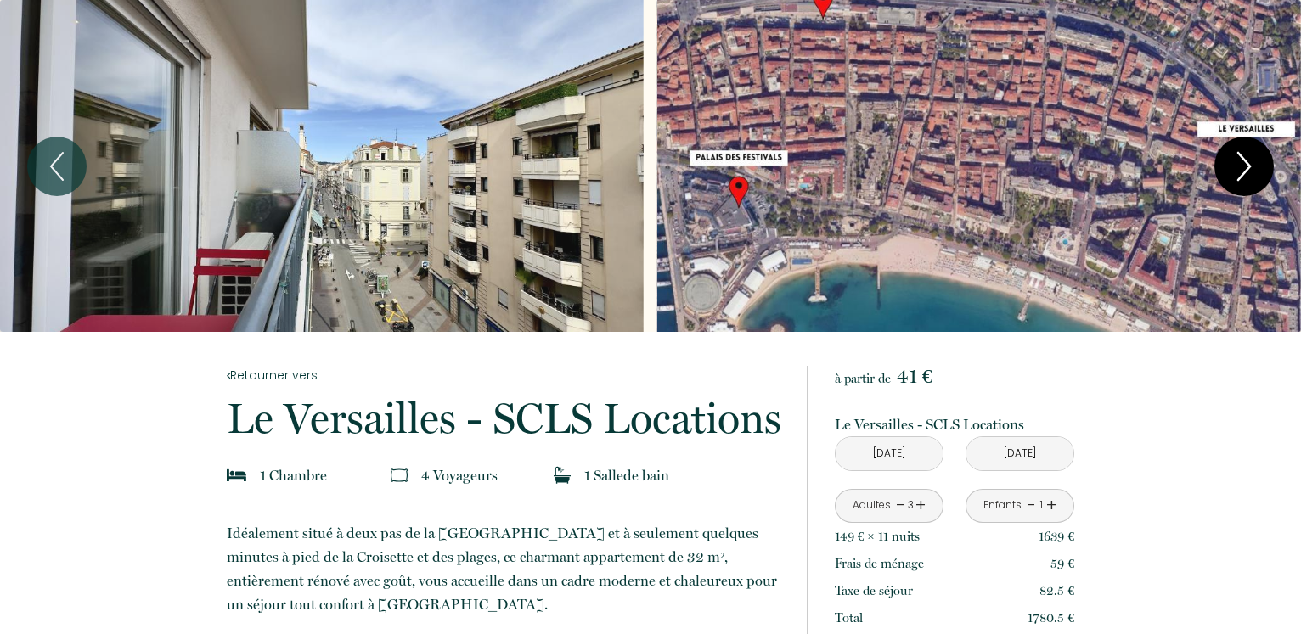
click at [1230, 155] on icon "Next" at bounding box center [1244, 166] width 36 height 51
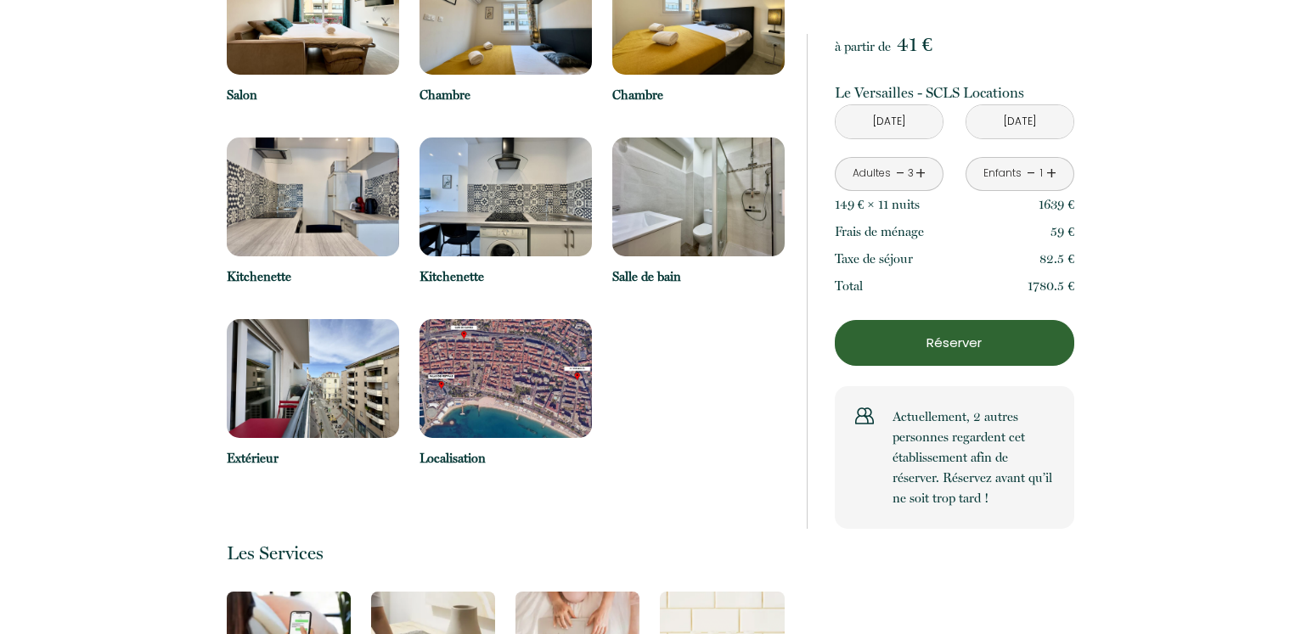
scroll to position [1386, 0]
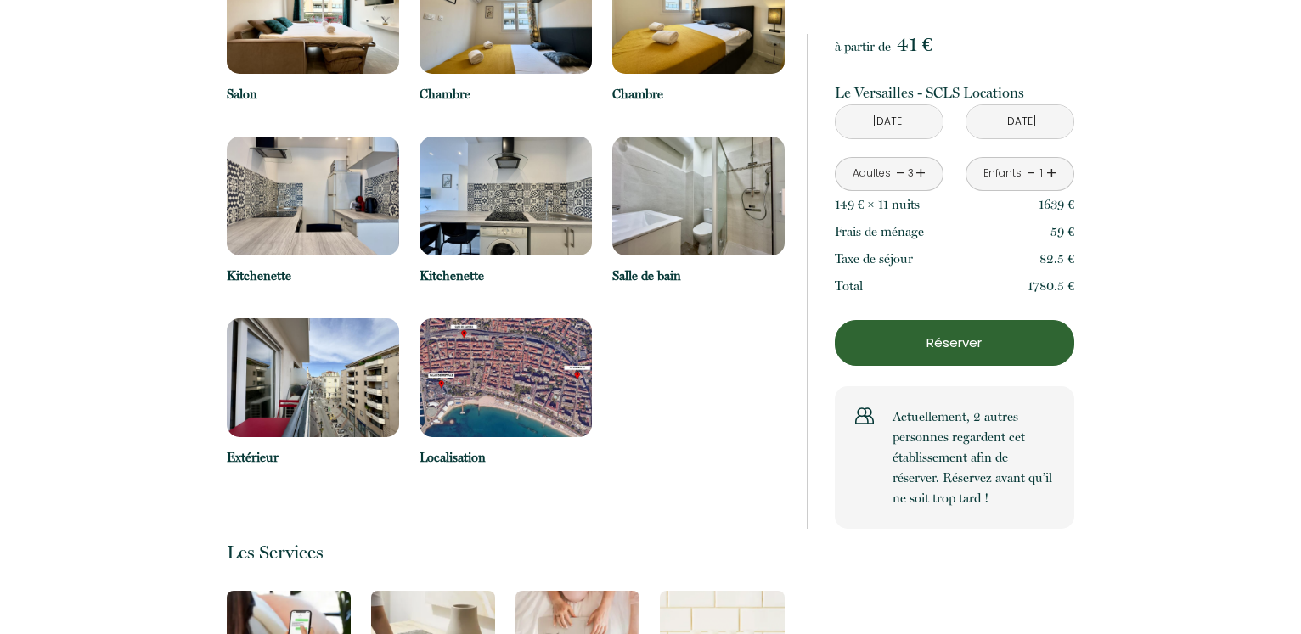
click at [696, 189] on img at bounding box center [698, 196] width 172 height 119
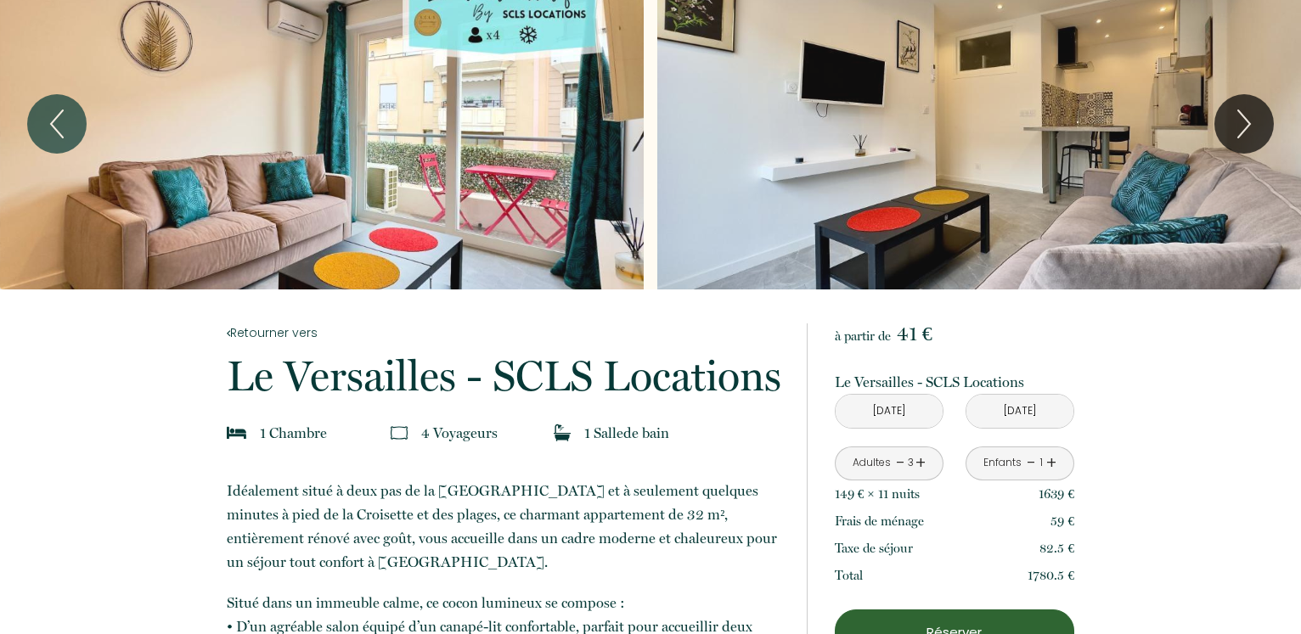
scroll to position [0, 0]
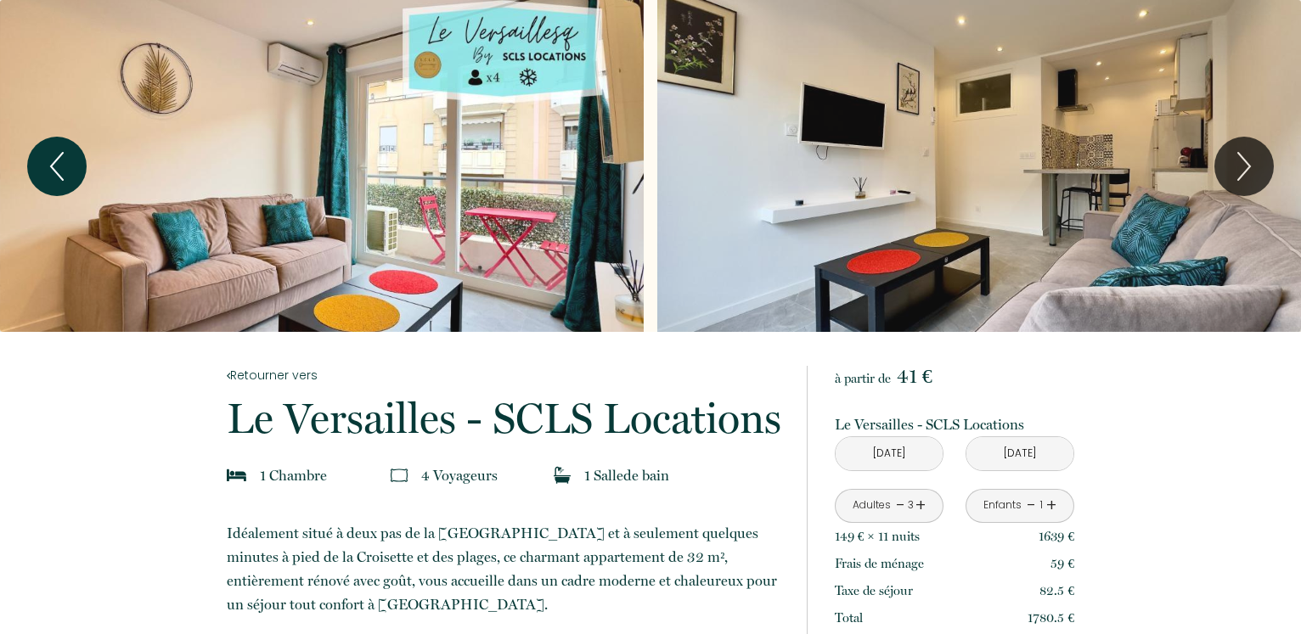
click at [33, 165] on button "Previous" at bounding box center [56, 166] width 59 height 59
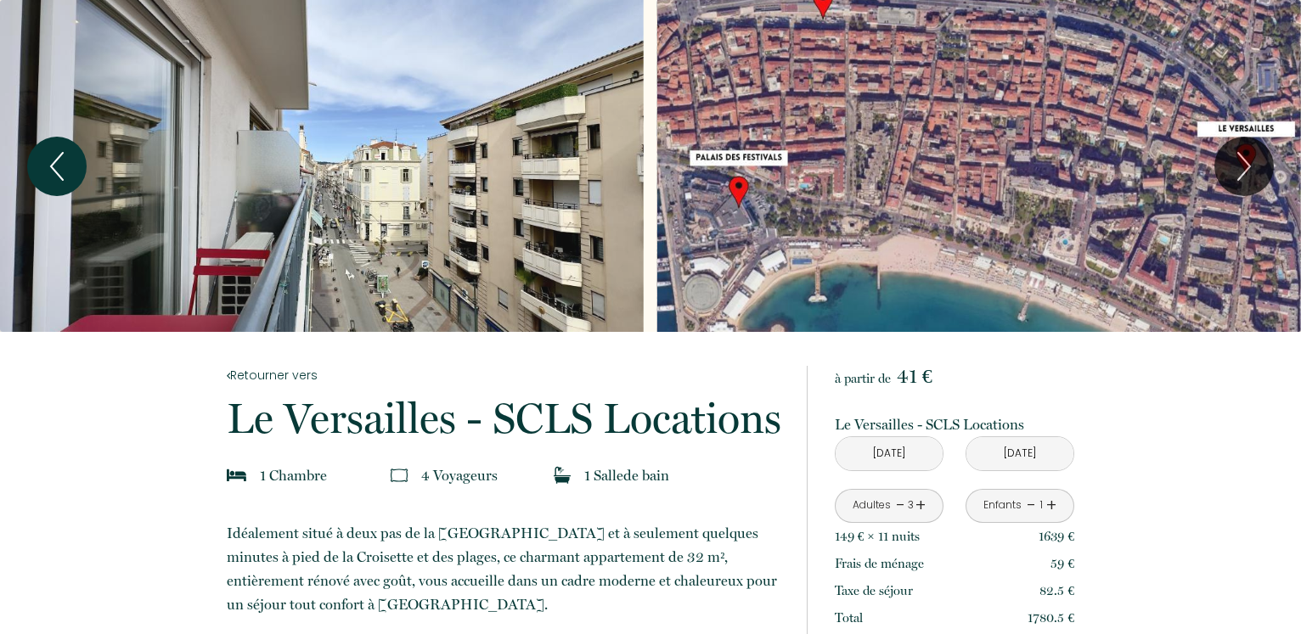
click at [37, 165] on button "Previous" at bounding box center [56, 166] width 59 height 59
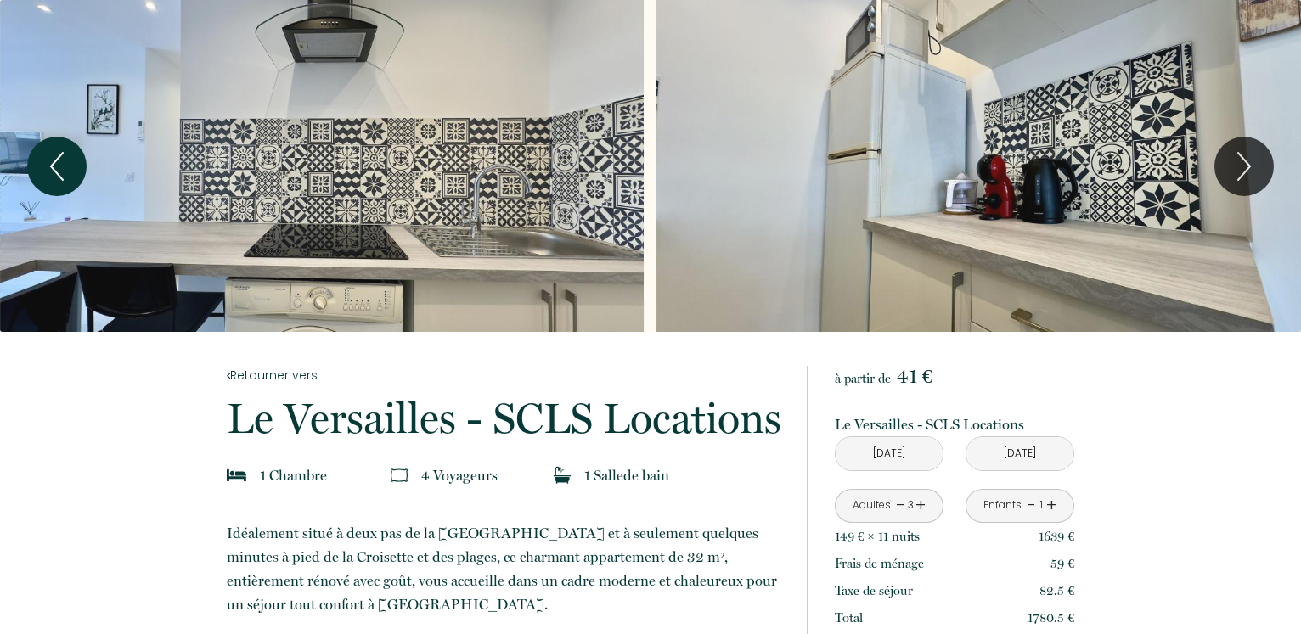
click at [37, 165] on button "Previous" at bounding box center [56, 166] width 59 height 59
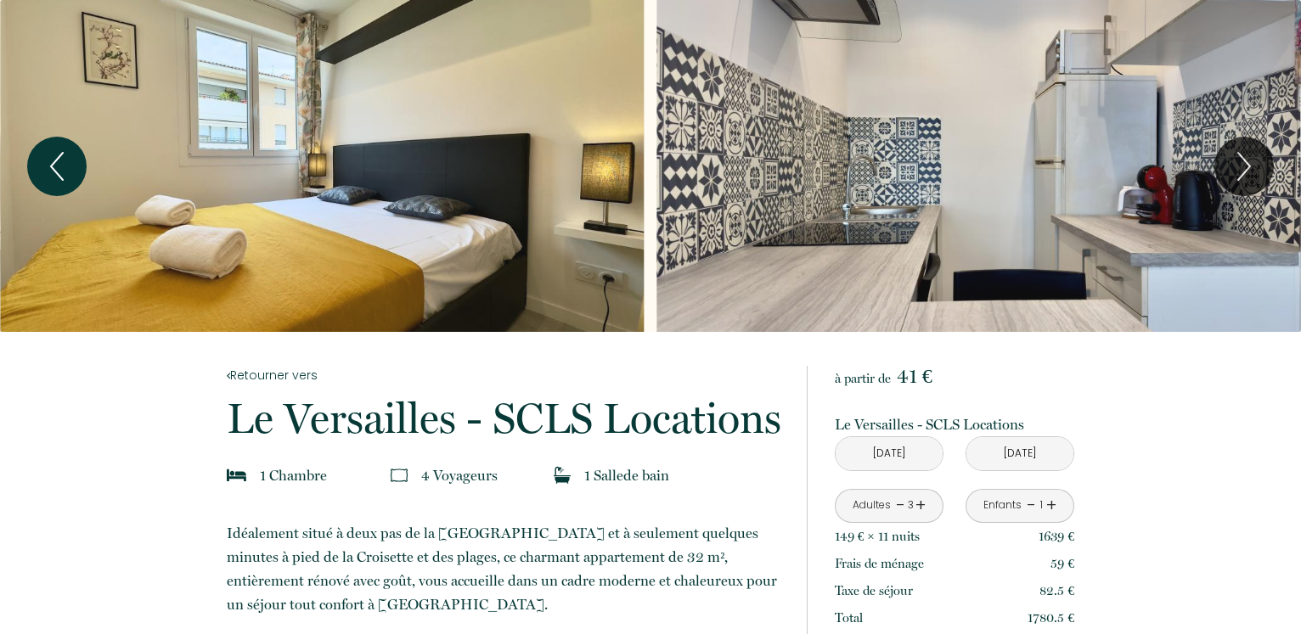
click at [37, 165] on button "Previous" at bounding box center [56, 166] width 59 height 59
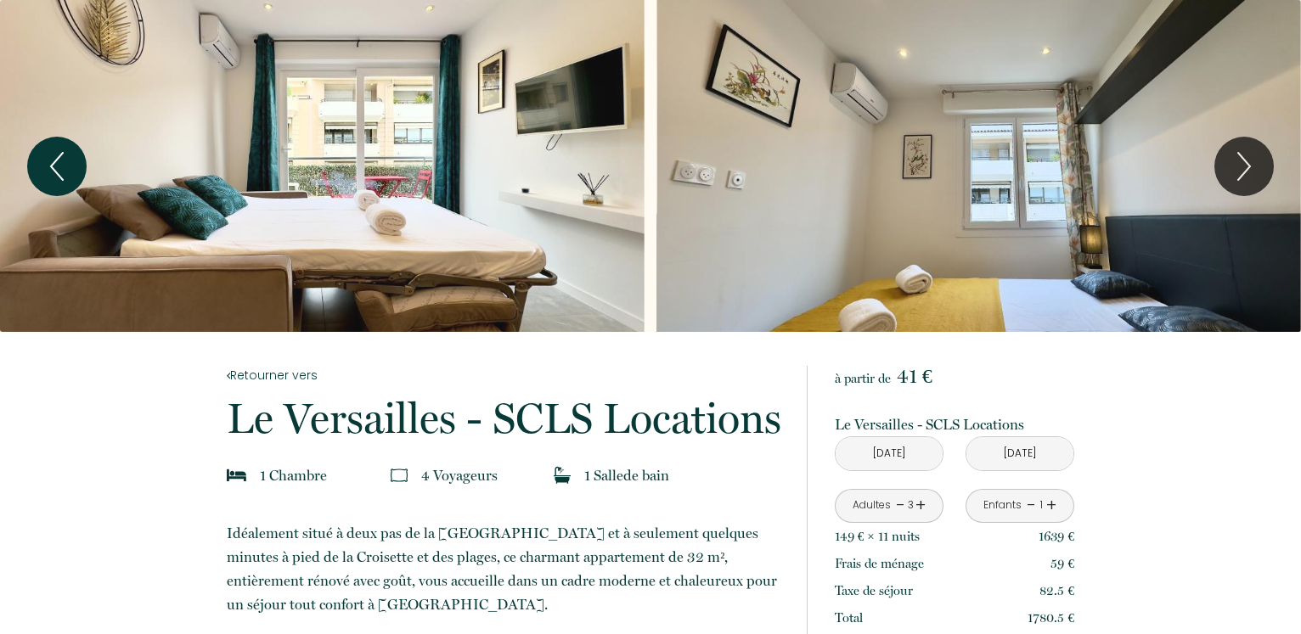
click at [37, 165] on button "Previous" at bounding box center [56, 166] width 59 height 59
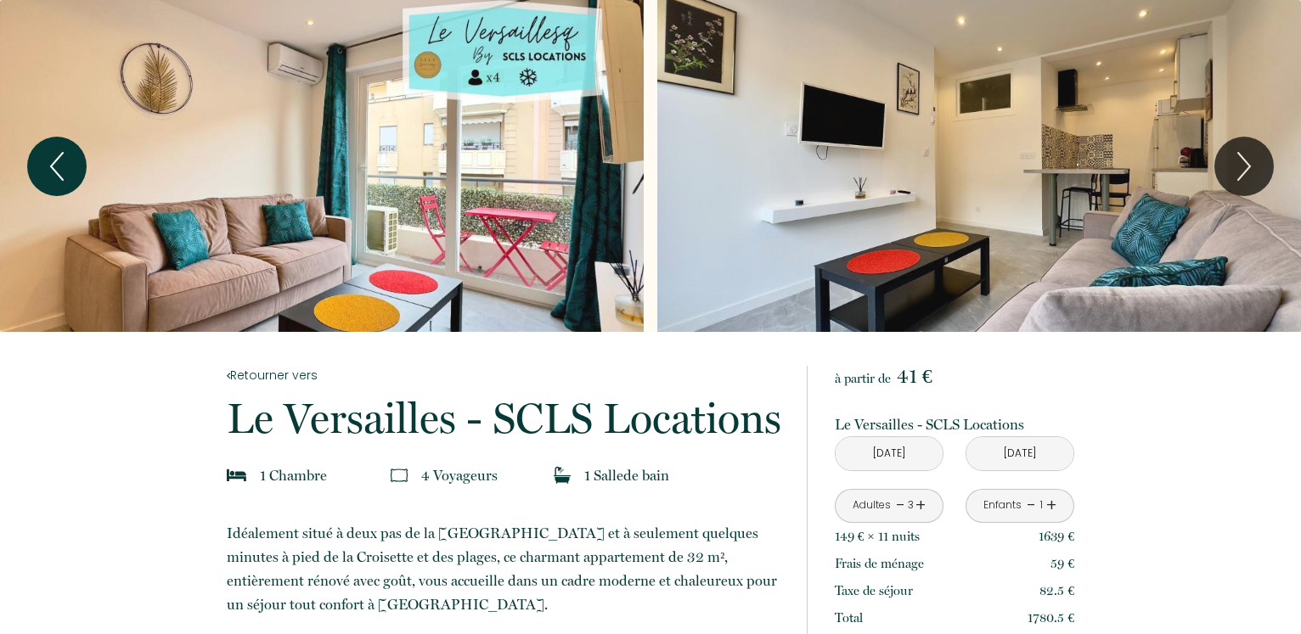
click at [37, 165] on button "Previous" at bounding box center [56, 166] width 59 height 59
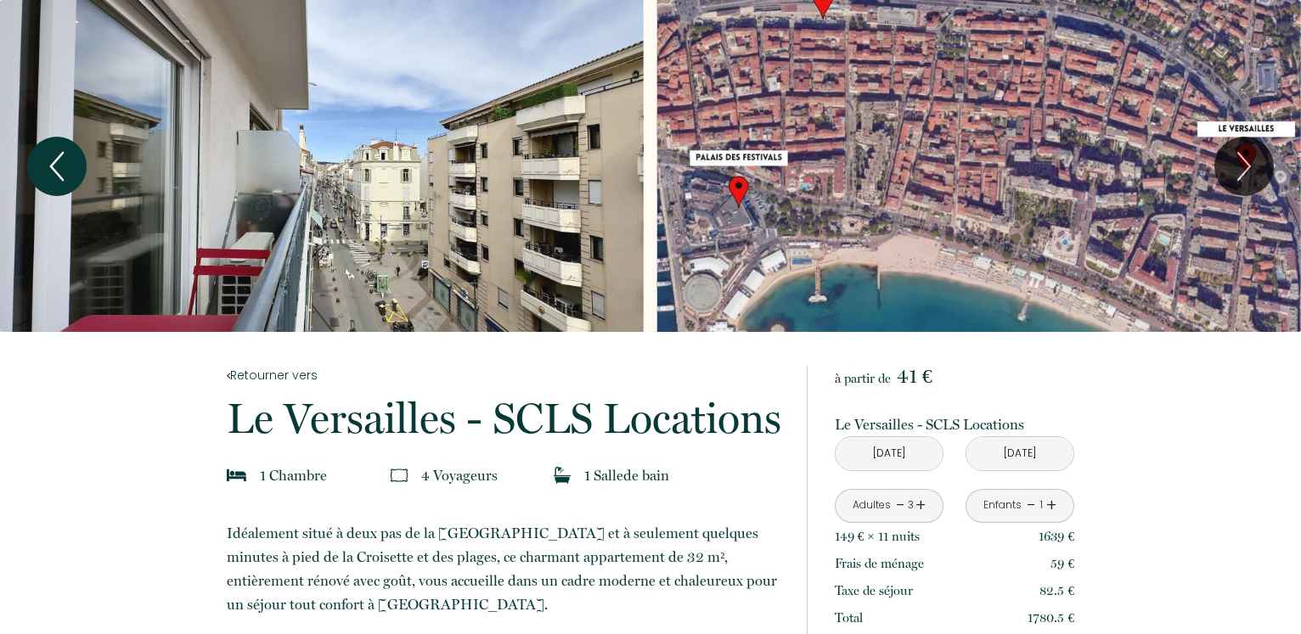
click at [57, 169] on icon "Previous" at bounding box center [57, 166] width 36 height 51
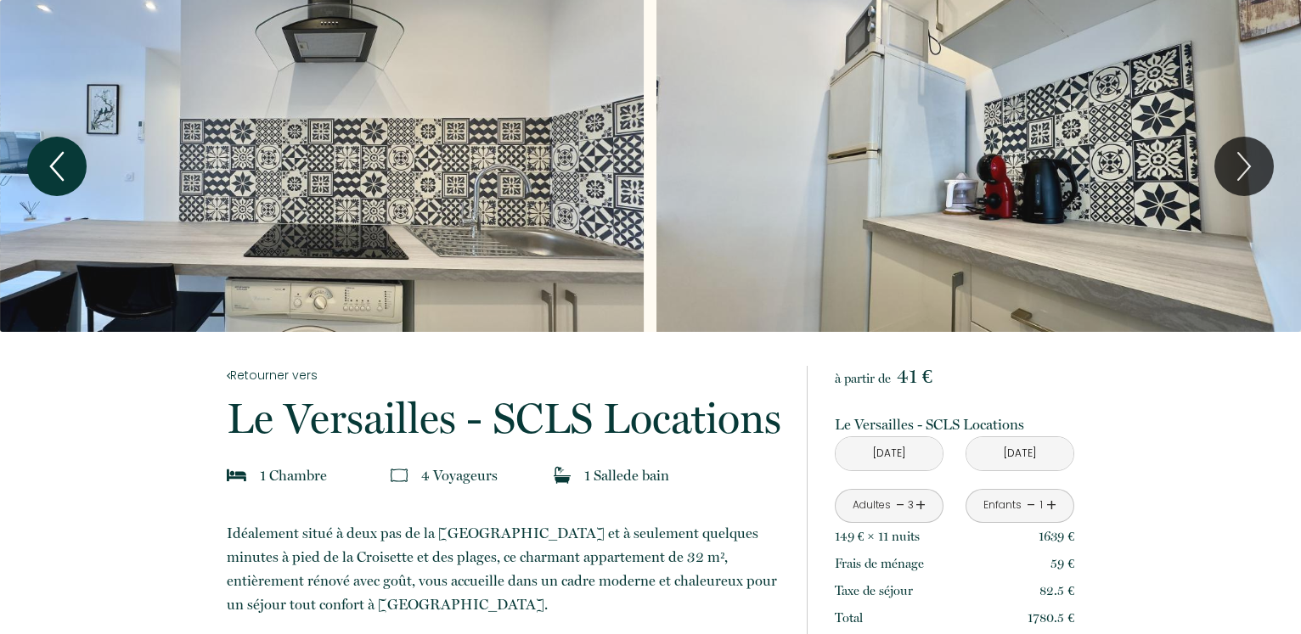
click at [57, 169] on icon "Previous" at bounding box center [57, 166] width 36 height 51
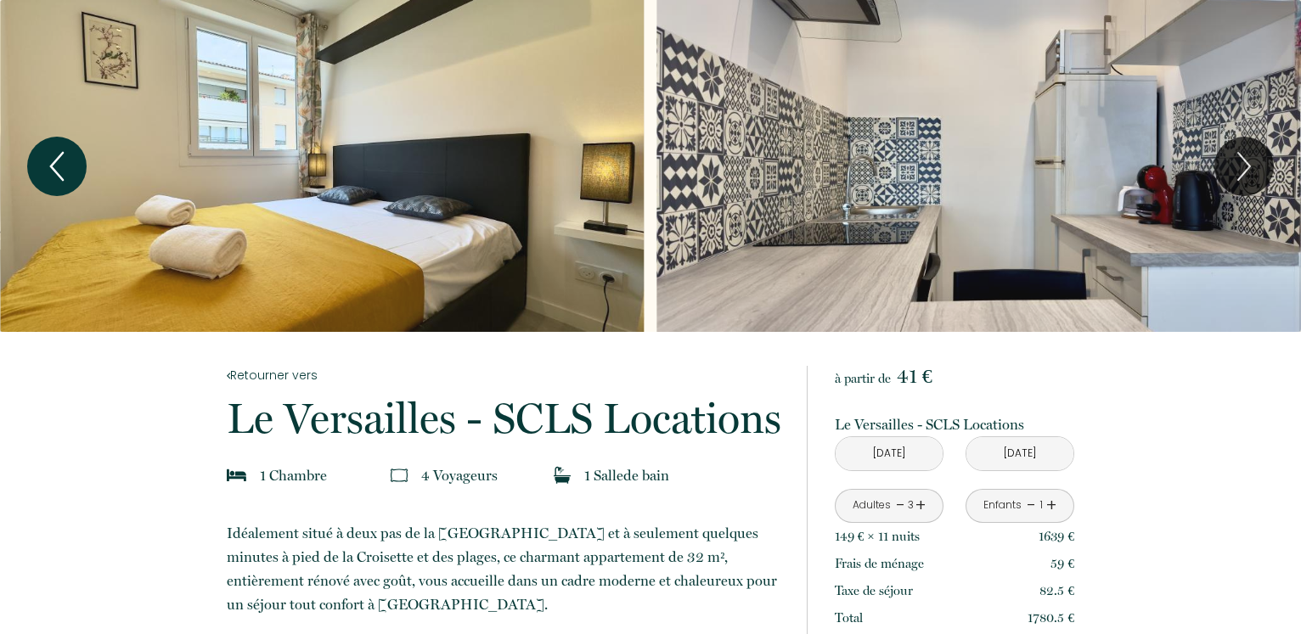
click at [57, 169] on icon "Previous" at bounding box center [57, 166] width 36 height 51
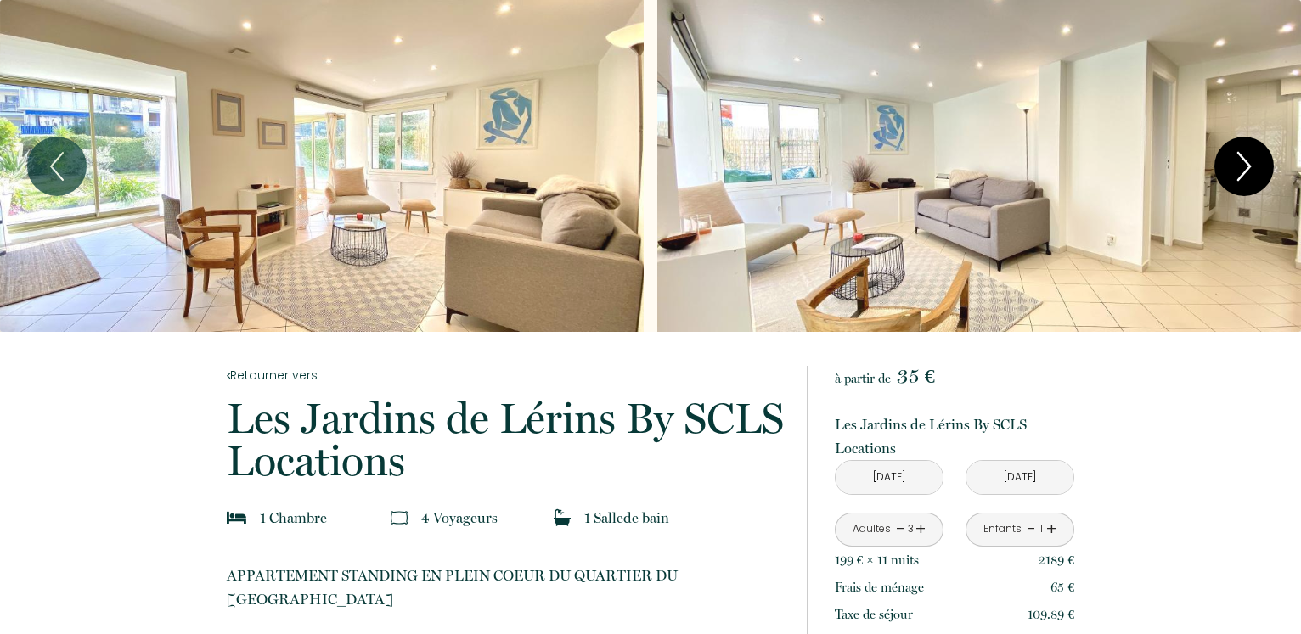
click at [1240, 150] on icon "Next" at bounding box center [1244, 166] width 36 height 51
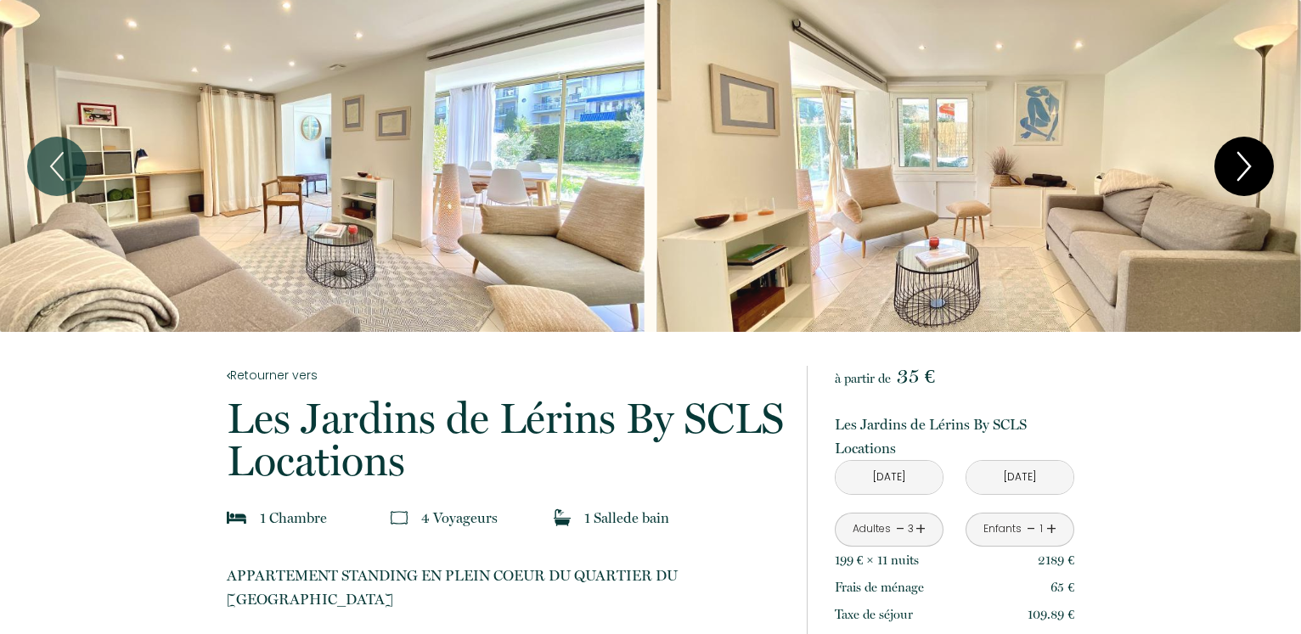
click at [1240, 152] on icon "Next" at bounding box center [1244, 166] width 36 height 51
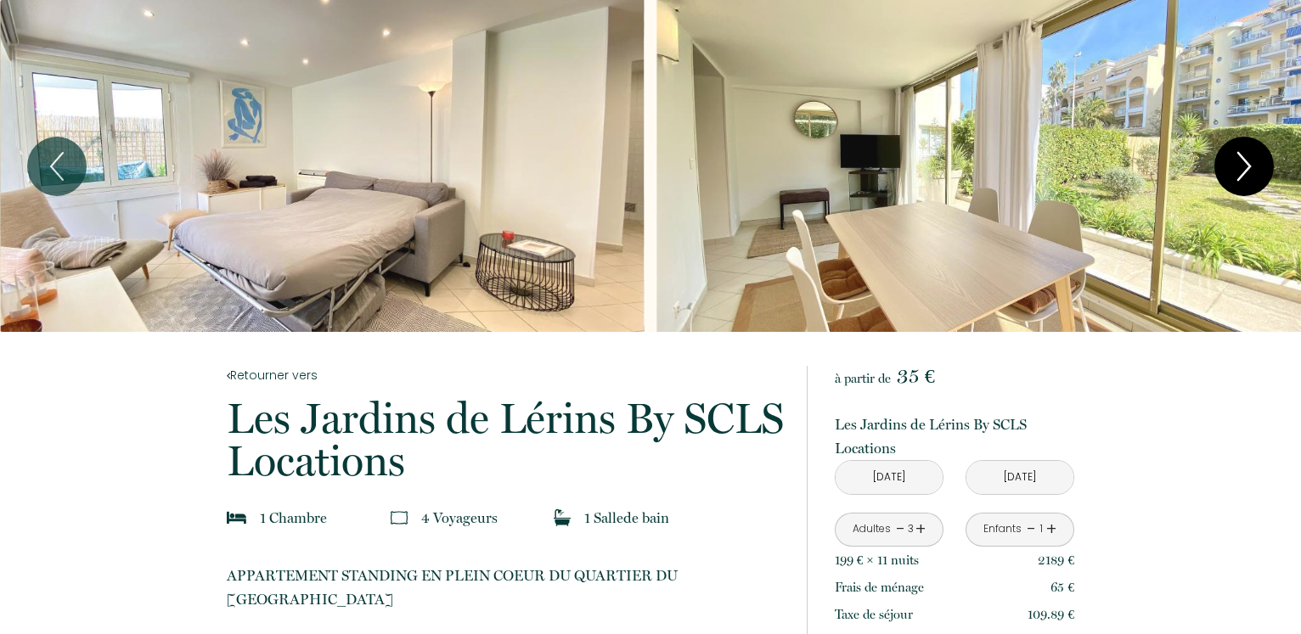
click at [1240, 152] on icon "Next" at bounding box center [1244, 166] width 36 height 51
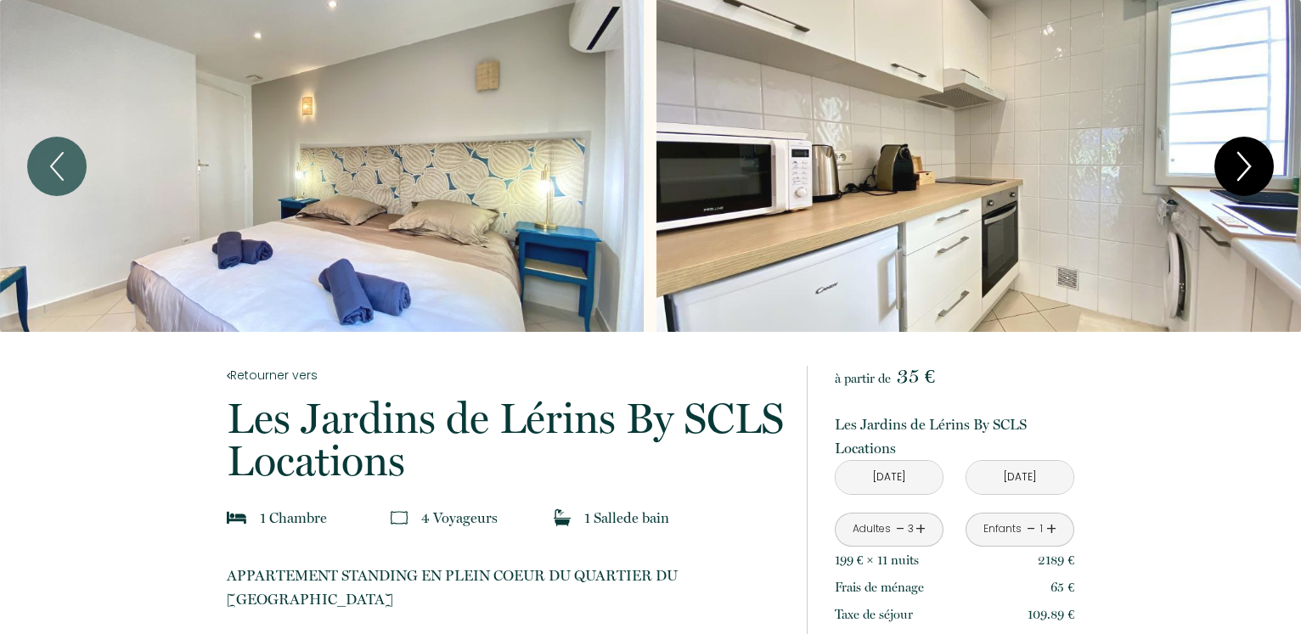
click at [1240, 152] on icon "Next" at bounding box center [1244, 166] width 36 height 51
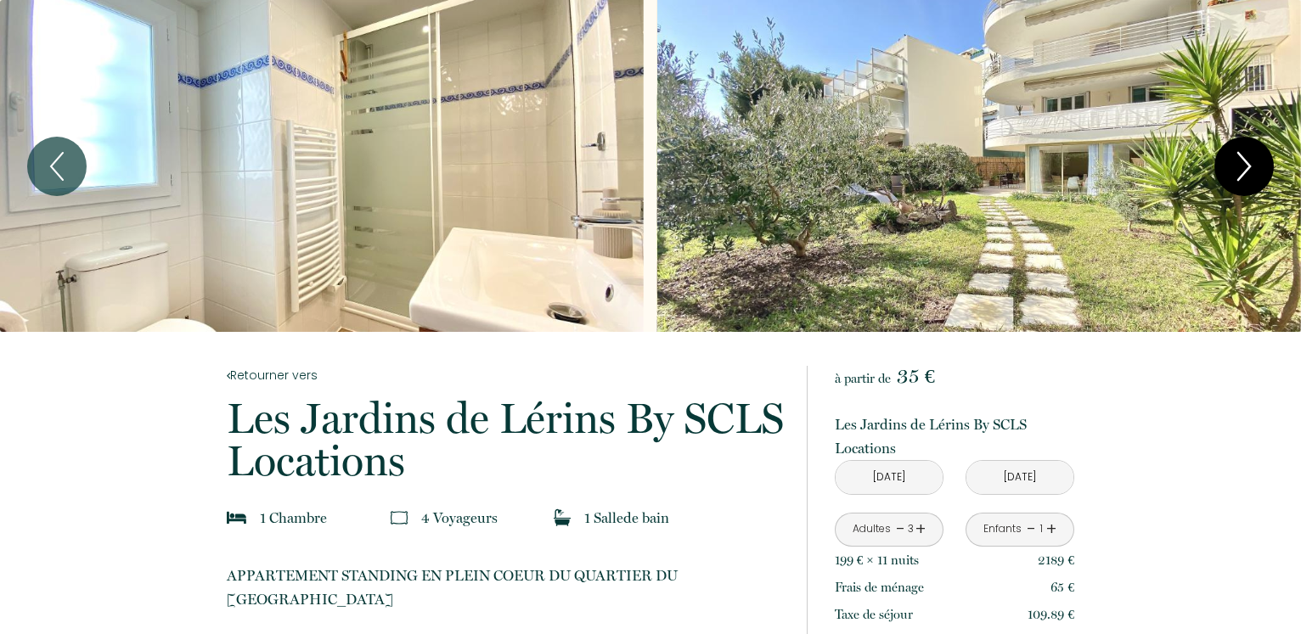
click at [1245, 167] on icon "Next" at bounding box center [1244, 166] width 36 height 51
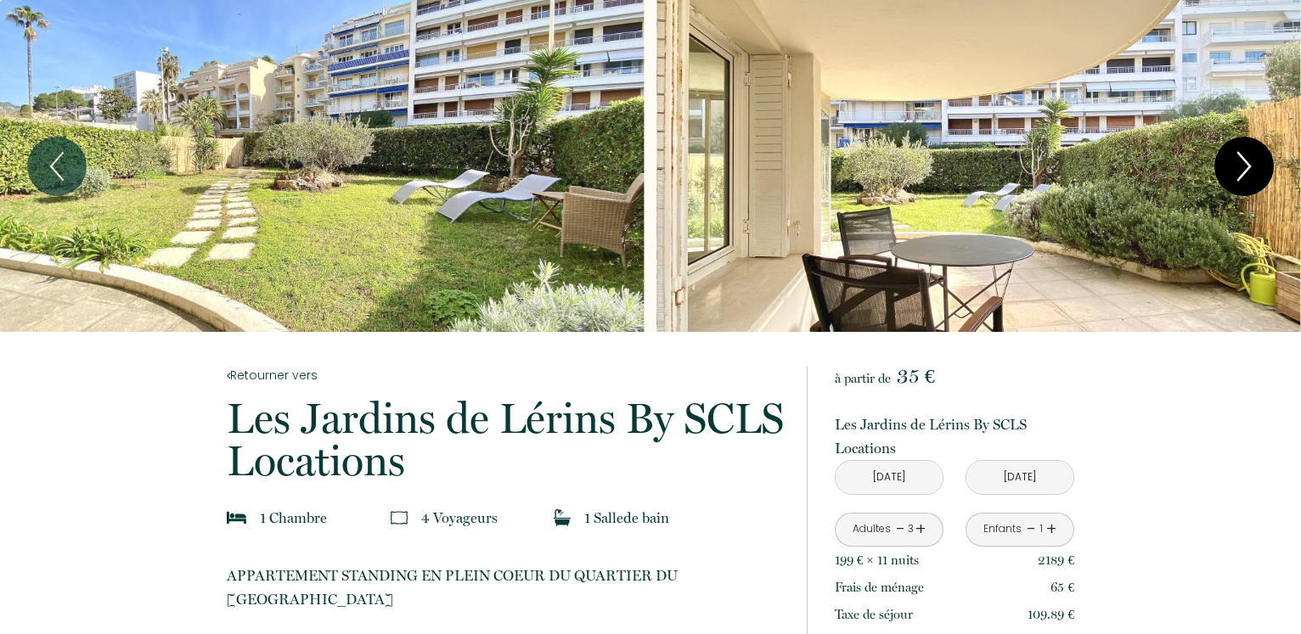
click at [1249, 172] on icon "Next" at bounding box center [1244, 166] width 36 height 51
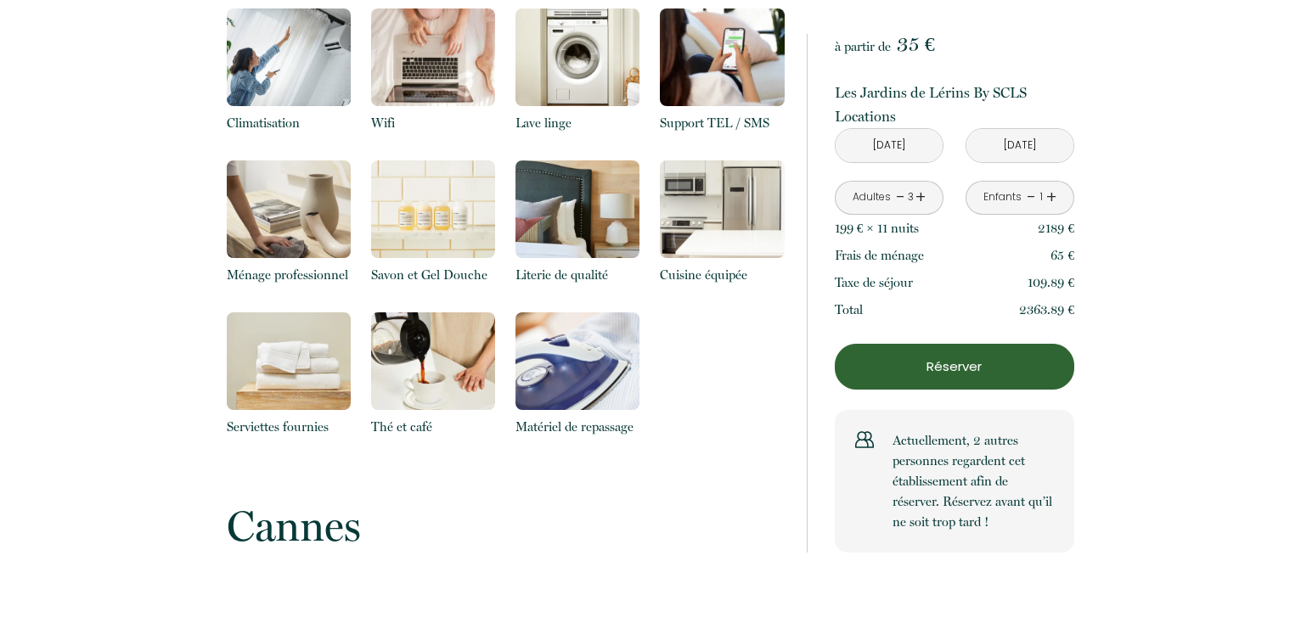
scroll to position [2945, 0]
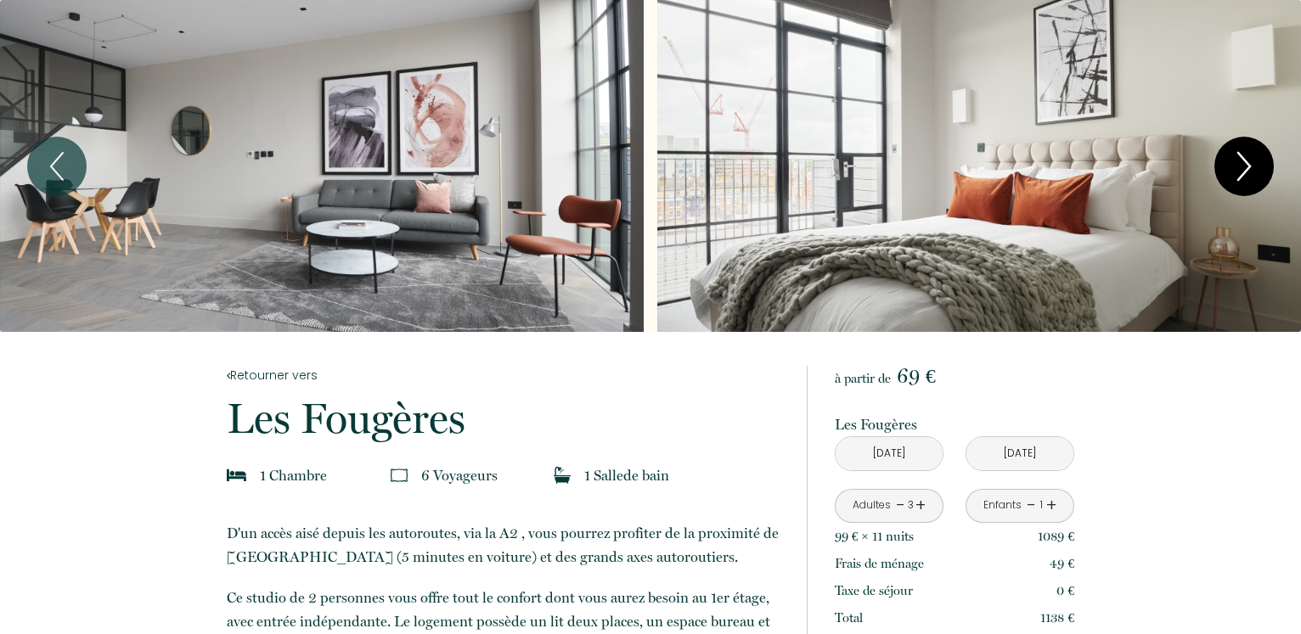
click at [1249, 174] on icon "Next" at bounding box center [1244, 166] width 36 height 51
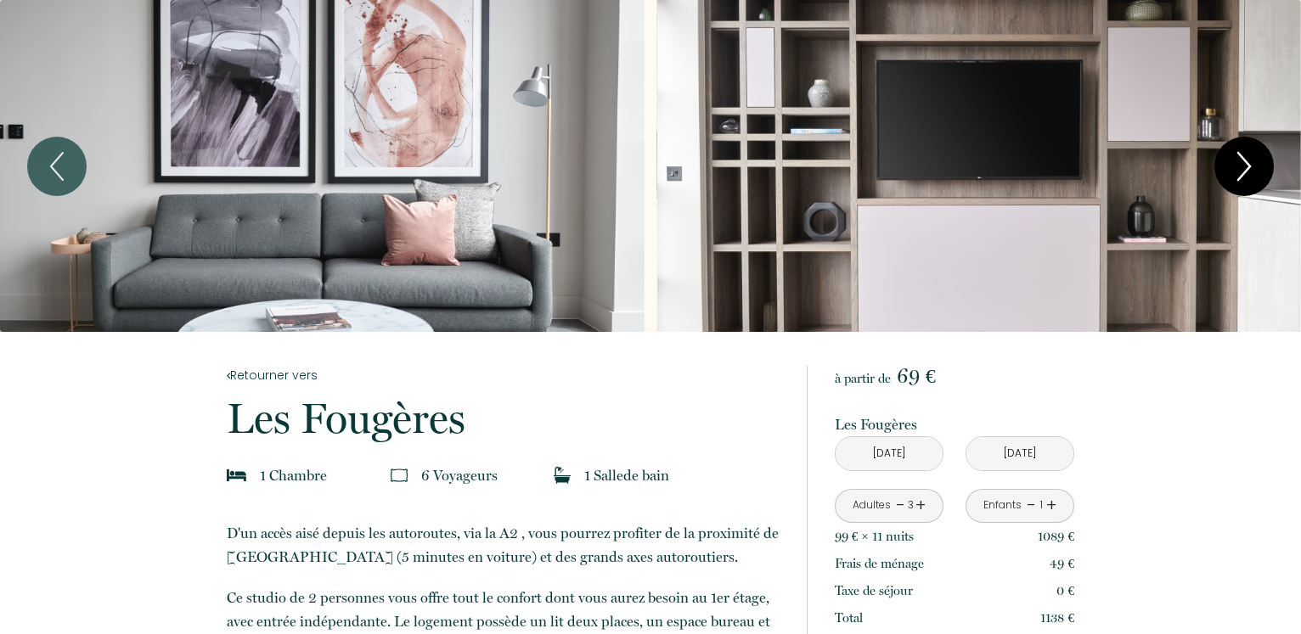
click at [1249, 174] on icon "Next" at bounding box center [1244, 166] width 36 height 51
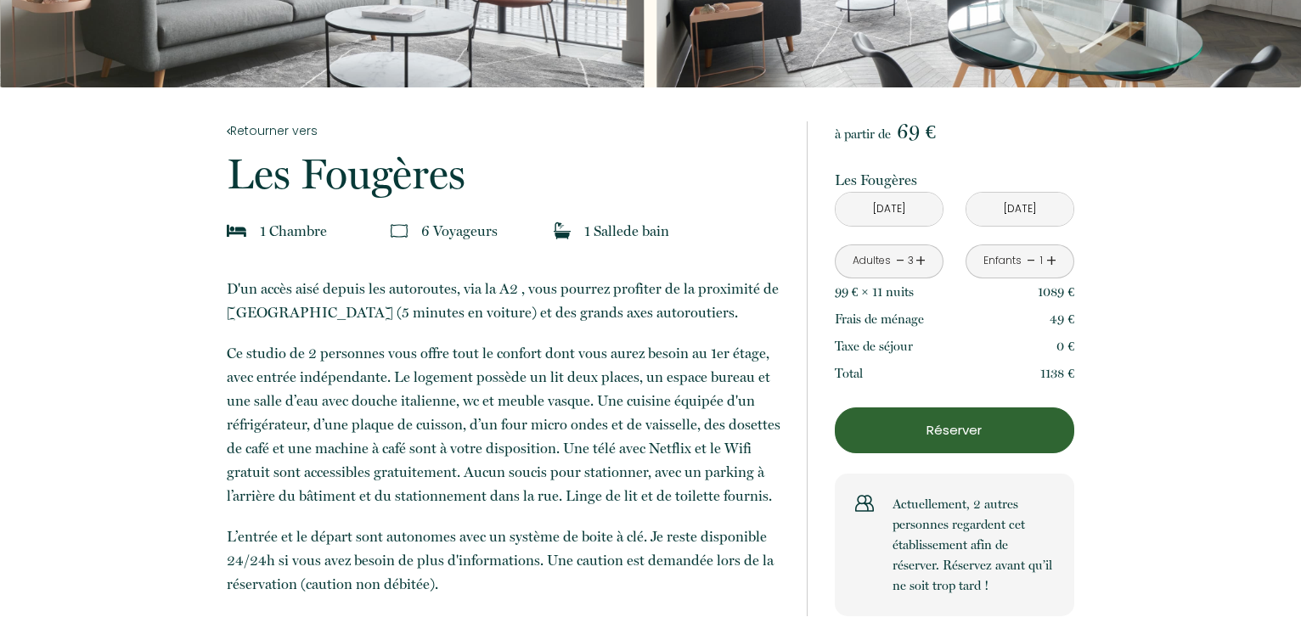
scroll to position [87, 0]
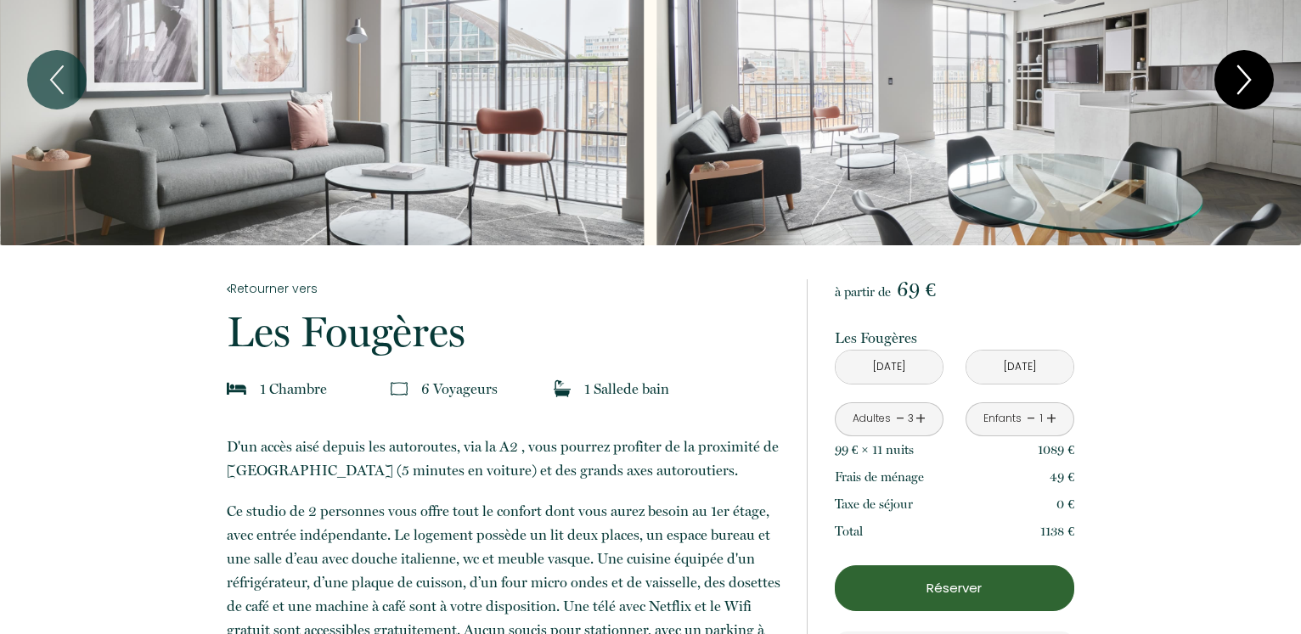
click at [1252, 76] on icon "Next" at bounding box center [1244, 79] width 36 height 51
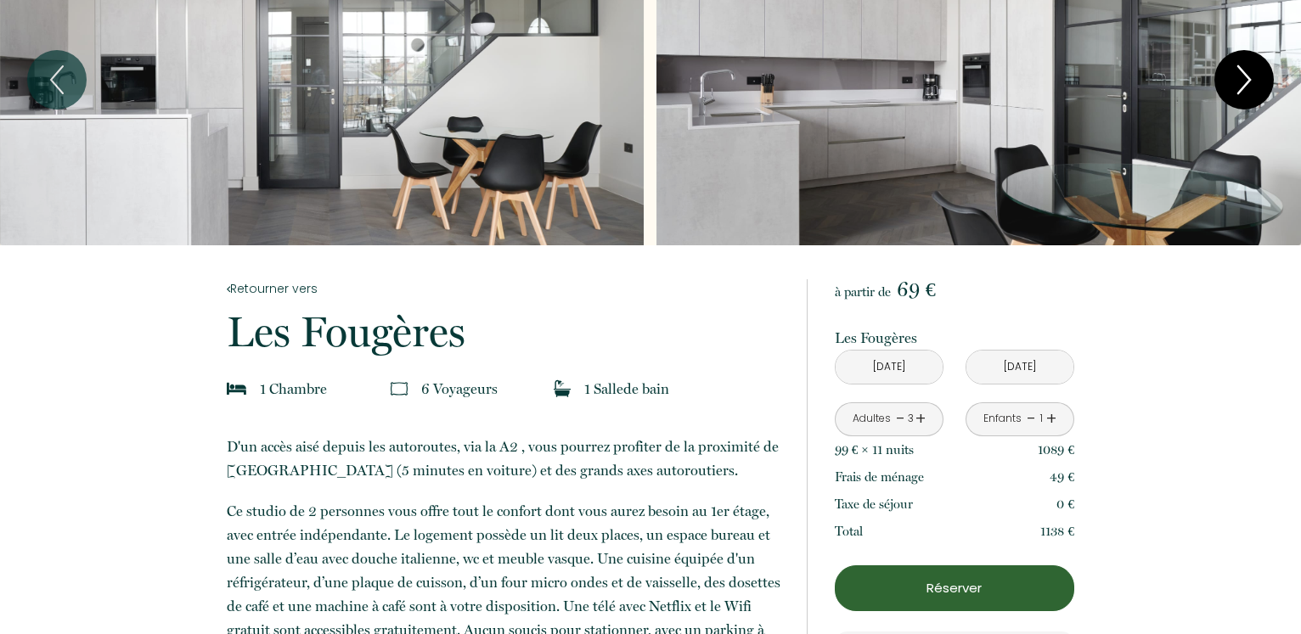
click at [1252, 75] on icon "Next" at bounding box center [1244, 79] width 36 height 51
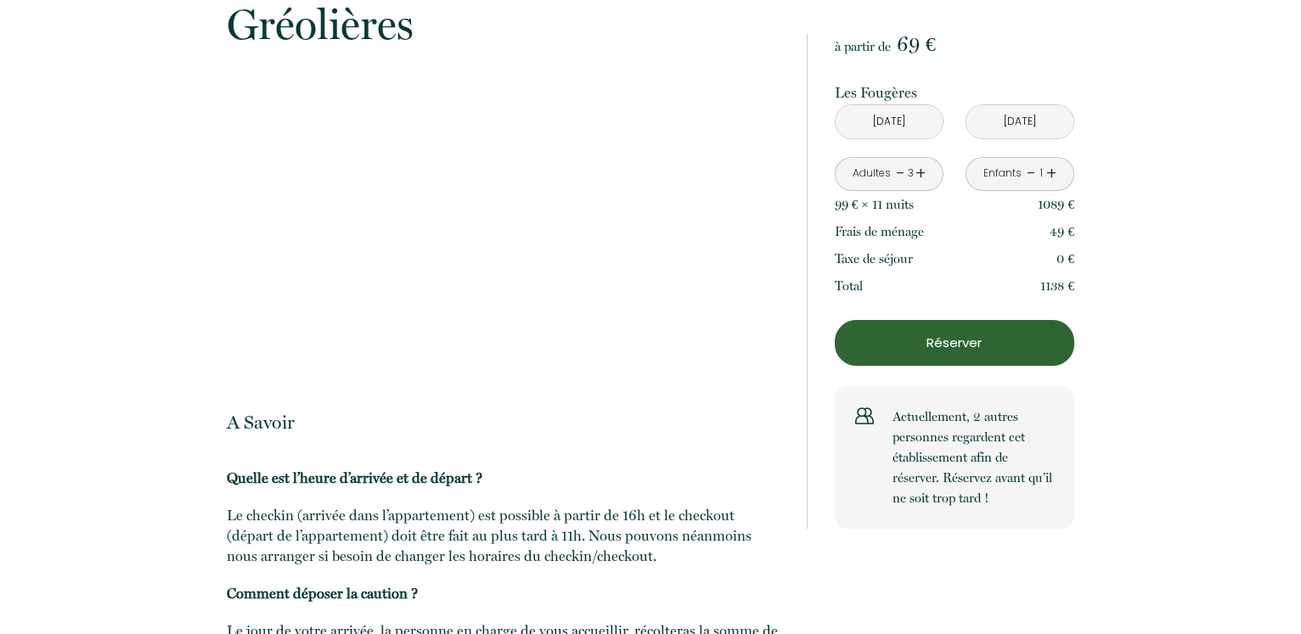
scroll to position [1472, 0]
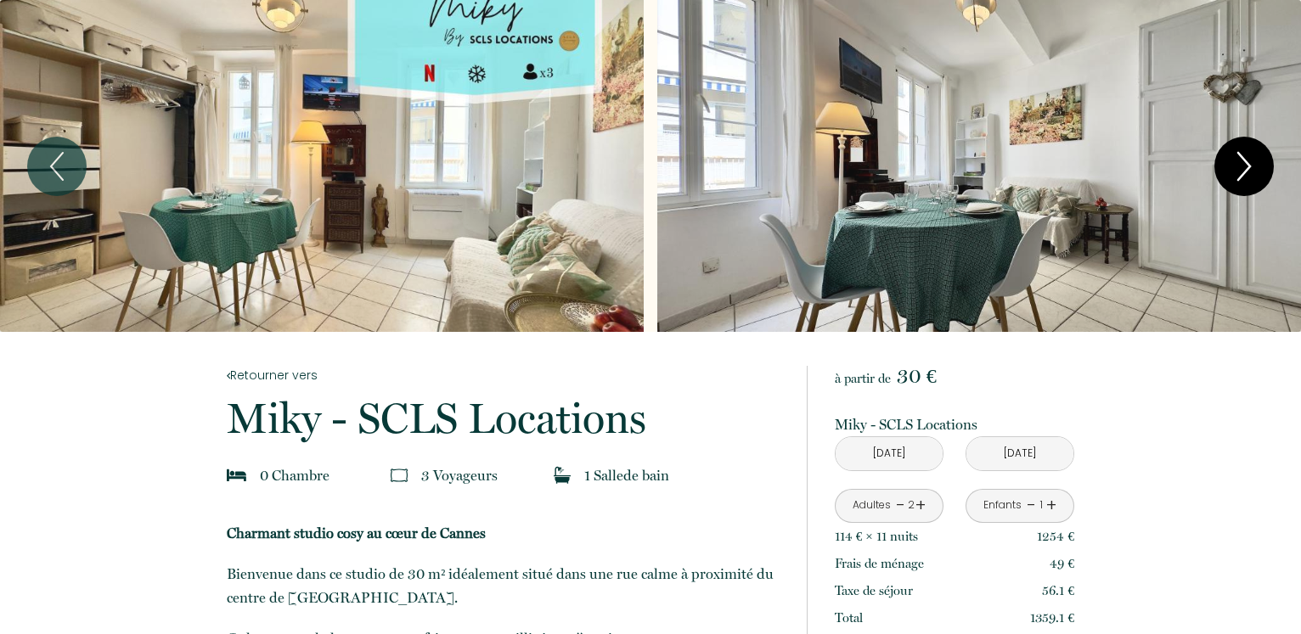
click at [1242, 160] on icon "Next" at bounding box center [1244, 166] width 36 height 51
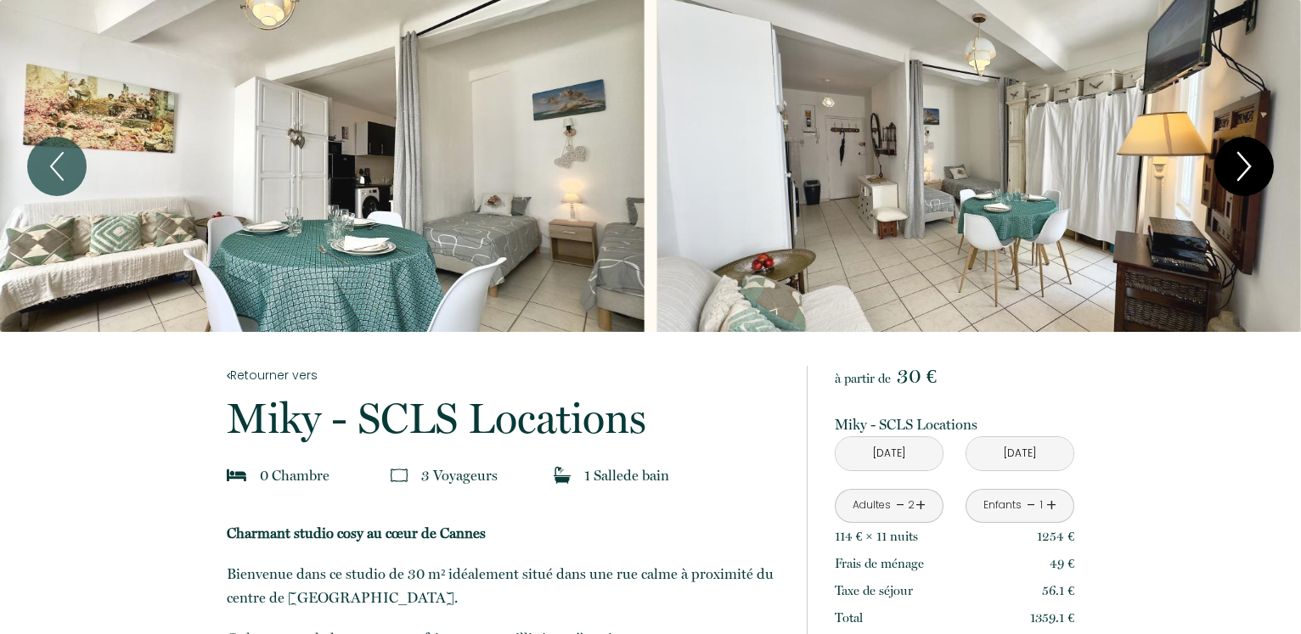
click at [1247, 172] on icon "Next" at bounding box center [1244, 166] width 36 height 51
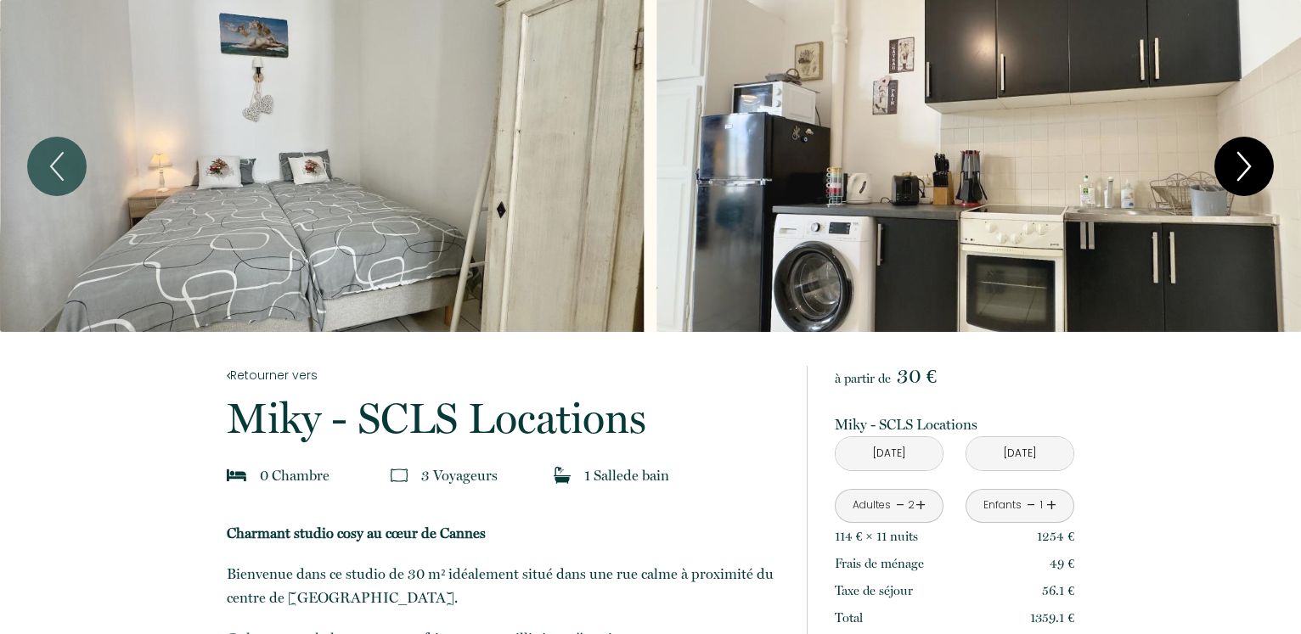
click at [1247, 172] on icon "Next" at bounding box center [1244, 166] width 36 height 51
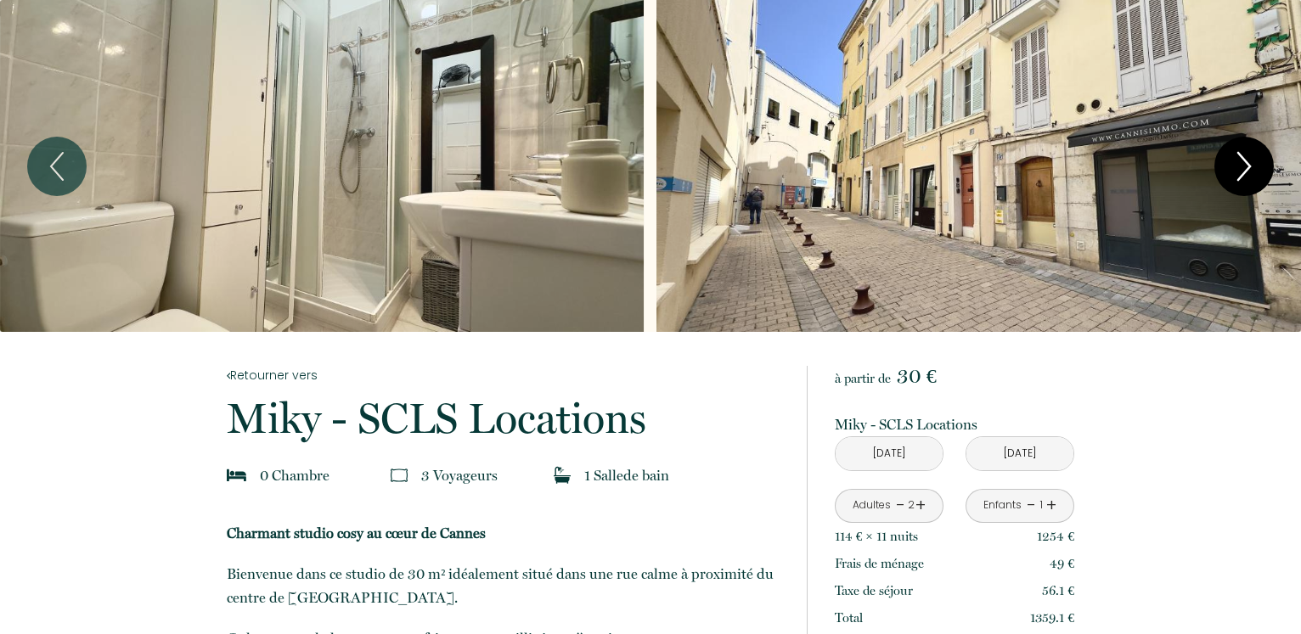
click at [1257, 171] on icon "Next" at bounding box center [1244, 166] width 36 height 51
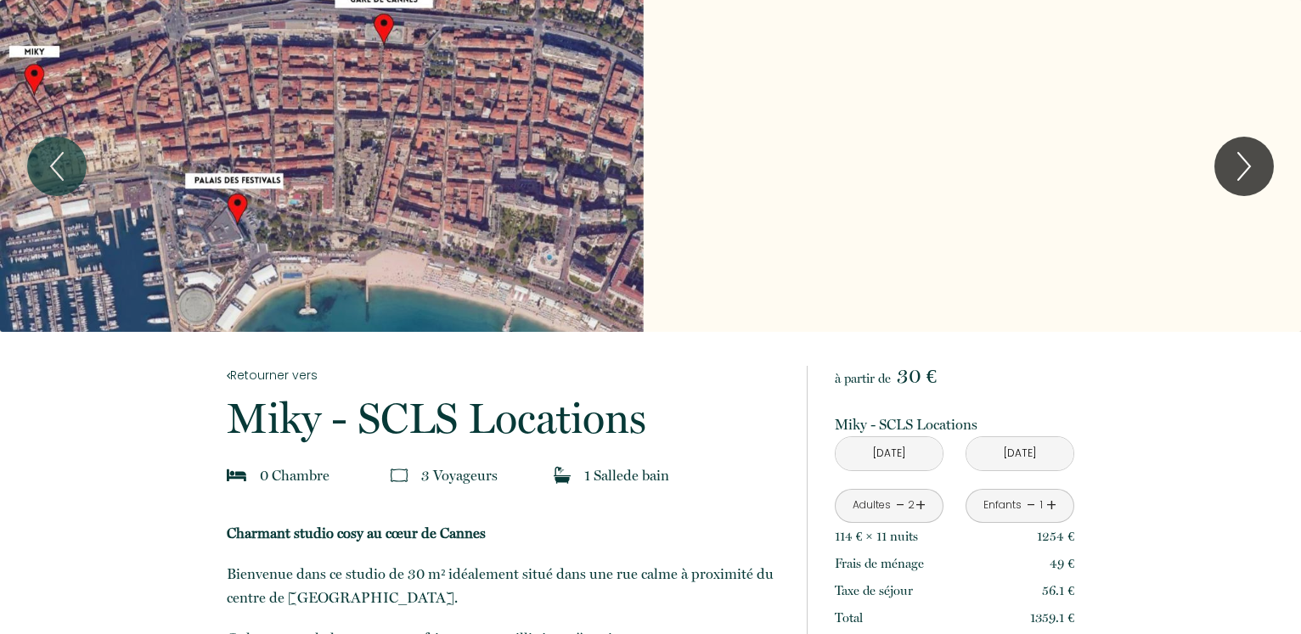
click at [368, 57] on div "Slideshow" at bounding box center [322, 166] width 644 height 332
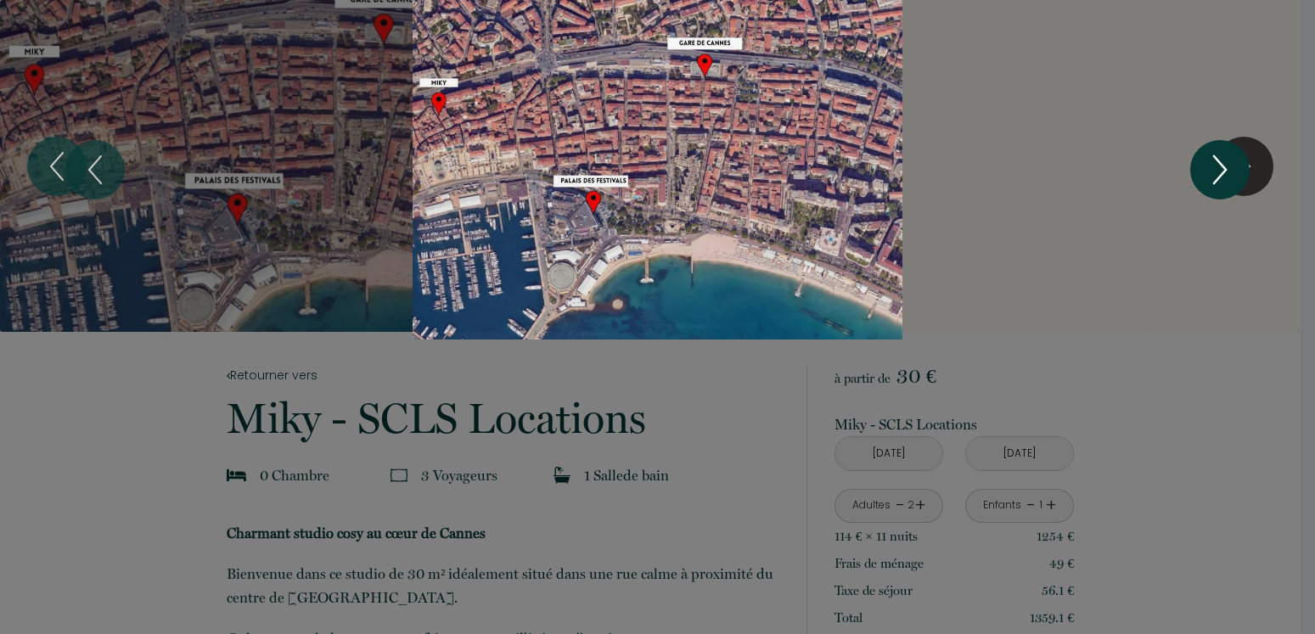
click at [1216, 172] on icon "Next" at bounding box center [1220, 169] width 36 height 51
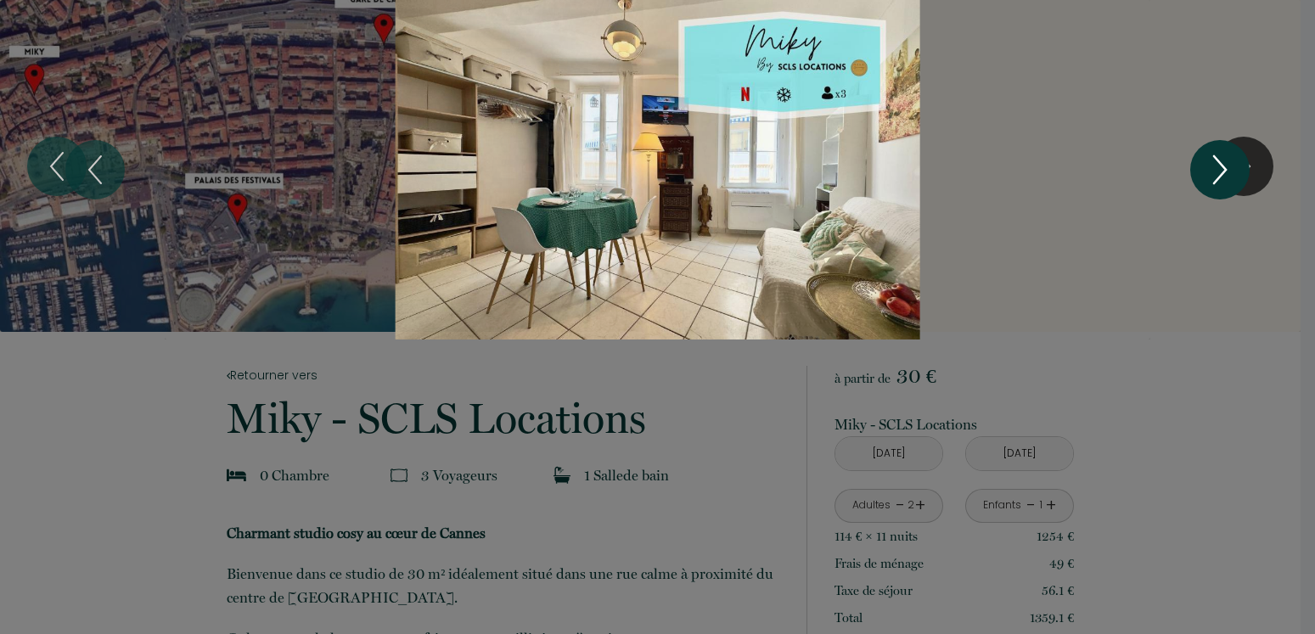
click at [1216, 172] on icon "Next" at bounding box center [1220, 169] width 36 height 51
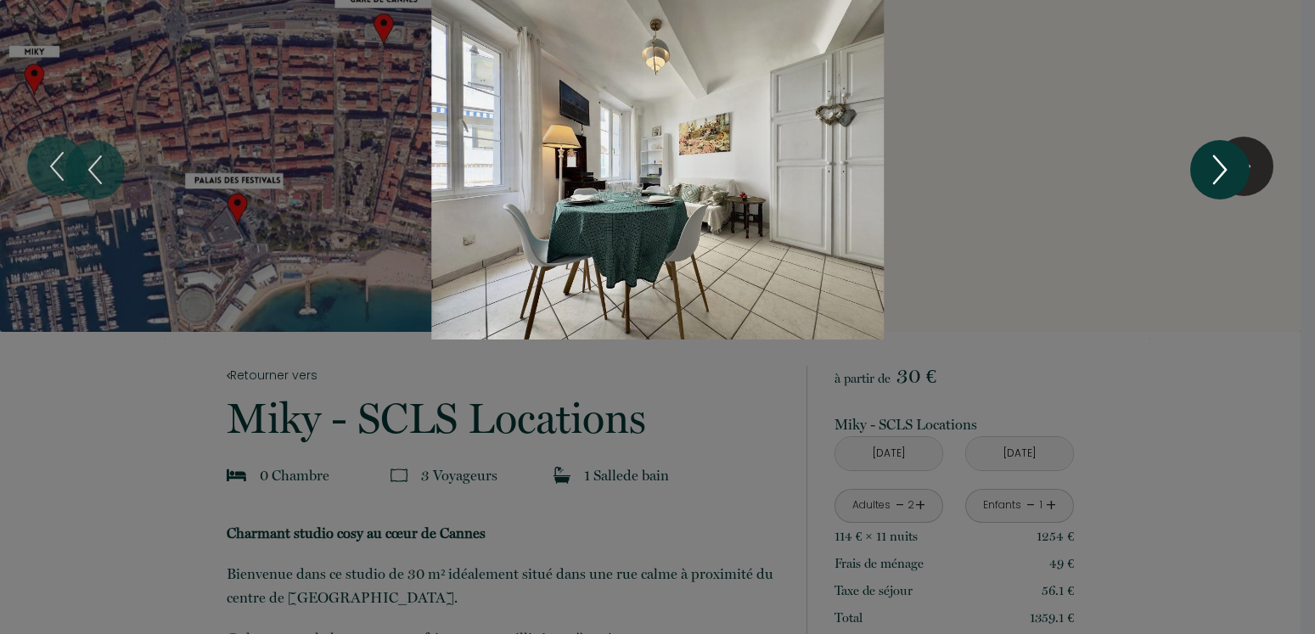
click at [1216, 172] on icon "Next" at bounding box center [1220, 169] width 36 height 51
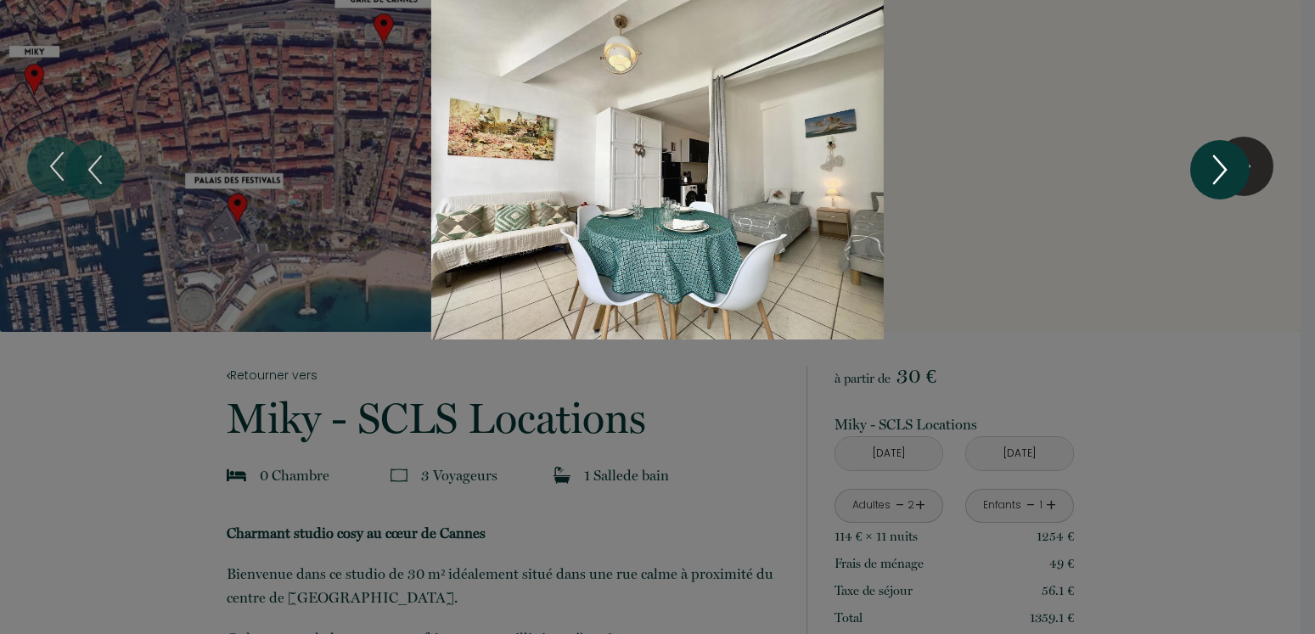
click at [1216, 172] on icon "Next" at bounding box center [1220, 169] width 36 height 51
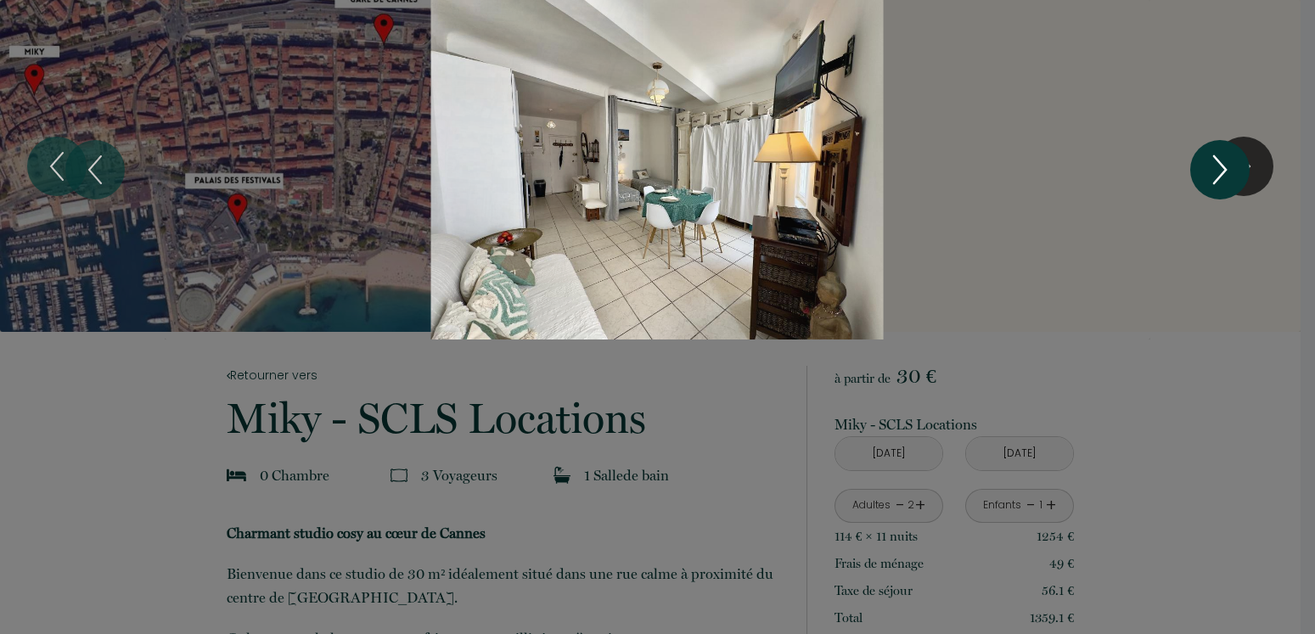
click at [1216, 172] on icon "Next" at bounding box center [1220, 169] width 36 height 51
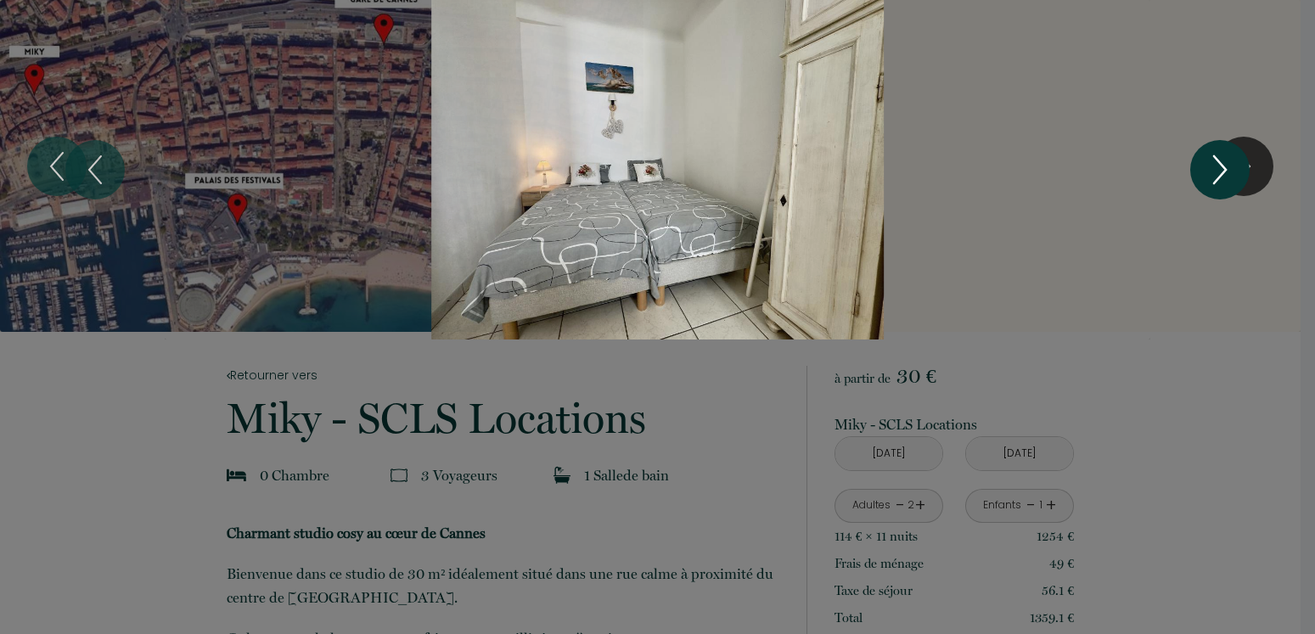
click at [1216, 172] on icon "Next" at bounding box center [1220, 169] width 36 height 51
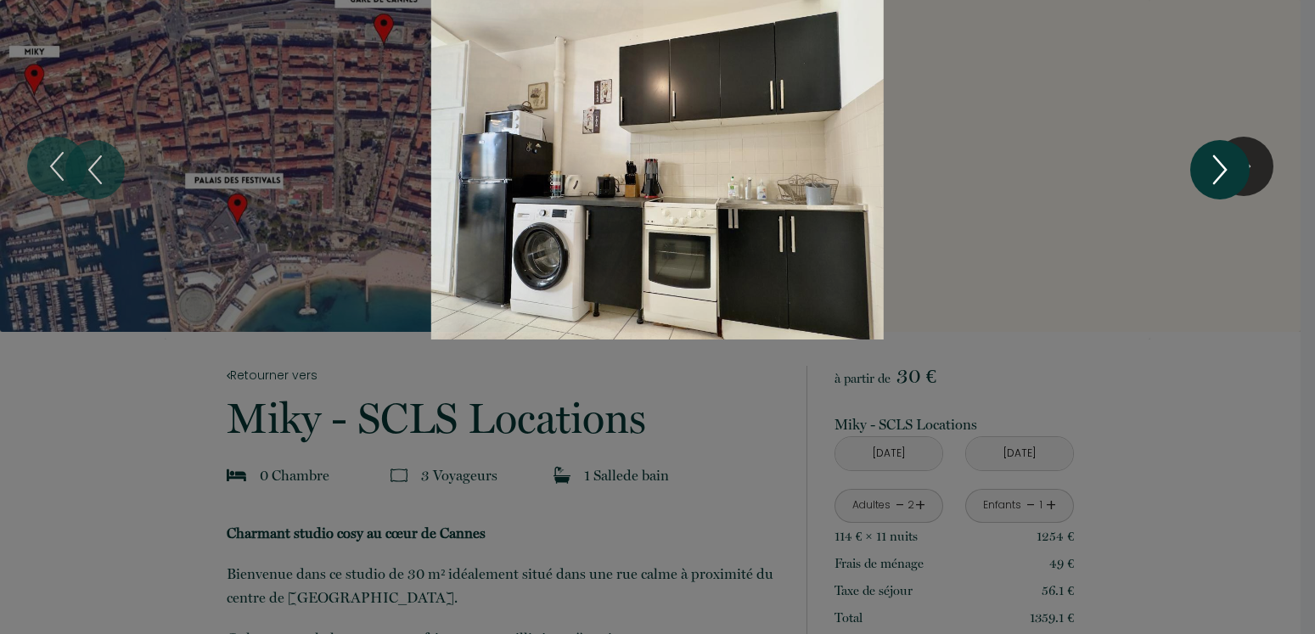
click at [1216, 172] on icon "Next" at bounding box center [1220, 169] width 36 height 51
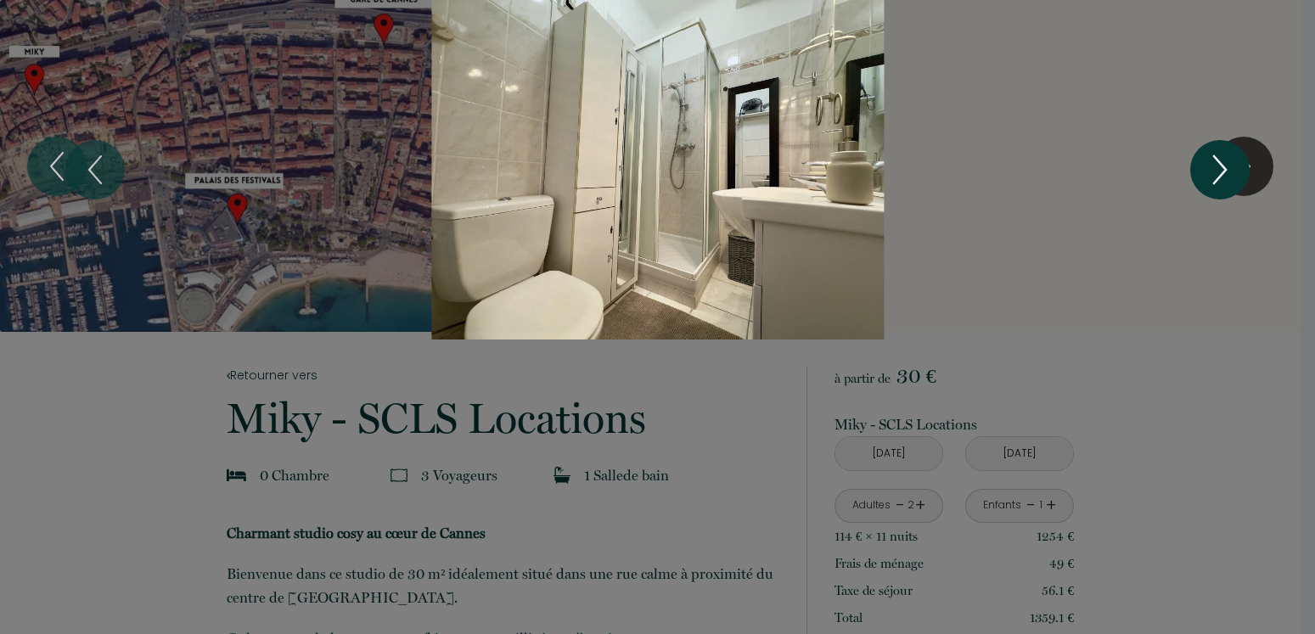
click at [1216, 172] on icon "Next" at bounding box center [1220, 169] width 36 height 51
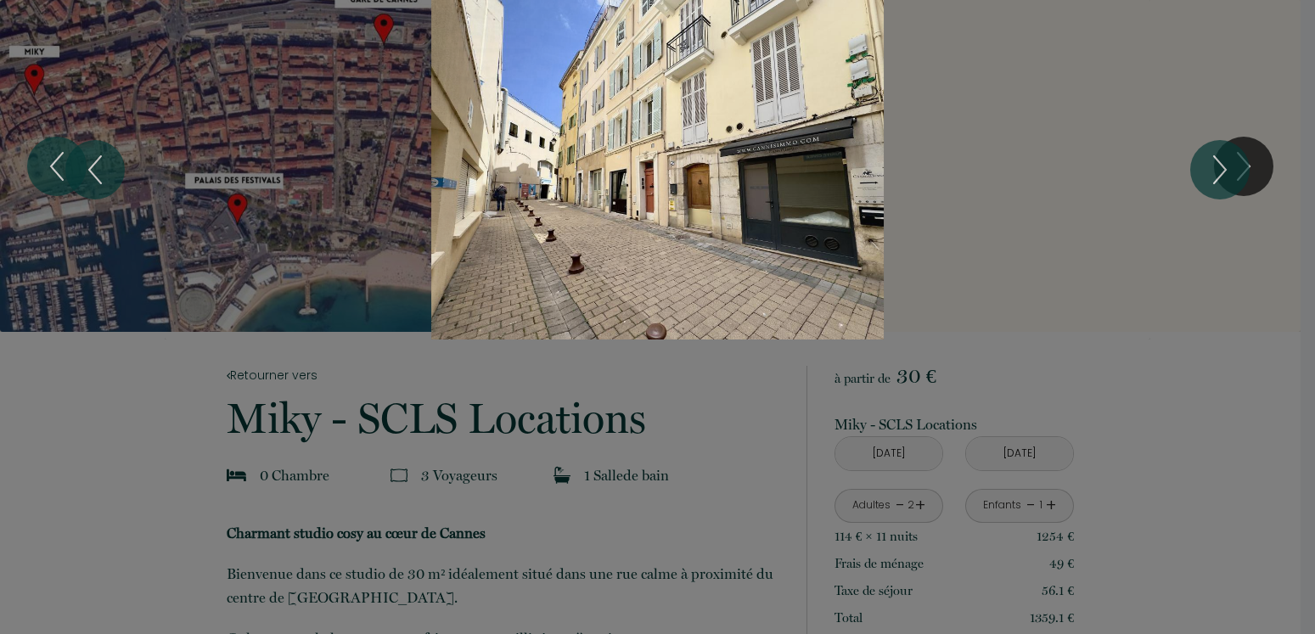
drag, startPoint x: 621, startPoint y: 244, endPoint x: 615, endPoint y: 305, distance: 61.4
click at [615, 305] on div "Slideshow" at bounding box center [658, 170] width 987 height 340
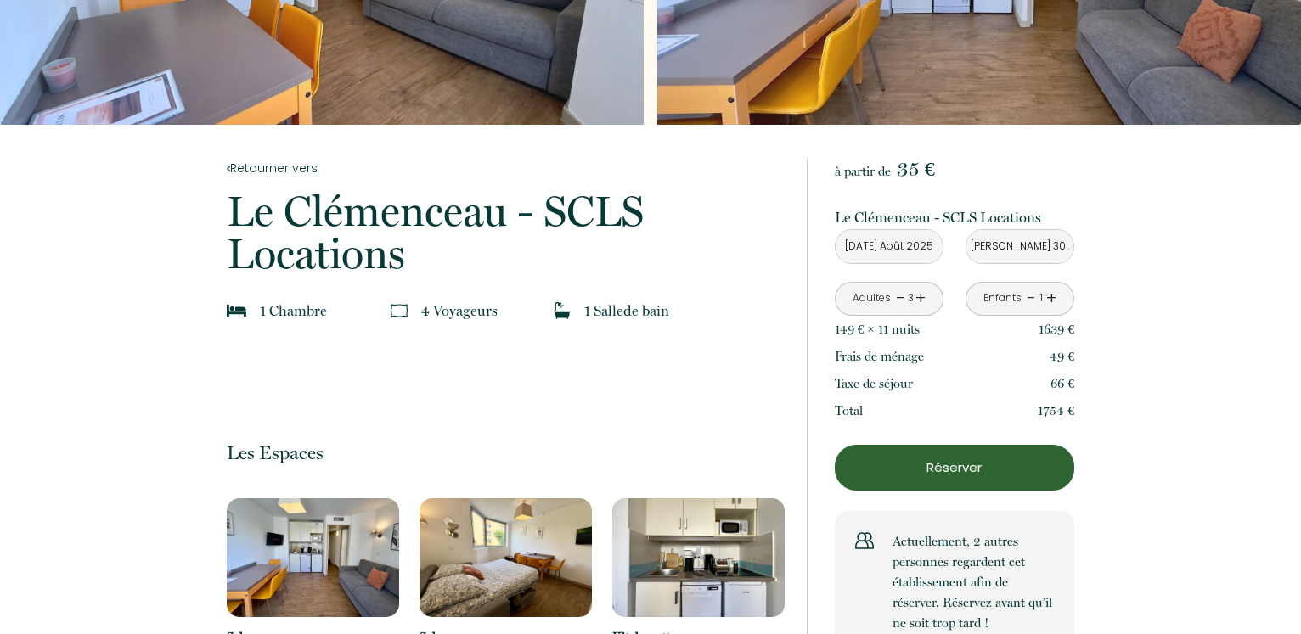
scroll to position [260, 0]
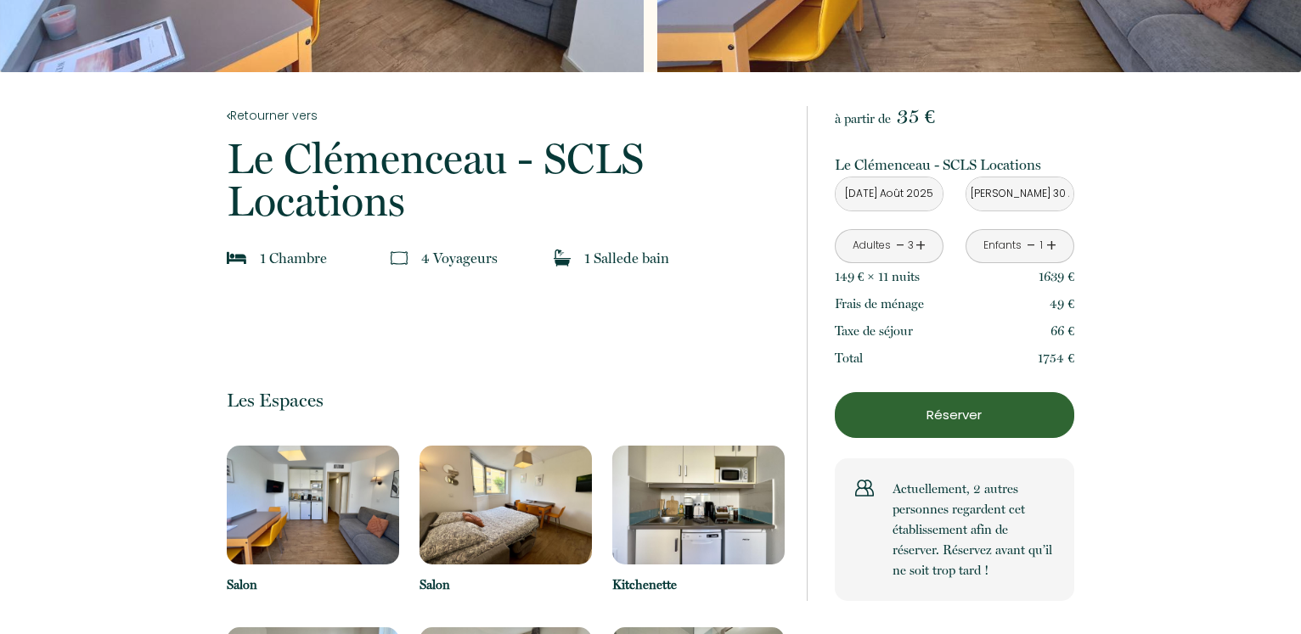
drag, startPoint x: 925, startPoint y: 392, endPoint x: 832, endPoint y: 305, distance: 128.0
click at [832, 305] on div "à partir de 35 € [PERSON_NAME] - SCLS Locations [STREET_ADDRESS][PERSON_NAME] […" at bounding box center [940, 353] width 267 height 495
copy p "Frais de ménage"
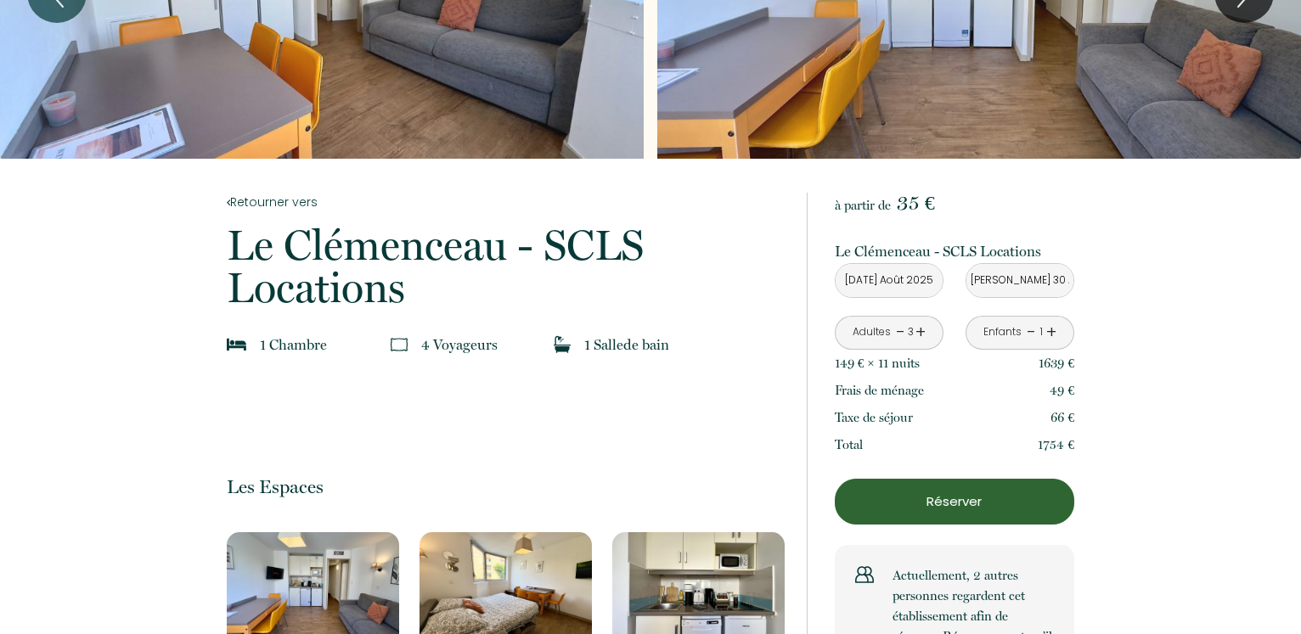
scroll to position [346, 0]
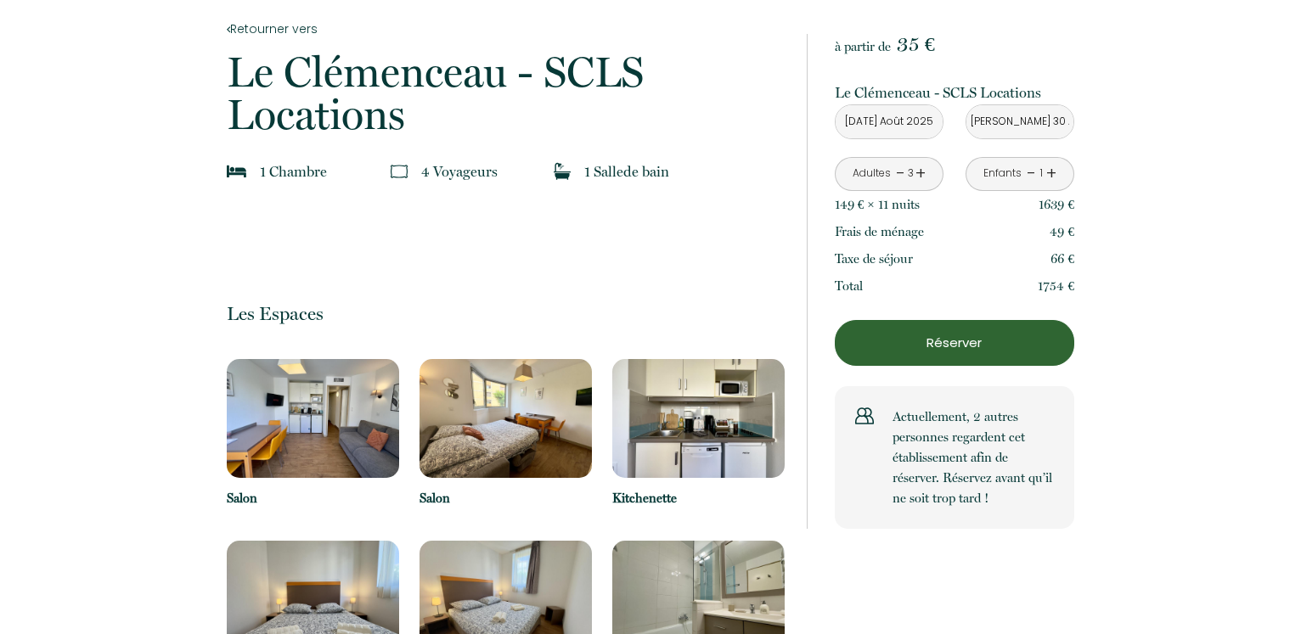
click at [937, 340] on p "Réserver" at bounding box center [955, 343] width 228 height 20
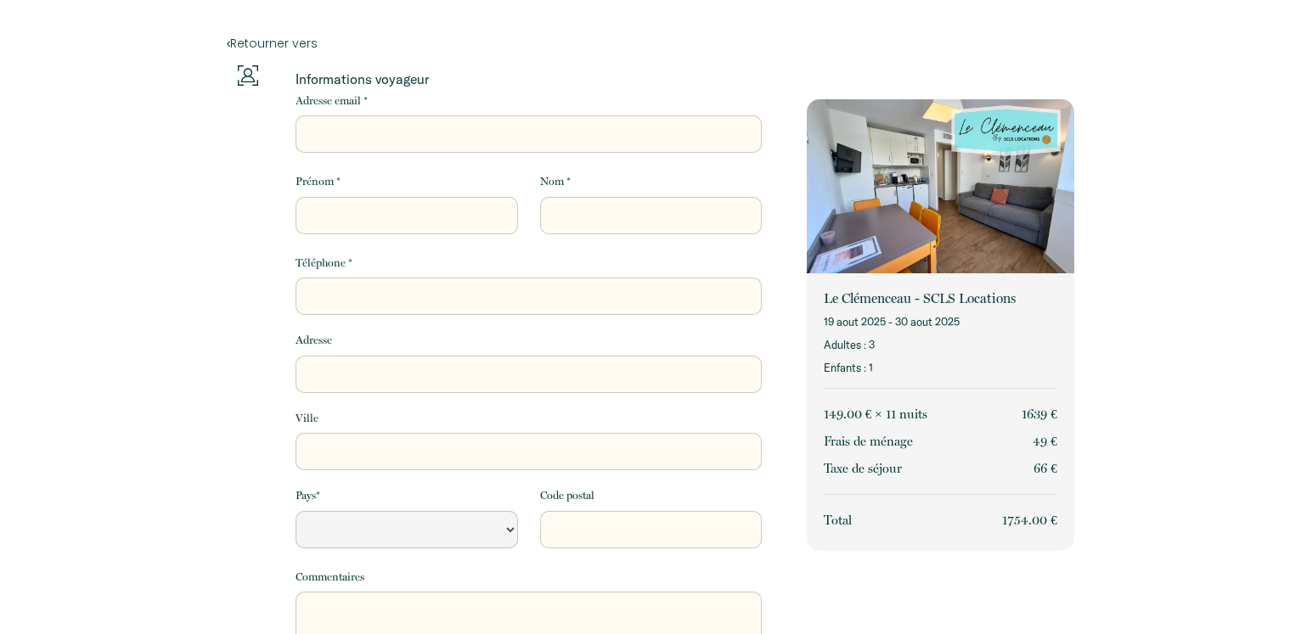
select select "Default select example"
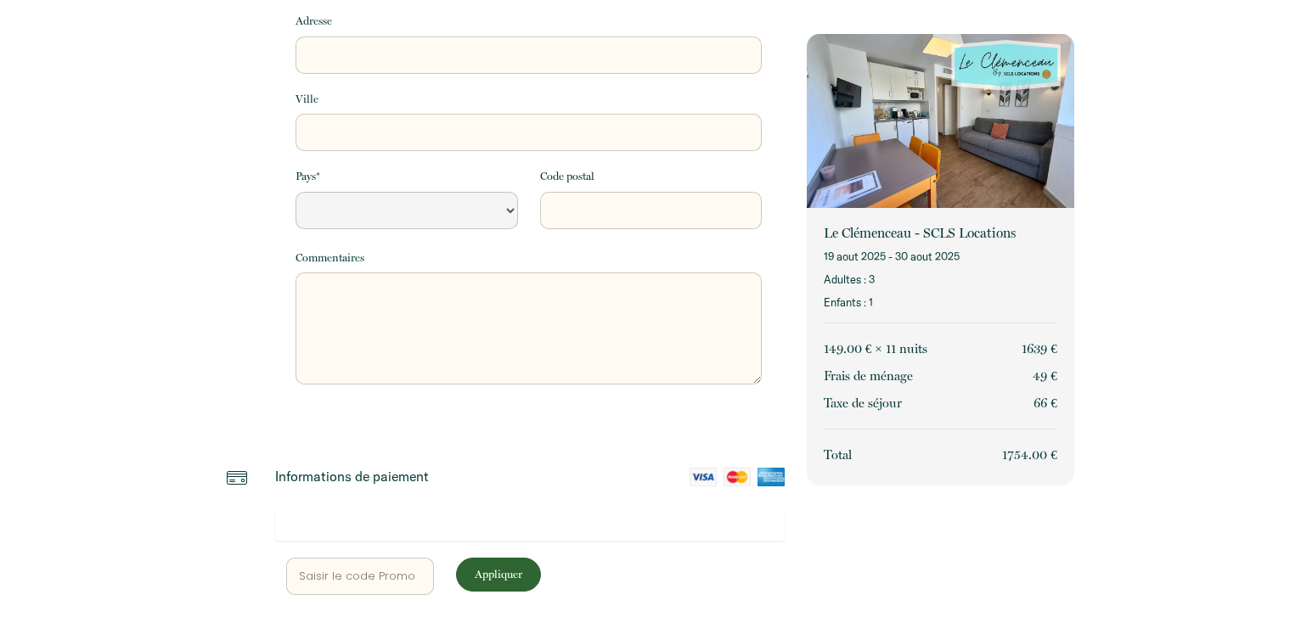
scroll to position [268, 0]
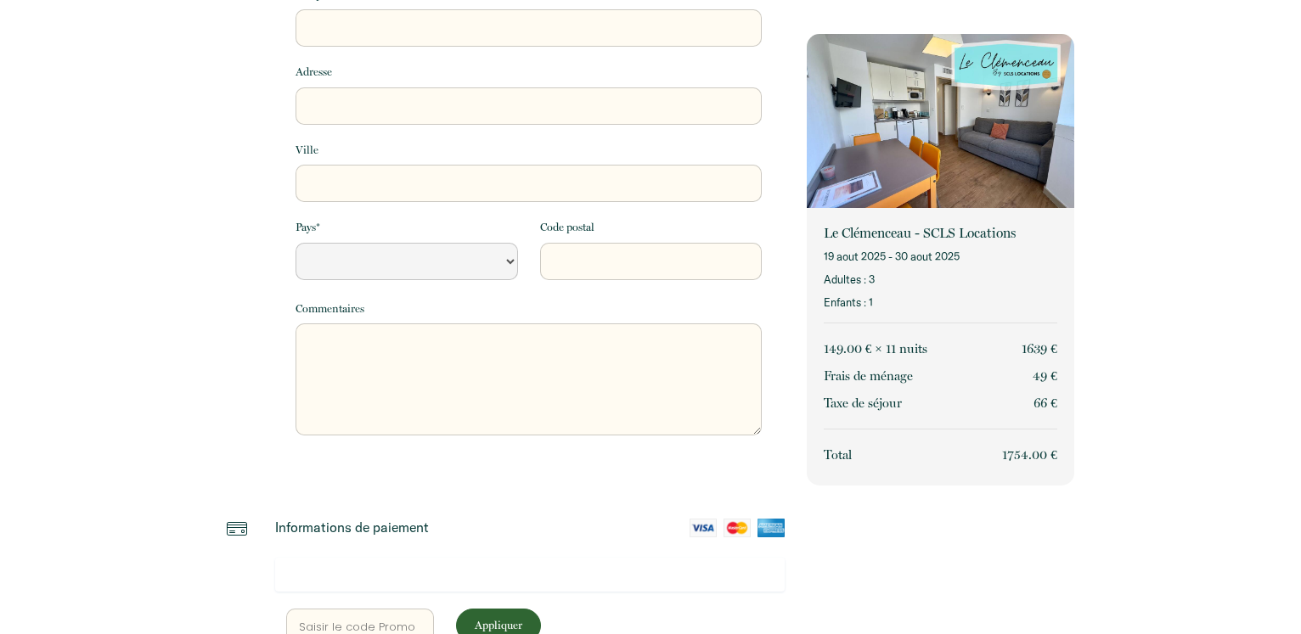
click at [196, 252] on div "Retourner vers Informations voyageur Adresse email * Prénom * Nom * Téléphone *…" at bounding box center [650, 271] width 1301 height 1079
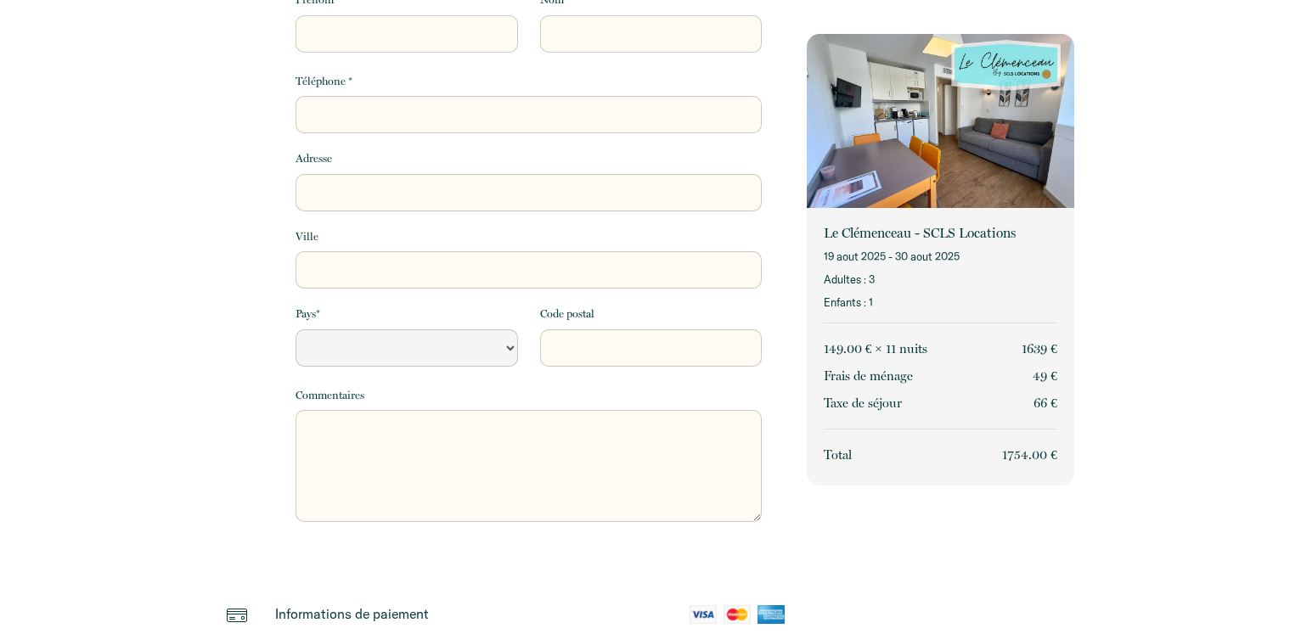
scroll to position [0, 0]
